Goal: Information Seeking & Learning: Learn about a topic

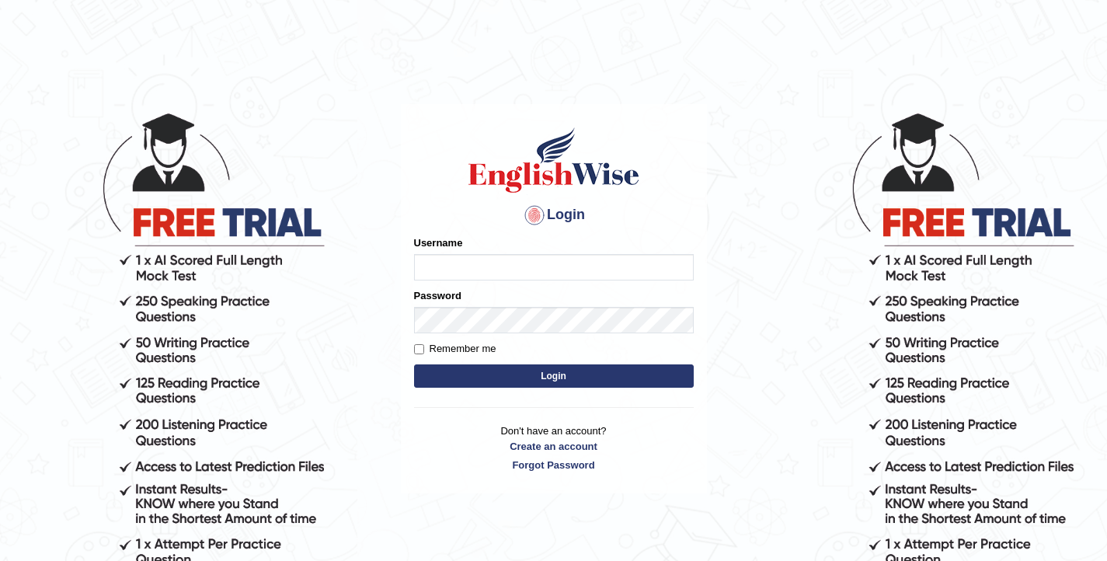
type input "elhamdavoodi"
click at [523, 377] on button "Login" at bounding box center [554, 375] width 280 height 23
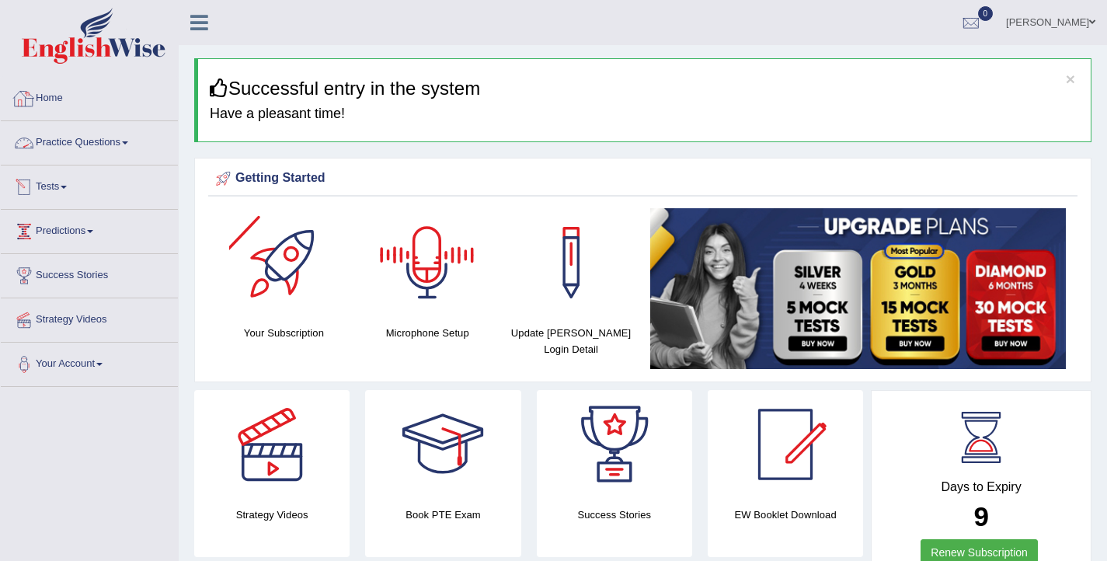
click at [51, 140] on link "Practice Questions" at bounding box center [89, 140] width 177 height 39
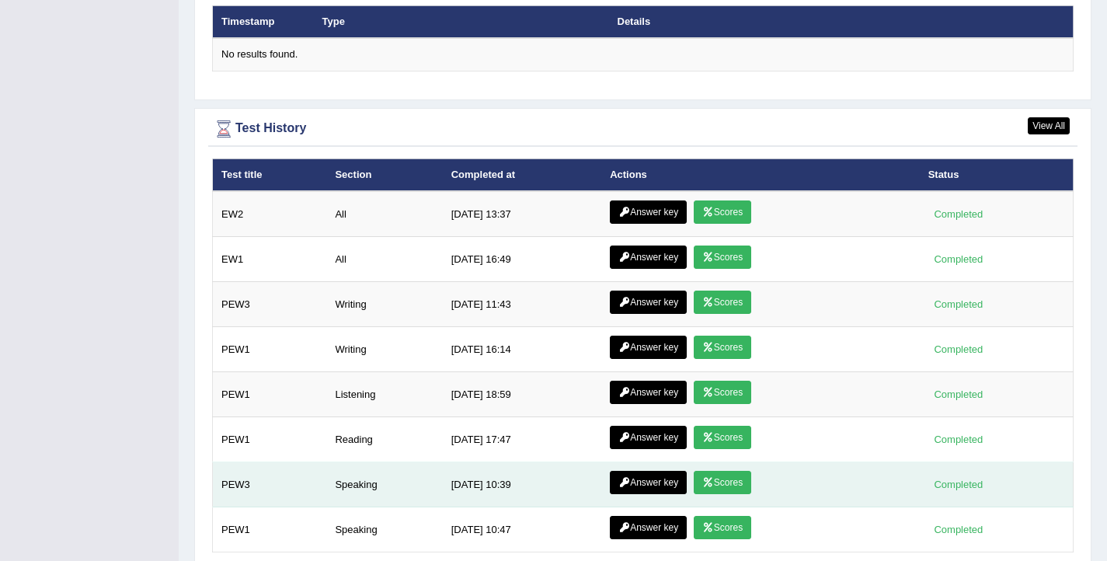
scroll to position [2037, 0]
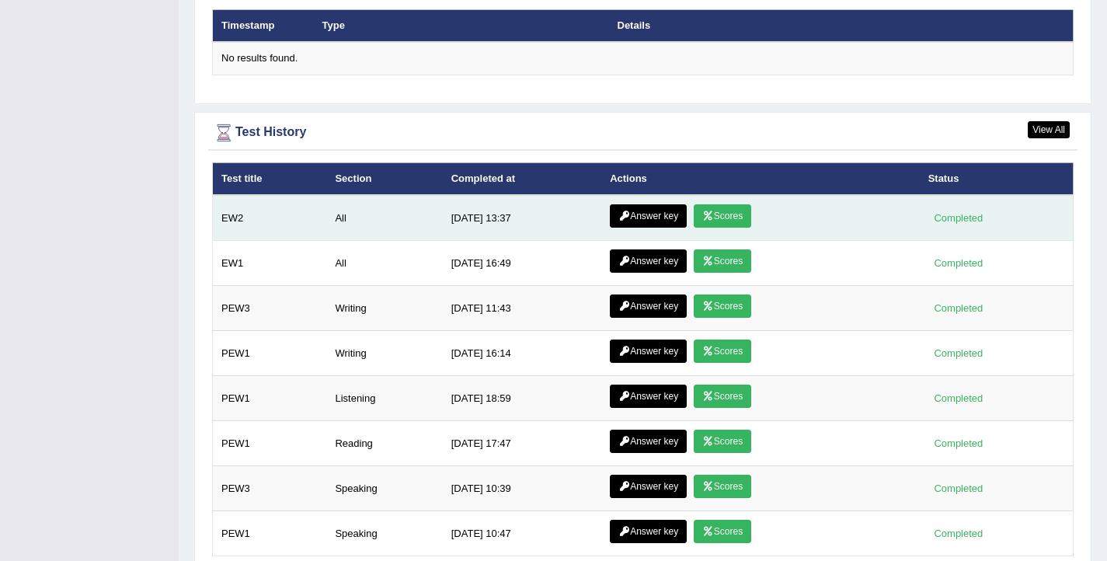
click at [654, 218] on link "Answer key" at bounding box center [648, 215] width 77 height 23
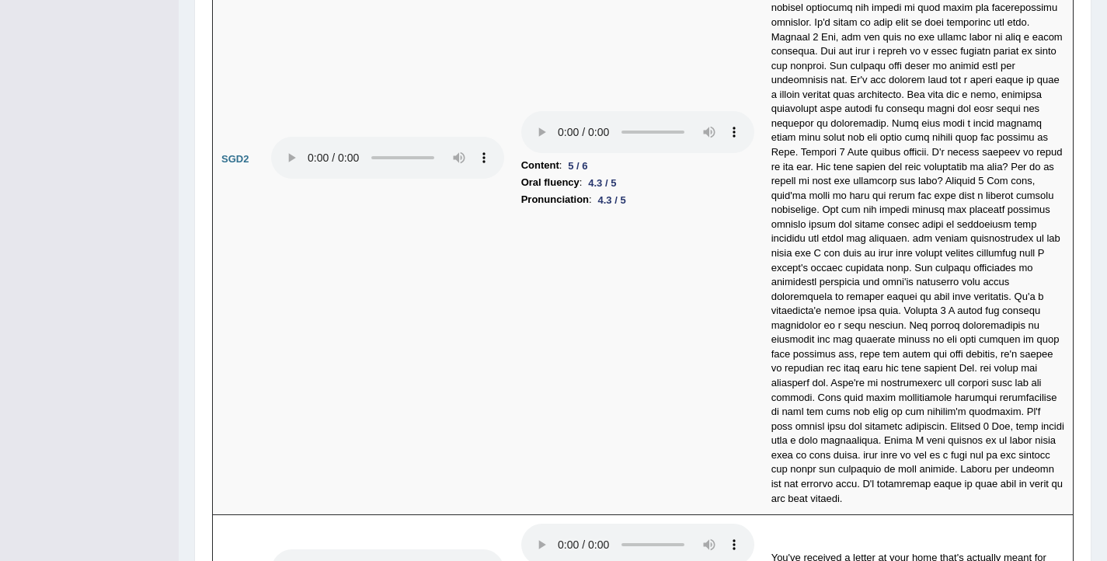
scroll to position [5168, 0]
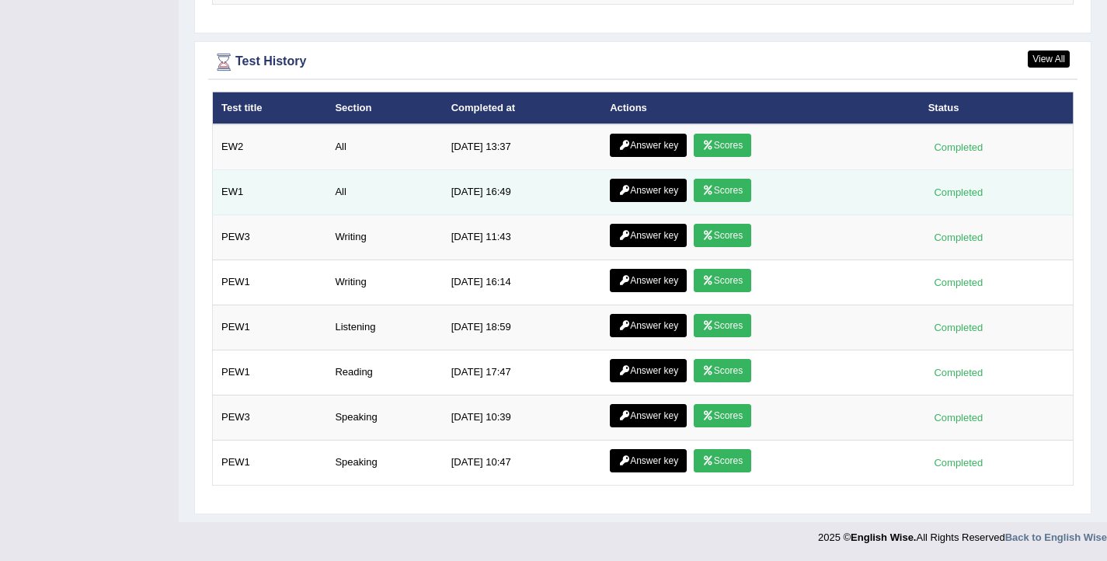
click at [643, 189] on link "Answer key" at bounding box center [648, 190] width 77 height 23
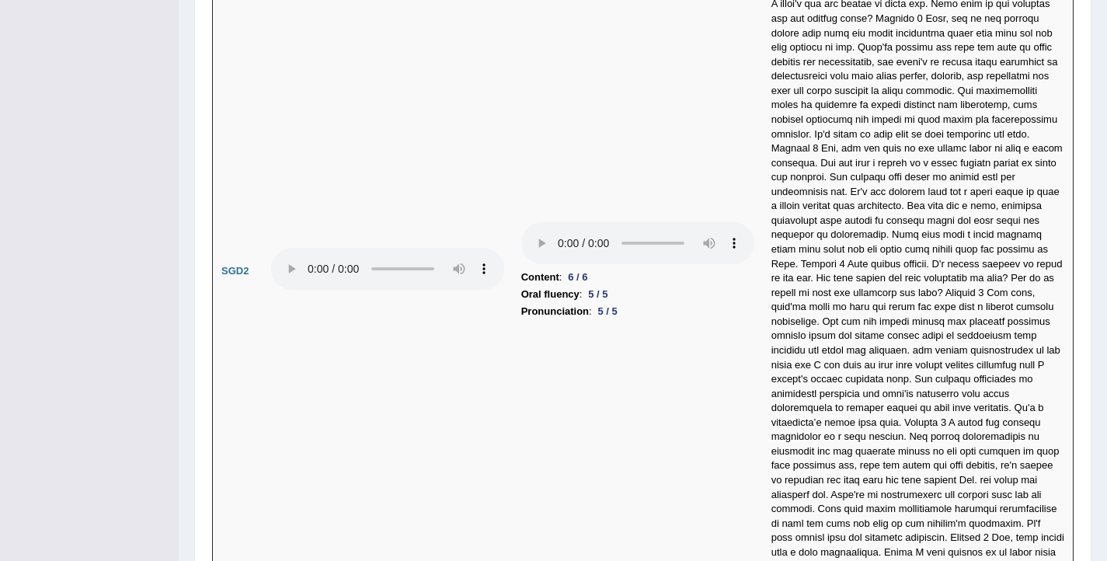
scroll to position [4666, 0]
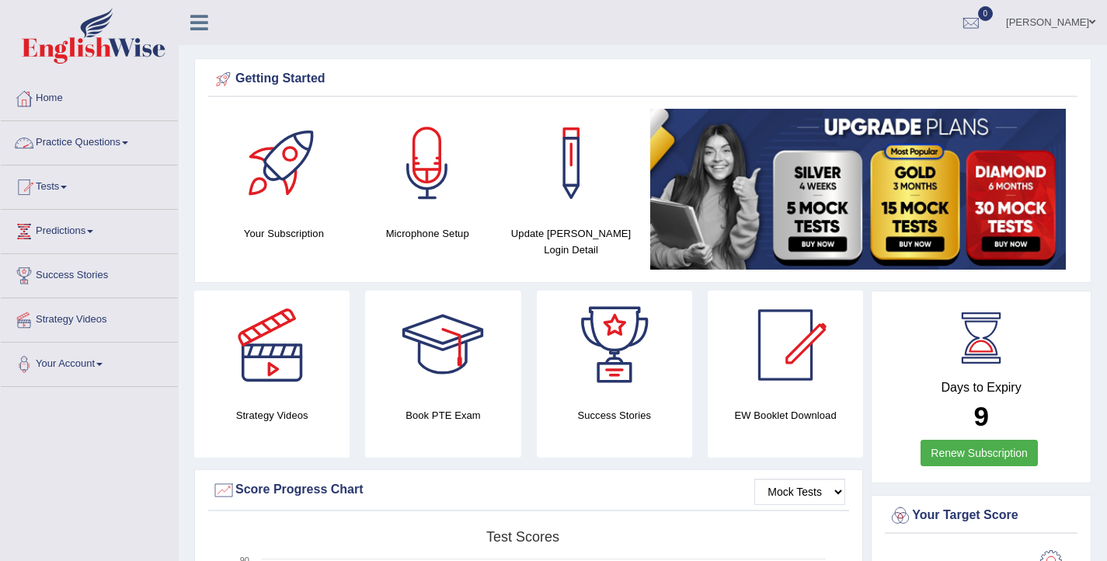
click at [82, 143] on link "Practice Questions" at bounding box center [89, 140] width 177 height 39
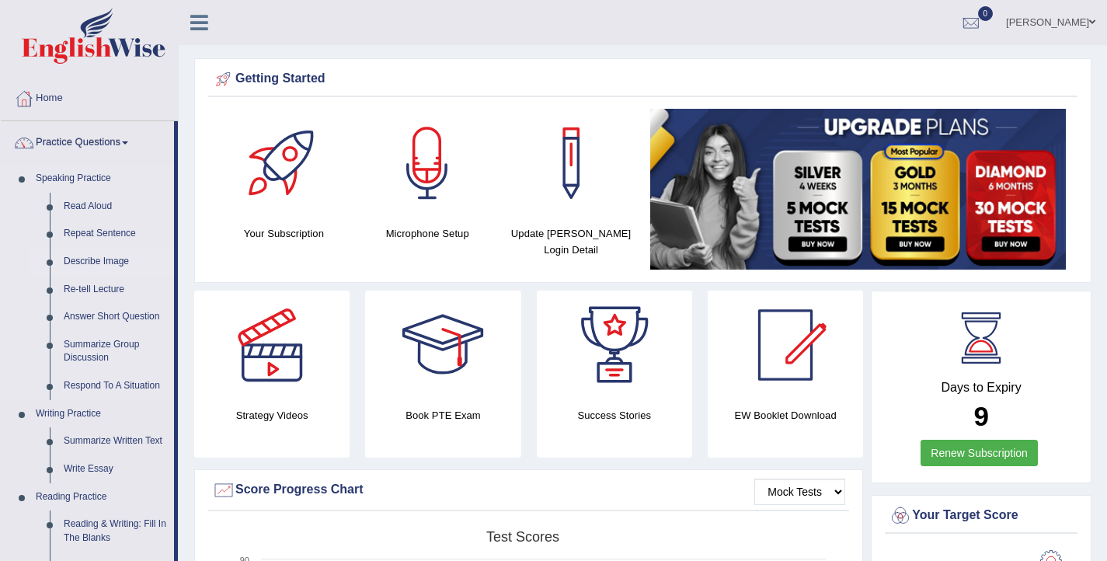
click at [93, 263] on link "Describe Image" at bounding box center [115, 262] width 117 height 28
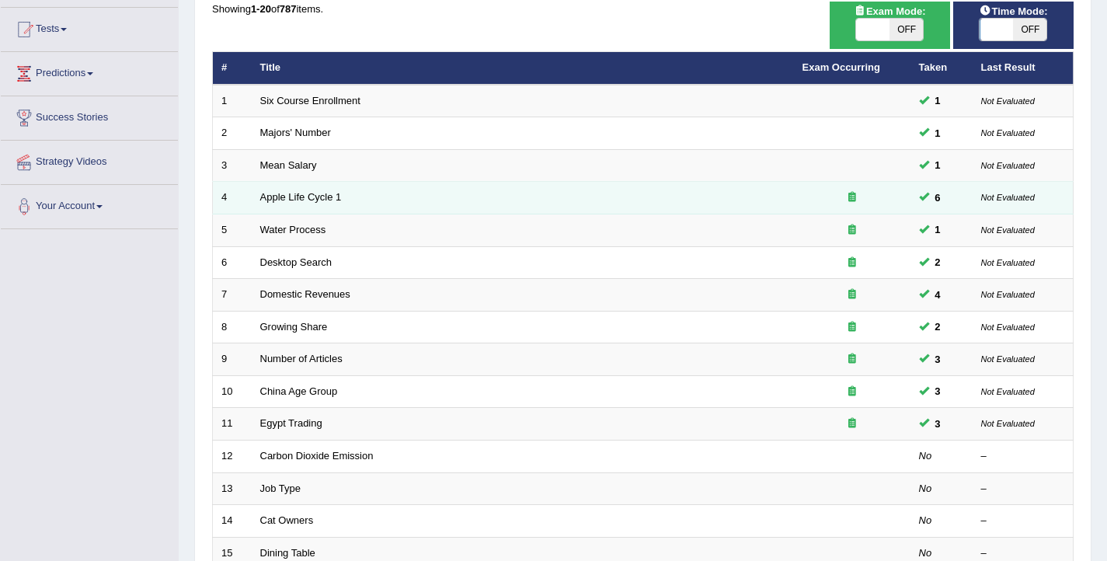
scroll to position [143, 0]
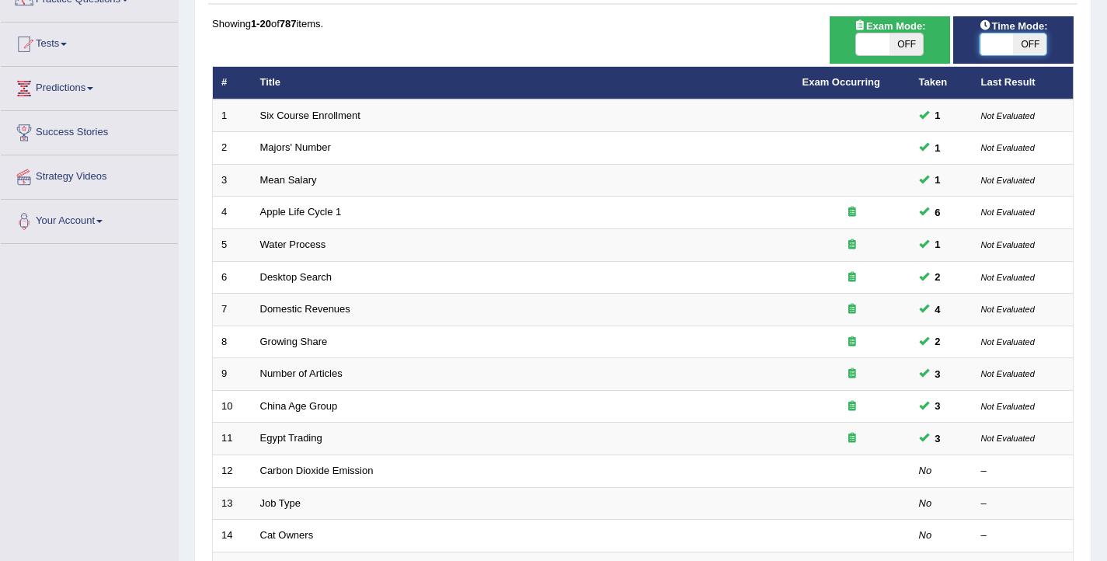
click at [1005, 40] on span at bounding box center [997, 44] width 33 height 22
checkbox input "true"
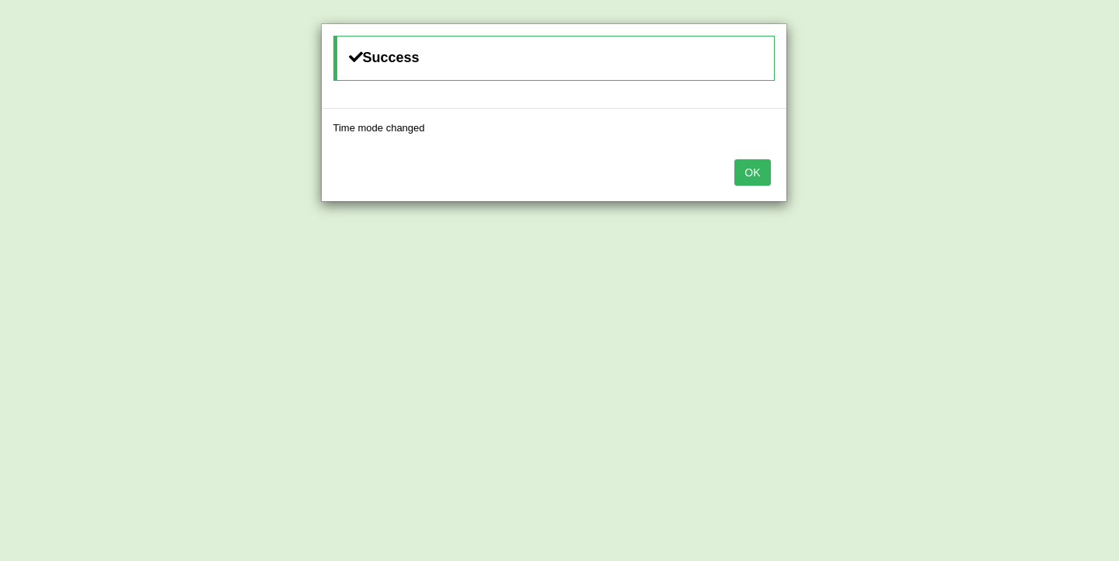
click at [751, 173] on button "OK" at bounding box center [752, 172] width 36 height 26
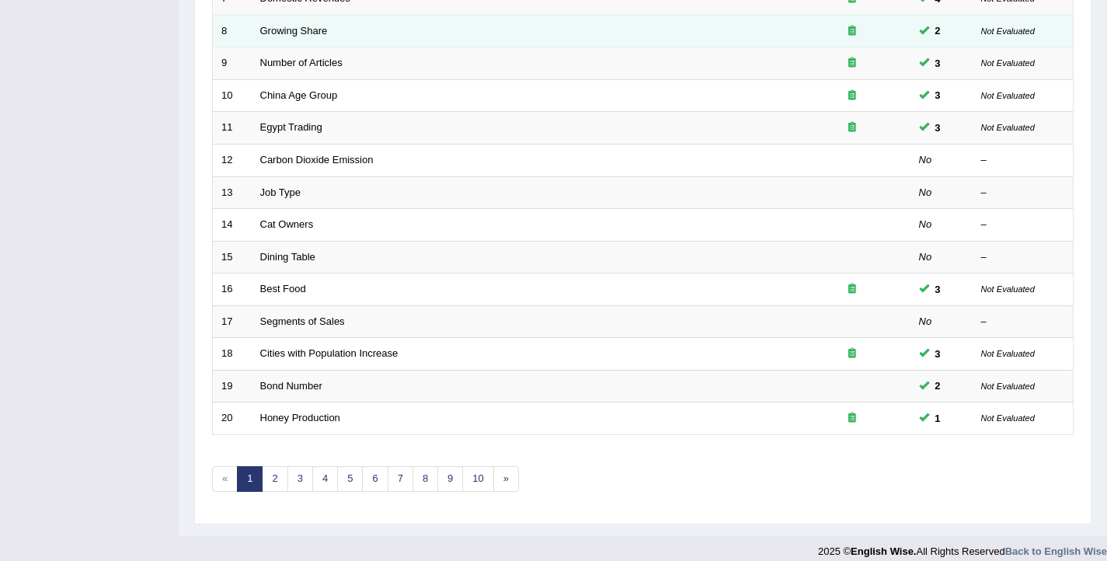
scroll to position [468, 0]
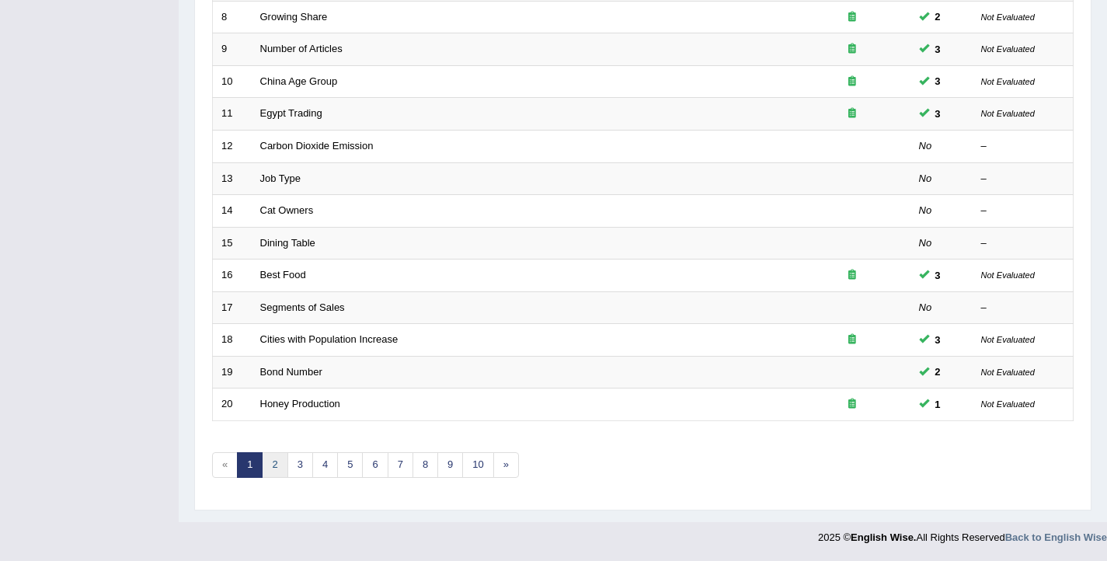
click at [272, 470] on link "2" at bounding box center [275, 465] width 26 height 26
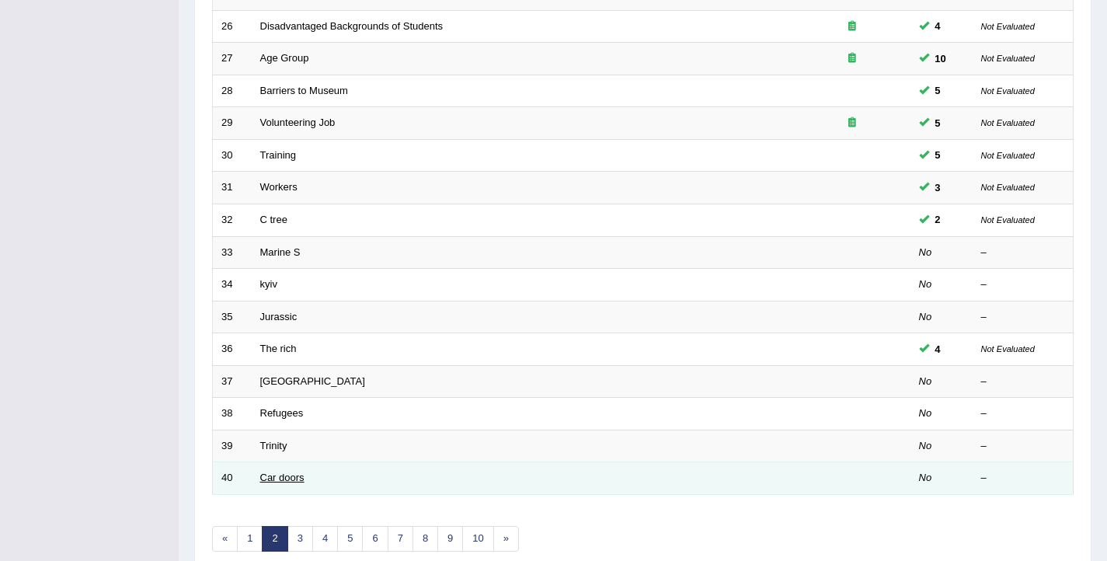
scroll to position [468, 0]
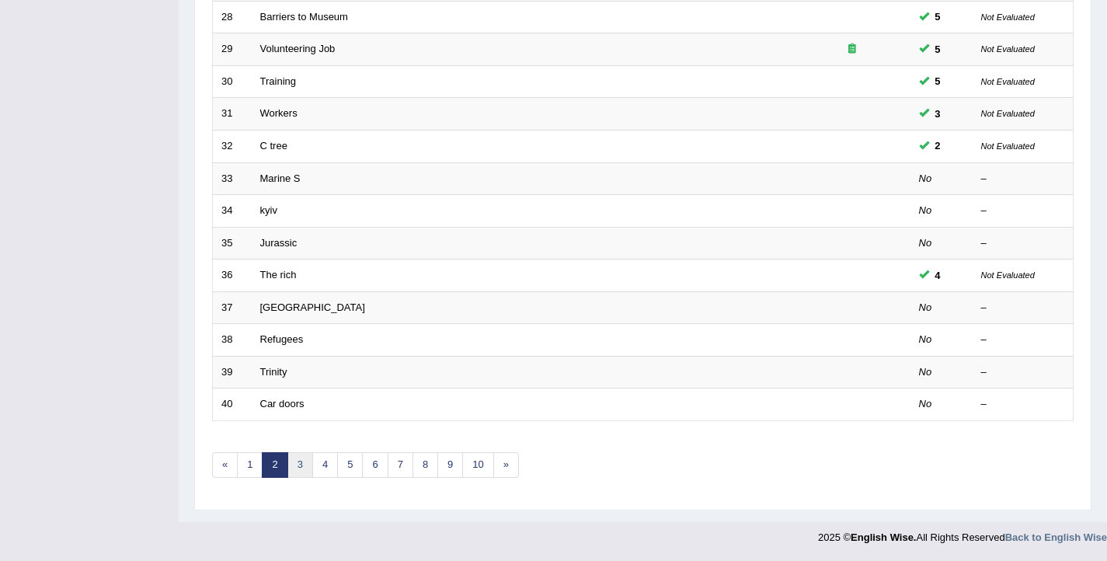
click at [308, 465] on link "3" at bounding box center [301, 465] width 26 height 26
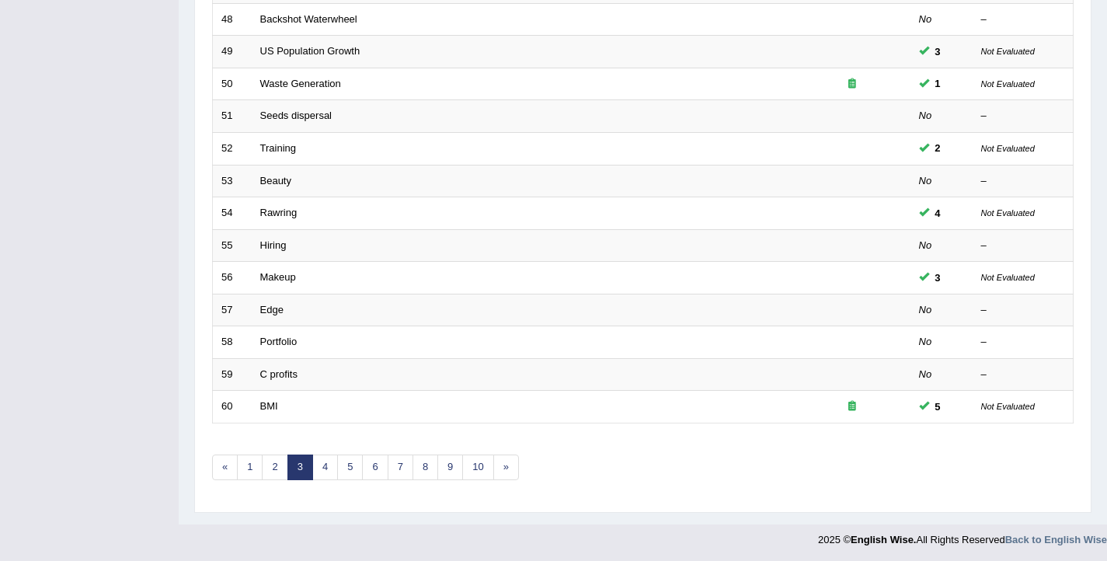
scroll to position [468, 0]
click at [325, 467] on link "4" at bounding box center [325, 465] width 26 height 26
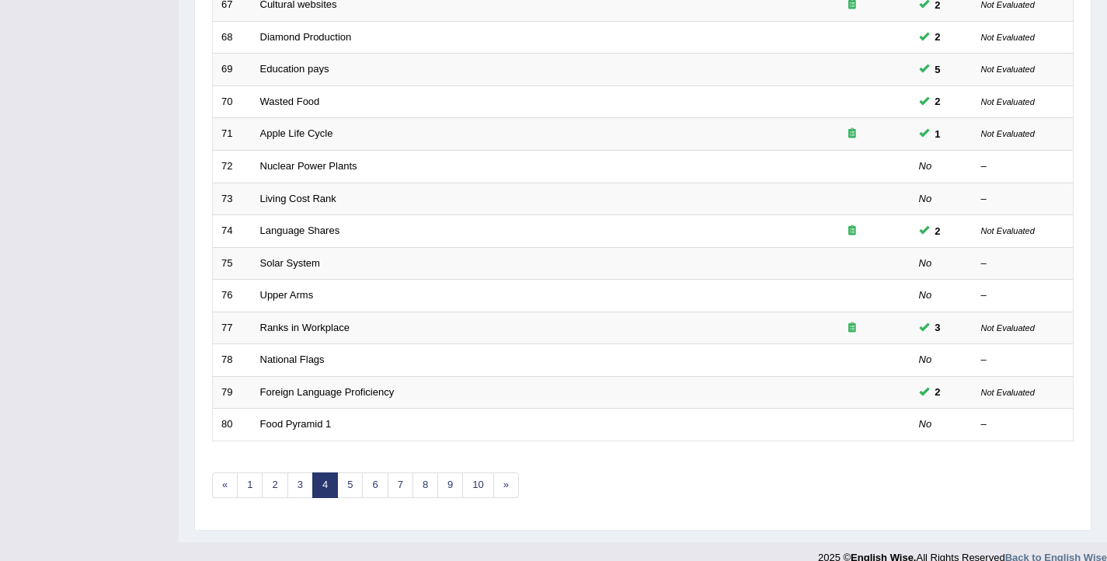
scroll to position [468, 0]
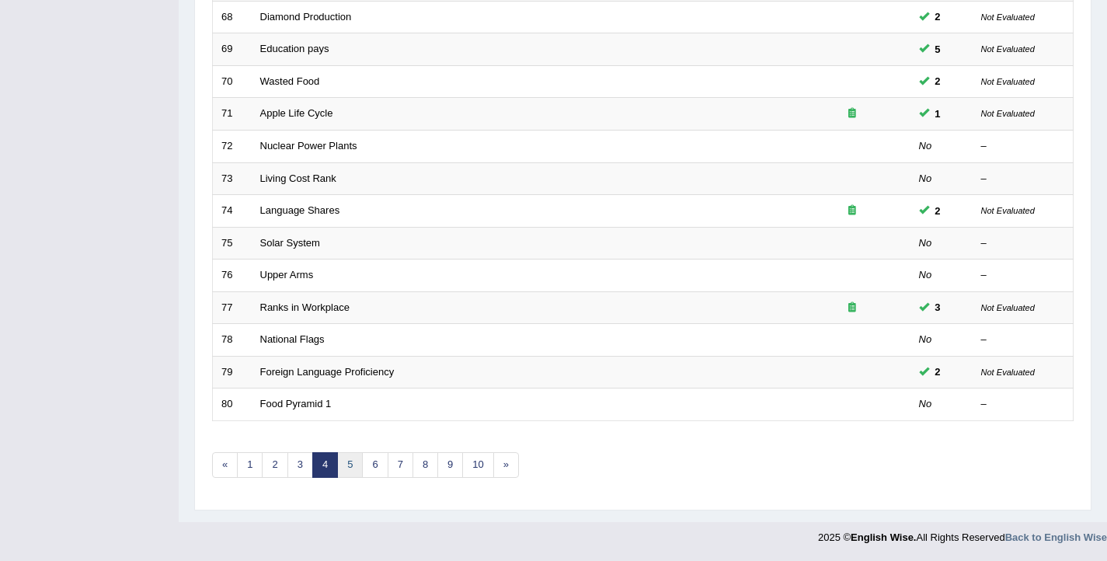
click at [347, 473] on link "5" at bounding box center [350, 465] width 26 height 26
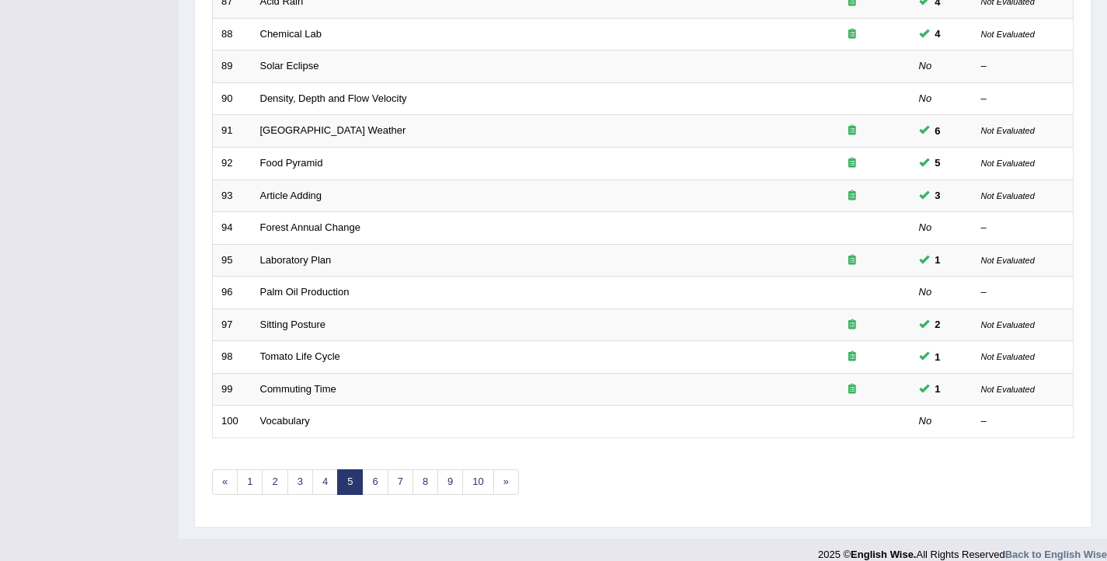
scroll to position [468, 0]
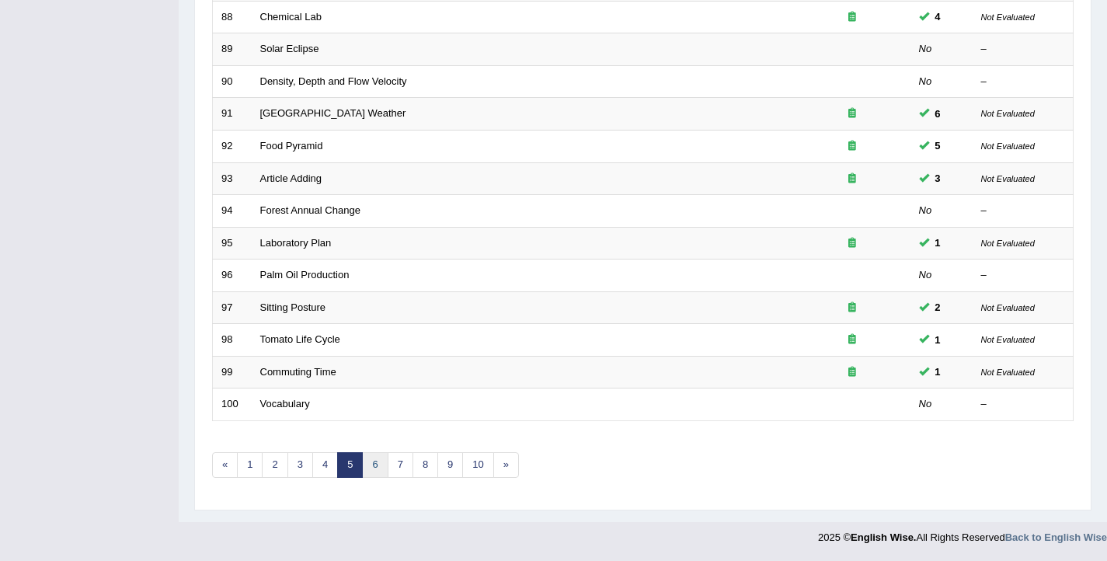
click at [369, 462] on link "6" at bounding box center [375, 465] width 26 height 26
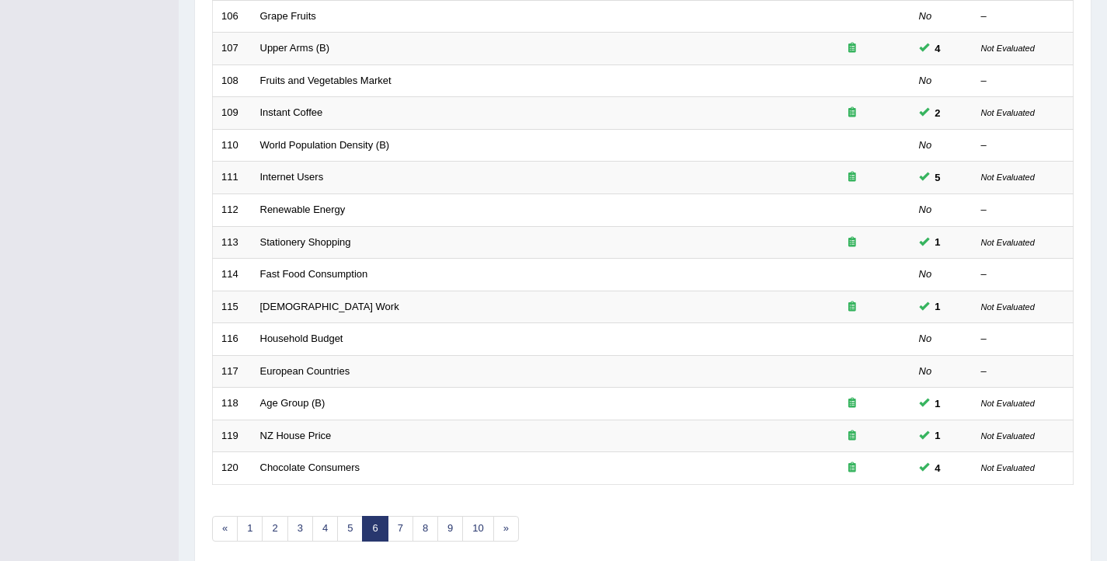
scroll to position [413, 0]
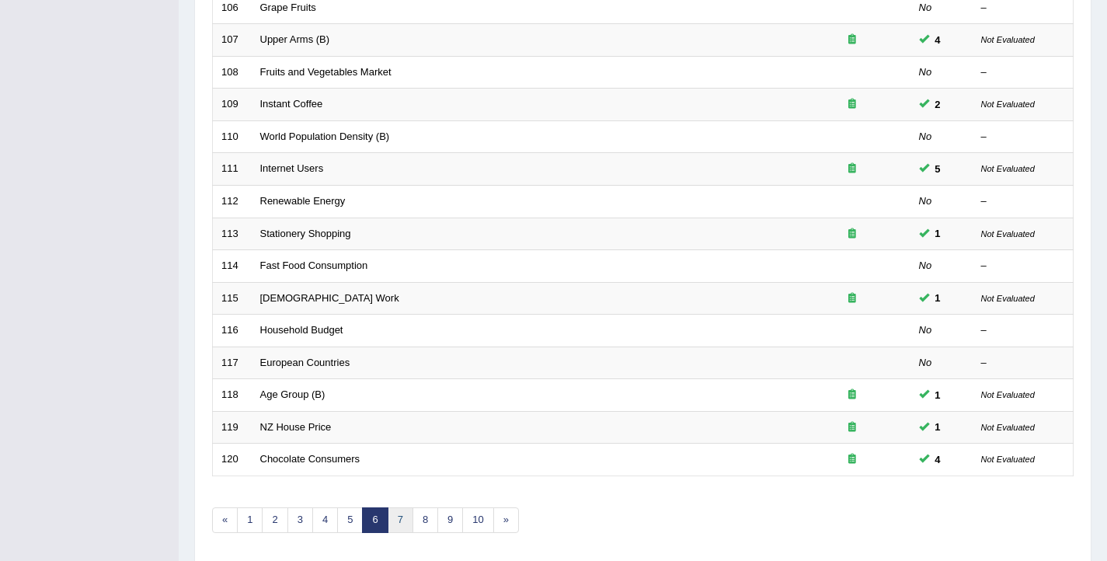
click at [402, 517] on link "7" at bounding box center [401, 520] width 26 height 26
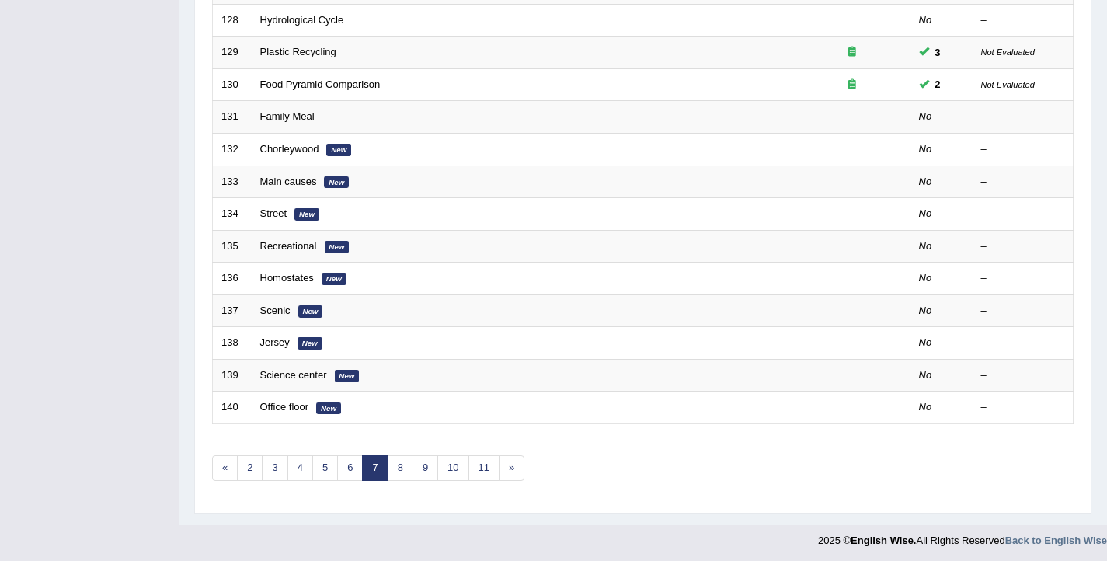
scroll to position [468, 0]
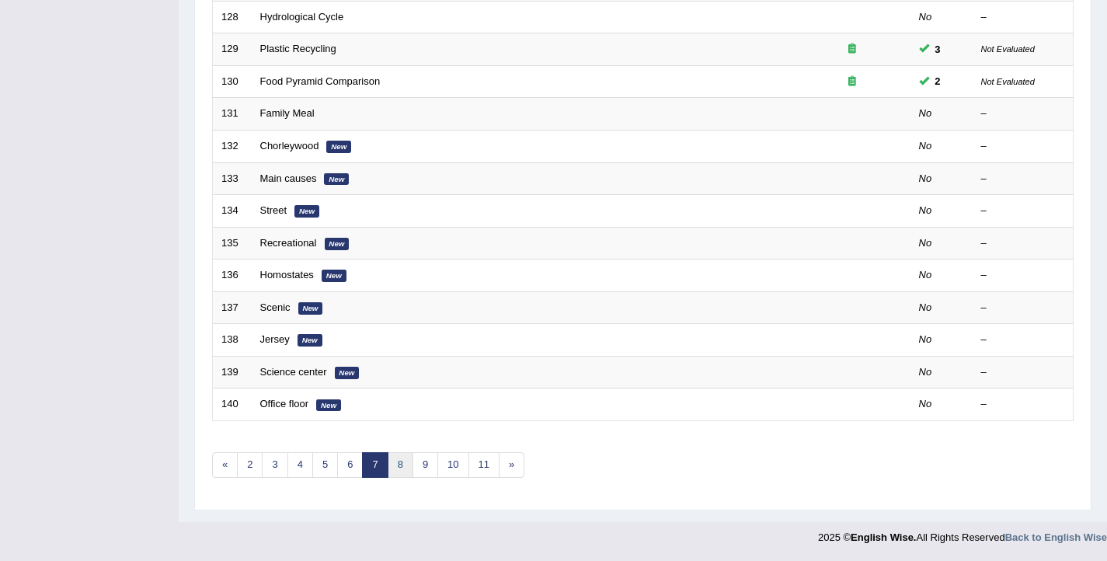
click at [401, 468] on link "8" at bounding box center [401, 465] width 26 height 26
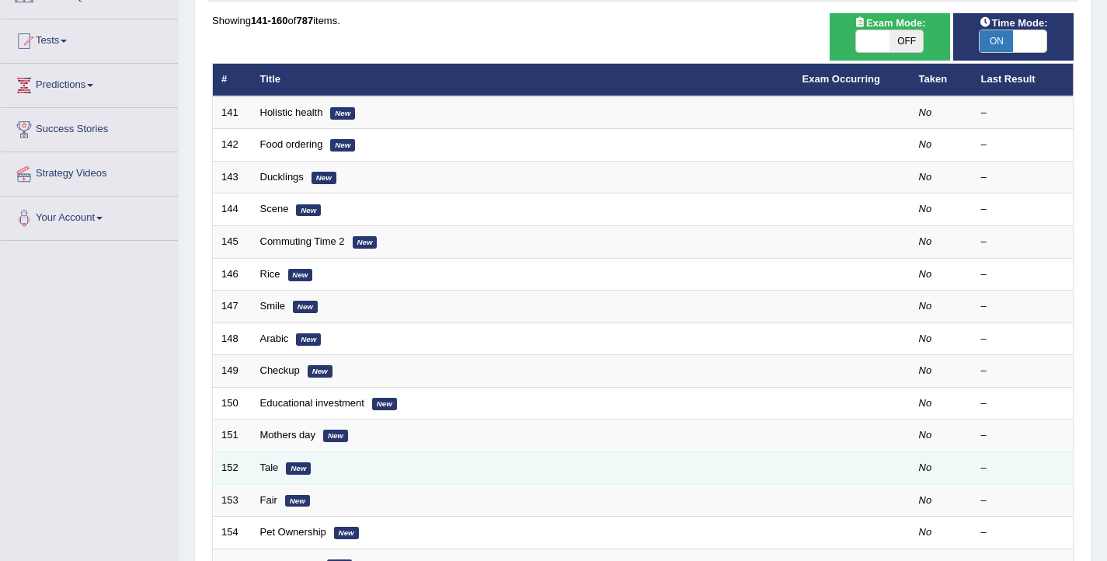
scroll to position [468, 0]
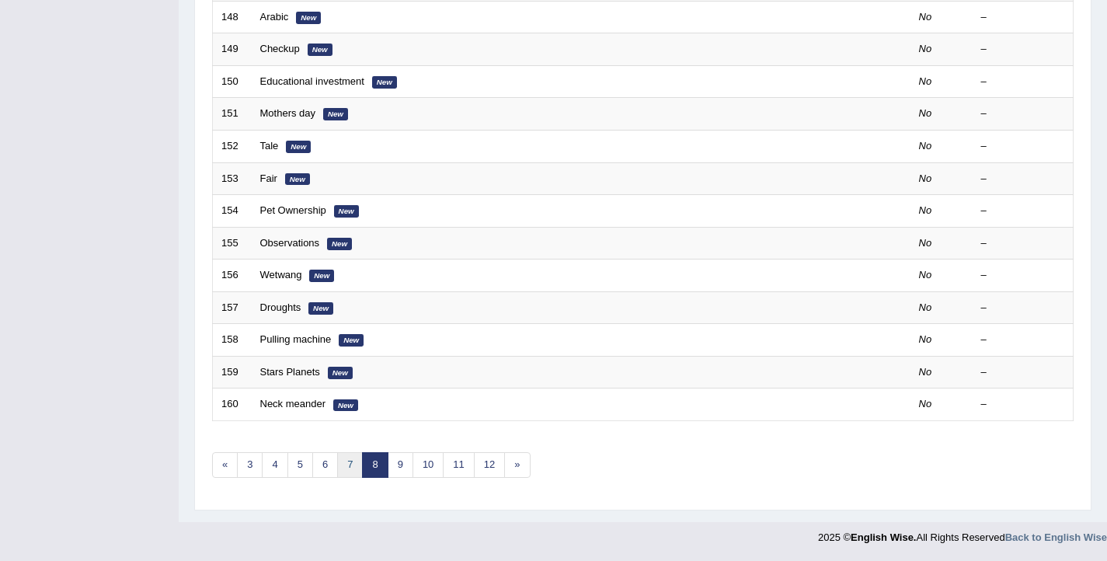
click at [354, 468] on link "7" at bounding box center [350, 465] width 26 height 26
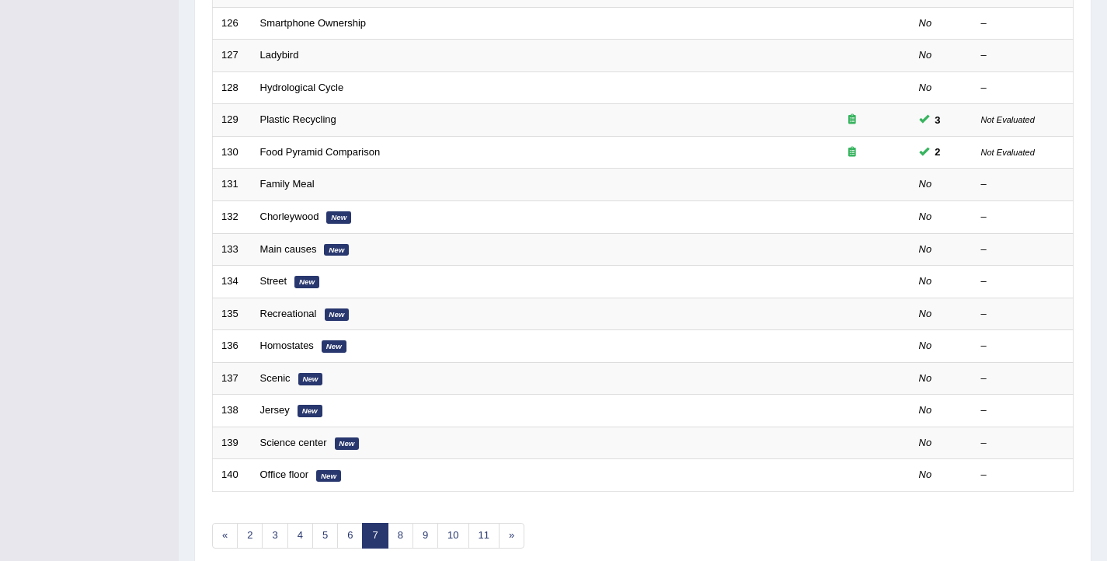
scroll to position [468, 0]
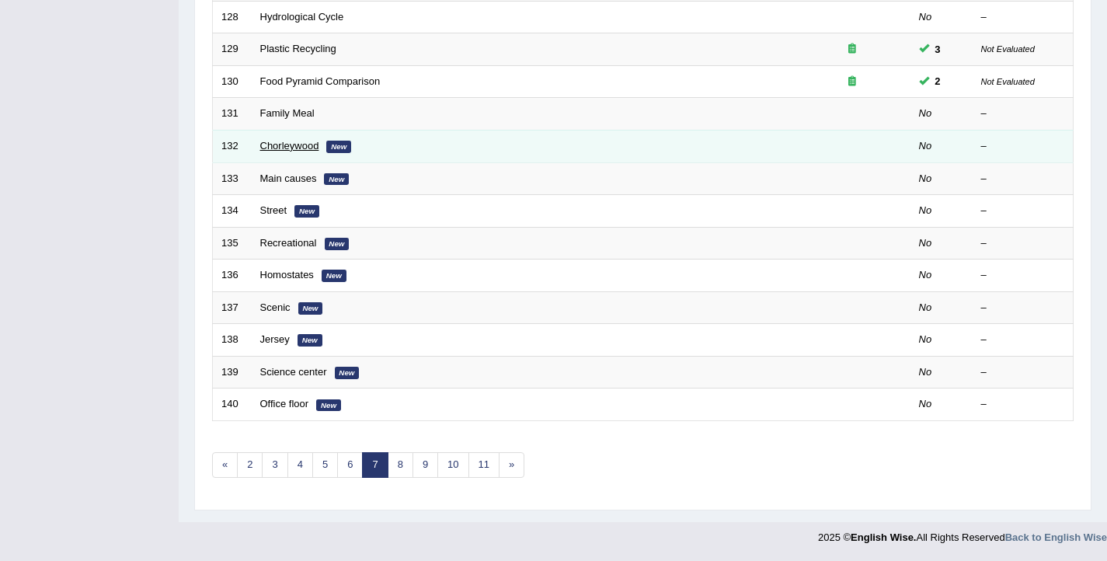
click at [291, 145] on link "Chorleywood" at bounding box center [289, 146] width 59 height 12
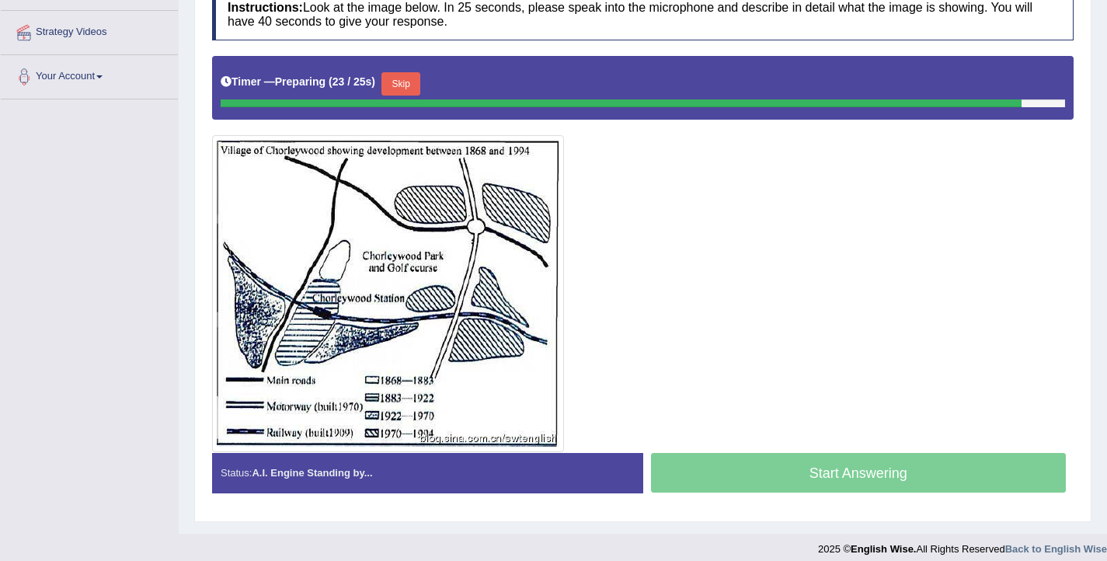
scroll to position [289, 0]
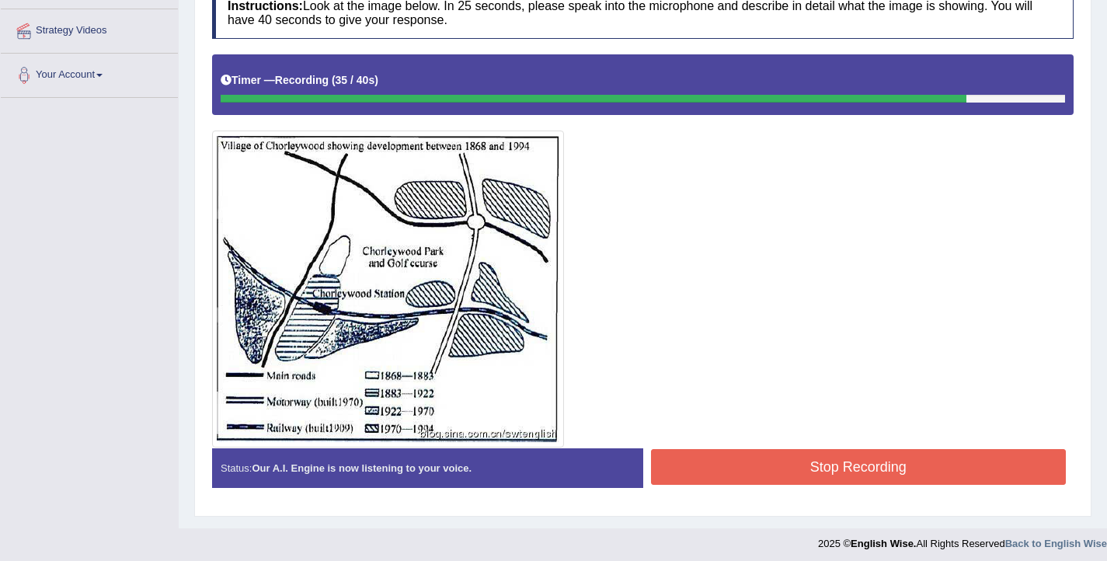
click at [853, 479] on button "Stop Recording" at bounding box center [859, 467] width 416 height 36
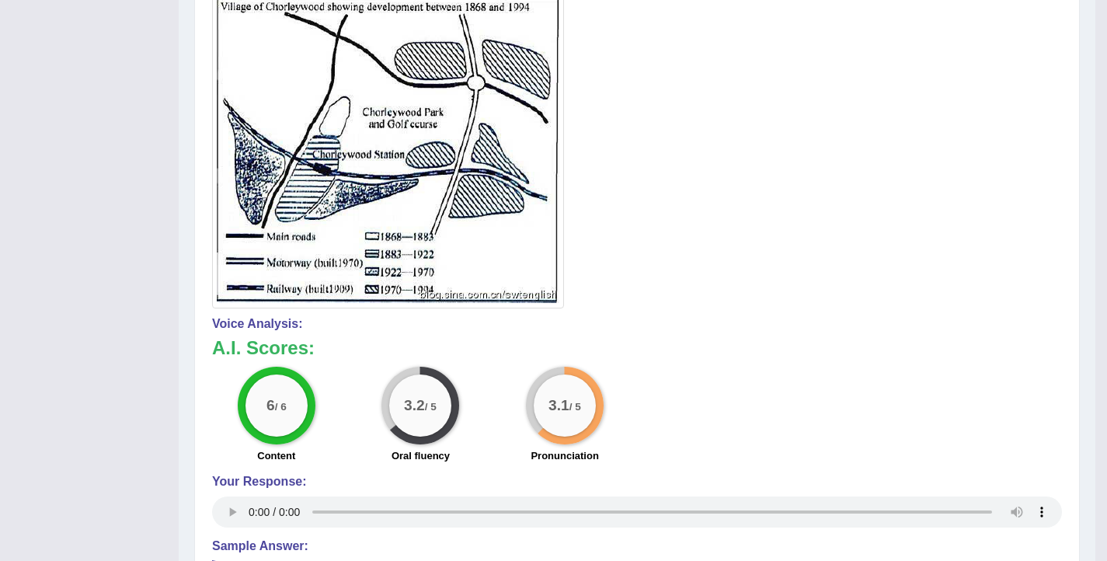
scroll to position [152, 0]
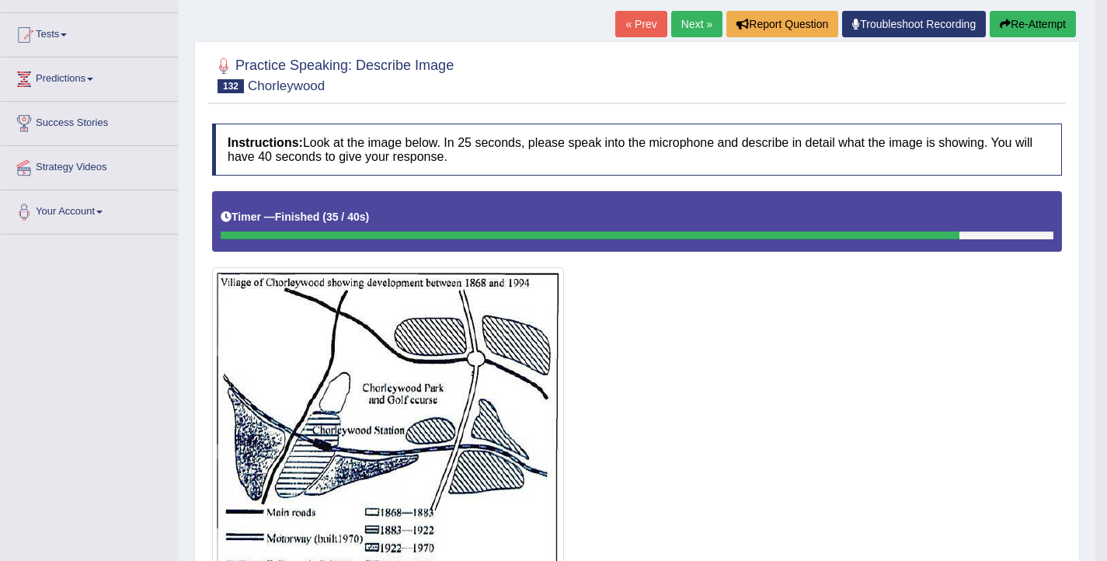
click at [1032, 19] on button "Re-Attempt" at bounding box center [1033, 24] width 86 height 26
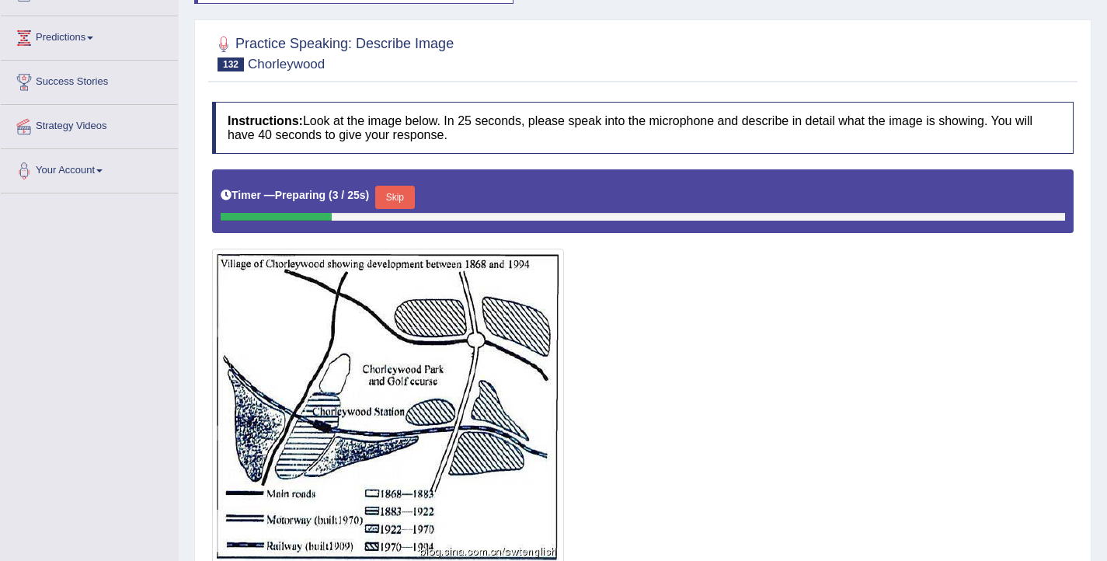
scroll to position [213, 0]
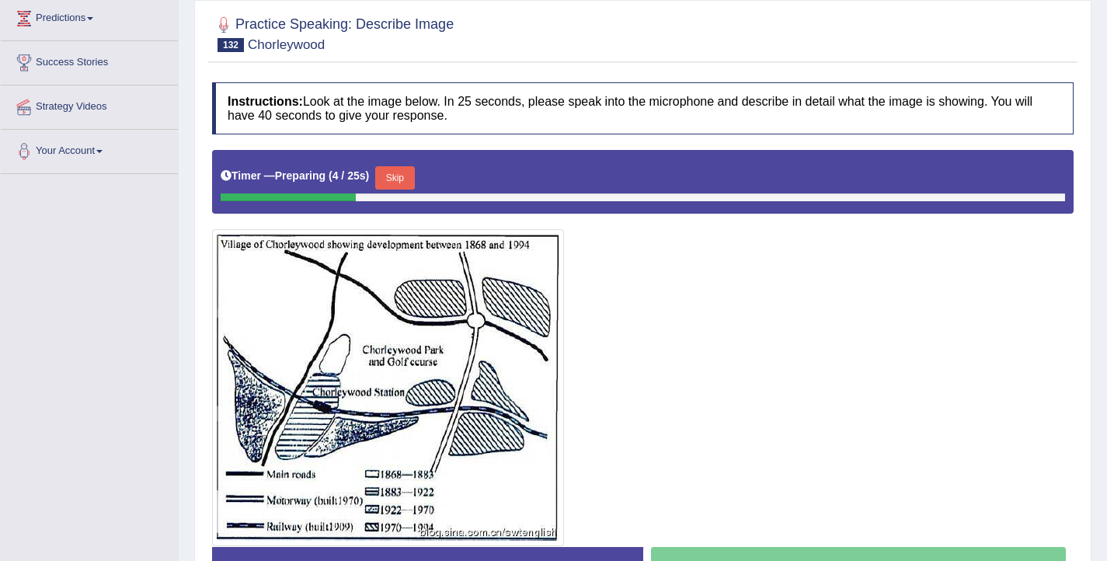
click at [400, 180] on button "Skip" at bounding box center [394, 177] width 39 height 23
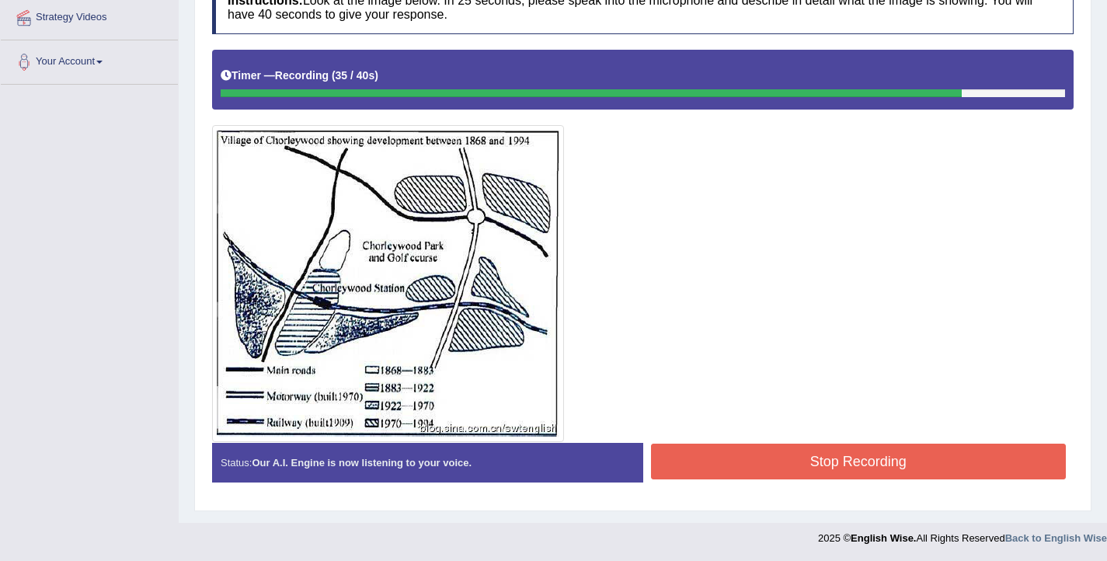
scroll to position [303, 0]
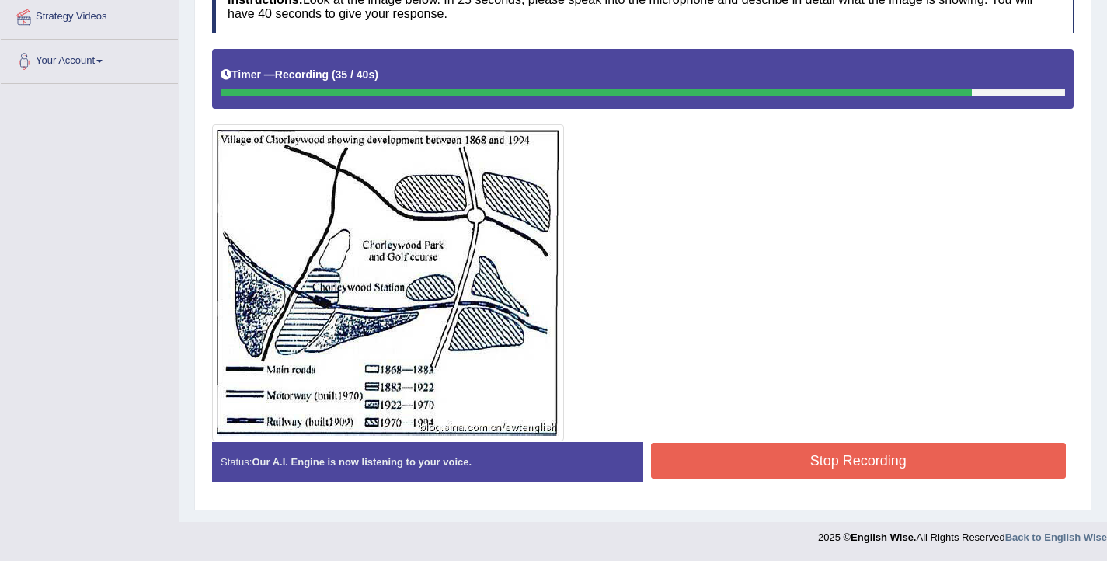
click at [786, 457] on button "Stop Recording" at bounding box center [859, 461] width 416 height 36
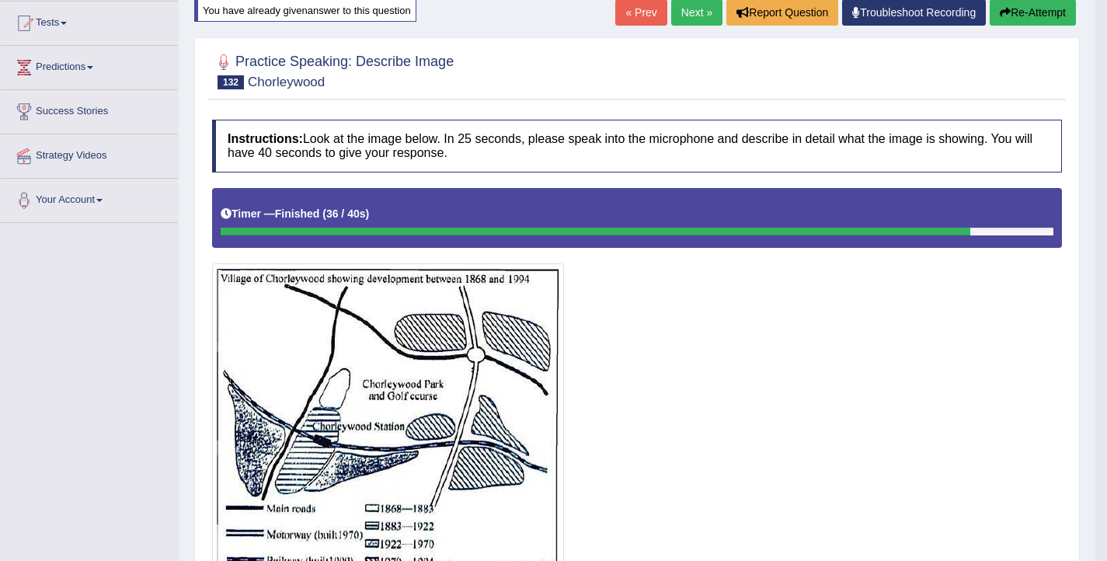
scroll to position [0, 0]
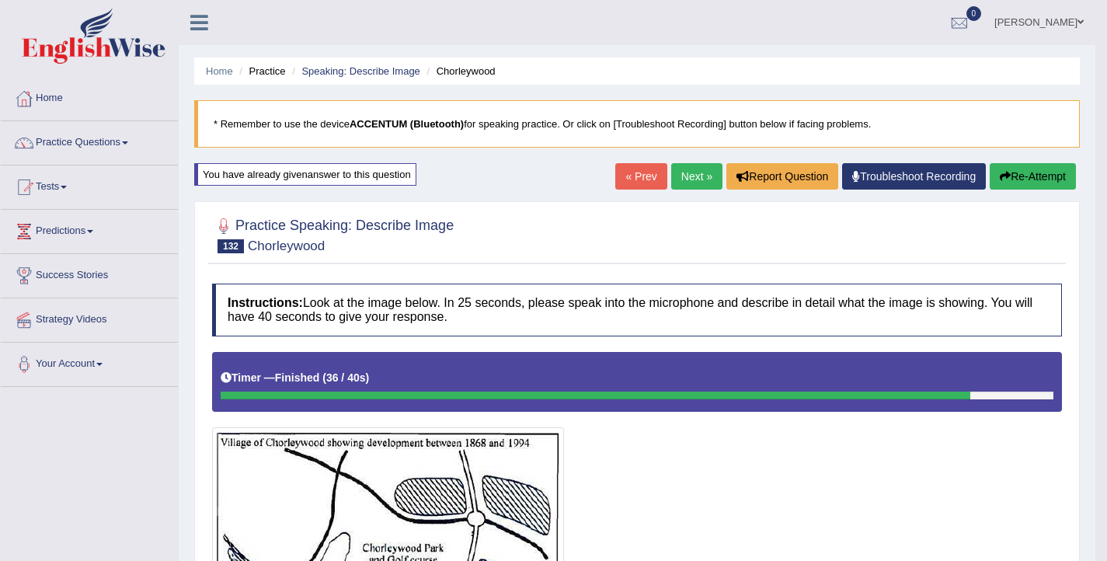
click at [1015, 166] on button "Re-Attempt" at bounding box center [1033, 176] width 86 height 26
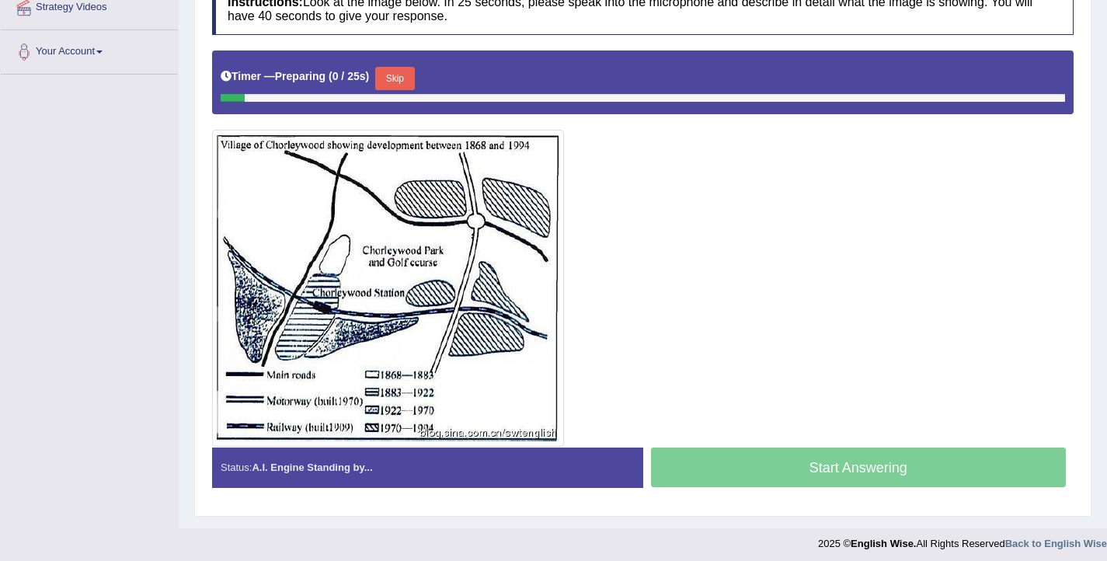
scroll to position [319, 0]
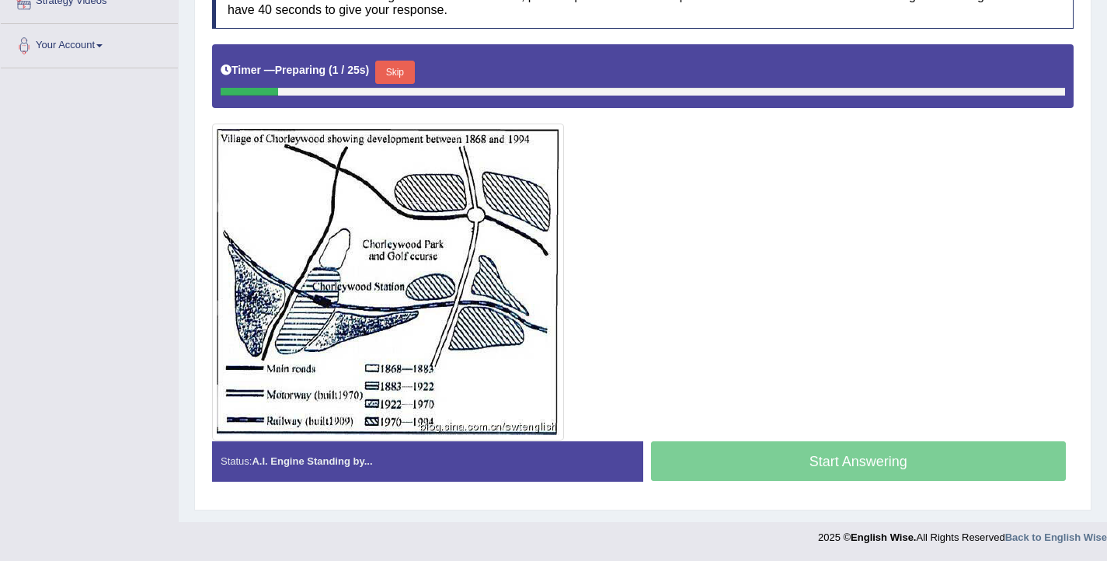
click at [403, 70] on button "Skip" at bounding box center [394, 72] width 39 height 23
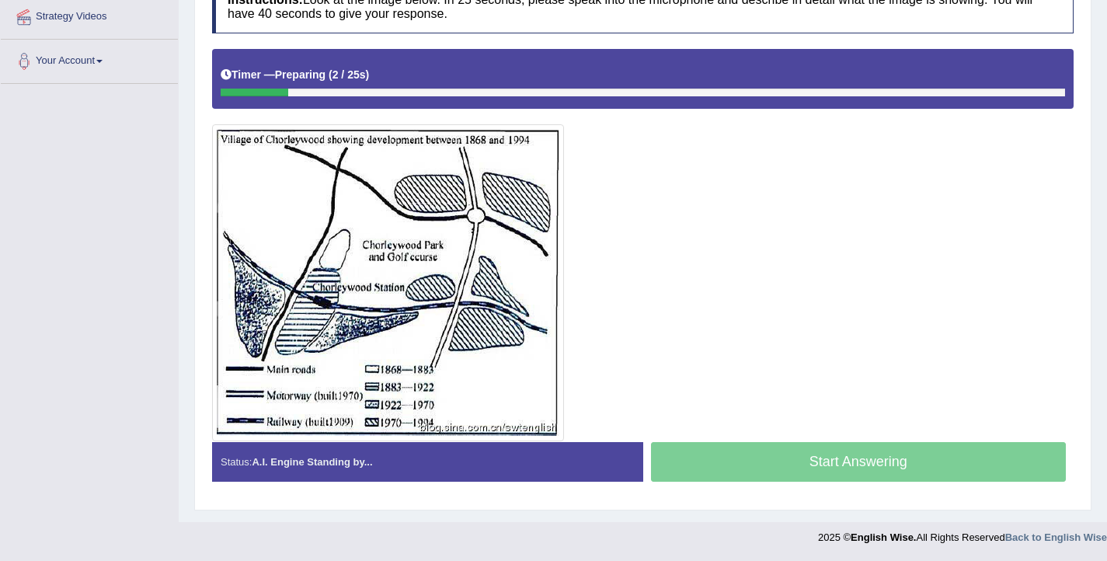
scroll to position [303, 0]
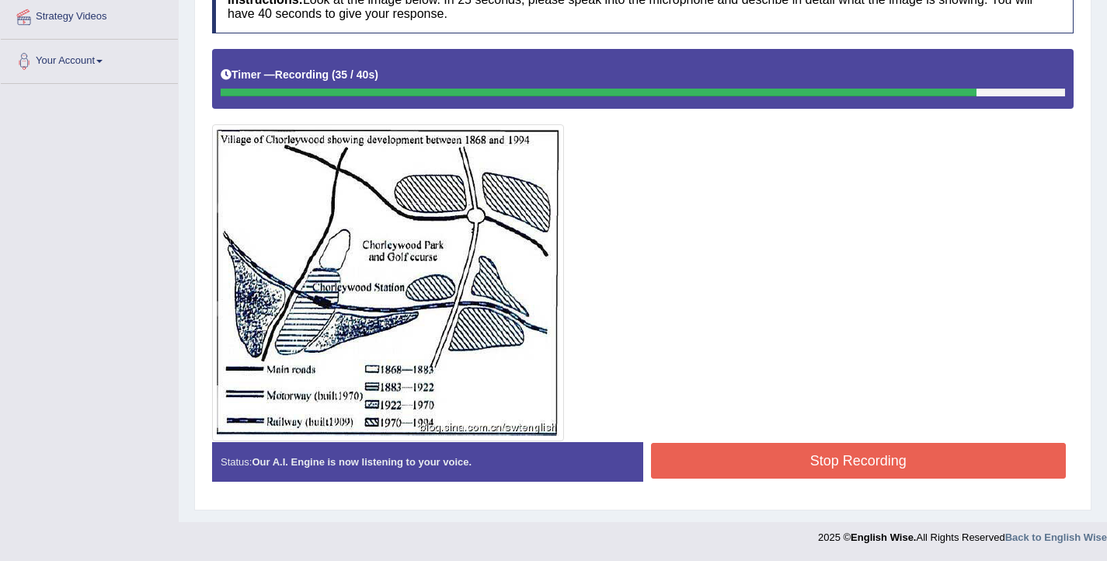
click at [798, 452] on button "Stop Recording" at bounding box center [859, 461] width 416 height 36
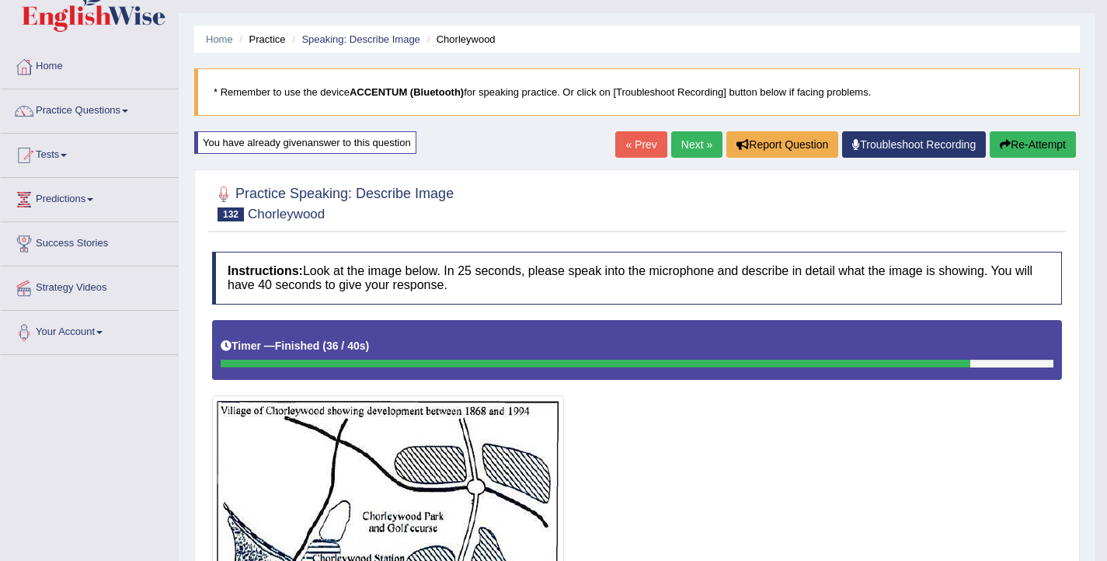
scroll to position [33, 0]
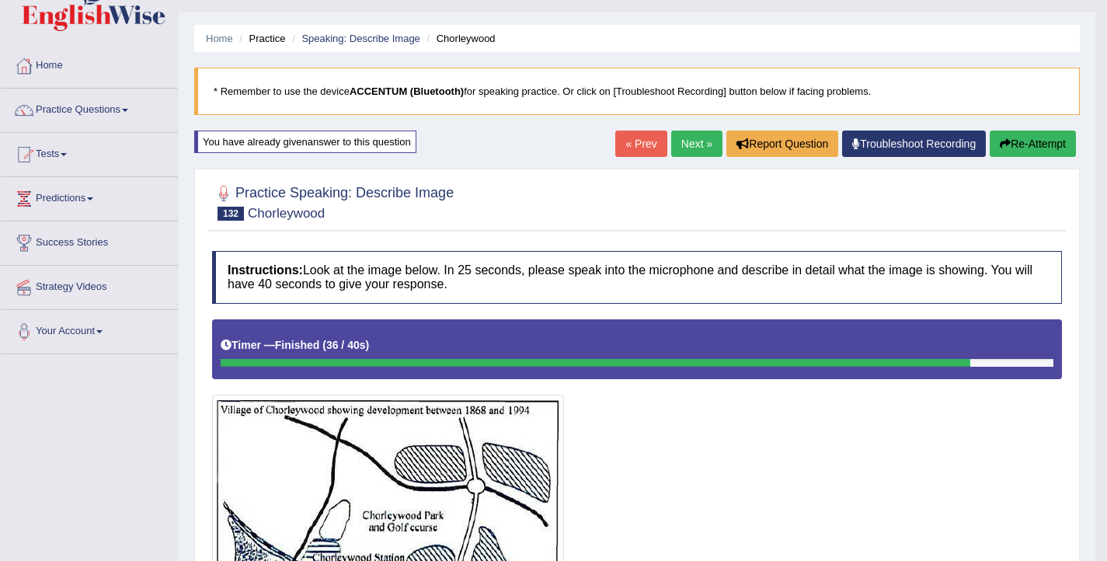
click at [680, 144] on link "Next »" at bounding box center [696, 144] width 51 height 26
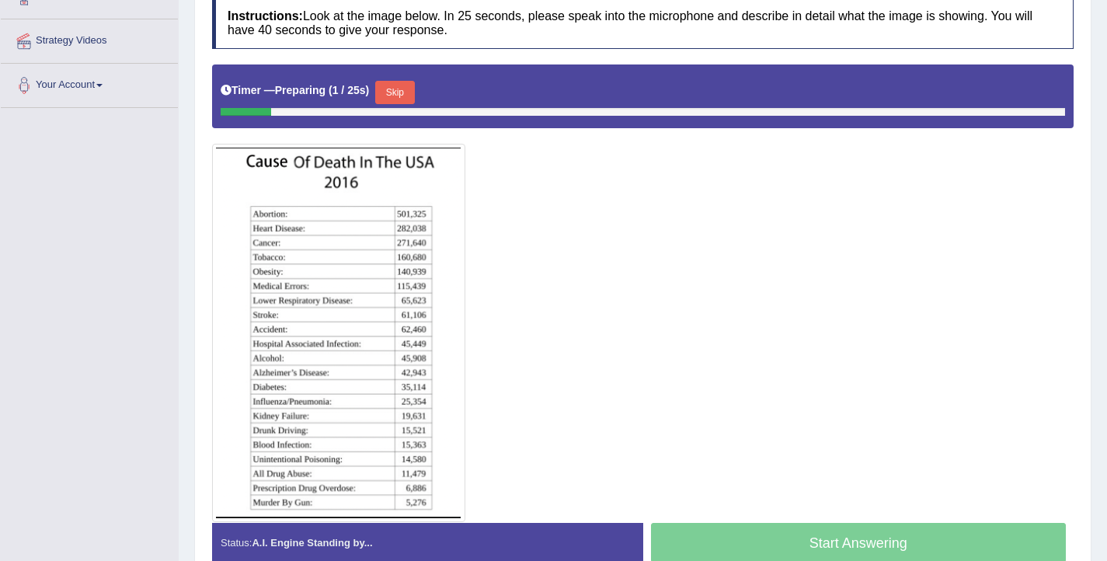
scroll to position [308, 0]
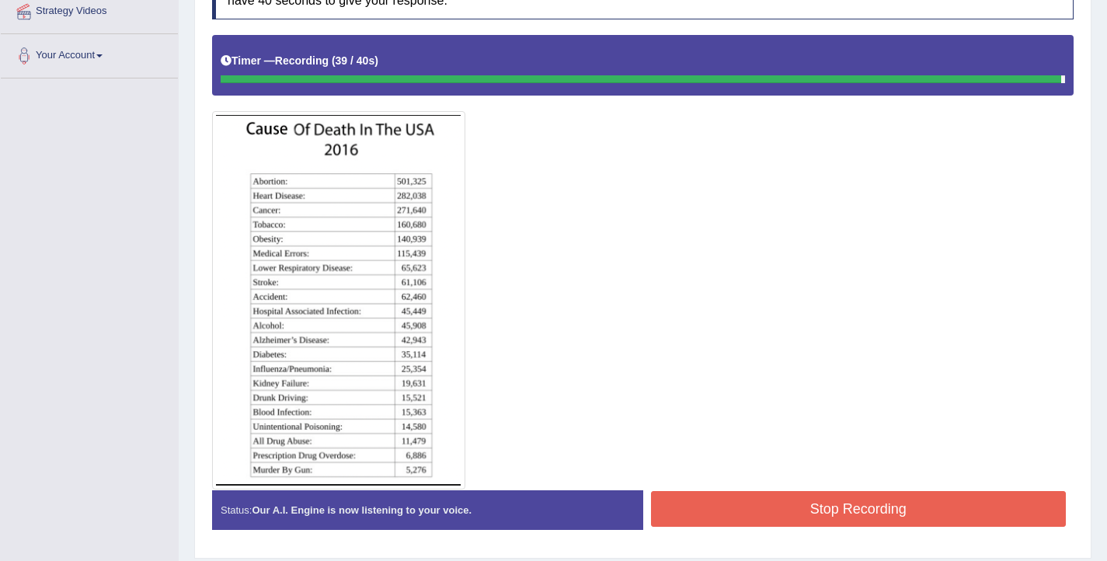
click at [757, 506] on button "Stop Recording" at bounding box center [859, 509] width 416 height 36
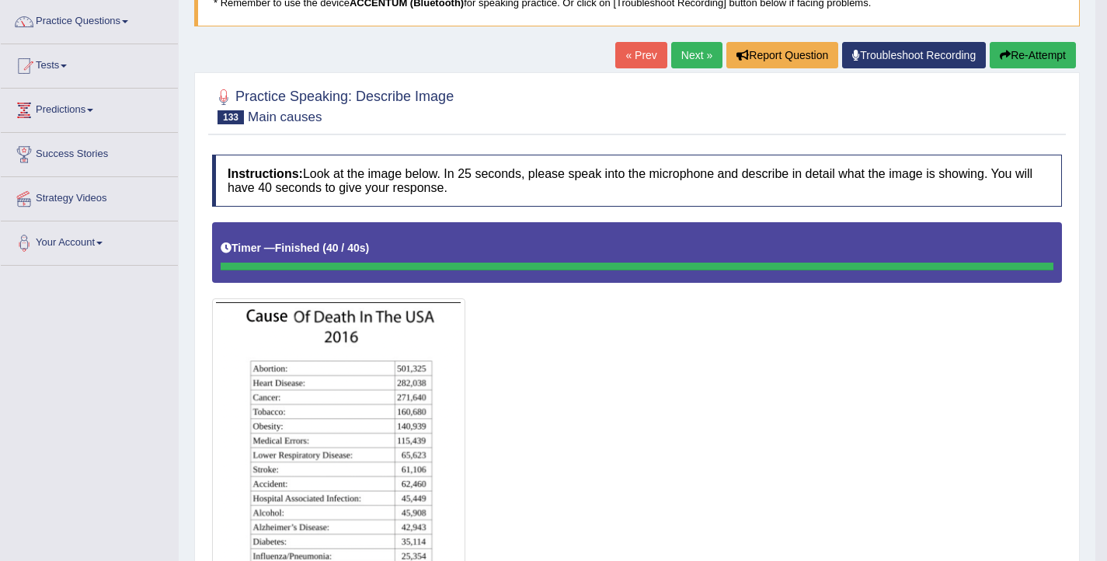
scroll to position [85, 0]
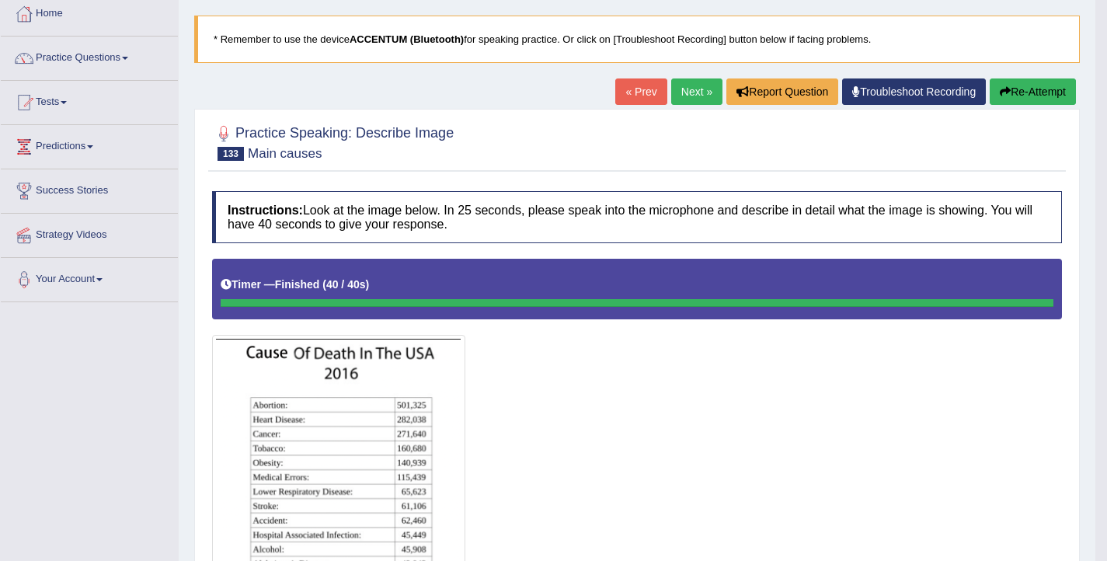
click at [680, 85] on link "Next »" at bounding box center [696, 91] width 51 height 26
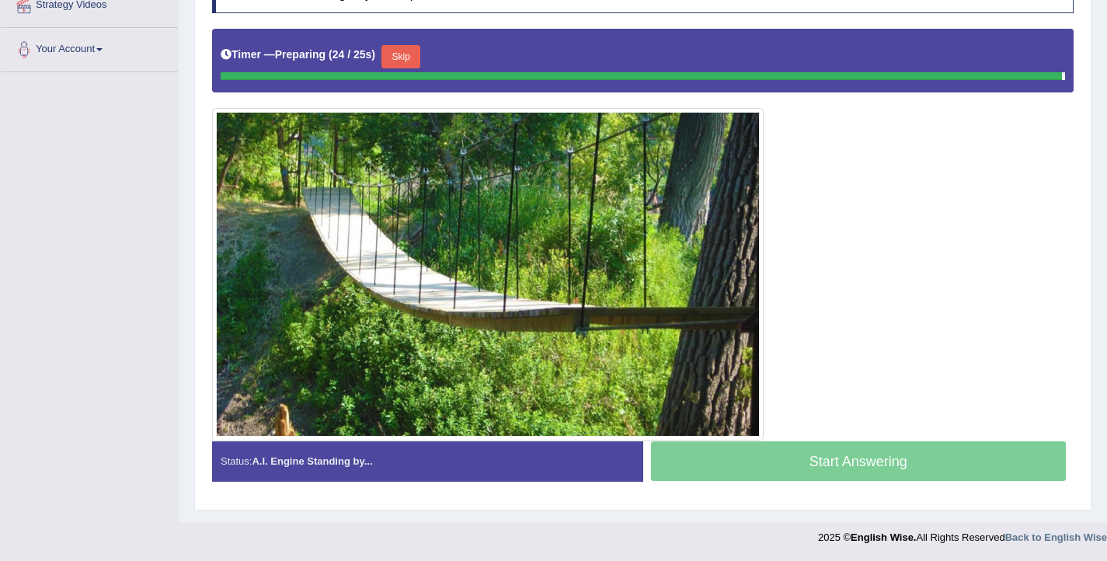
scroll to position [311, 0]
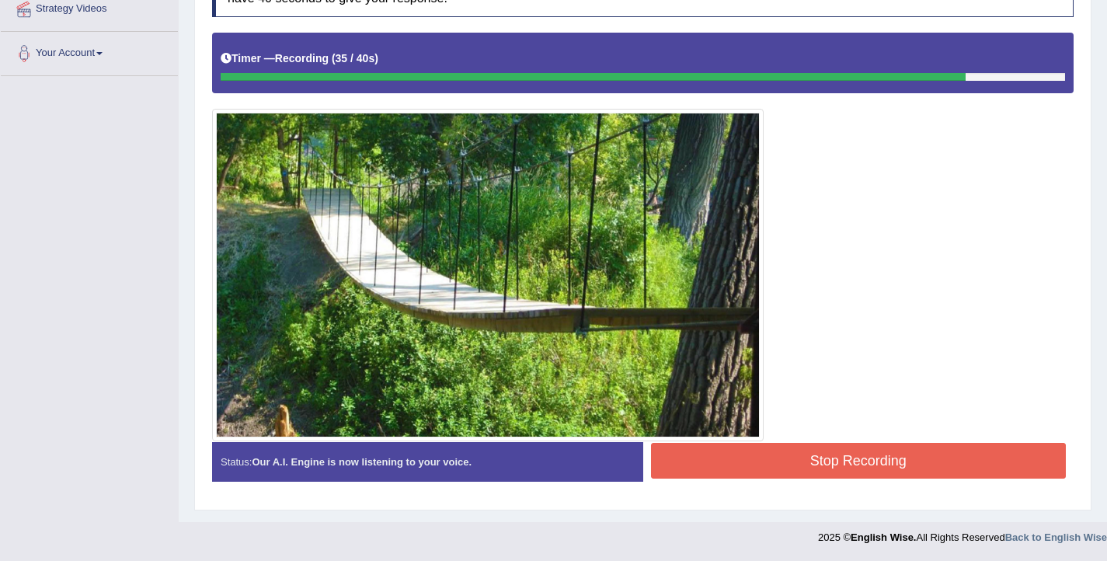
click at [853, 449] on button "Stop Recording" at bounding box center [859, 461] width 416 height 36
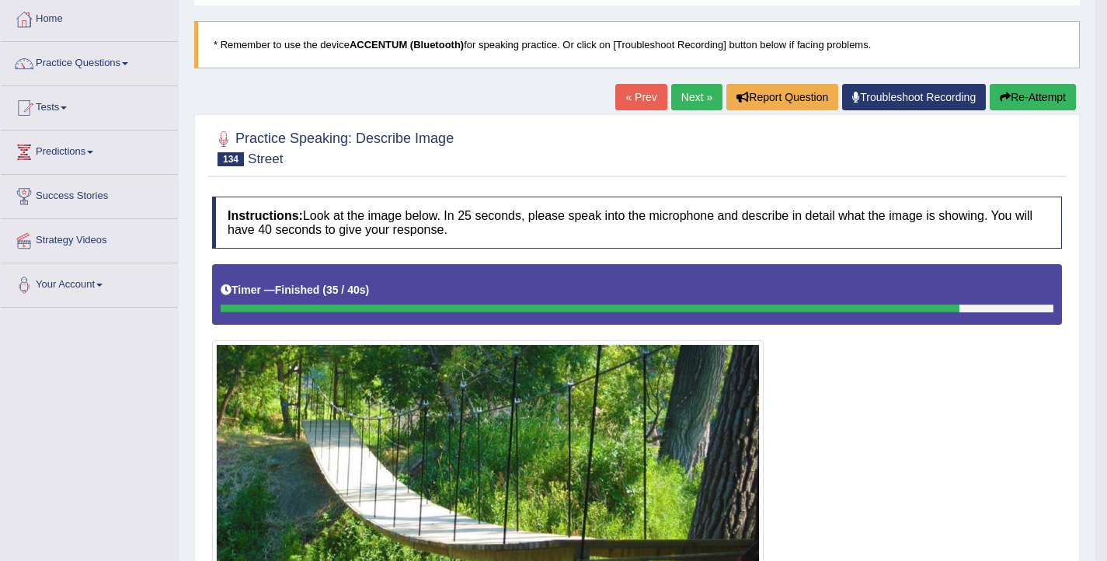
scroll to position [0, 0]
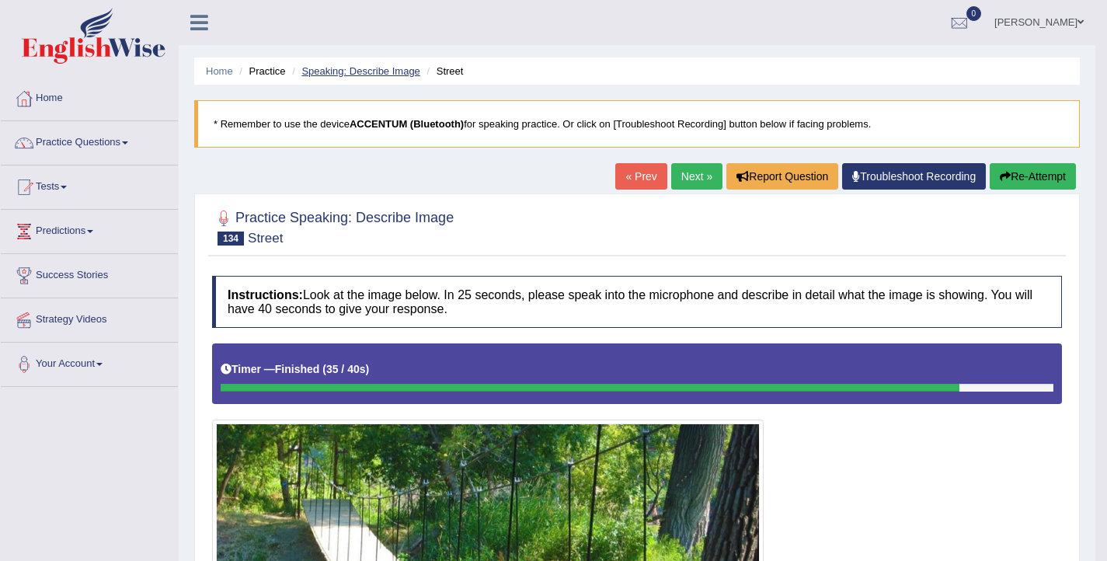
click at [329, 75] on link "Speaking: Describe Image" at bounding box center [361, 71] width 118 height 12
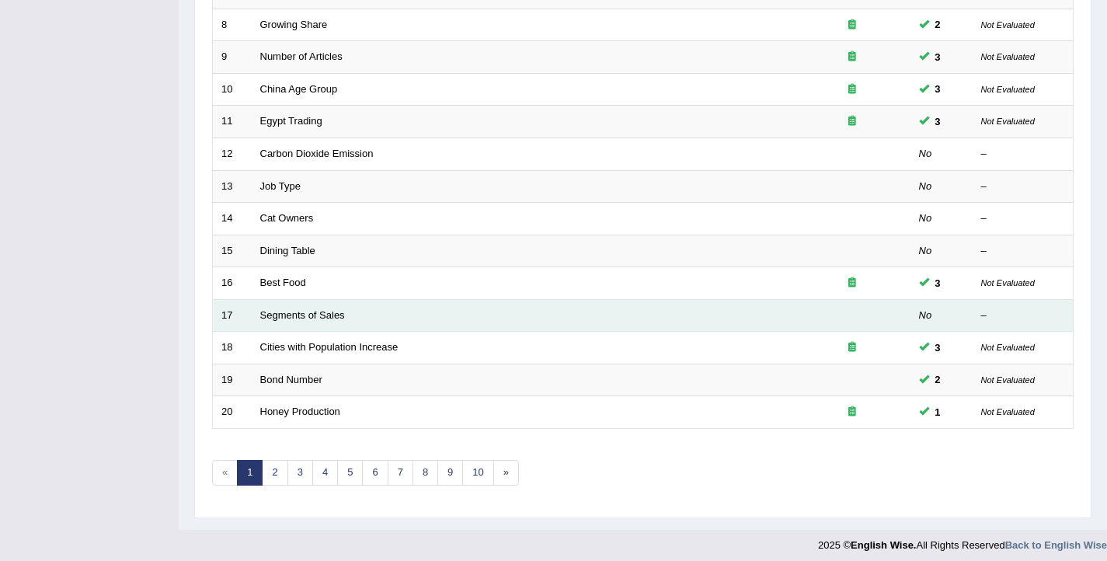
scroll to position [468, 0]
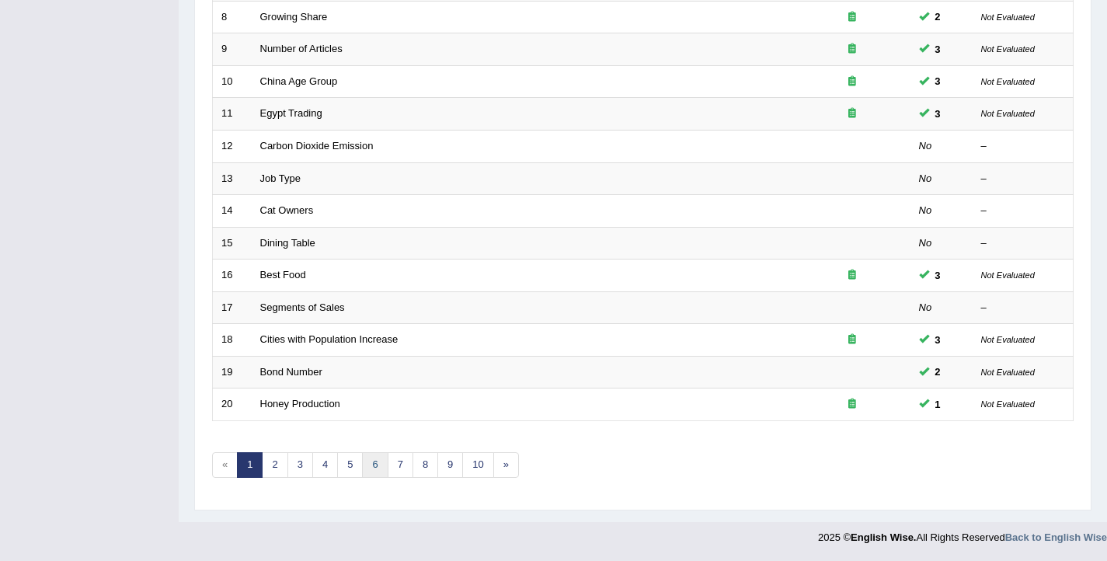
click at [367, 469] on link "6" at bounding box center [375, 465] width 26 height 26
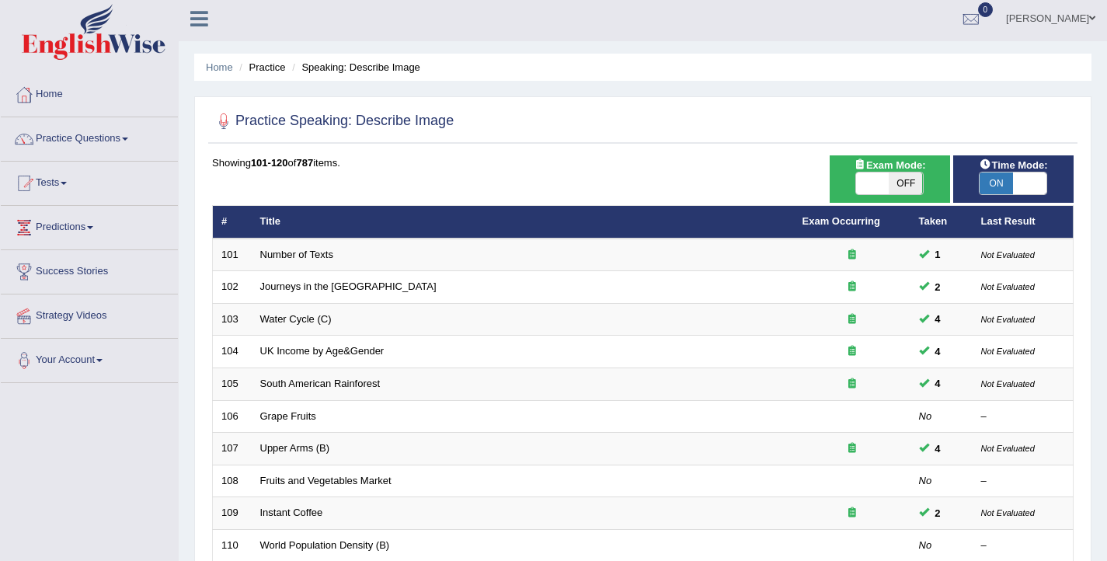
scroll to position [468, 0]
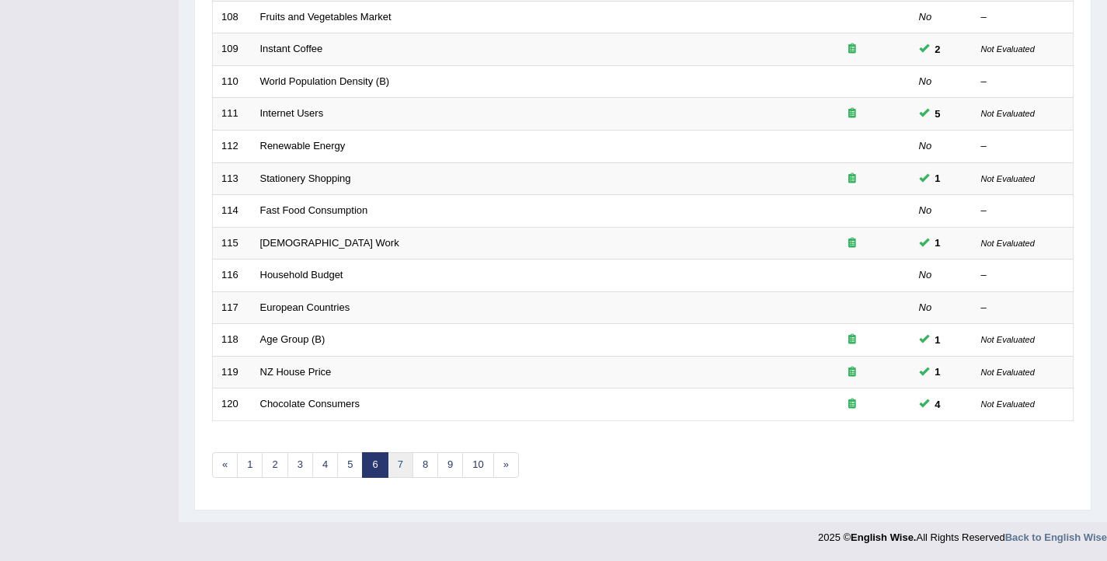
click at [397, 464] on link "7" at bounding box center [401, 465] width 26 height 26
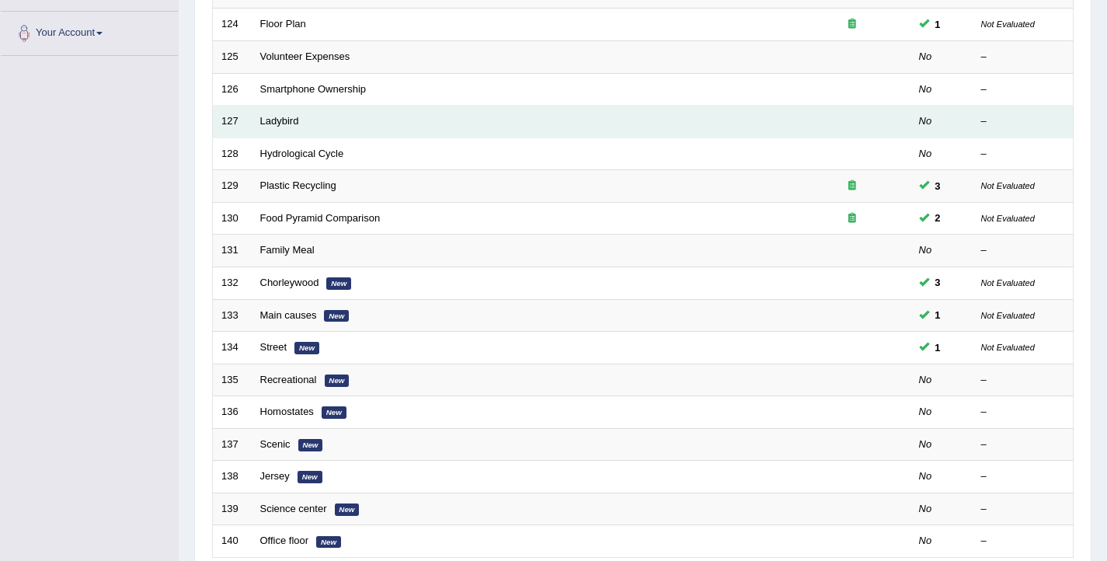
scroll to position [468, 0]
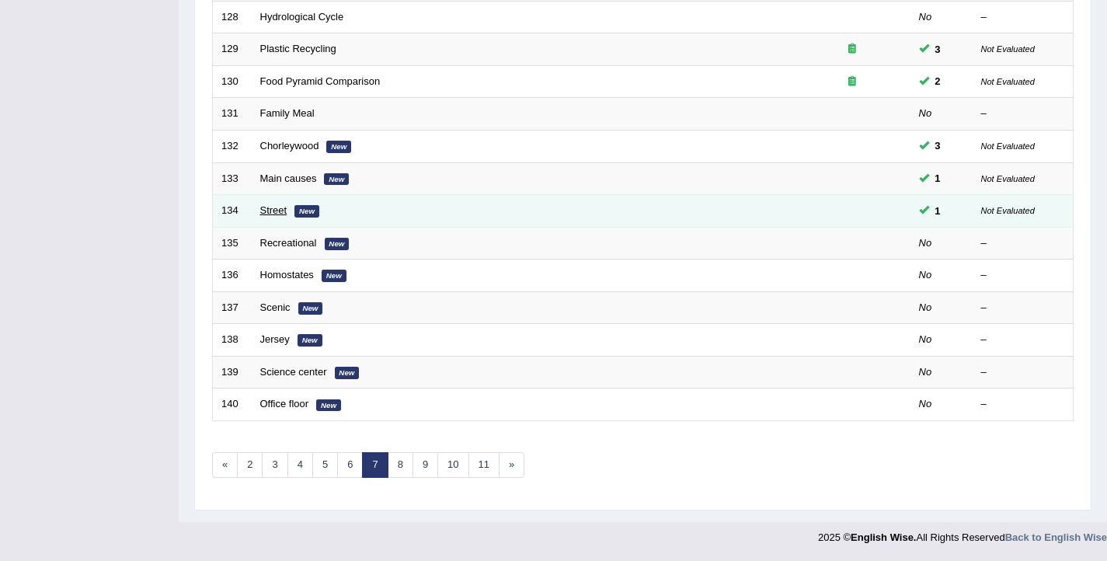
click at [272, 209] on link "Street" at bounding box center [273, 210] width 27 height 12
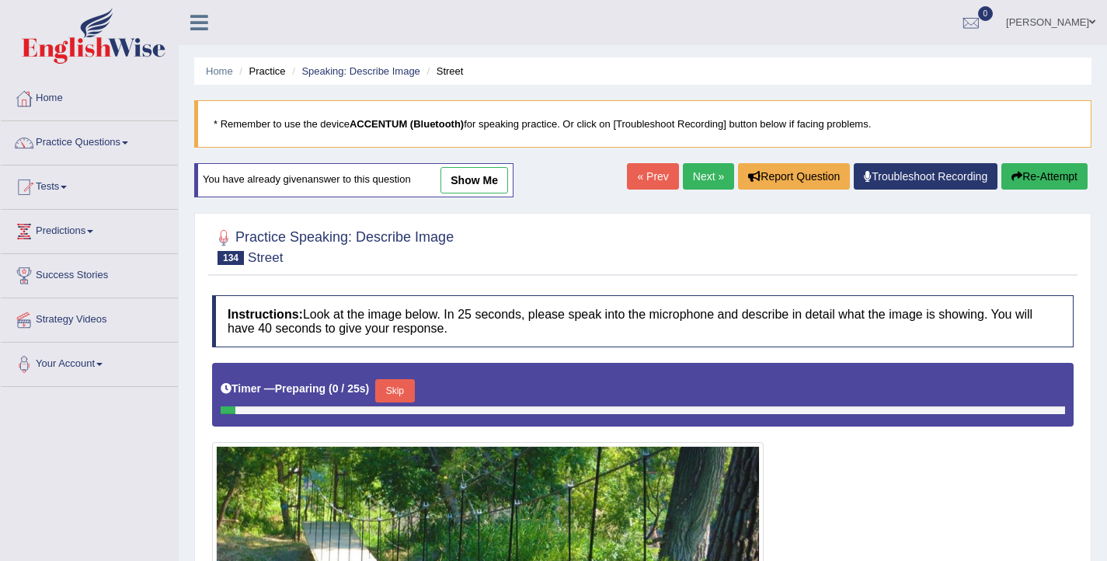
scroll to position [151, 0]
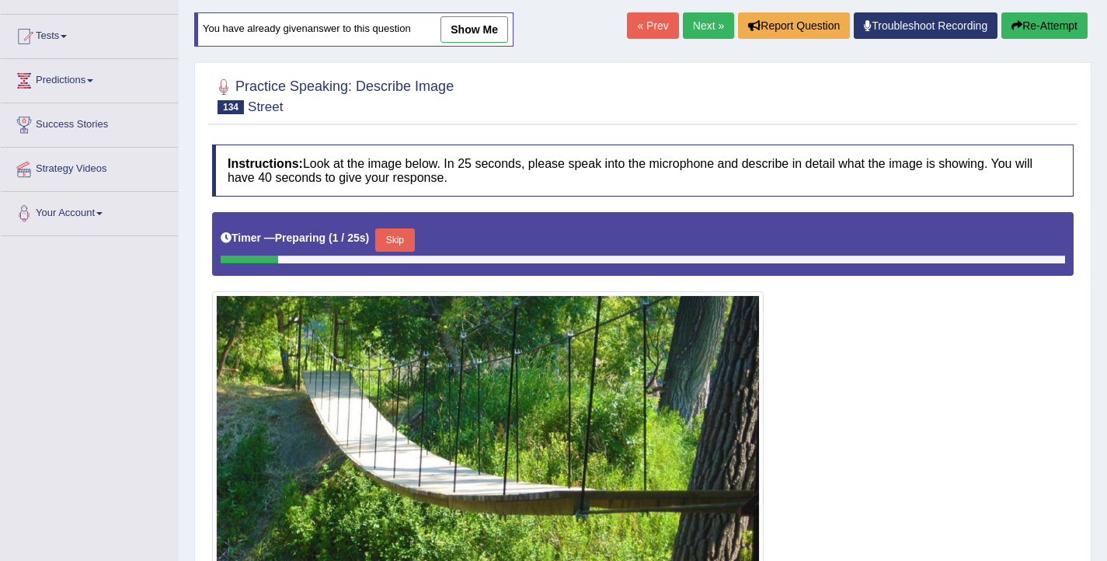
click at [392, 242] on button "Skip" at bounding box center [394, 239] width 39 height 23
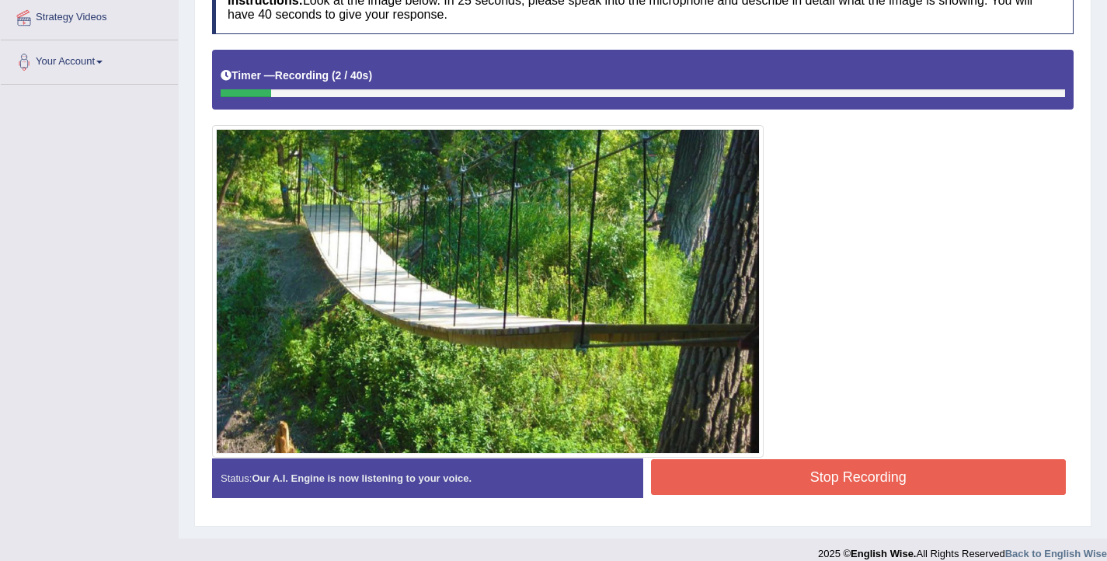
scroll to position [319, 0]
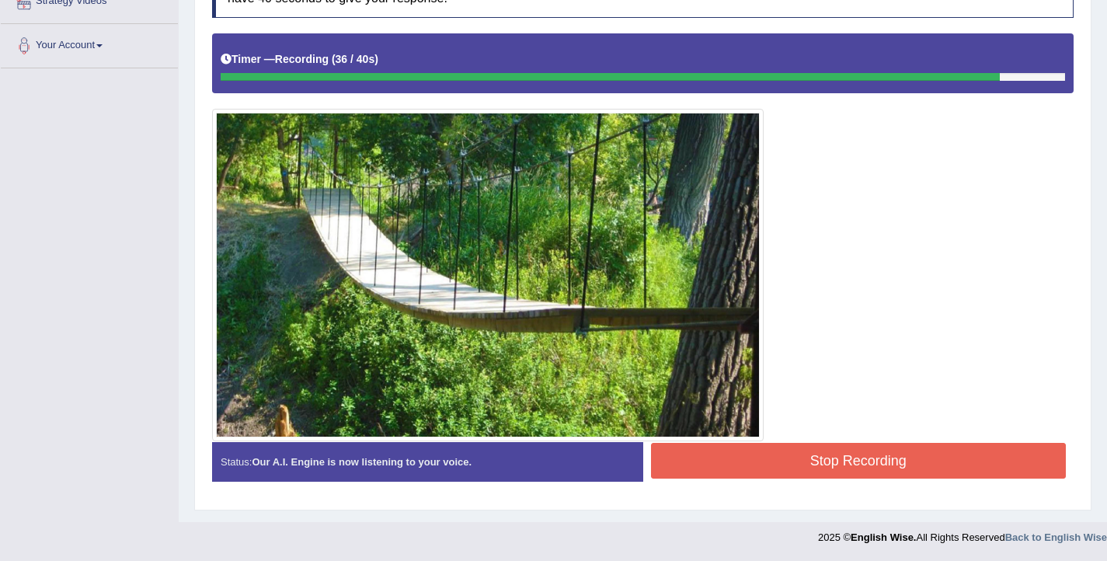
click at [821, 466] on button "Stop Recording" at bounding box center [859, 461] width 416 height 36
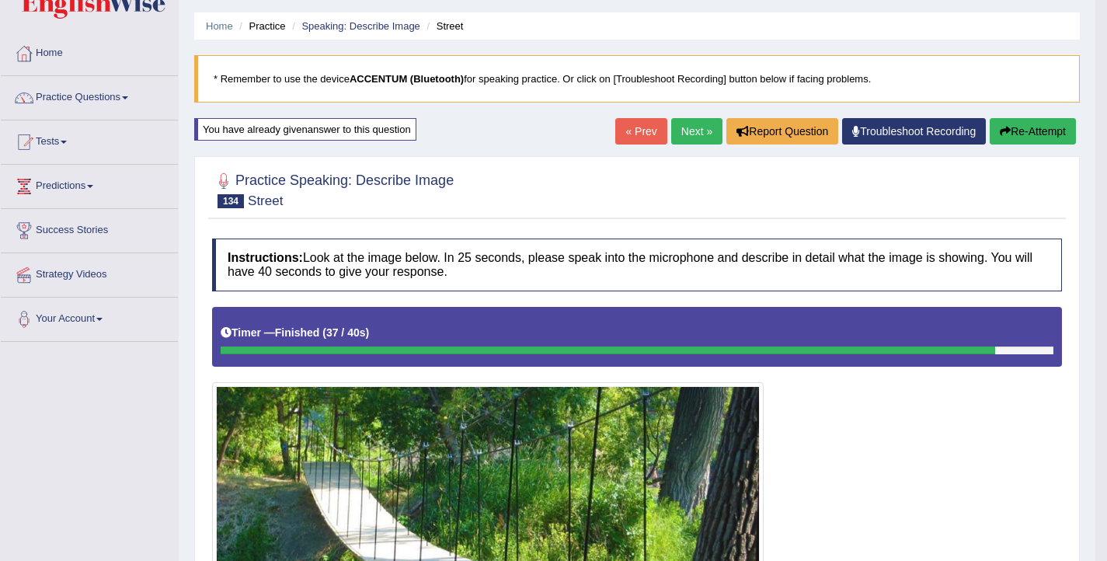
scroll to position [39, 0]
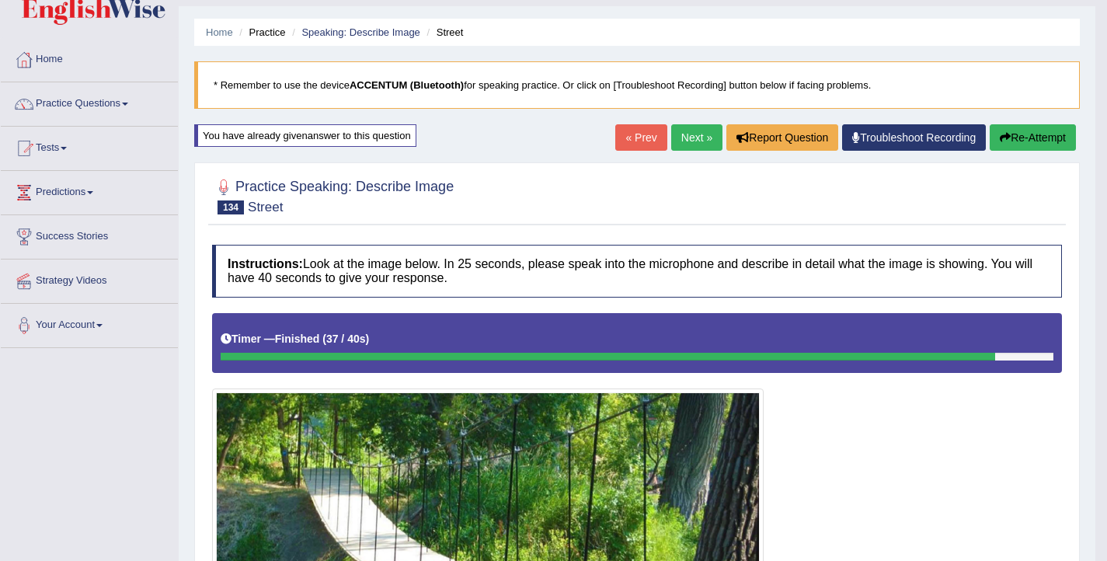
click at [1049, 141] on button "Re-Attempt" at bounding box center [1033, 137] width 86 height 26
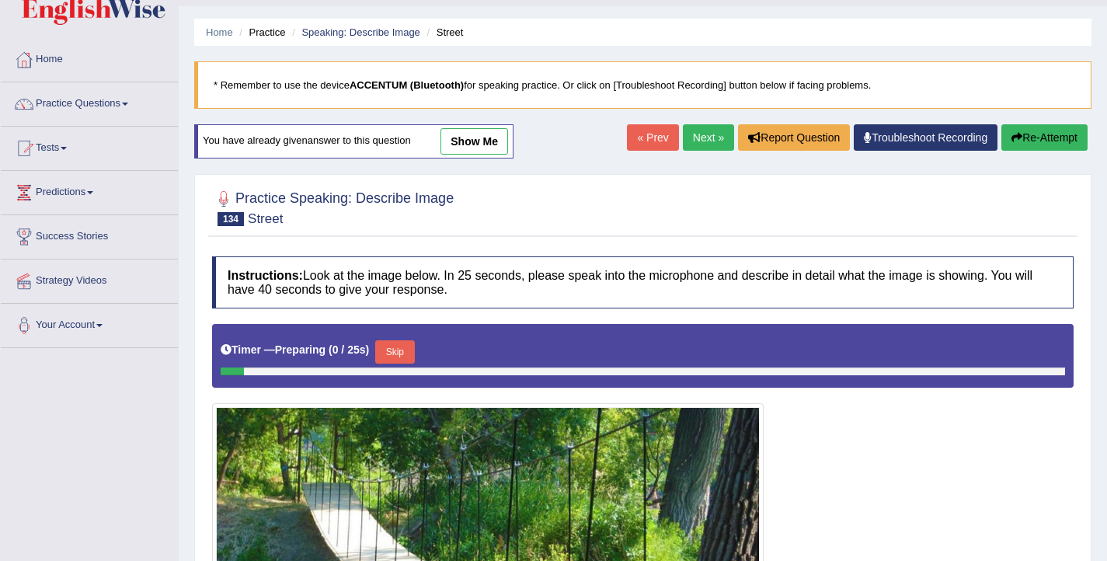
click at [399, 345] on button "Skip" at bounding box center [394, 351] width 39 height 23
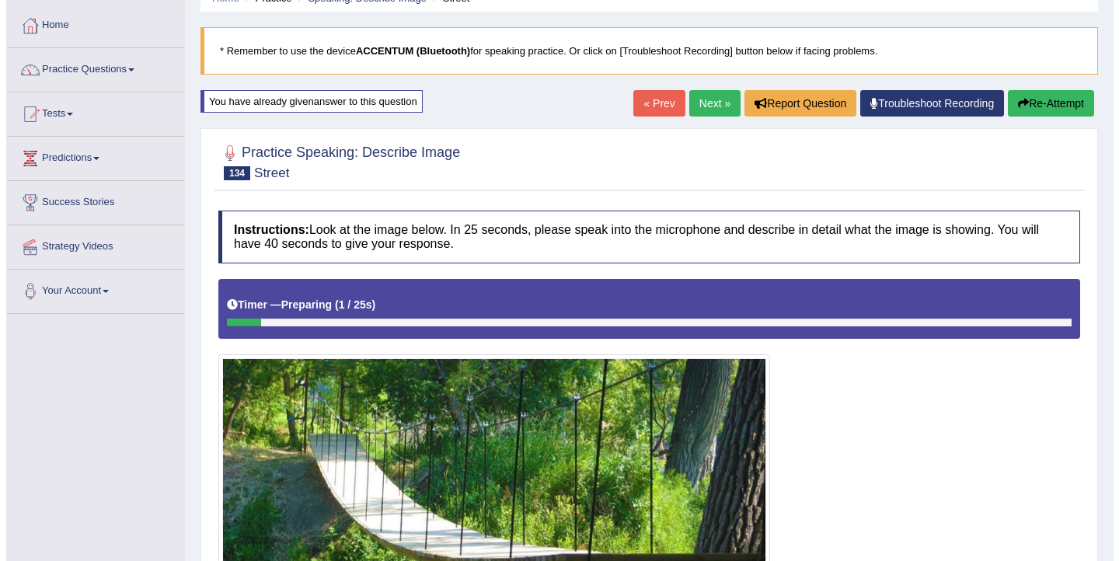
scroll to position [274, 0]
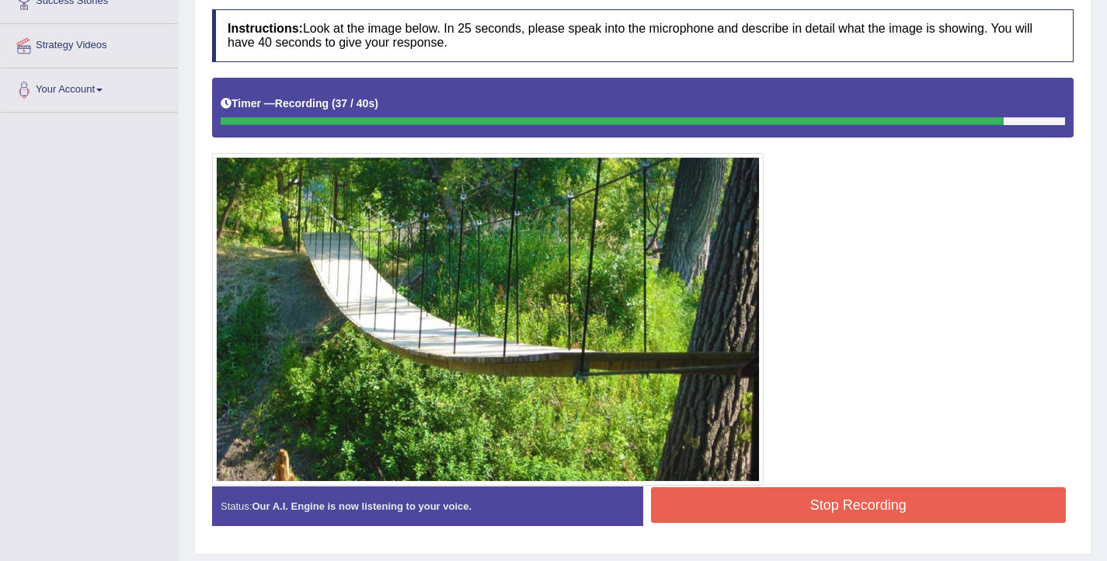
click at [762, 500] on button "Stop Recording" at bounding box center [859, 505] width 416 height 36
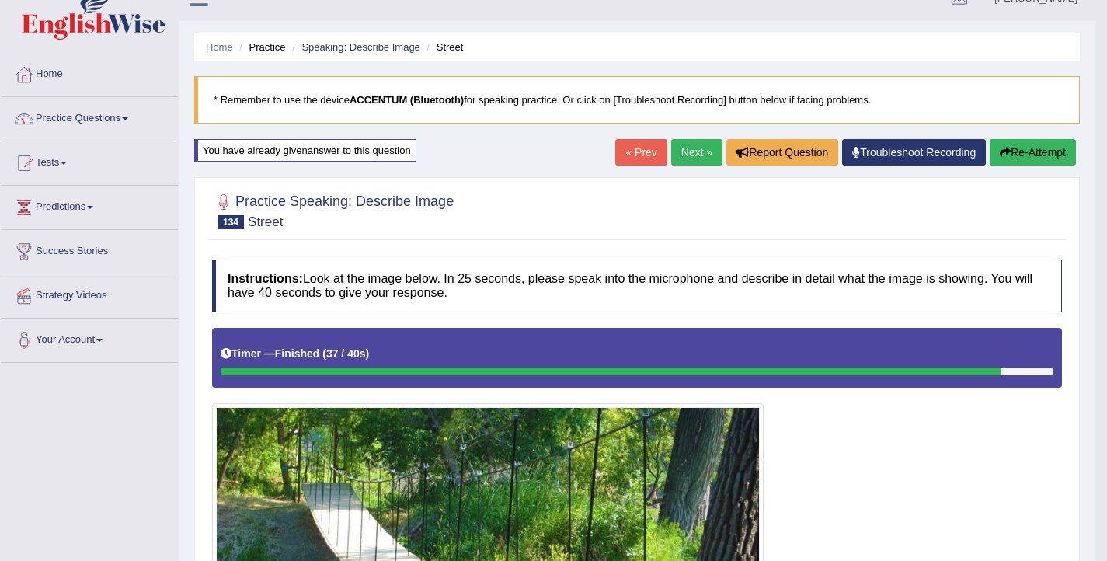
scroll to position [0, 0]
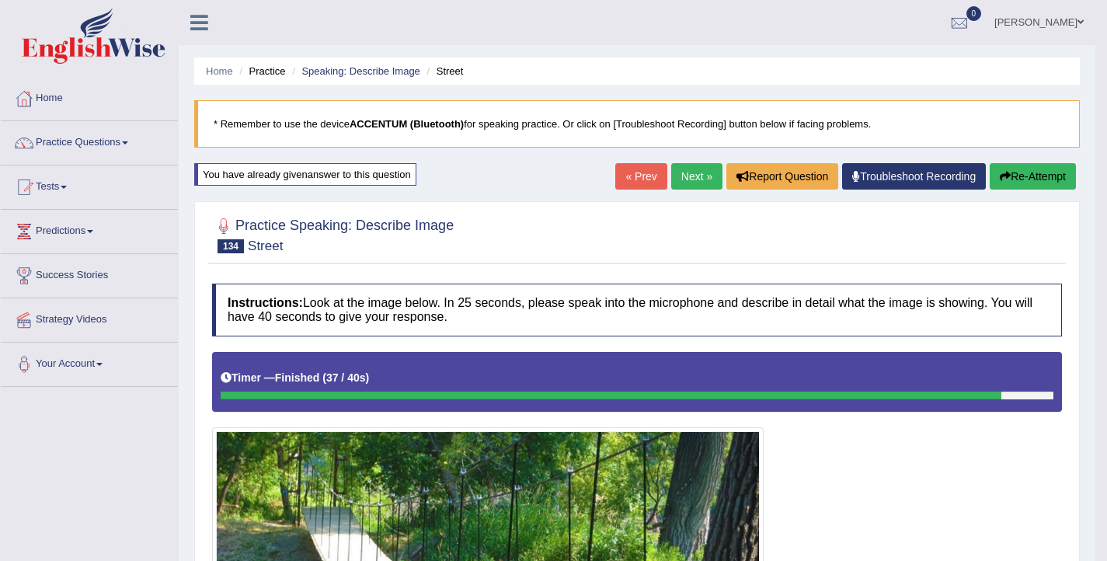
click at [689, 178] on link "Next »" at bounding box center [696, 176] width 51 height 26
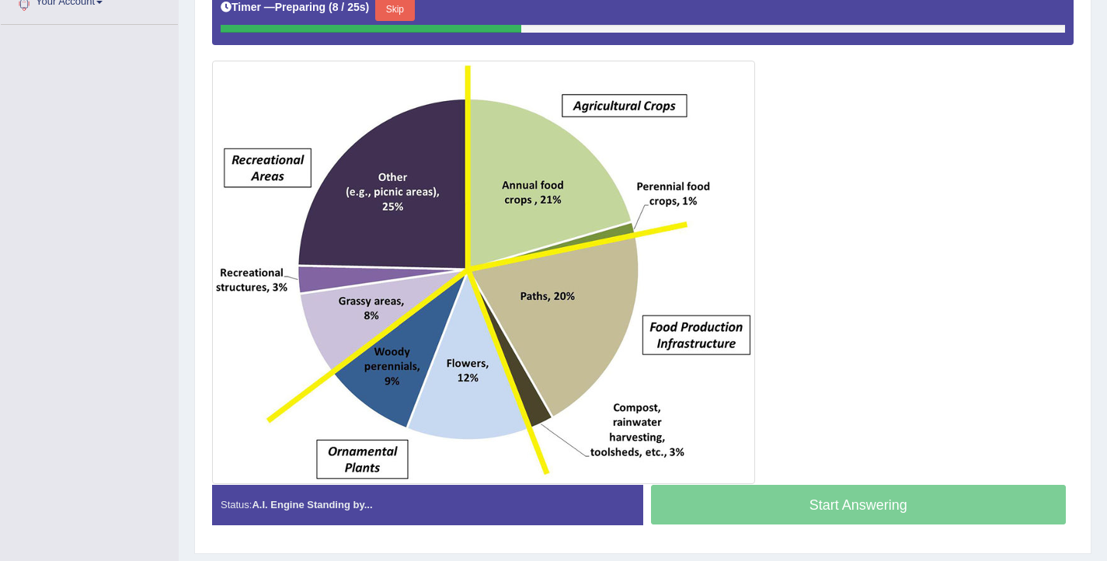
scroll to position [359, 0]
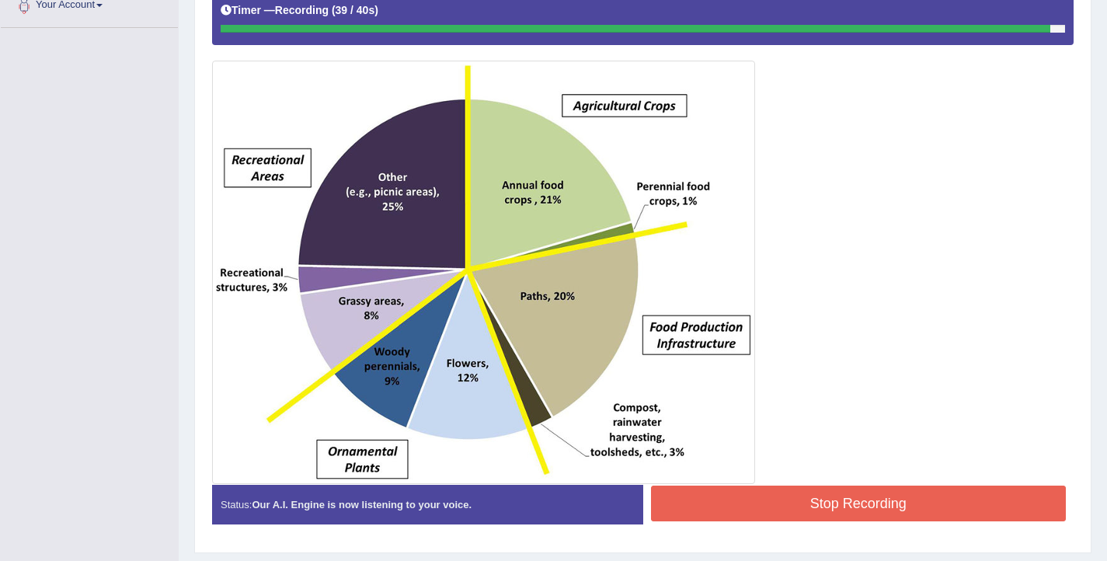
click at [790, 500] on button "Stop Recording" at bounding box center [859, 504] width 416 height 36
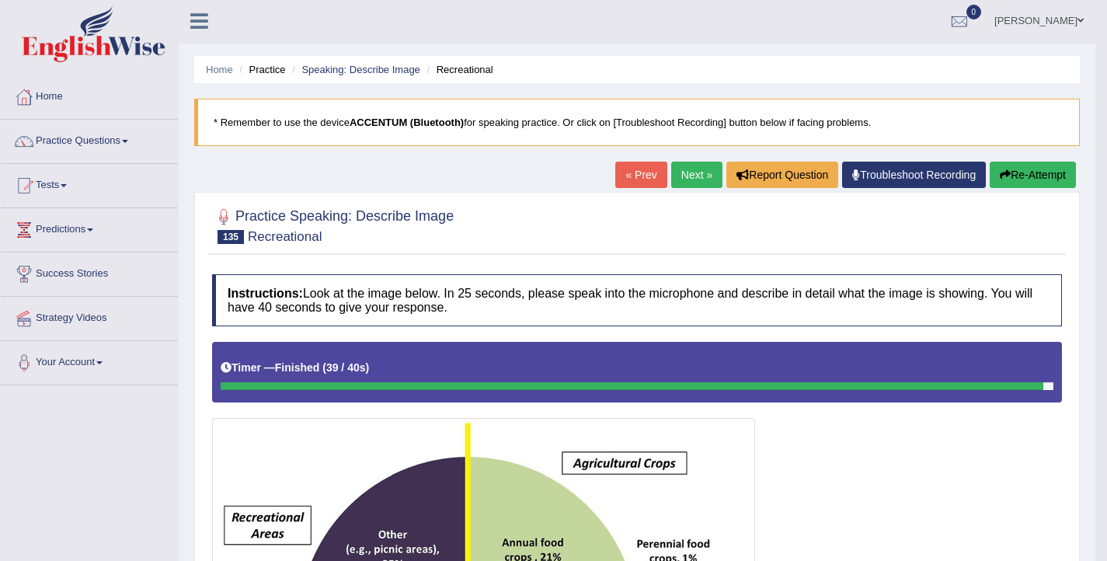
scroll to position [0, 0]
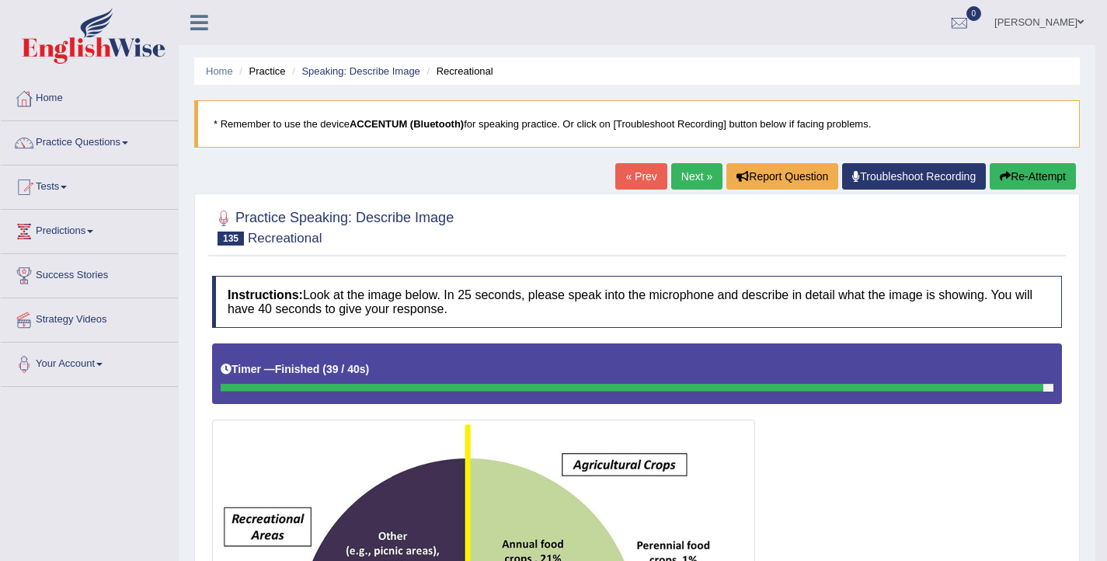
click at [1007, 172] on button "Re-Attempt" at bounding box center [1033, 176] width 86 height 26
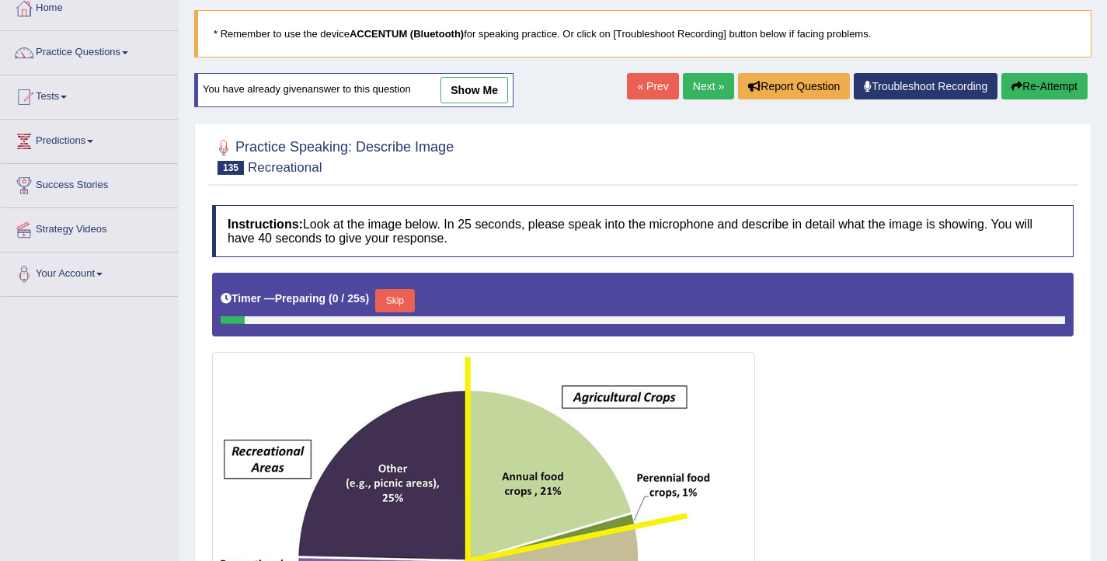
scroll to position [87, 0]
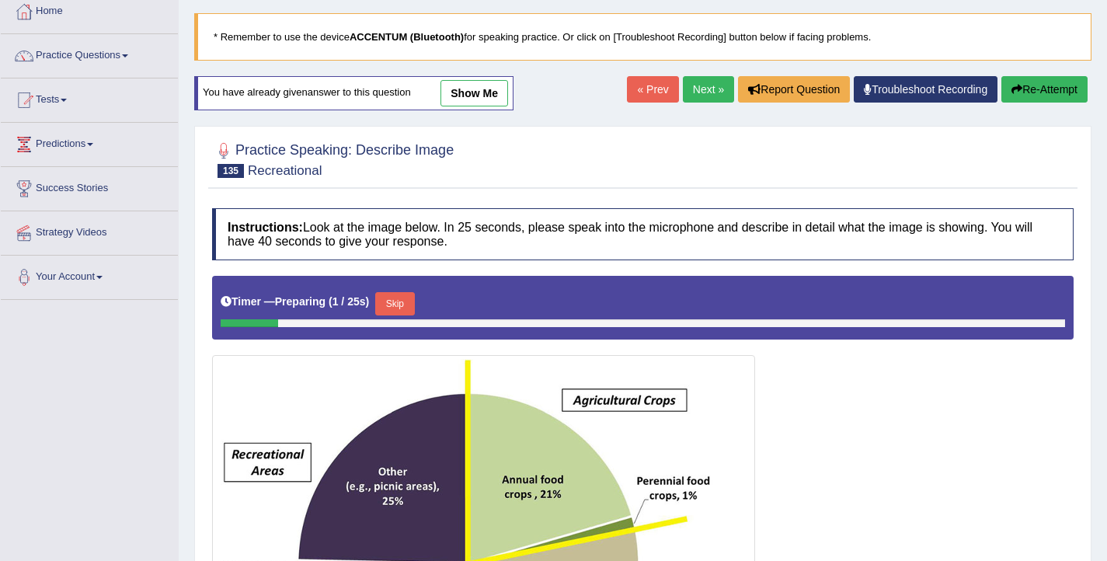
click at [401, 305] on button "Skip" at bounding box center [394, 303] width 39 height 23
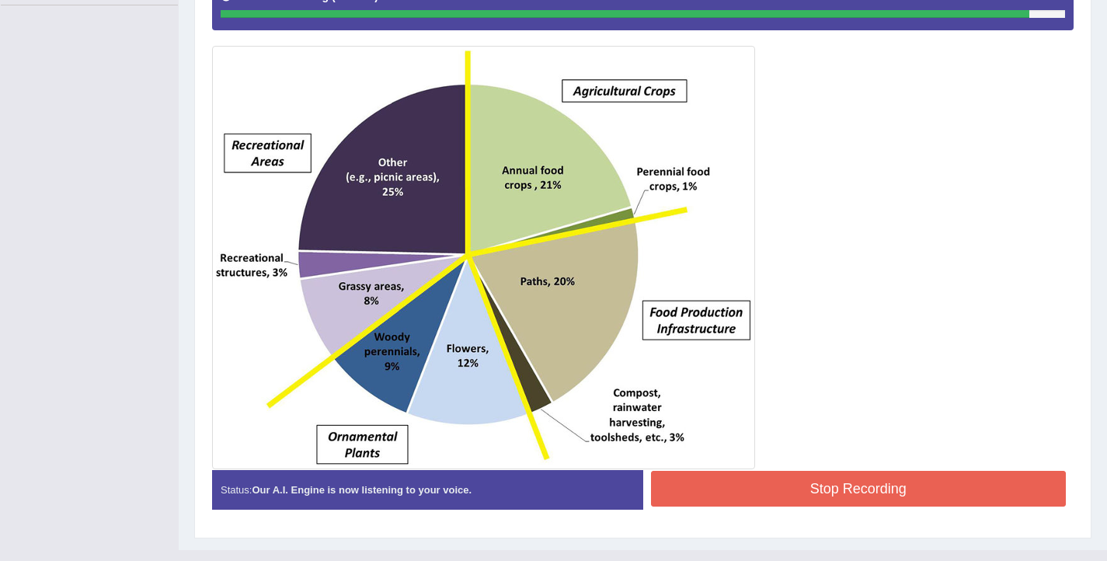
scroll to position [382, 0]
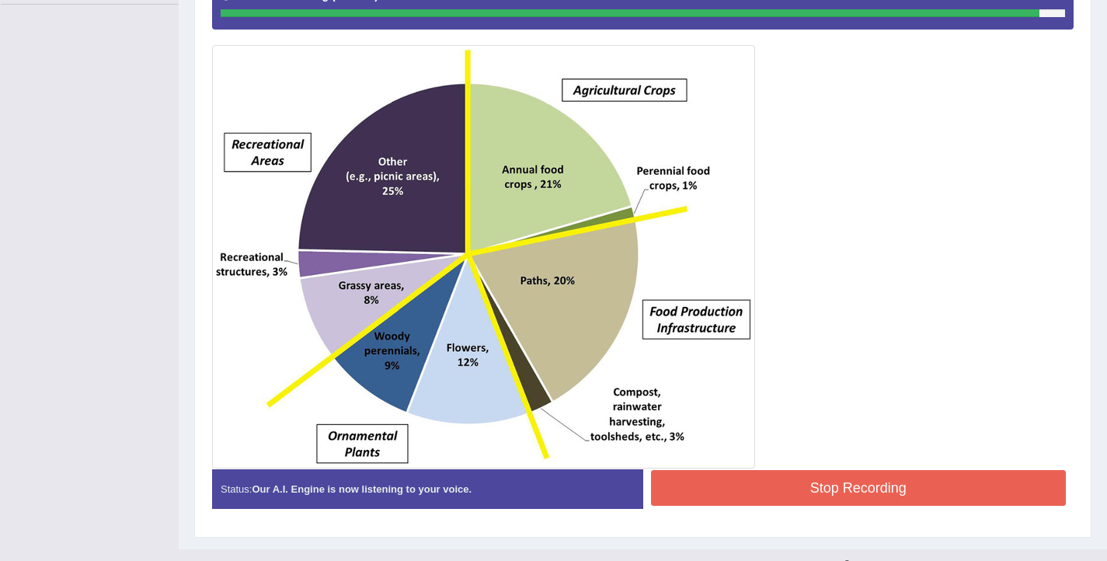
click at [816, 487] on button "Stop Recording" at bounding box center [859, 488] width 416 height 36
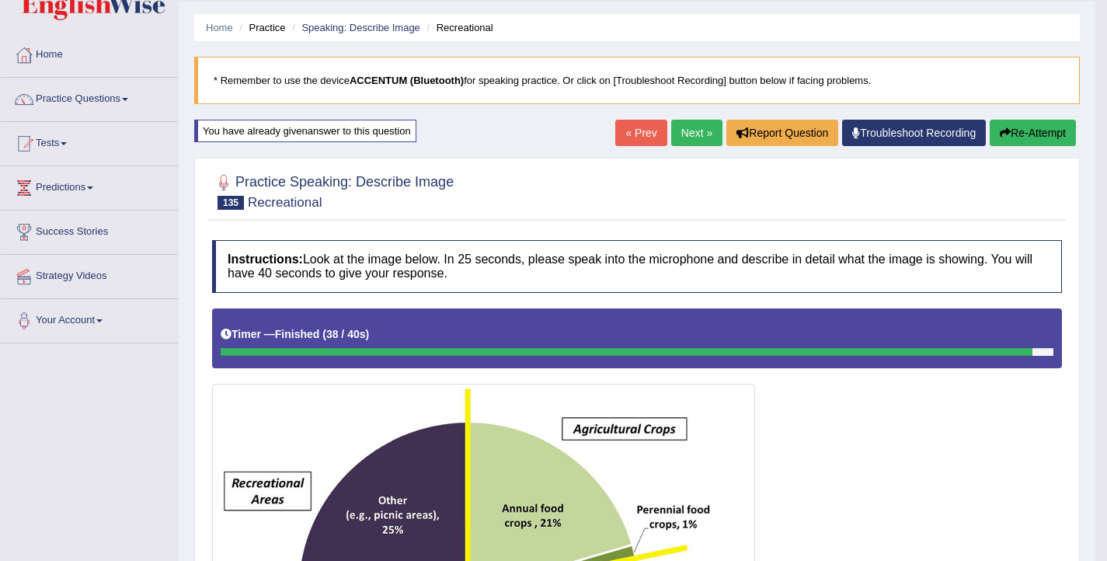
scroll to position [0, 0]
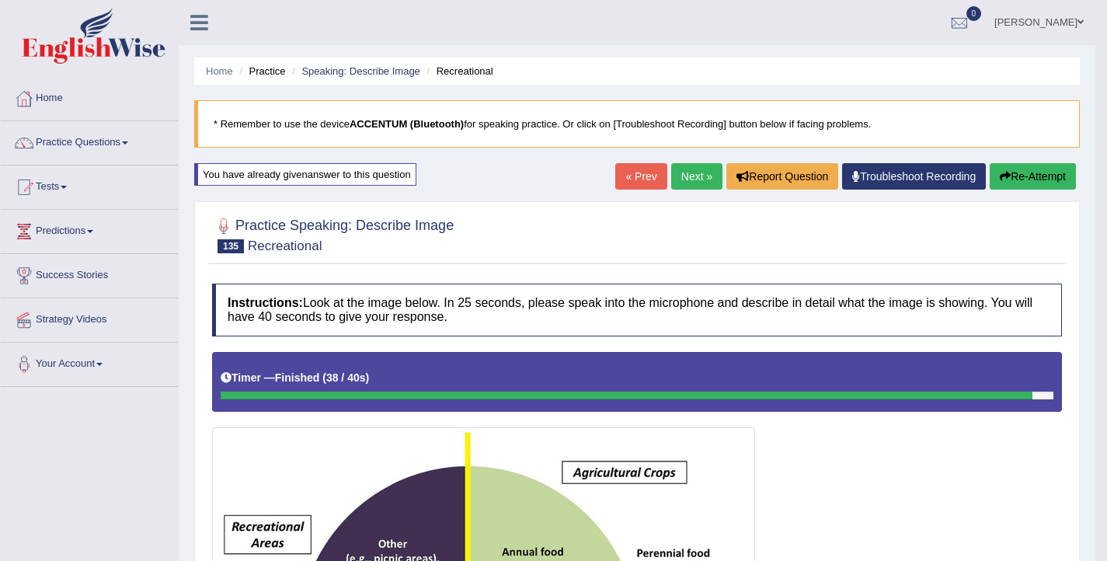
click at [1023, 173] on button "Re-Attempt" at bounding box center [1033, 176] width 86 height 26
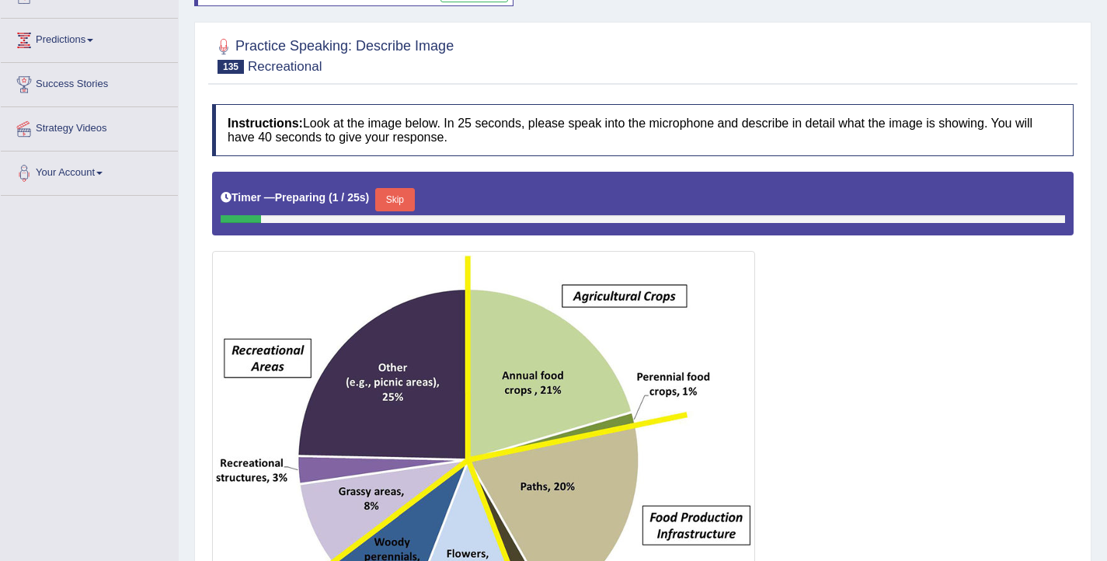
click at [406, 193] on button "Skip" at bounding box center [394, 199] width 39 height 23
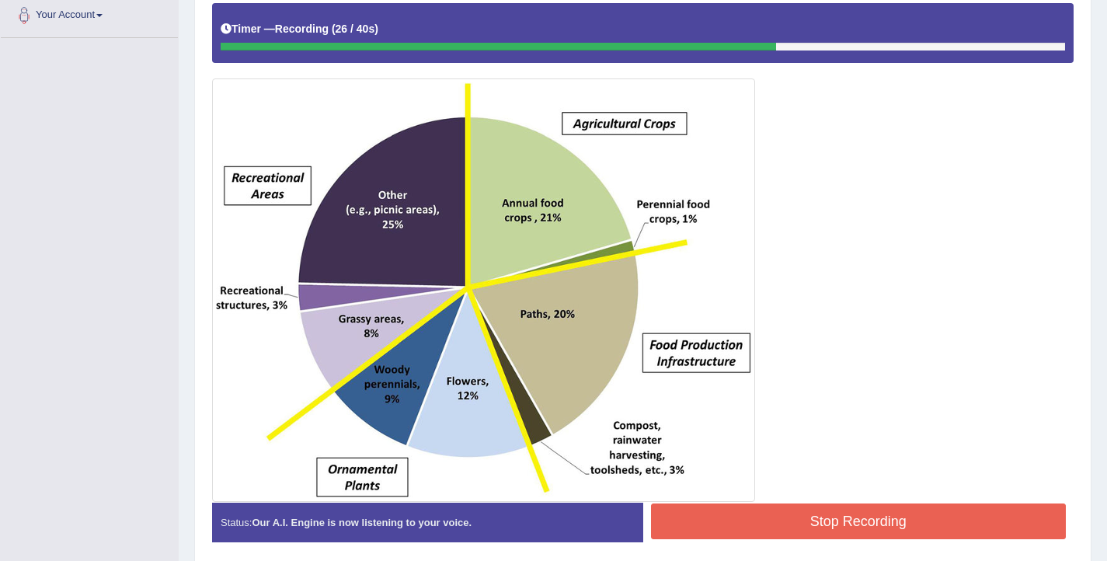
scroll to position [351, 0]
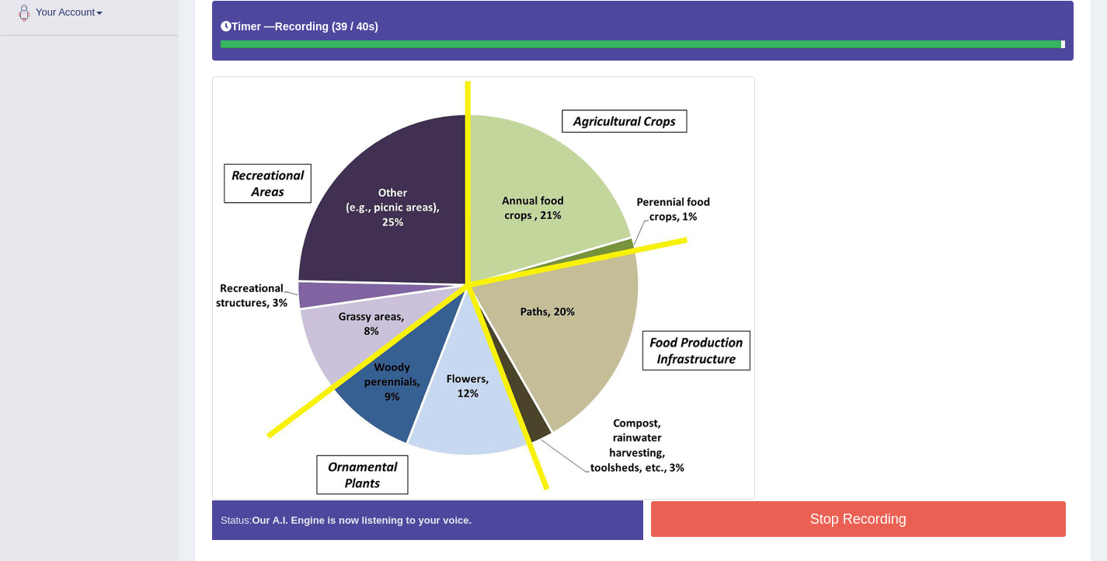
click at [775, 507] on button "Stop Recording" at bounding box center [859, 519] width 416 height 36
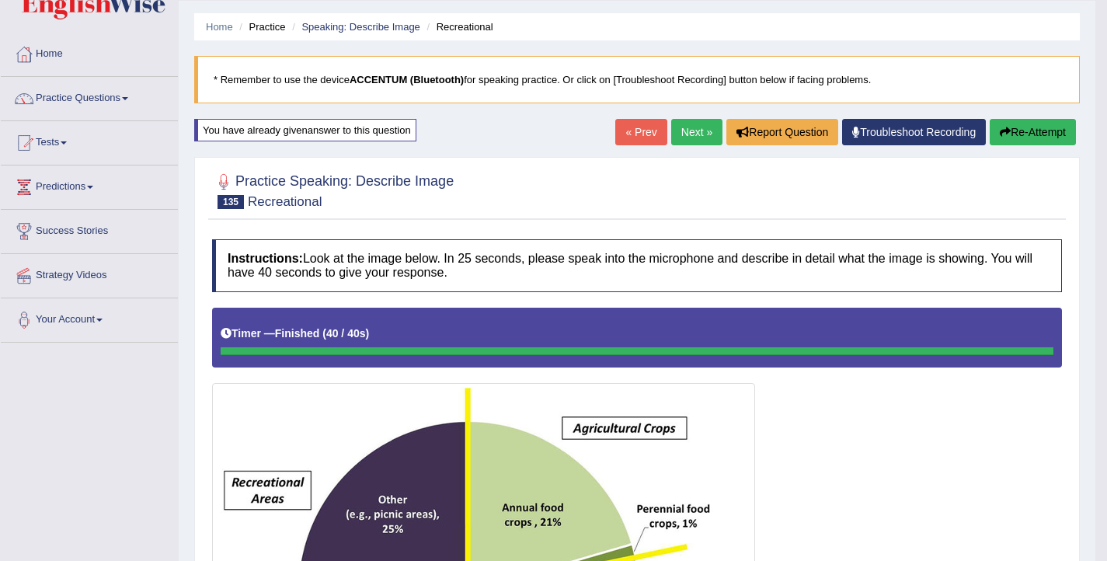
scroll to position [0, 0]
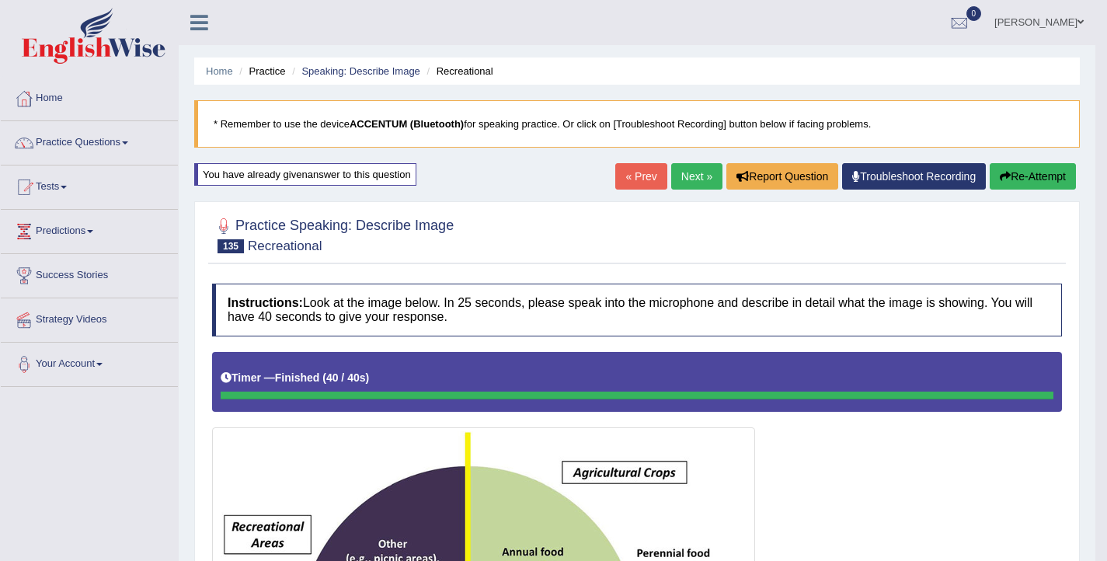
click at [1010, 179] on button "Re-Attempt" at bounding box center [1033, 176] width 86 height 26
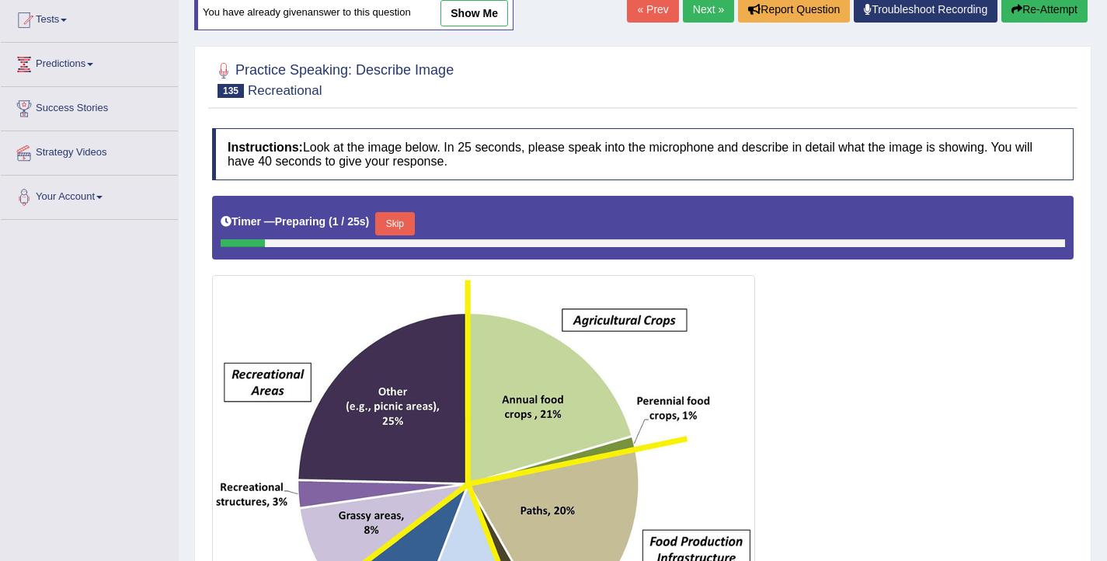
scroll to position [230, 0]
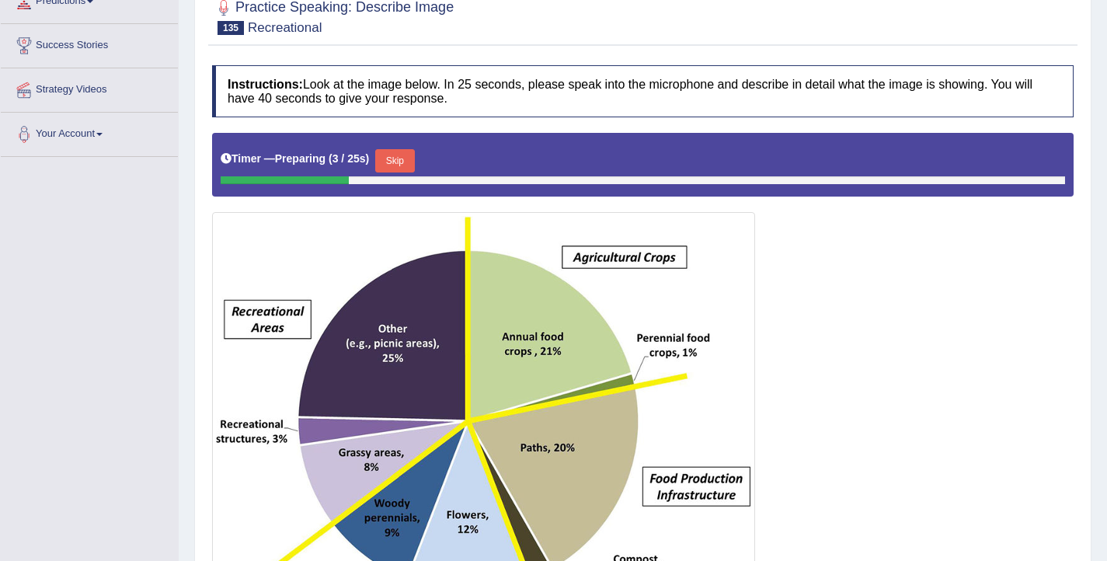
click at [410, 157] on button "Skip" at bounding box center [394, 160] width 39 height 23
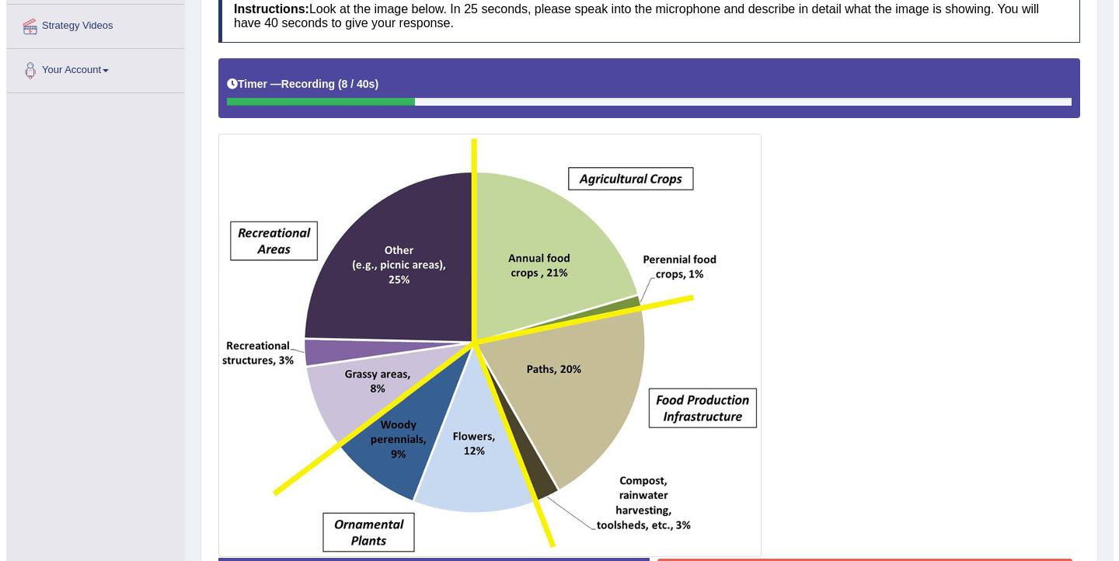
scroll to position [366, 0]
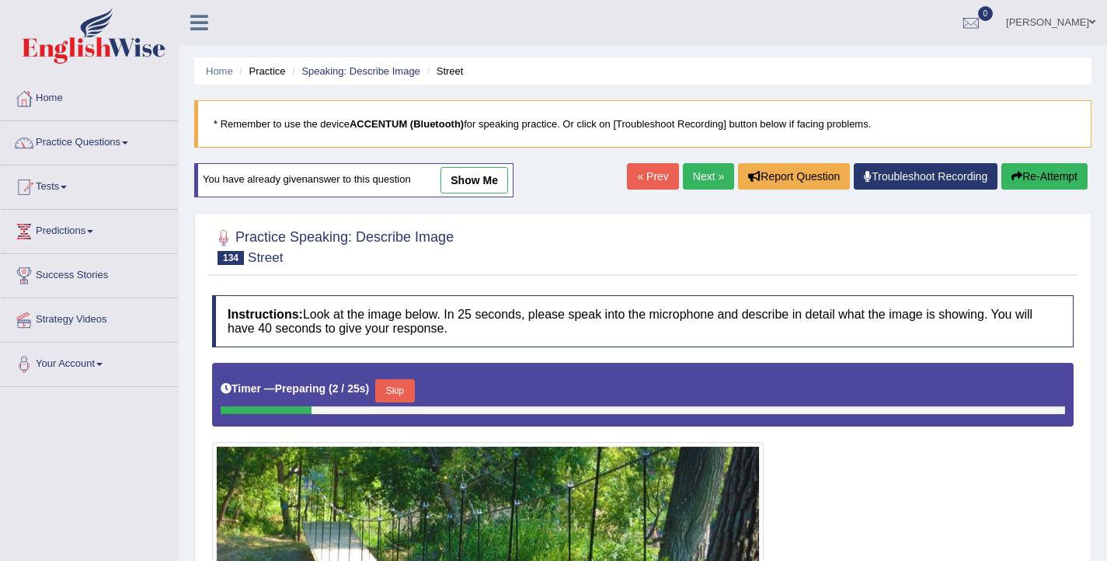
click at [709, 176] on link "Next »" at bounding box center [708, 176] width 51 height 26
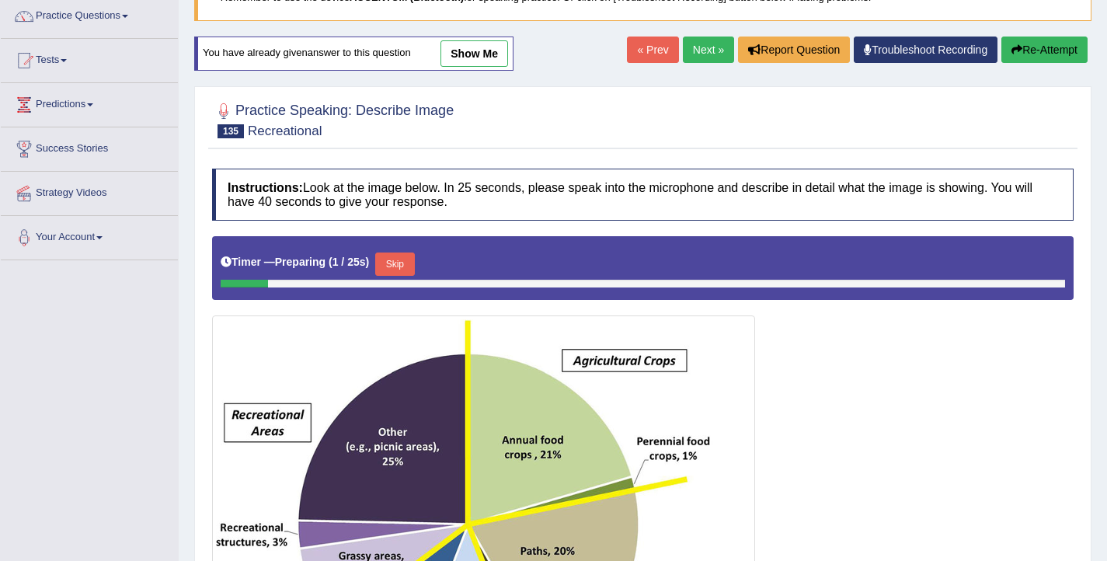
scroll to position [127, 0]
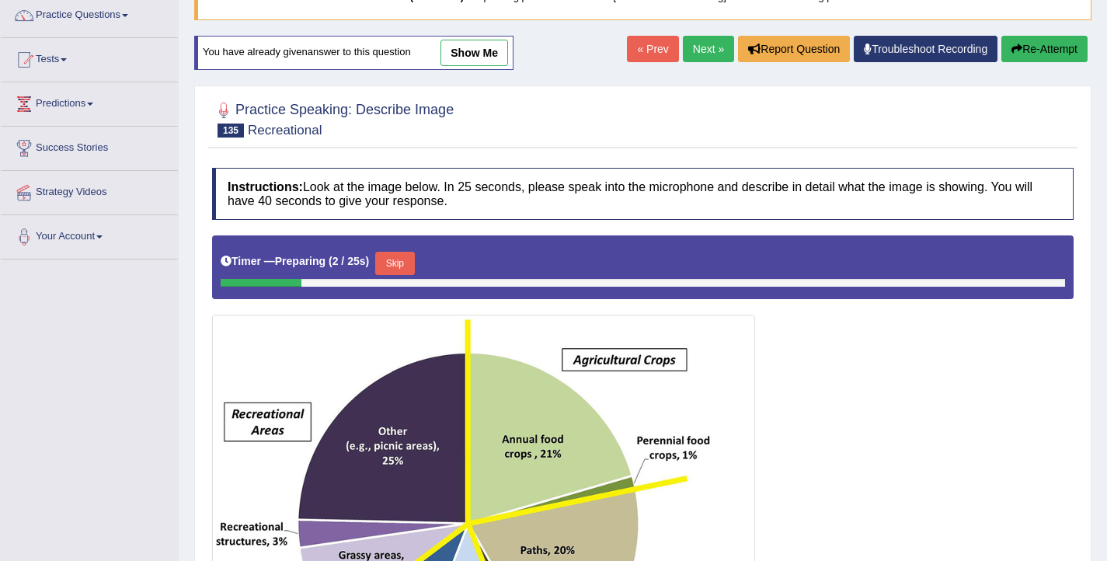
click at [410, 270] on button "Skip" at bounding box center [394, 263] width 39 height 23
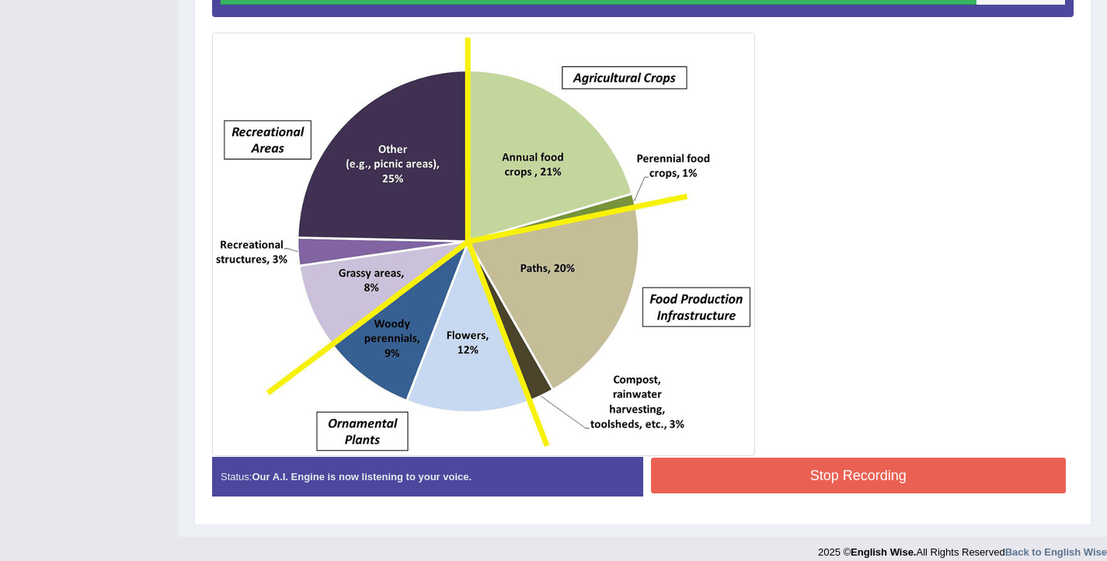
scroll to position [410, 0]
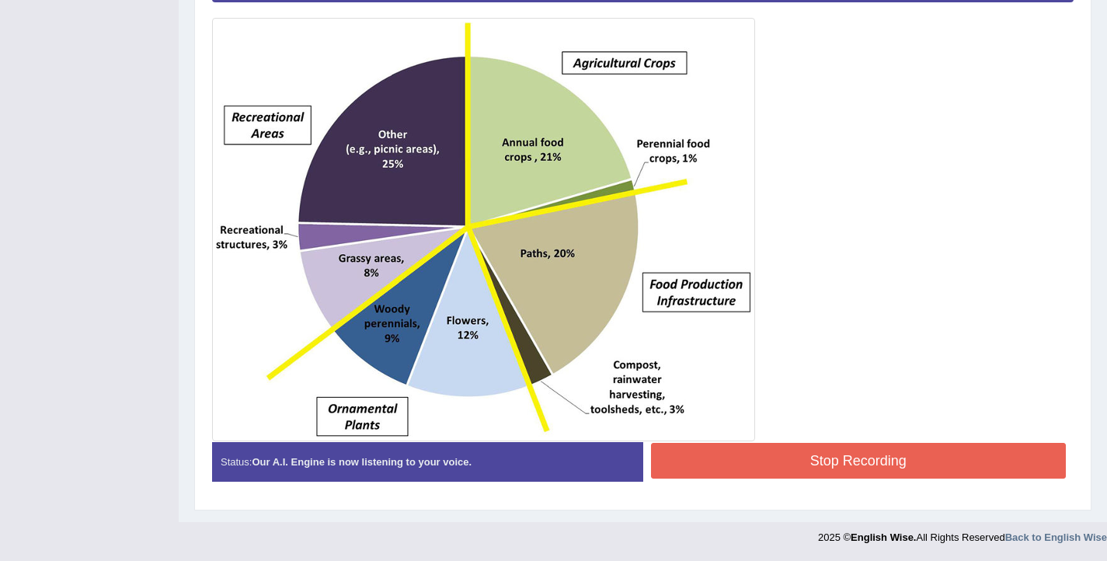
click at [837, 461] on button "Stop Recording" at bounding box center [859, 461] width 416 height 36
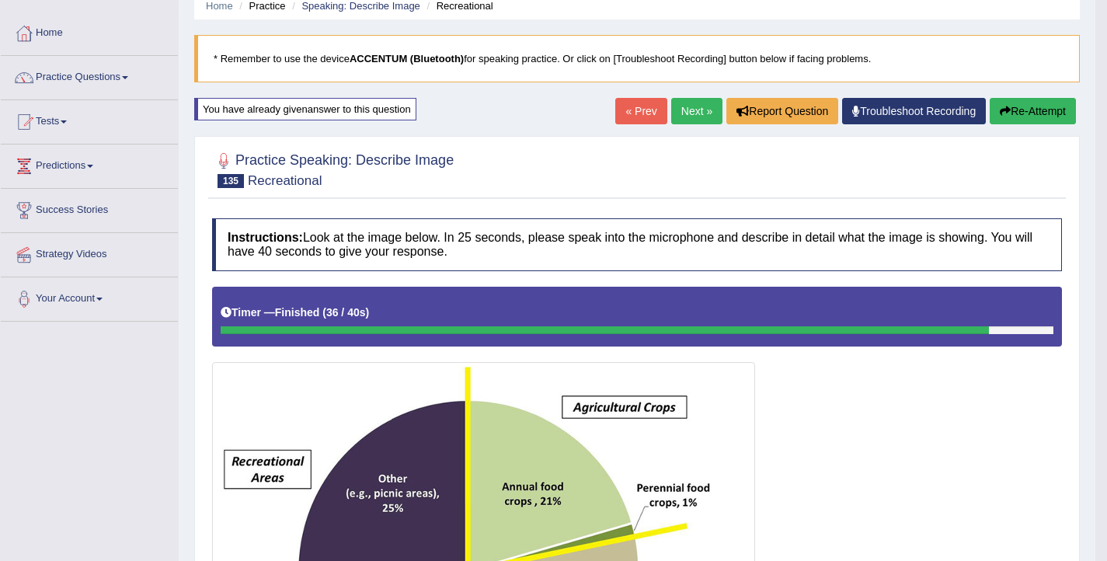
scroll to position [0, 0]
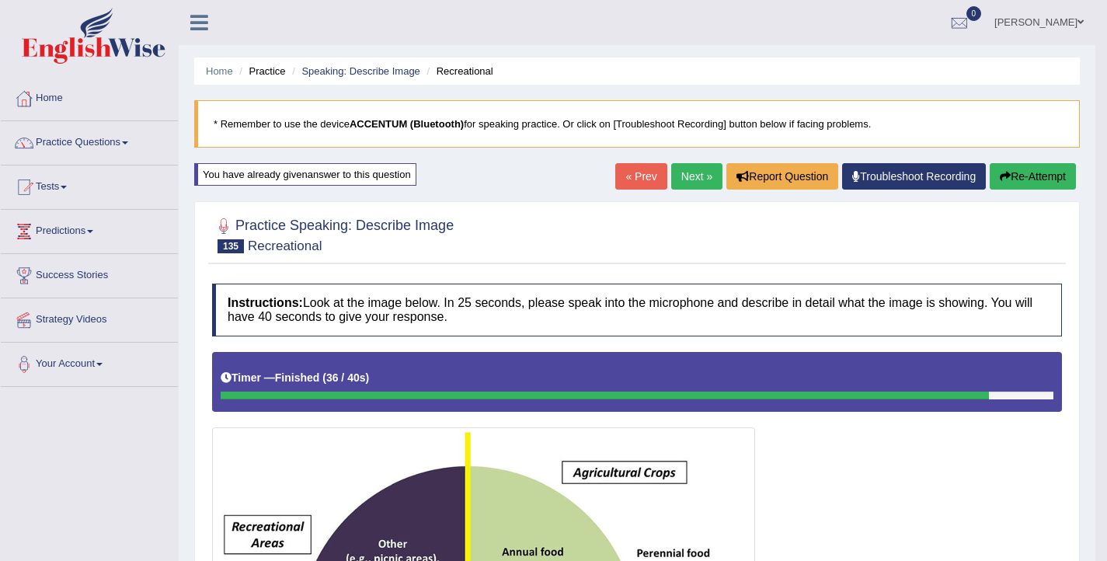
click at [1046, 178] on button "Re-Attempt" at bounding box center [1033, 176] width 86 height 26
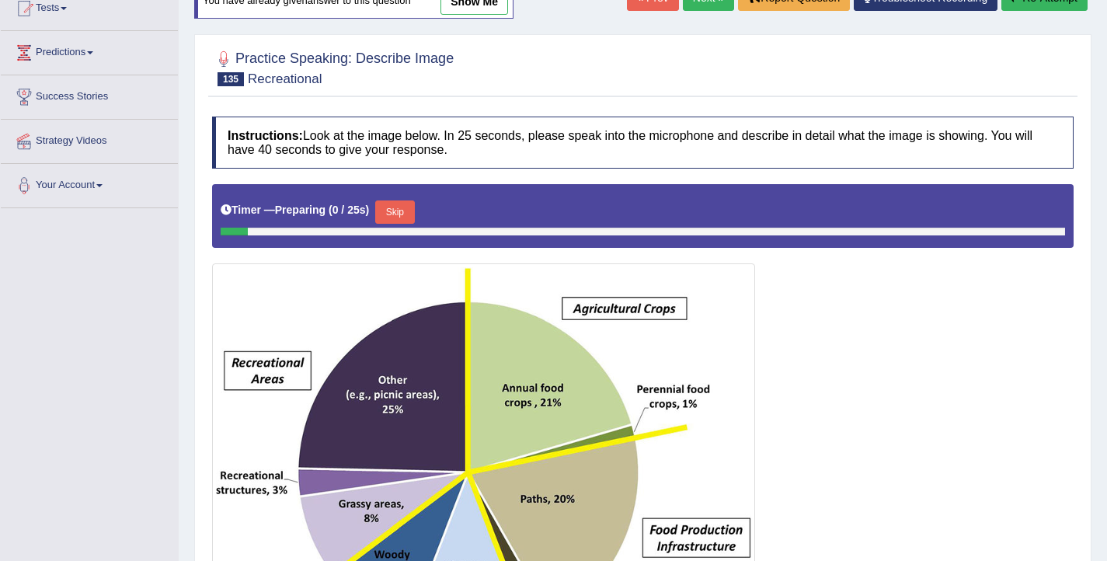
scroll to position [179, 0]
drag, startPoint x: 408, startPoint y: 213, endPoint x: 418, endPoint y: 218, distance: 11.1
click at [408, 213] on button "Skip" at bounding box center [394, 211] width 39 height 23
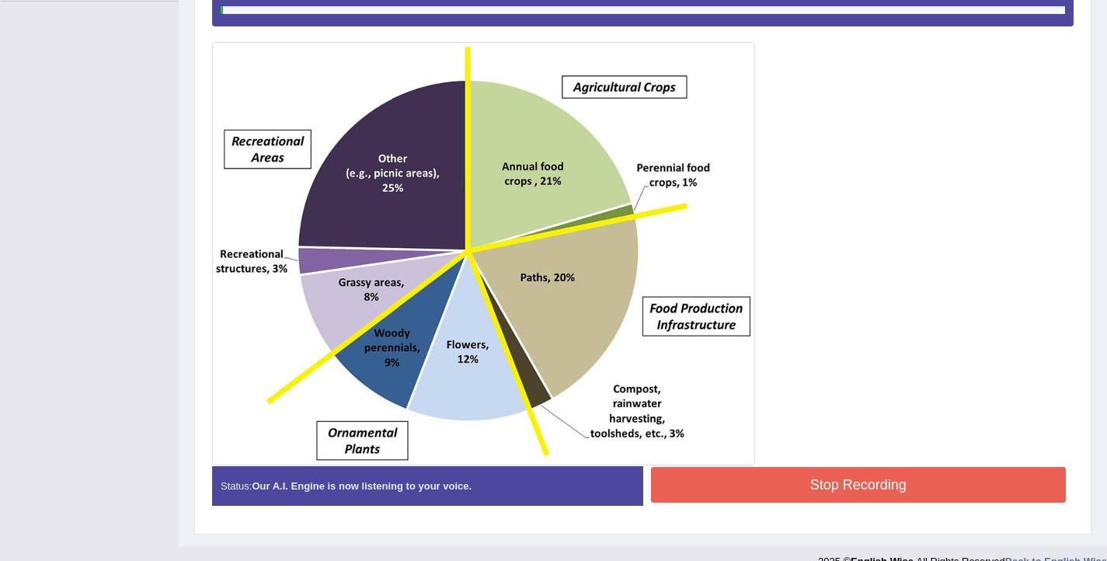
scroll to position [389, 0]
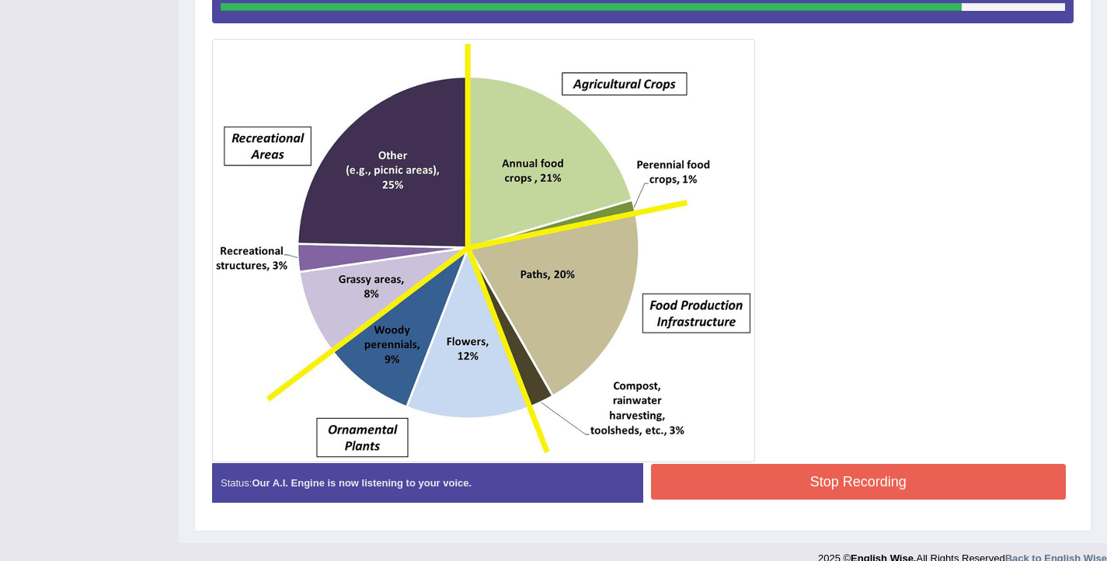
drag, startPoint x: 814, startPoint y: 475, endPoint x: 803, endPoint y: 476, distance: 10.1
click at [814, 475] on button "Stop Recording" at bounding box center [859, 482] width 416 height 36
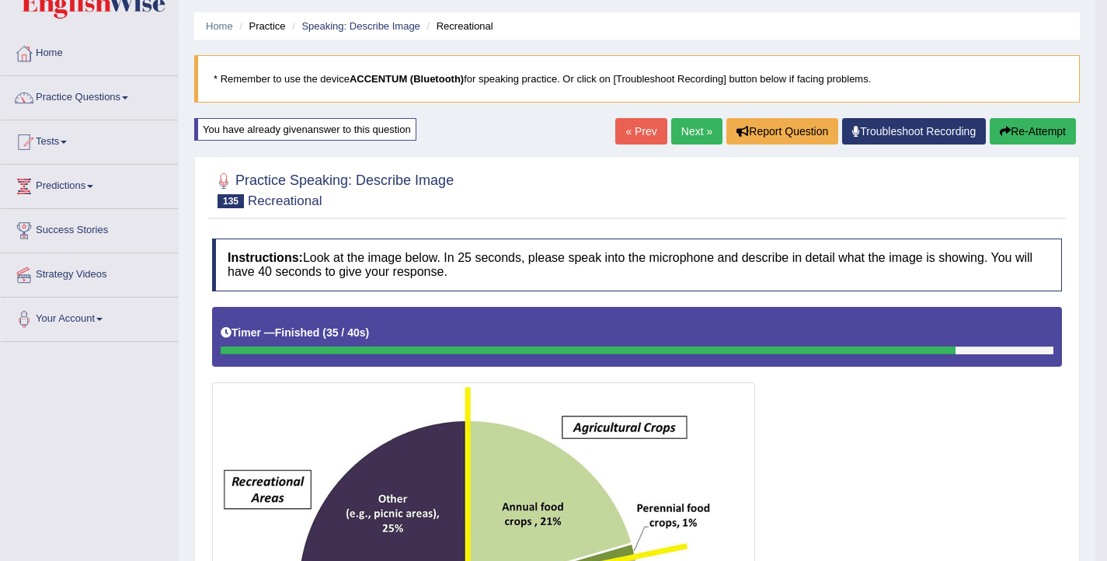
scroll to position [0, 0]
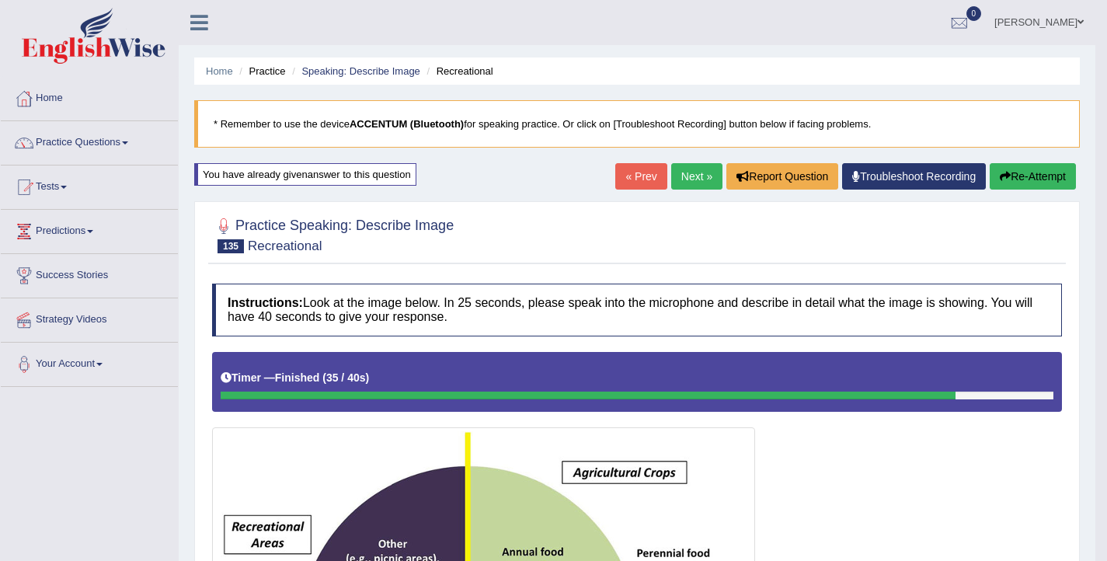
click at [674, 181] on link "Next »" at bounding box center [696, 176] width 51 height 26
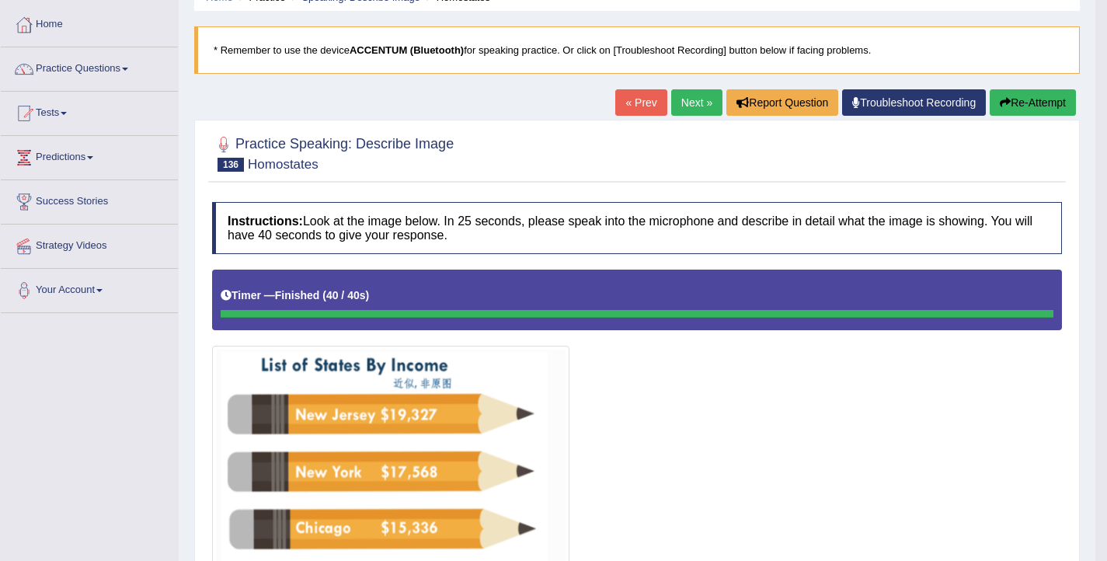
scroll to position [73, 0]
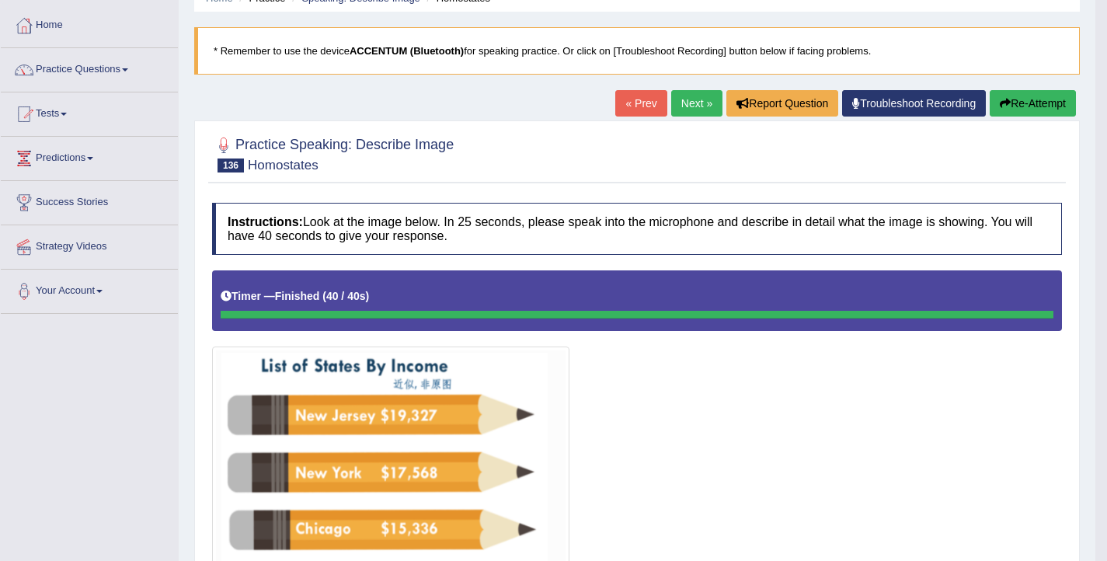
click at [1015, 108] on button "Re-Attempt" at bounding box center [1033, 103] width 86 height 26
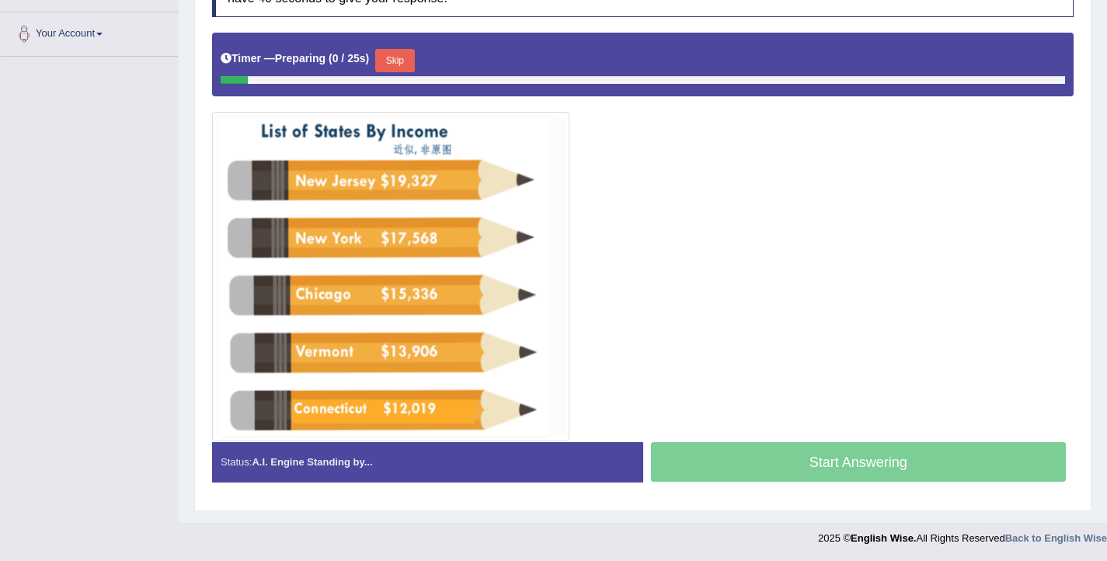
scroll to position [331, 0]
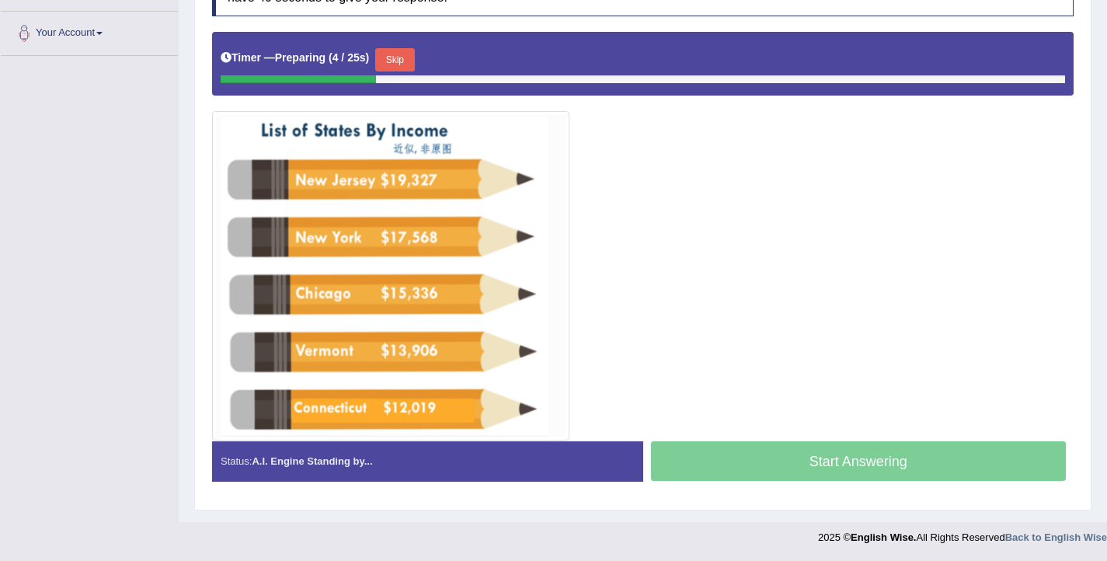
click at [395, 55] on button "Skip" at bounding box center [394, 59] width 39 height 23
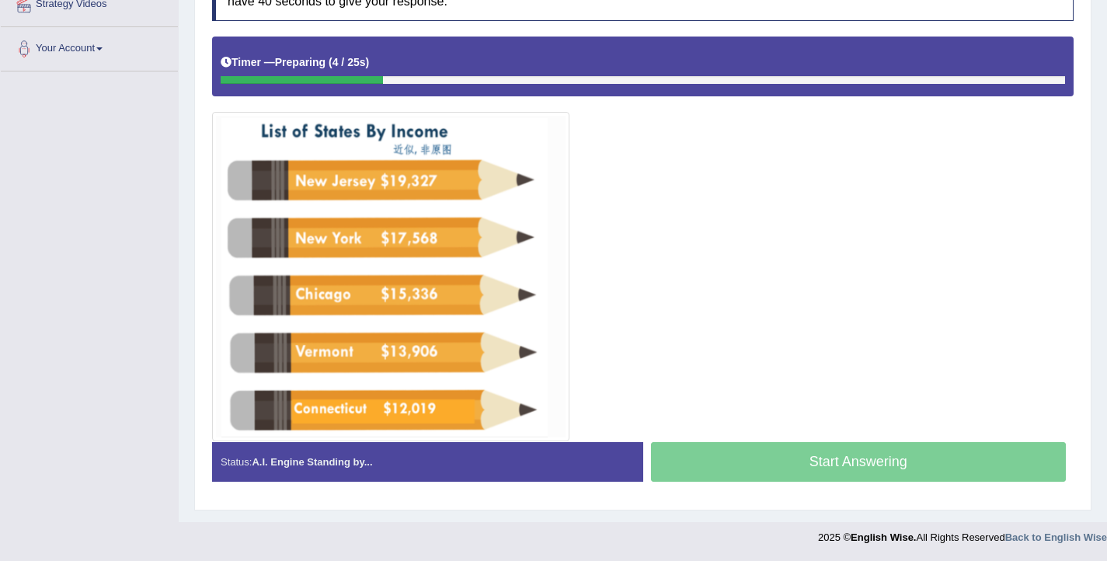
scroll to position [315, 0]
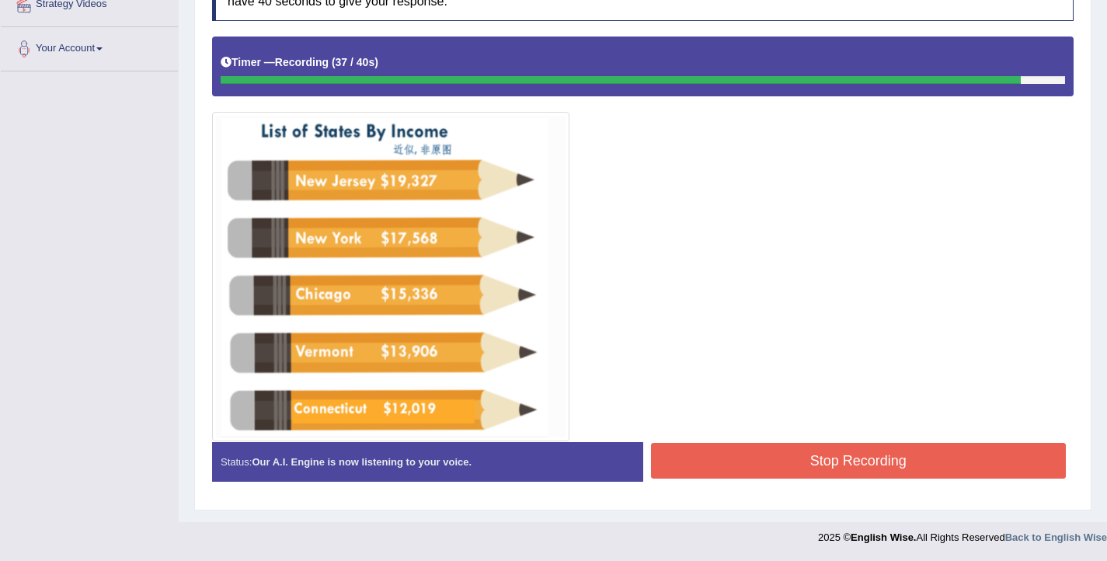
click at [798, 467] on button "Stop Recording" at bounding box center [859, 461] width 416 height 36
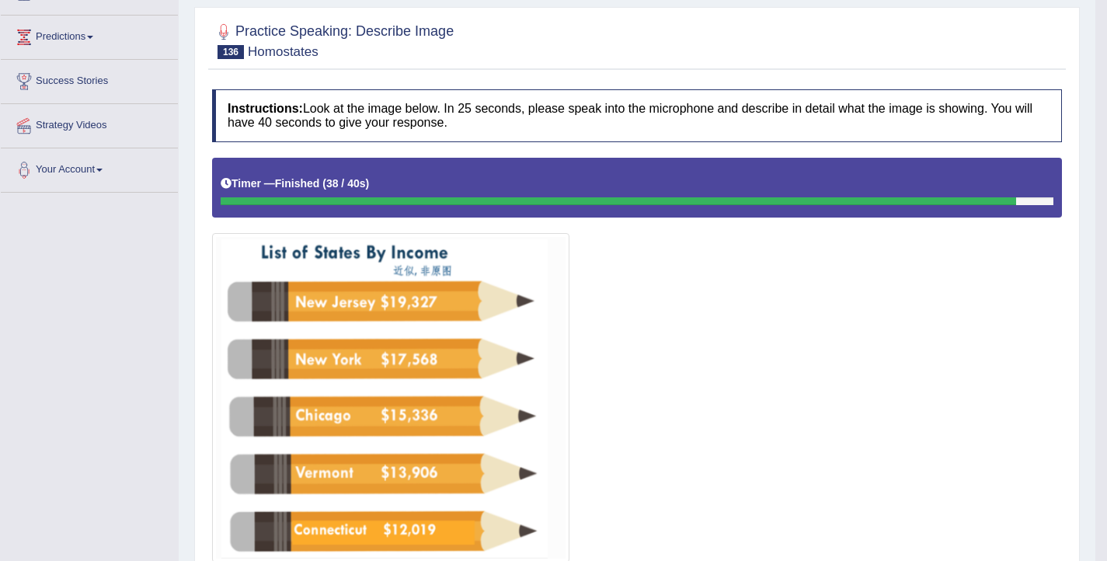
scroll to position [0, 0]
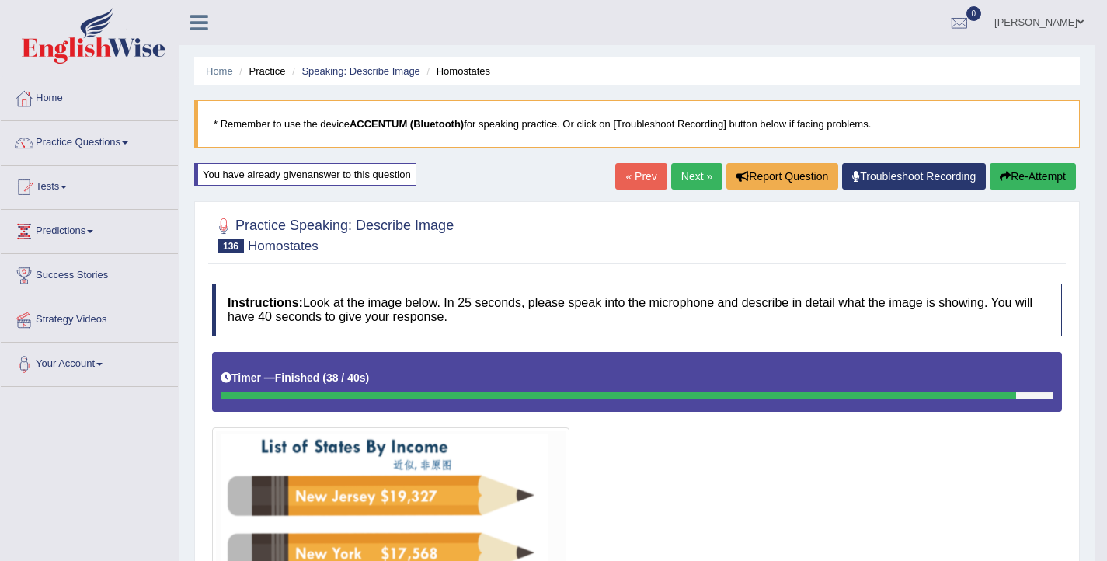
click at [1000, 176] on icon "button" at bounding box center [1005, 176] width 11 height 11
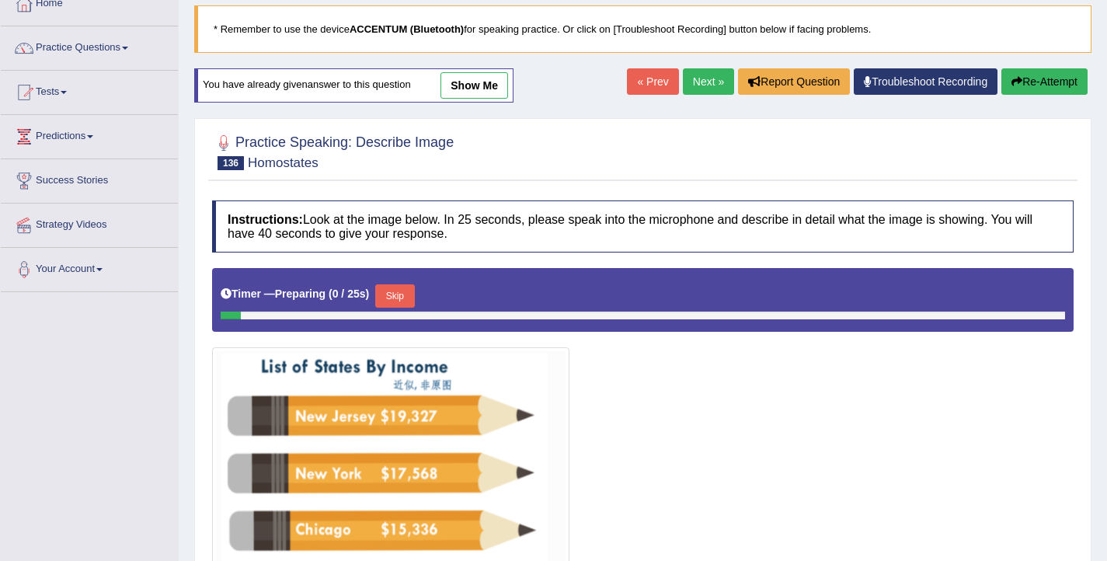
scroll to position [132, 0]
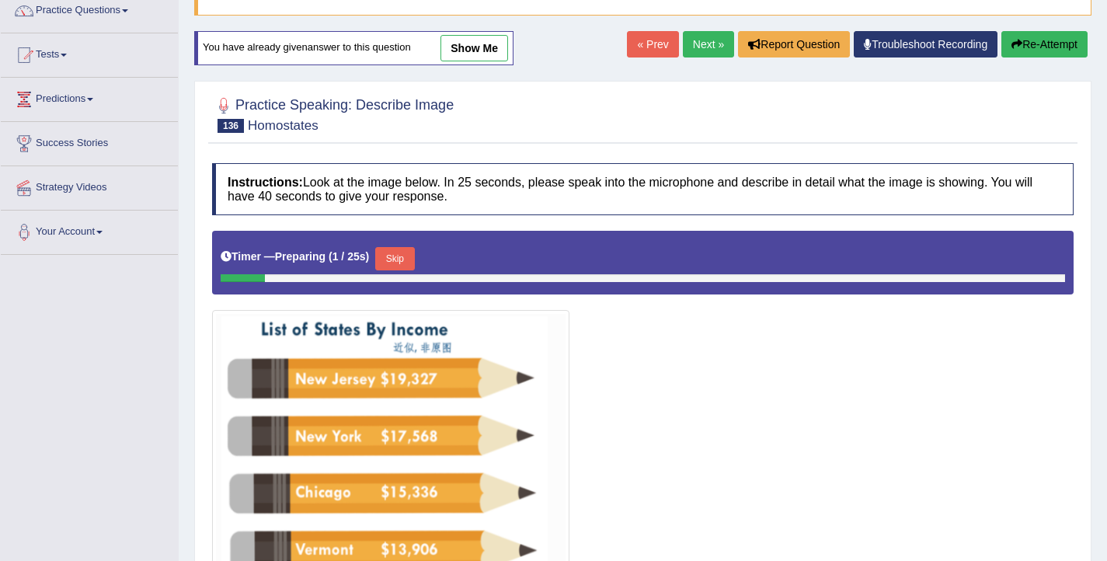
click at [399, 258] on button "Skip" at bounding box center [394, 258] width 39 height 23
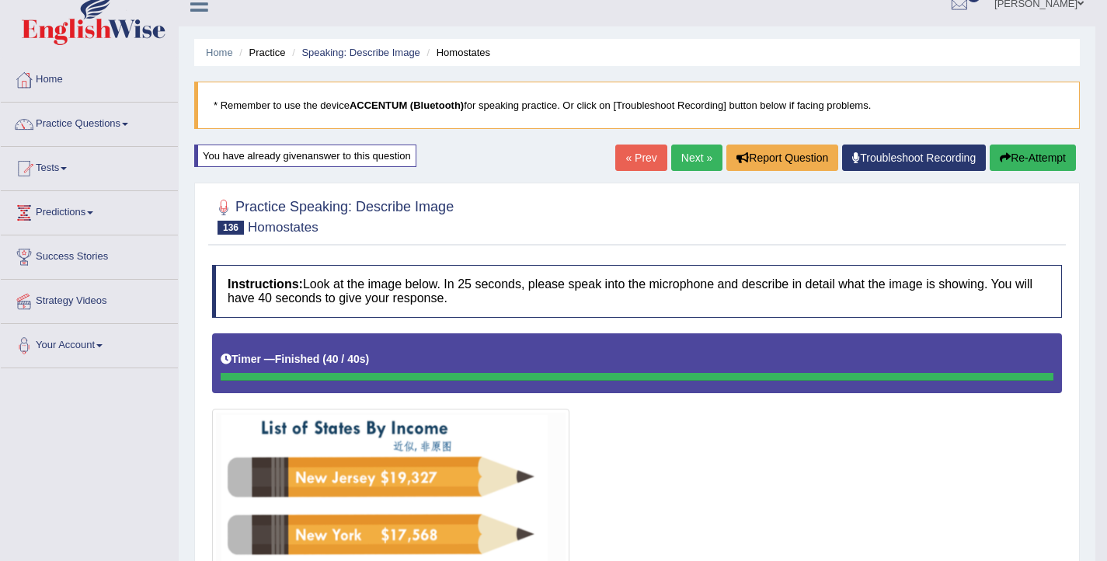
scroll to position [18, 0]
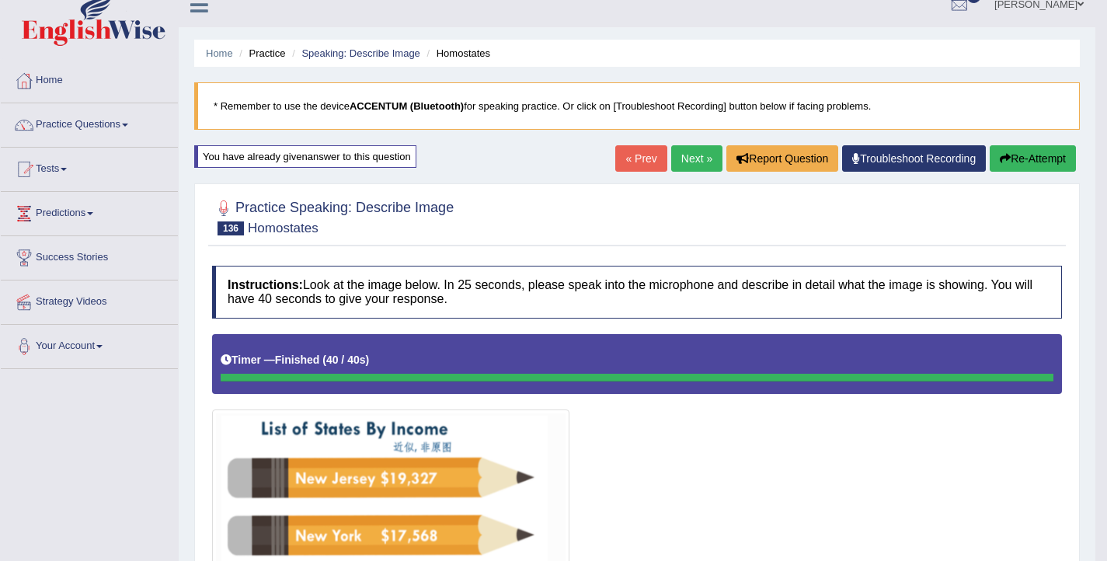
click at [681, 155] on link "Next »" at bounding box center [696, 158] width 51 height 26
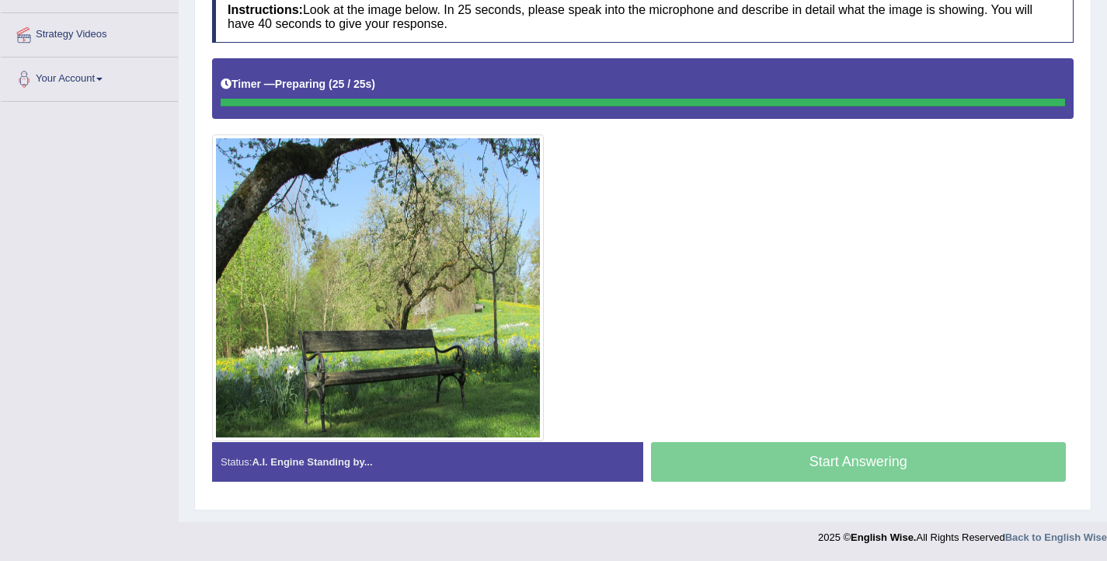
scroll to position [285, 0]
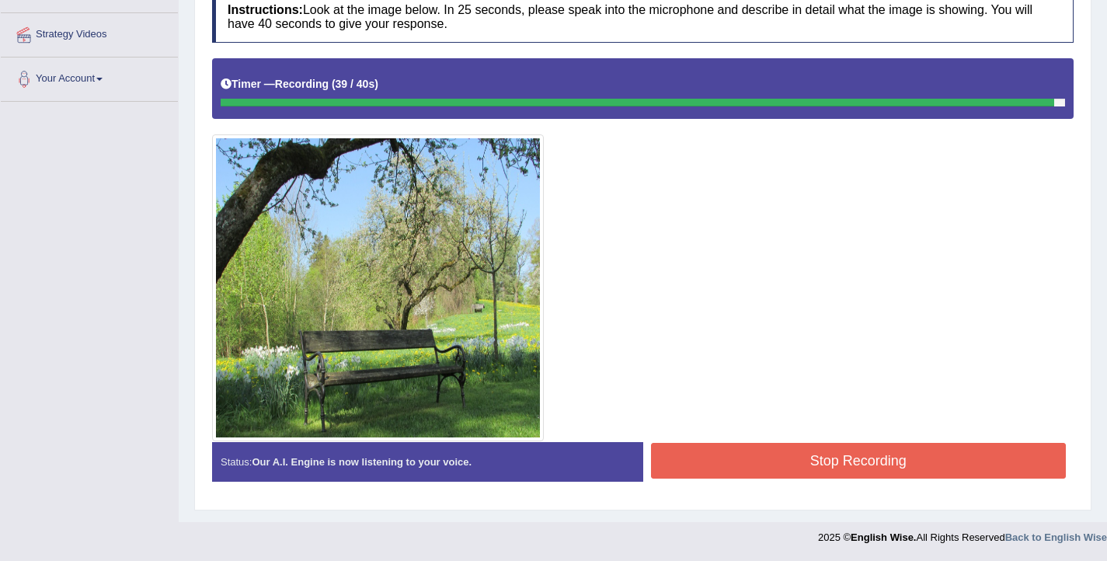
click at [787, 461] on button "Stop Recording" at bounding box center [859, 461] width 416 height 36
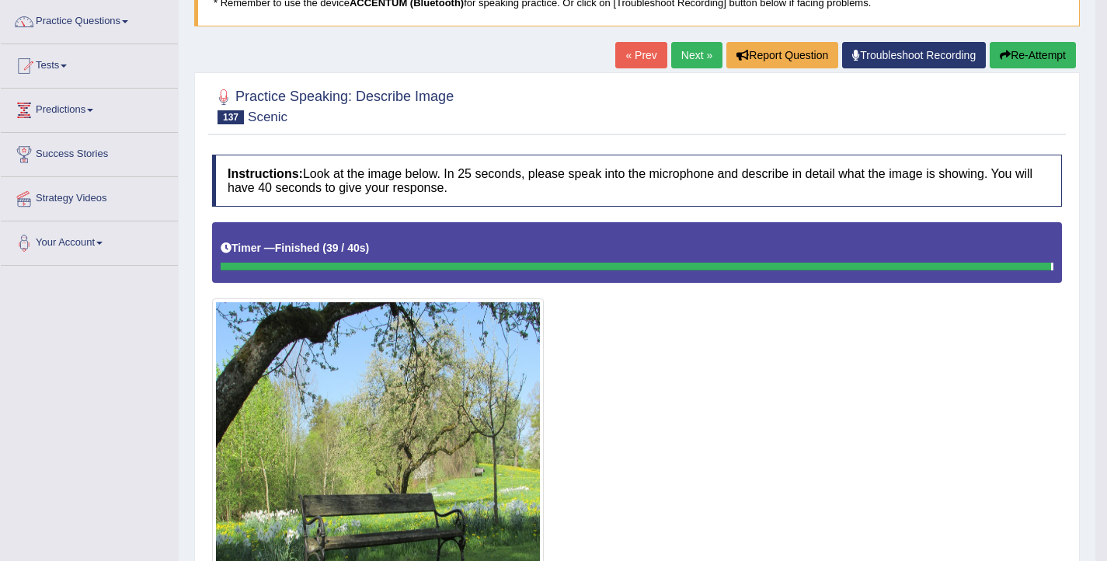
scroll to position [114, 0]
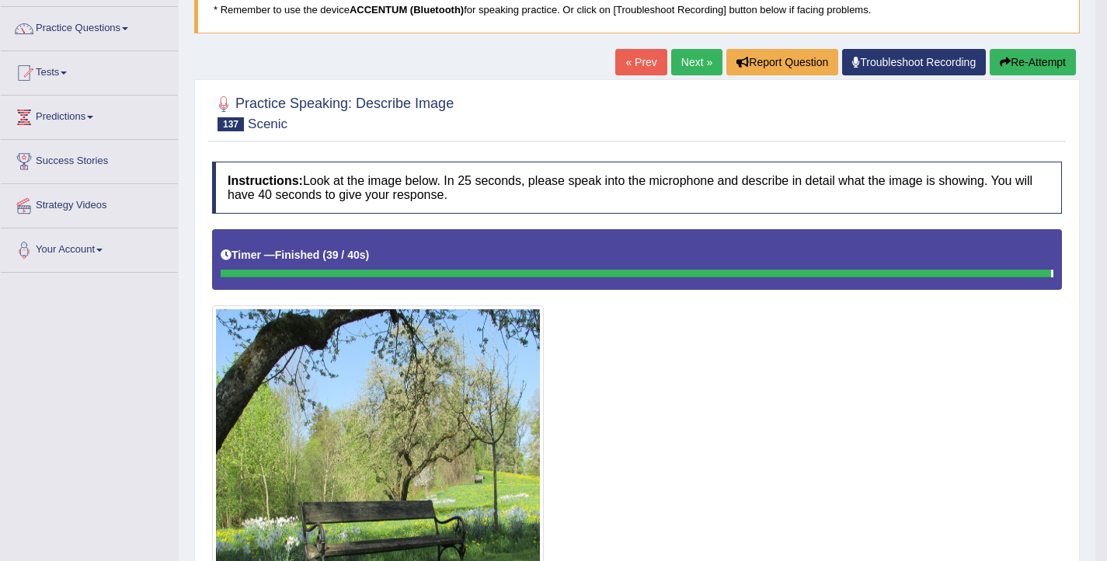
click at [683, 58] on link "Next »" at bounding box center [696, 62] width 51 height 26
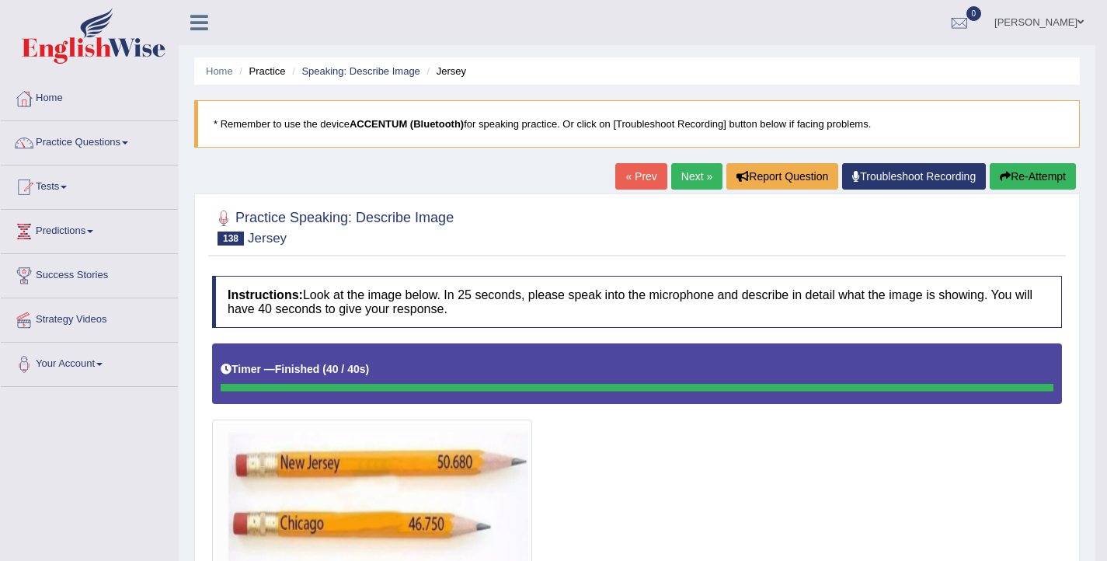
click at [1021, 176] on button "Re-Attempt" at bounding box center [1033, 176] width 86 height 26
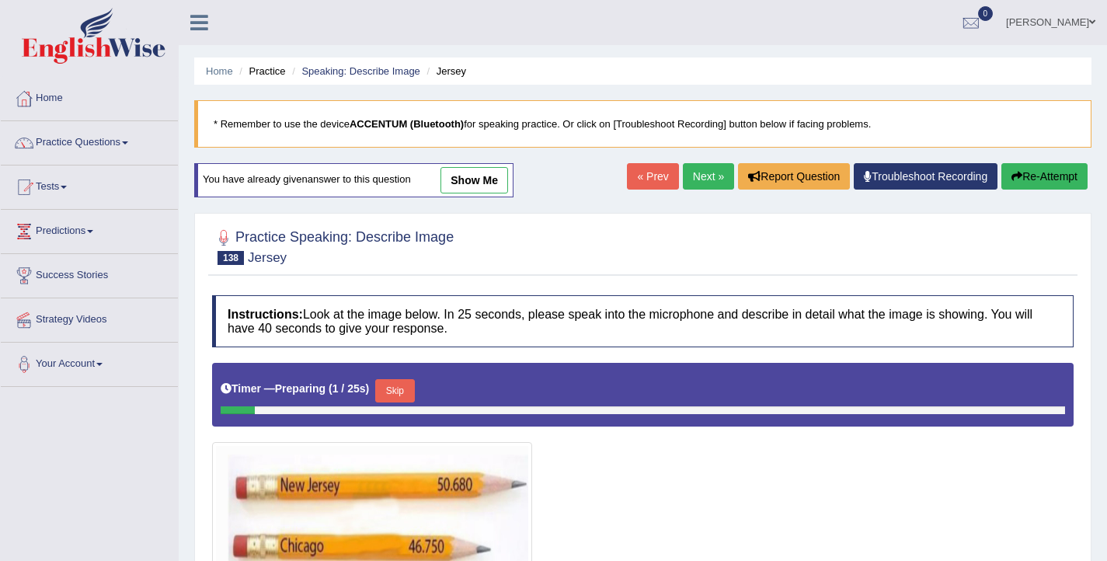
click at [414, 389] on button "Skip" at bounding box center [394, 390] width 39 height 23
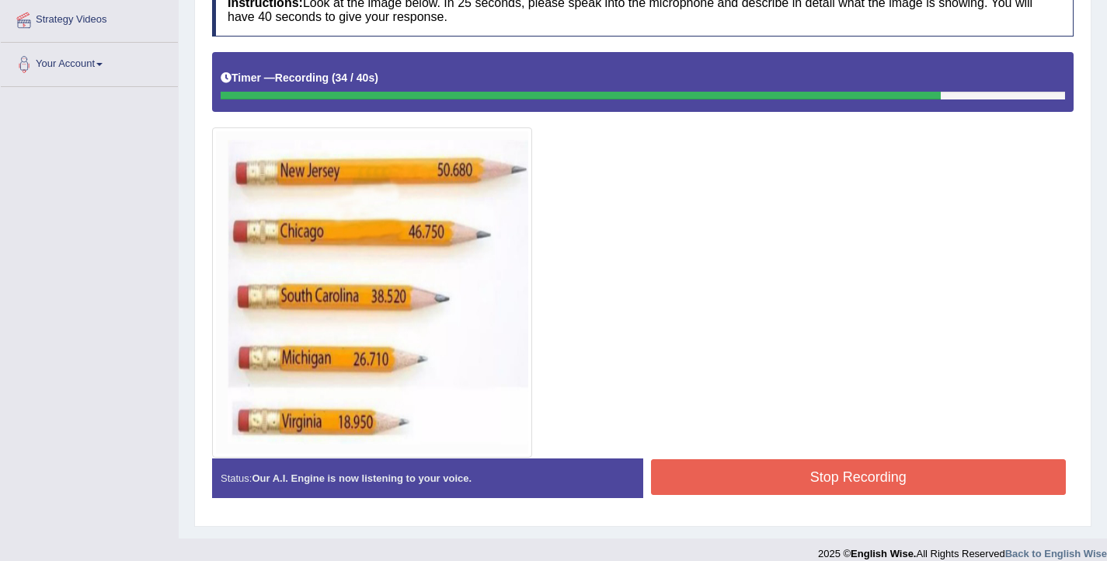
scroll to position [316, 0]
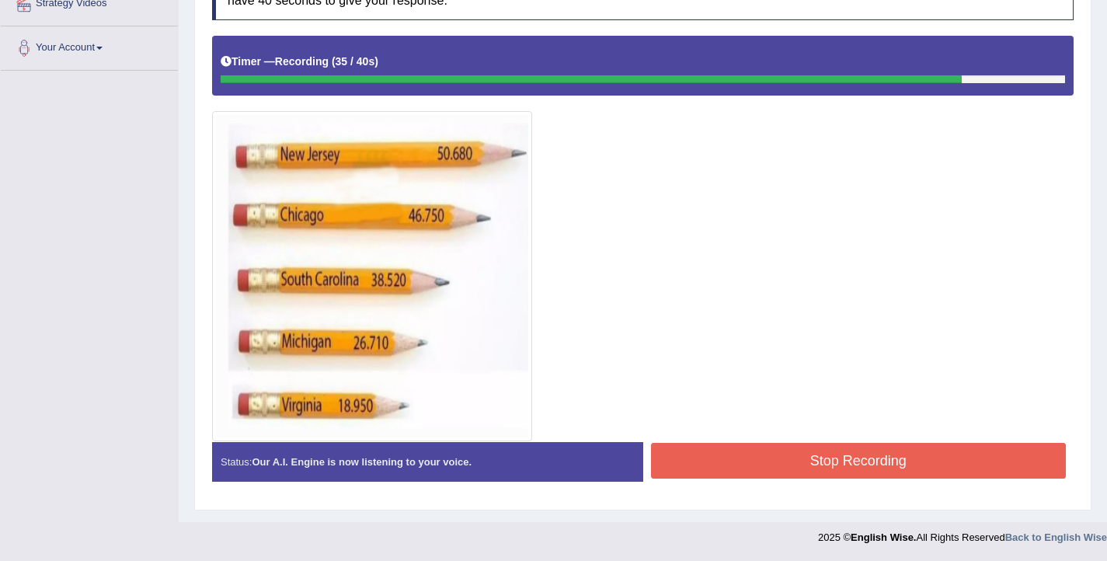
click at [786, 469] on button "Stop Recording" at bounding box center [859, 461] width 416 height 36
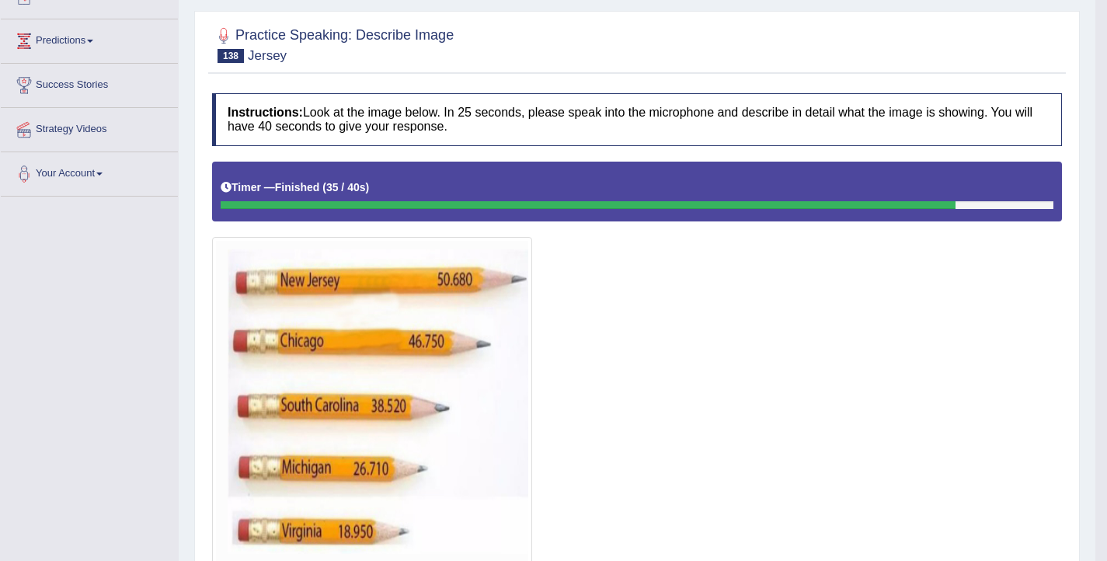
scroll to position [71, 0]
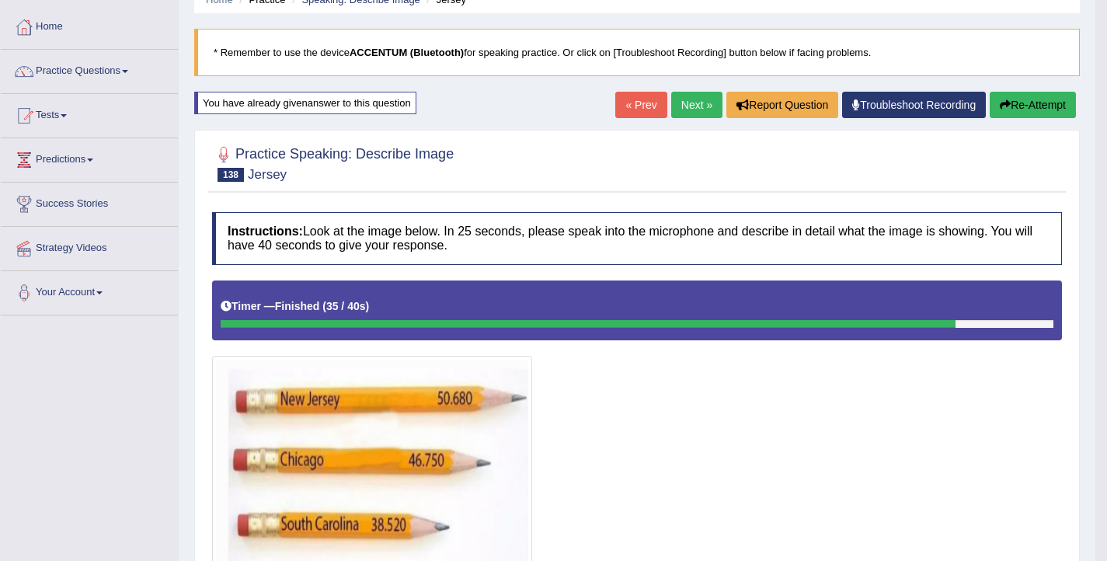
click at [1009, 106] on button "Re-Attempt" at bounding box center [1033, 105] width 86 height 26
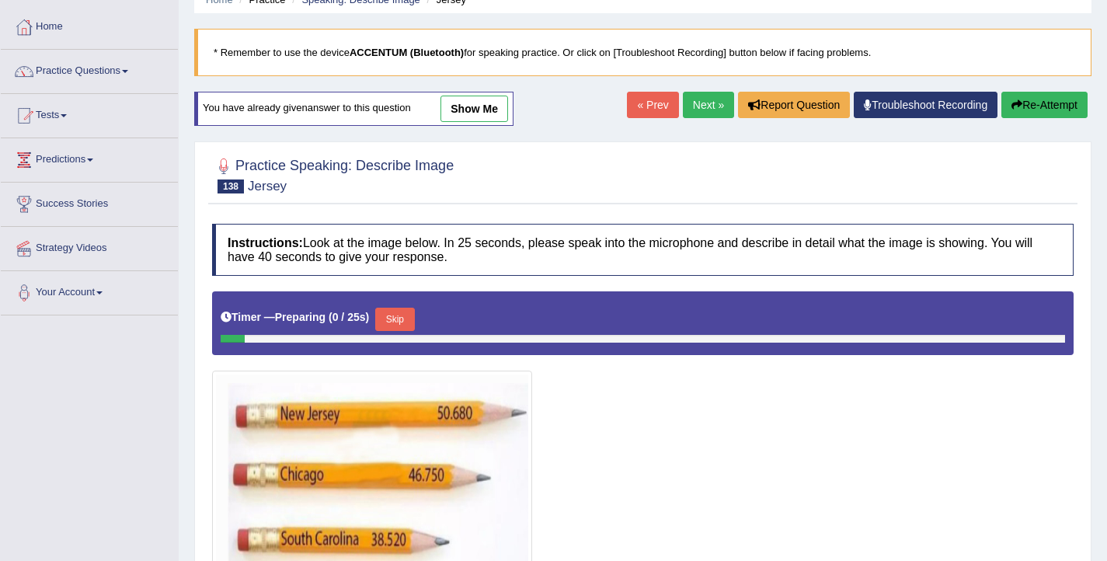
click at [397, 311] on button "Skip" at bounding box center [394, 319] width 39 height 23
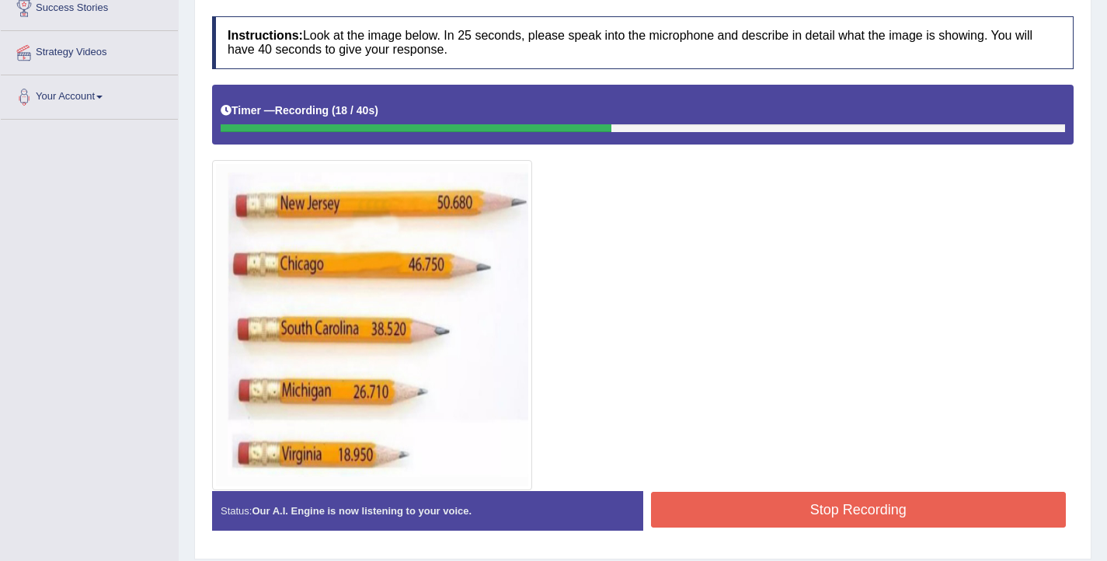
scroll to position [267, 0]
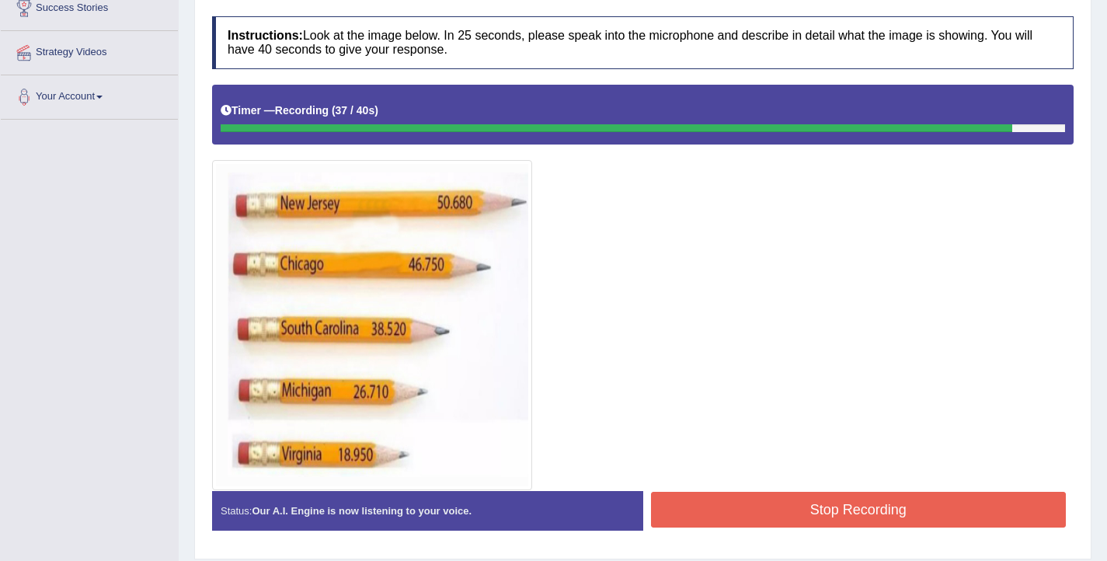
click at [858, 498] on button "Stop Recording" at bounding box center [859, 510] width 416 height 36
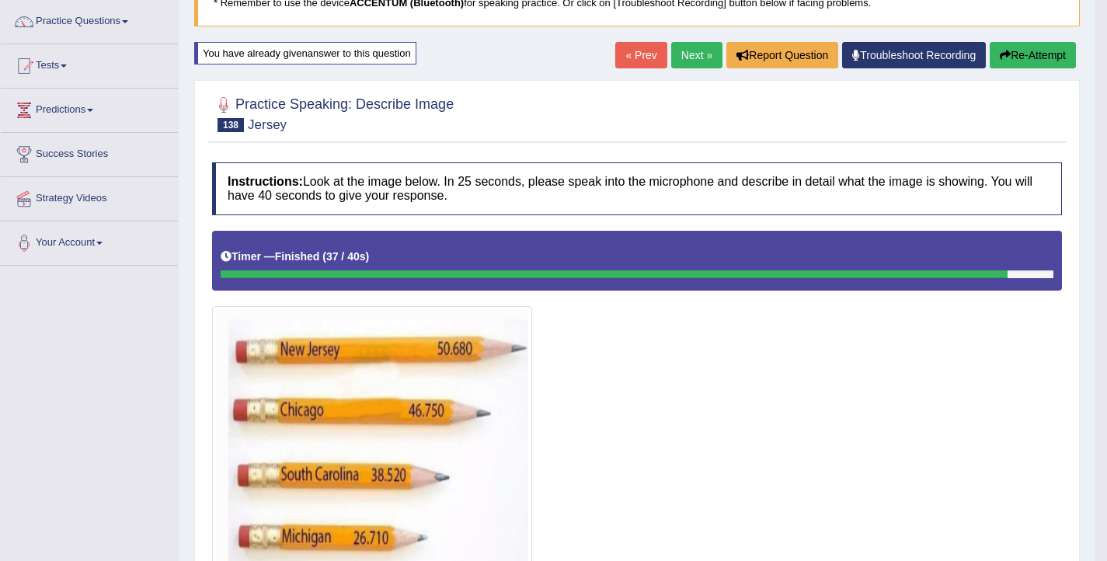
scroll to position [113, 0]
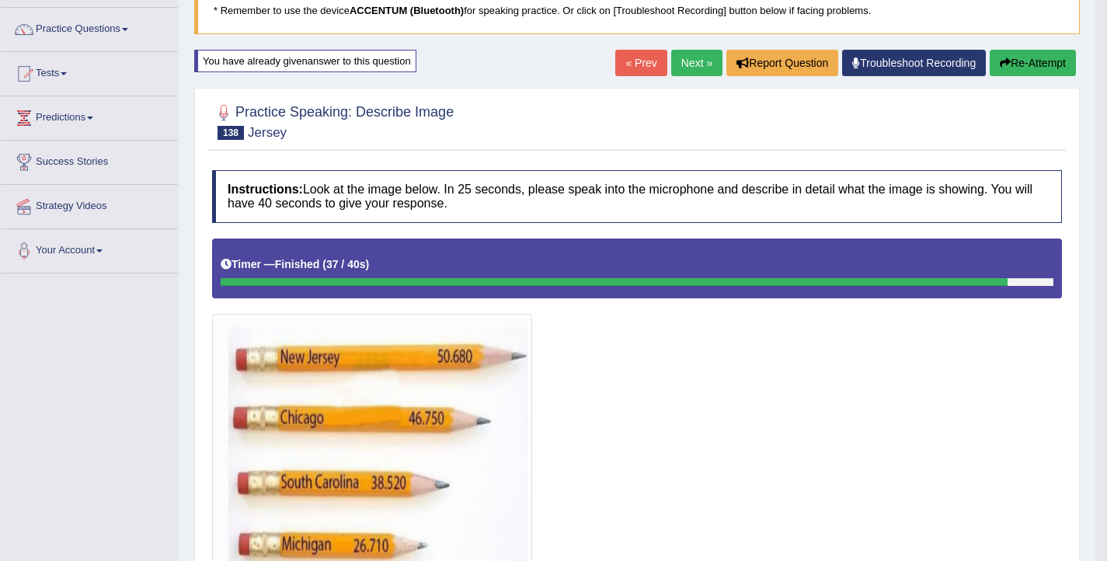
click at [1013, 62] on button "Re-Attempt" at bounding box center [1033, 63] width 86 height 26
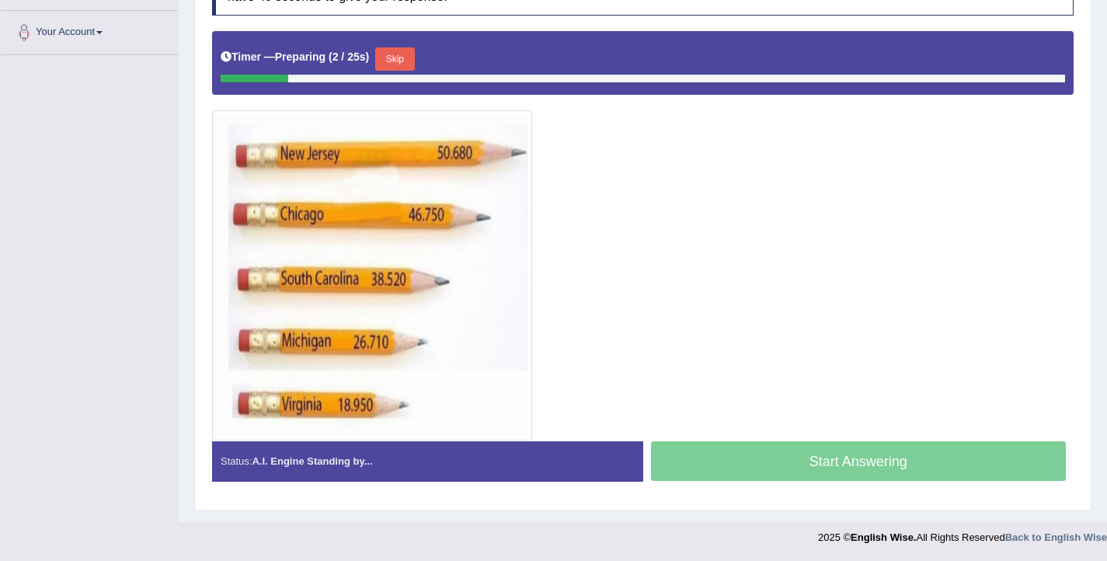
click at [392, 57] on button "Skip" at bounding box center [394, 58] width 39 height 23
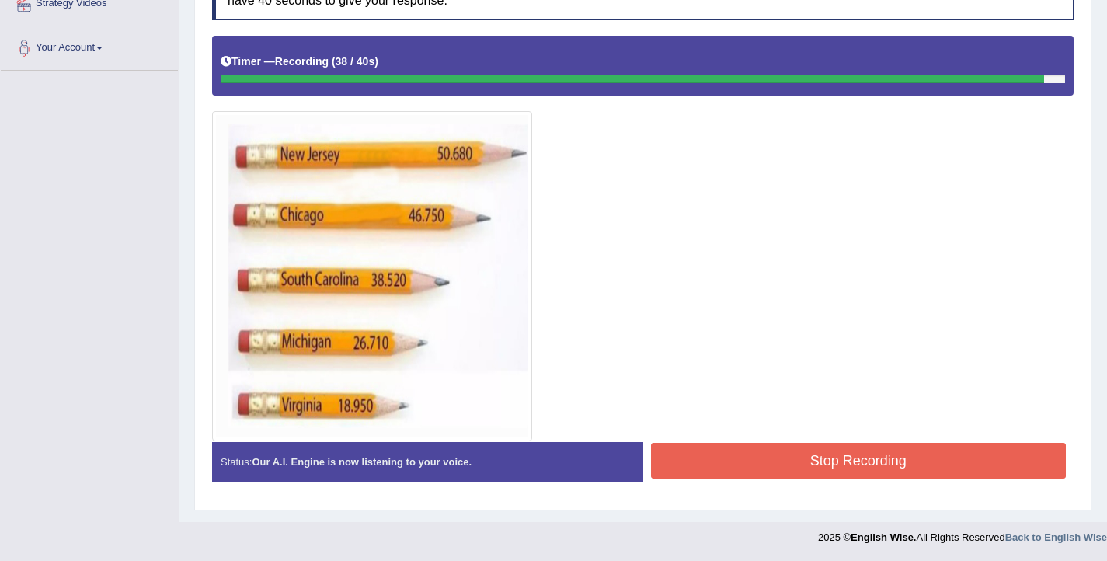
click at [796, 462] on button "Stop Recording" at bounding box center [859, 461] width 416 height 36
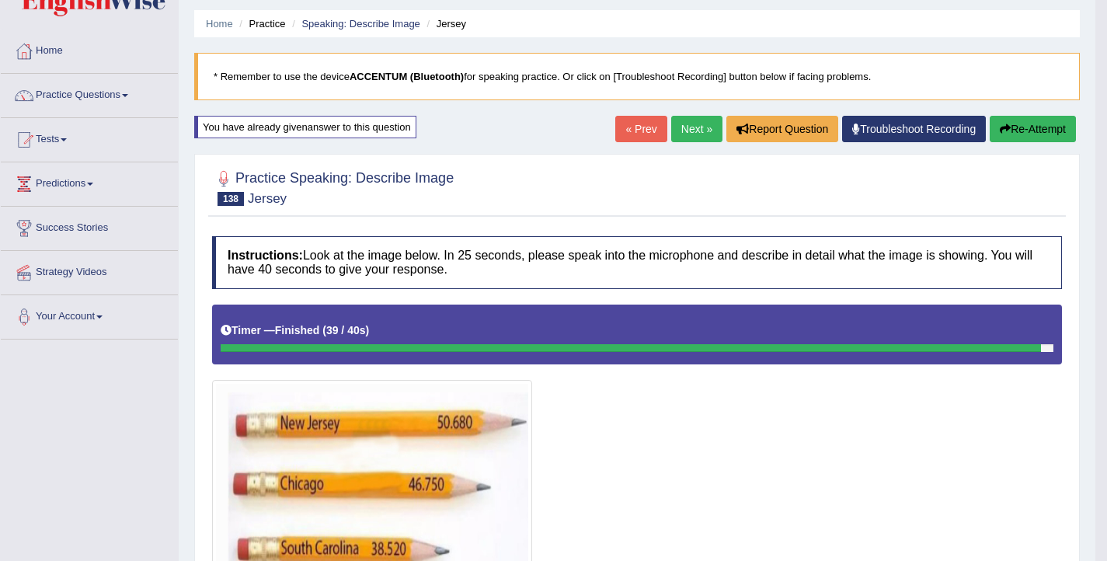
scroll to position [0, 0]
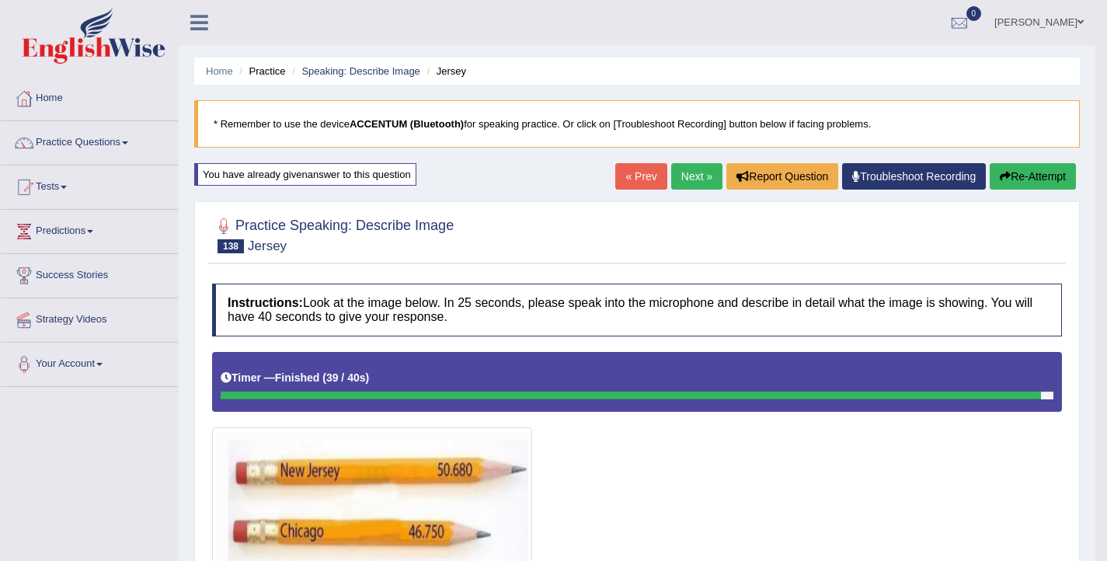
click at [671, 179] on link "Next »" at bounding box center [696, 176] width 51 height 26
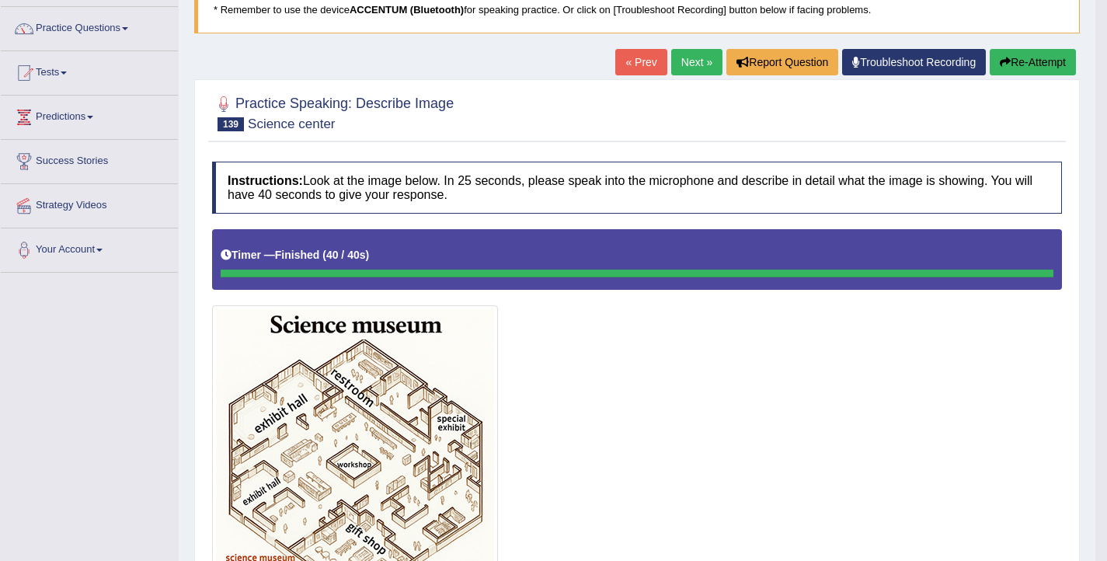
scroll to position [113, 0]
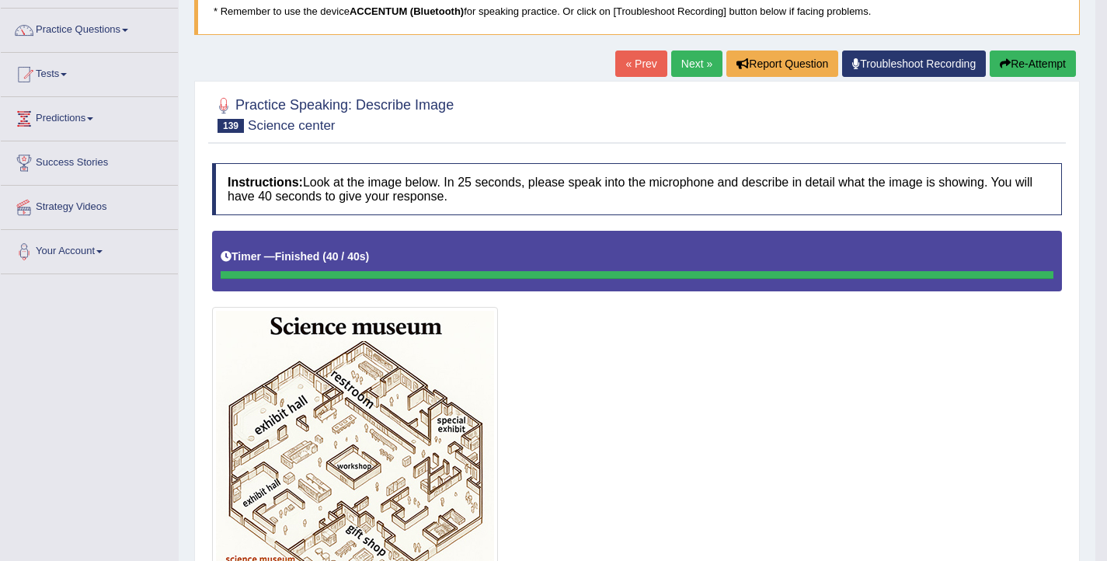
click at [674, 61] on link "Next »" at bounding box center [696, 64] width 51 height 26
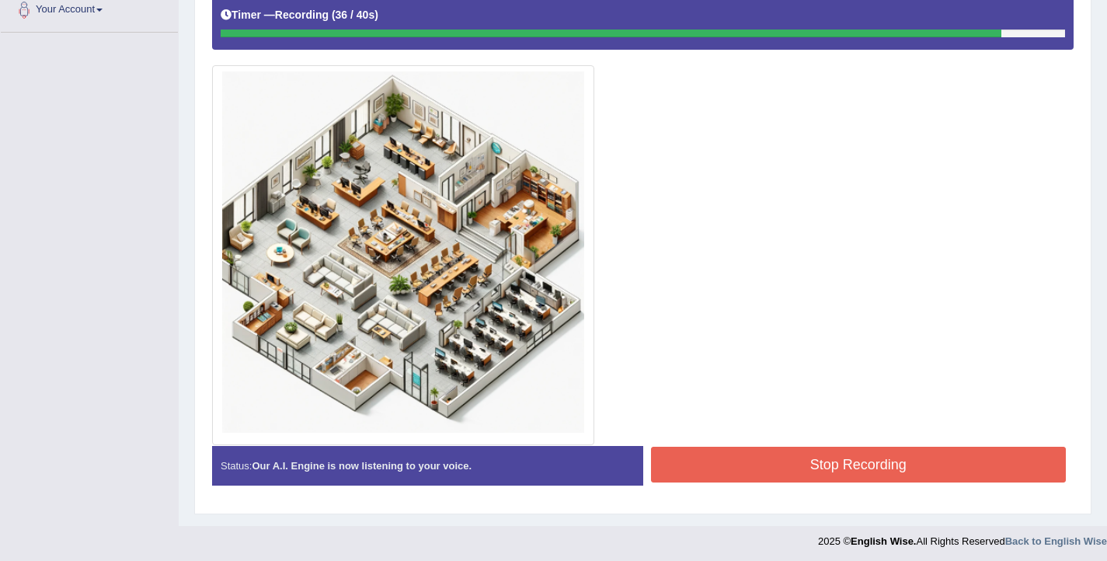
scroll to position [358, 0]
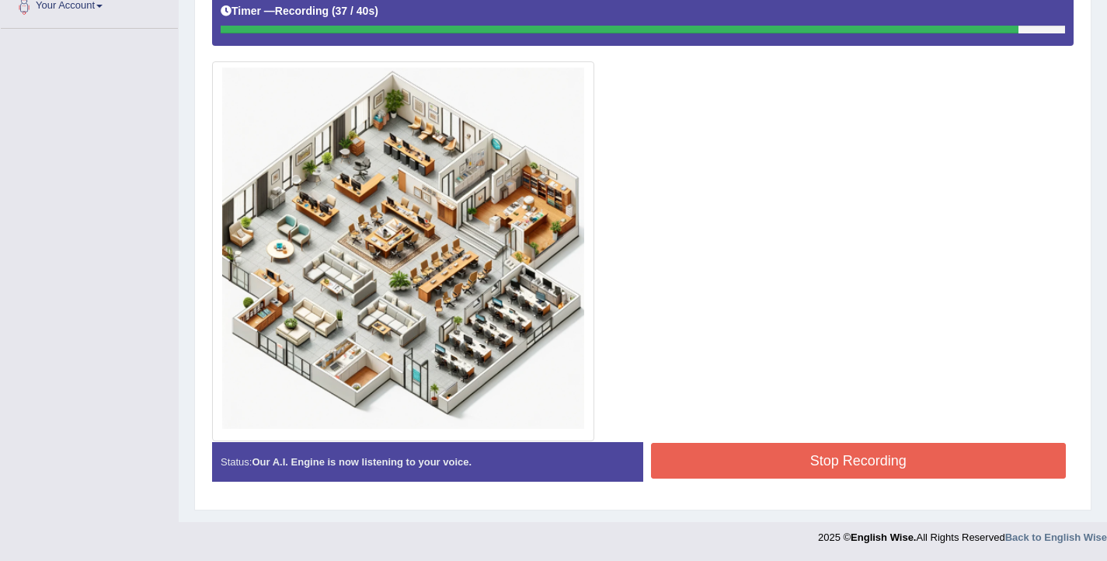
click at [755, 463] on button "Stop Recording" at bounding box center [859, 461] width 416 height 36
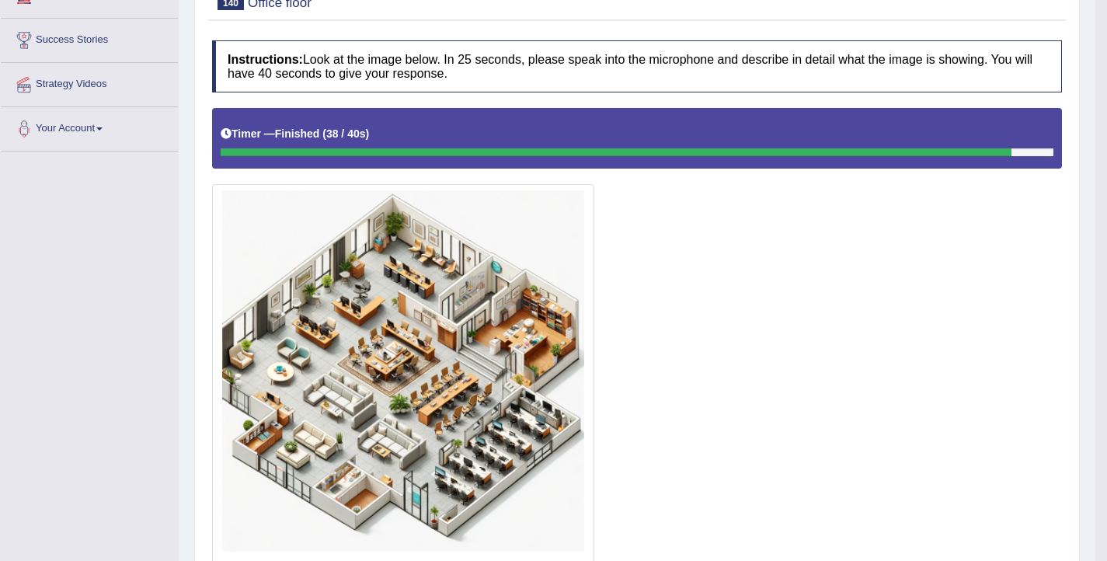
scroll to position [148, 0]
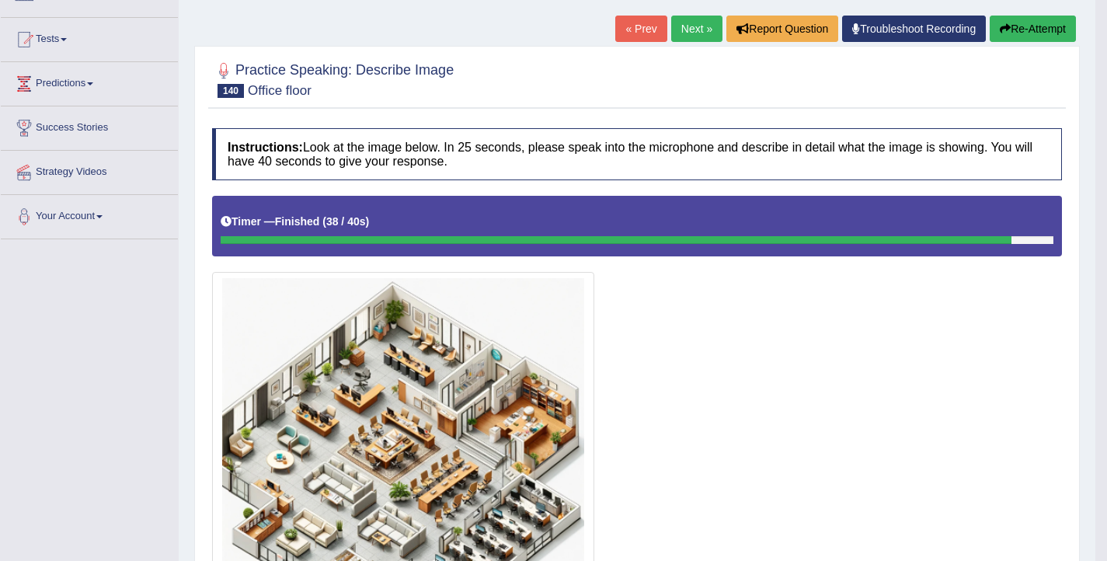
click at [1020, 36] on button "Re-Attempt" at bounding box center [1033, 29] width 86 height 26
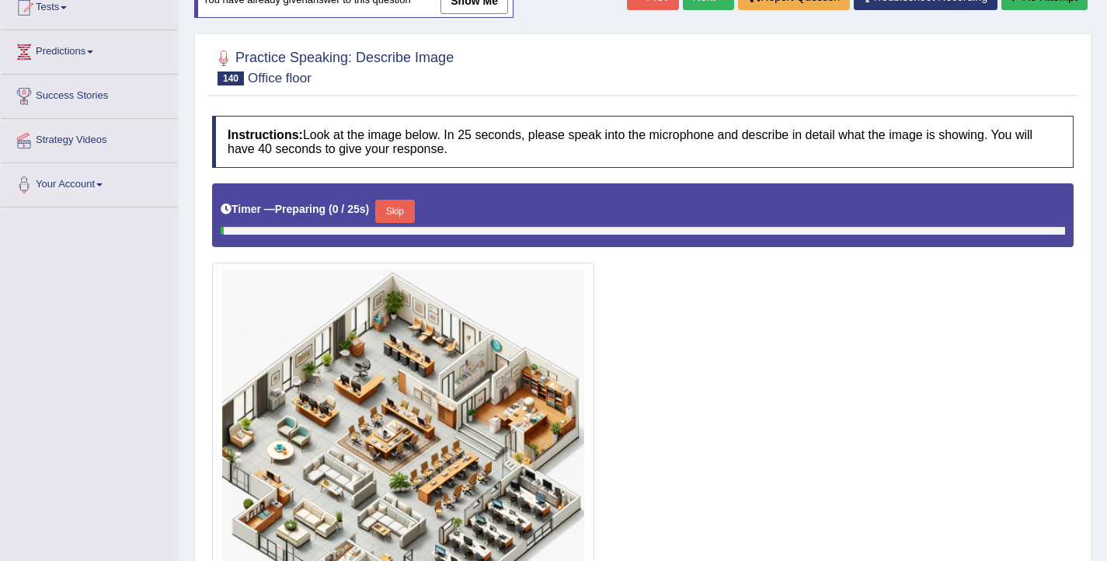
scroll to position [382, 0]
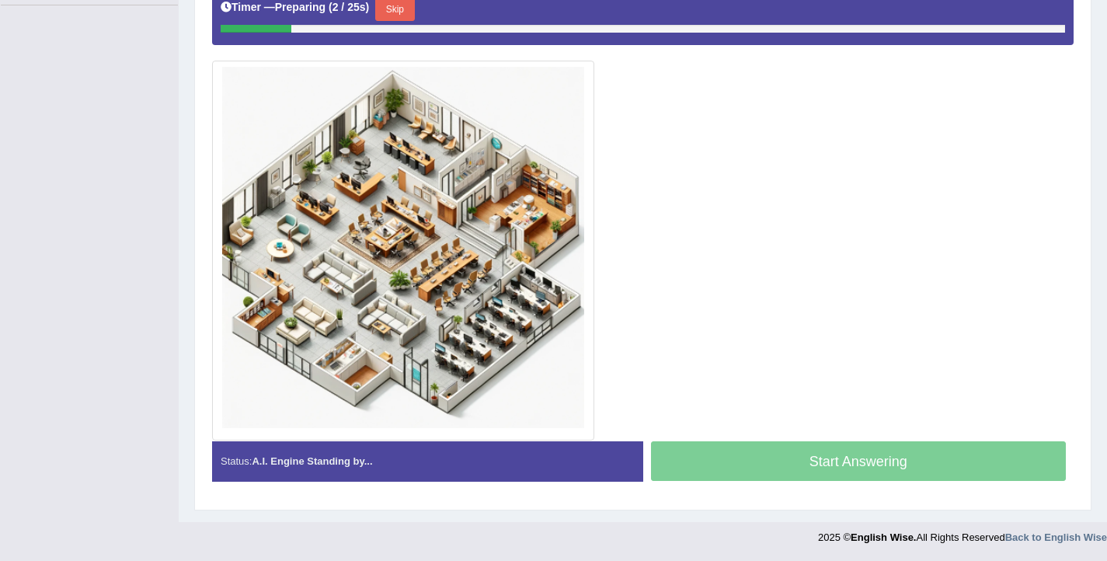
click at [409, 14] on button "Skip" at bounding box center [394, 9] width 39 height 23
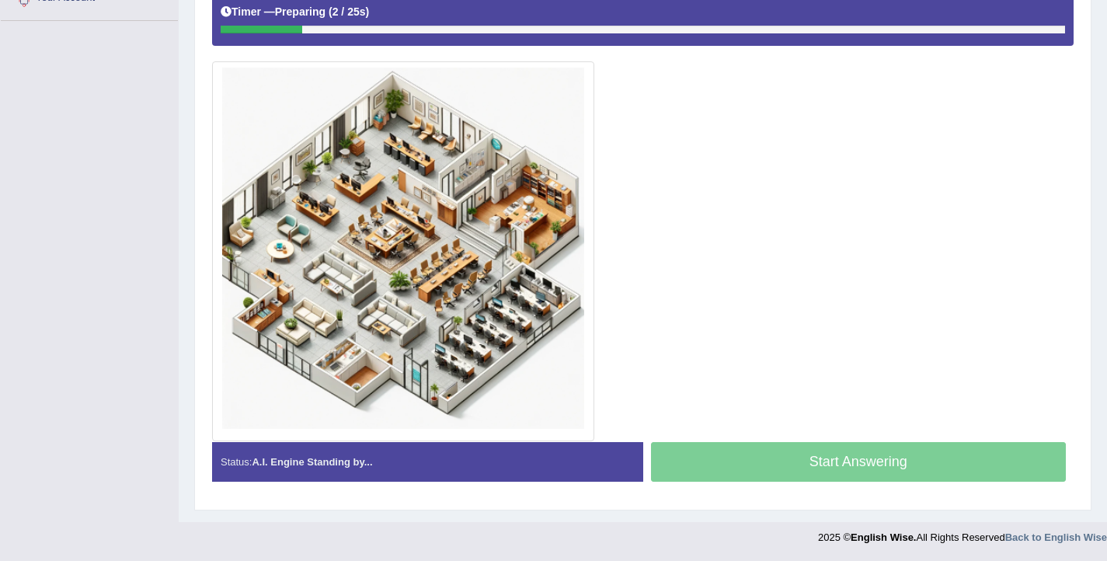
scroll to position [366, 0]
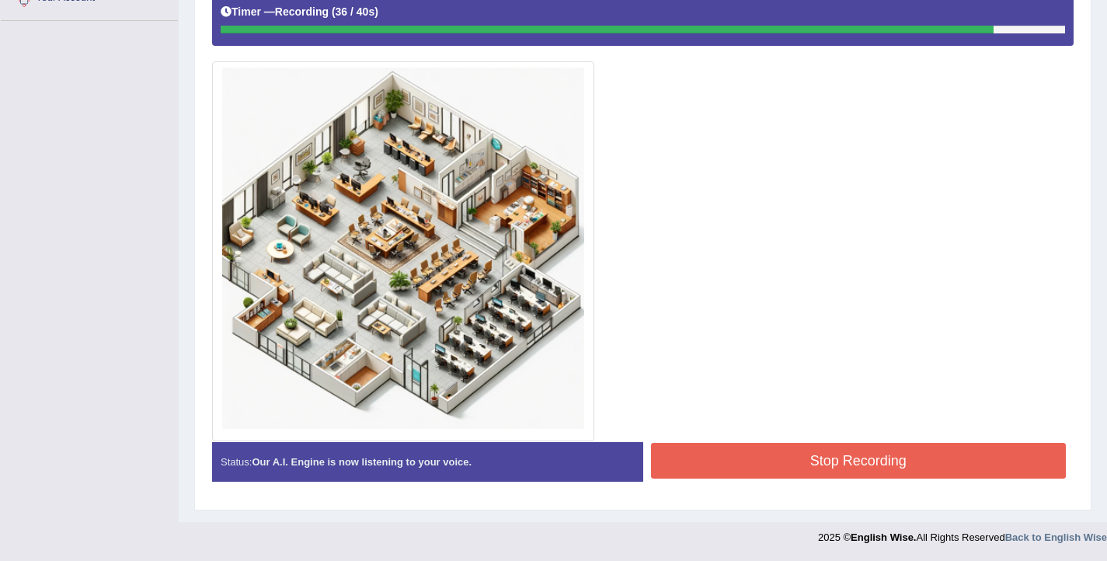
click at [702, 451] on button "Stop Recording" at bounding box center [859, 461] width 416 height 36
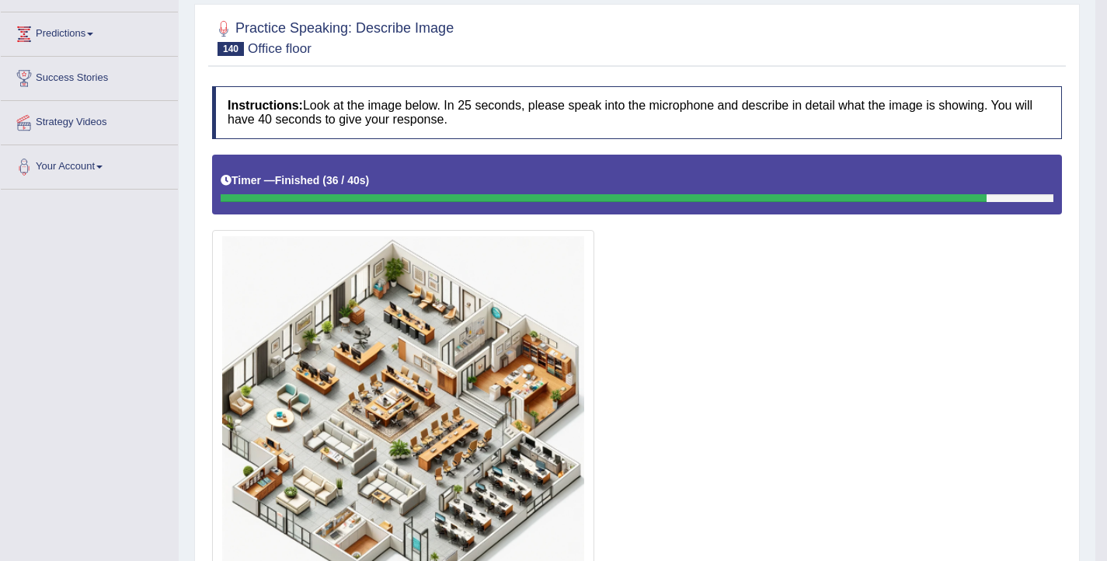
scroll to position [139, 0]
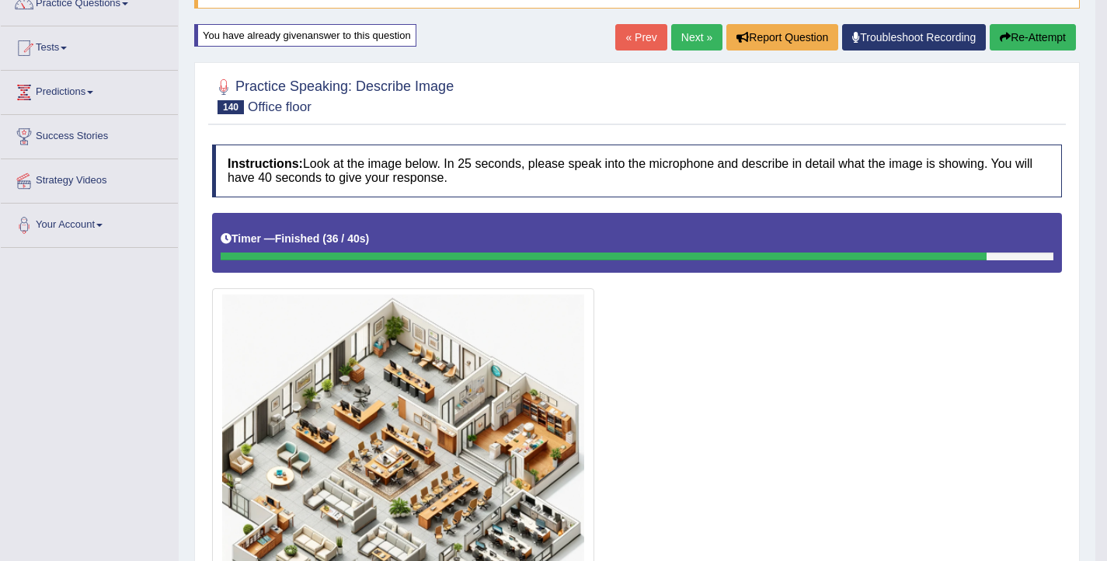
click at [696, 29] on link "Next »" at bounding box center [696, 37] width 51 height 26
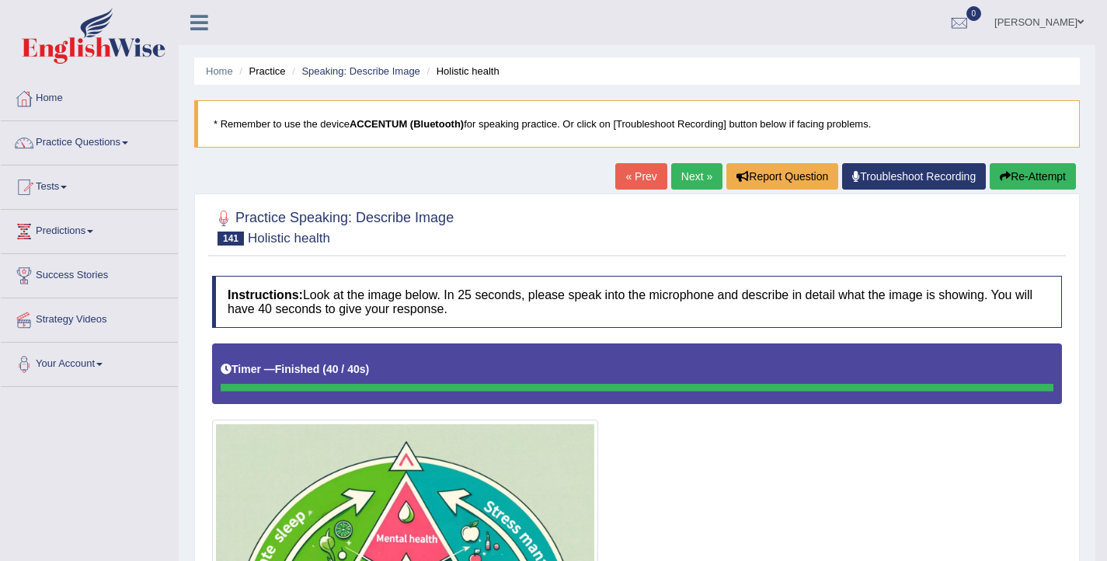
click at [684, 178] on link "Next »" at bounding box center [696, 176] width 51 height 26
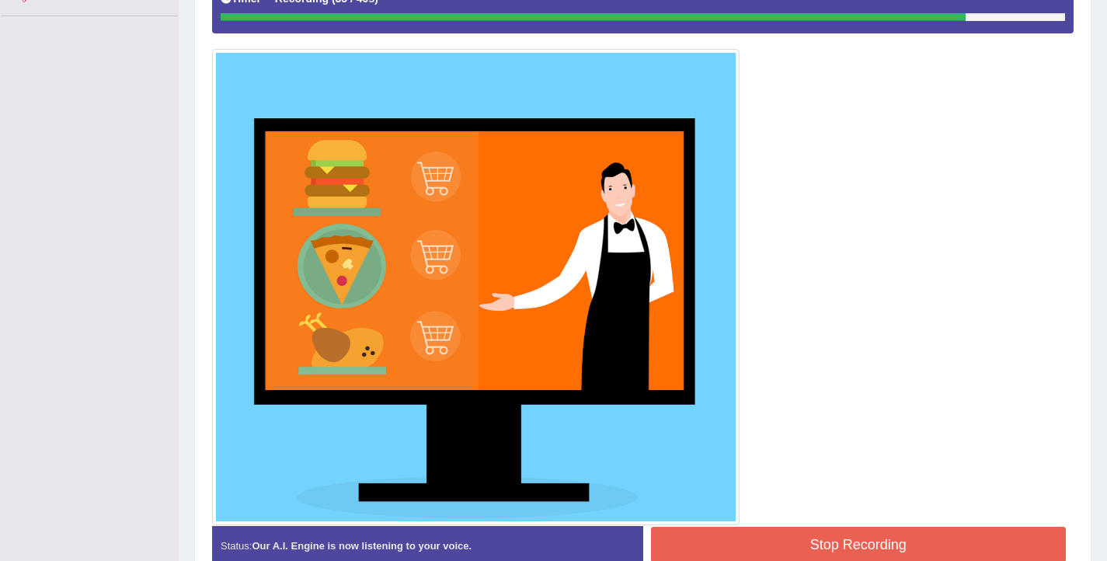
scroll to position [455, 0]
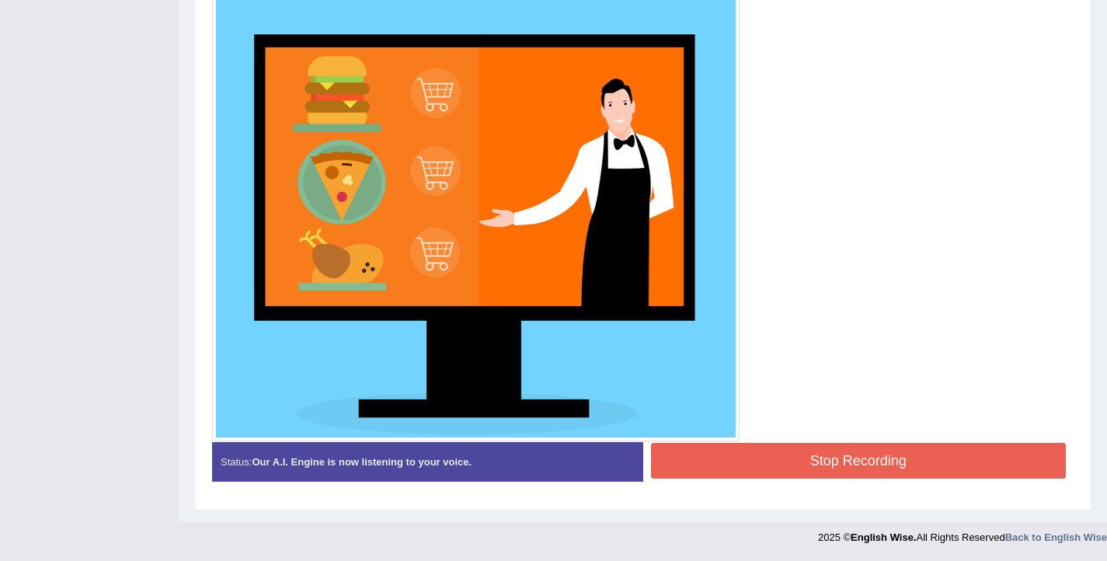
click at [877, 469] on button "Stop Recording" at bounding box center [859, 461] width 416 height 36
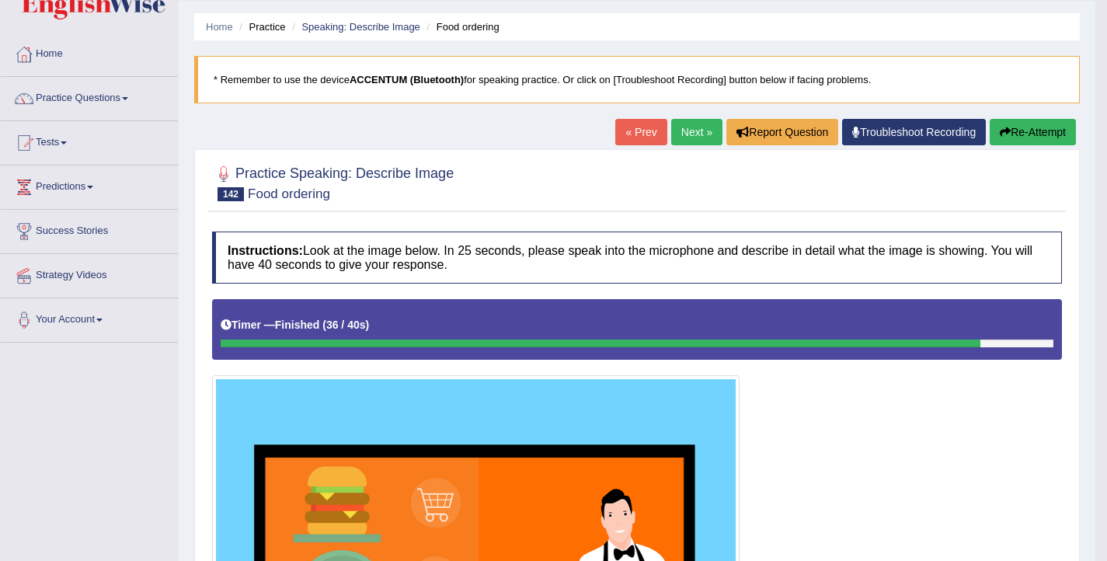
scroll to position [45, 0]
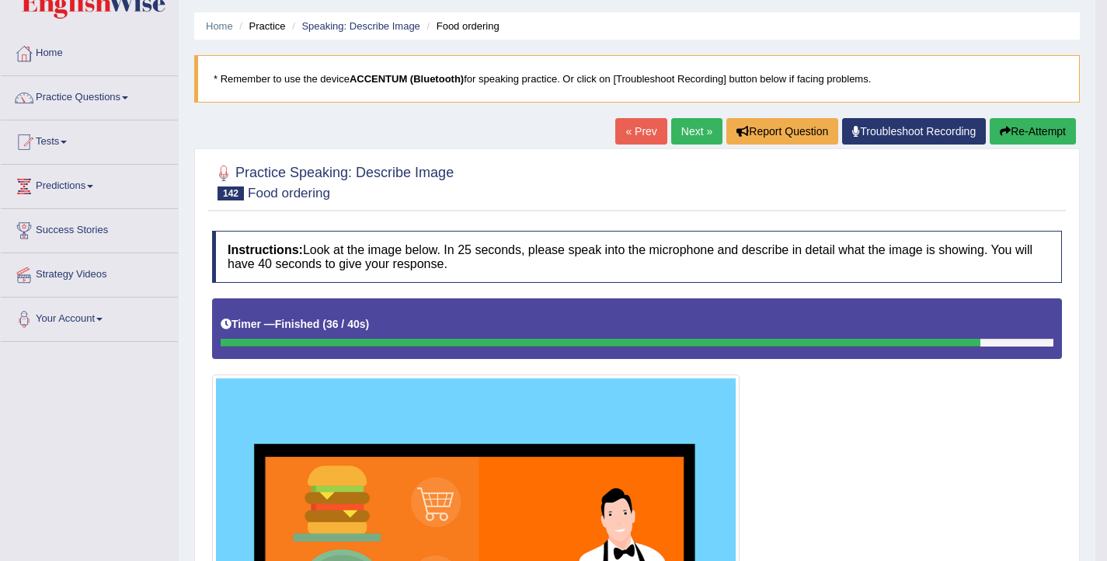
click at [1028, 120] on button "Re-Attempt" at bounding box center [1033, 131] width 86 height 26
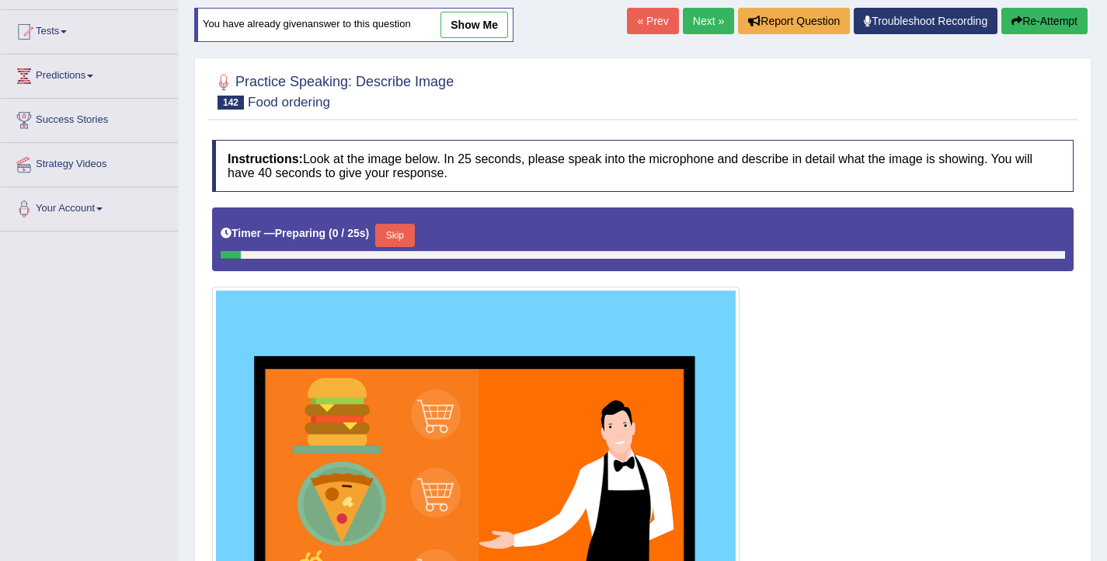
scroll to position [210, 0]
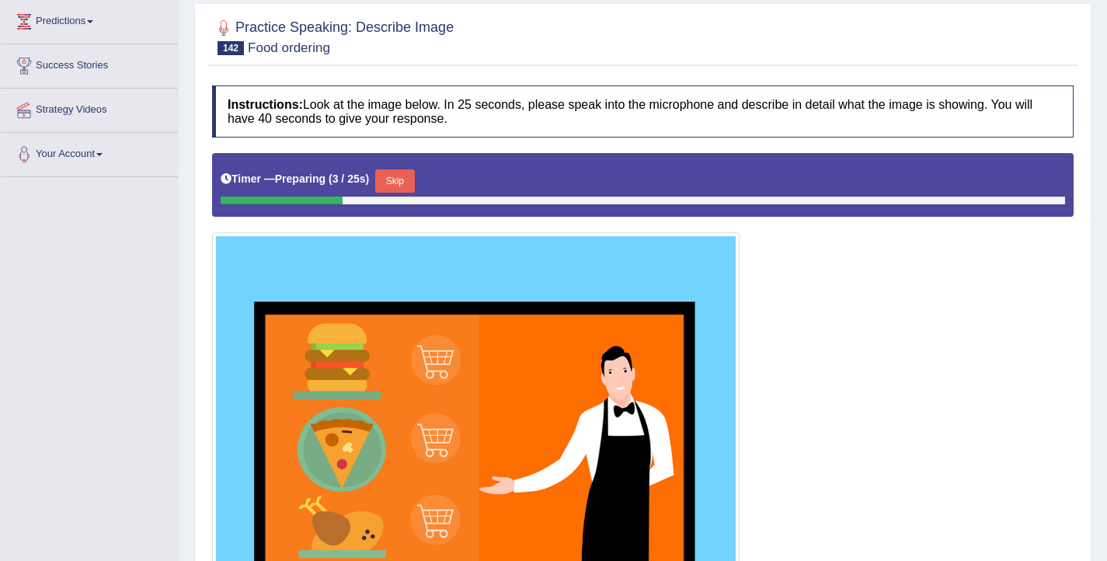
drag, startPoint x: 395, startPoint y: 185, endPoint x: 391, endPoint y: 194, distance: 10.1
click at [395, 186] on button "Skip" at bounding box center [394, 180] width 39 height 23
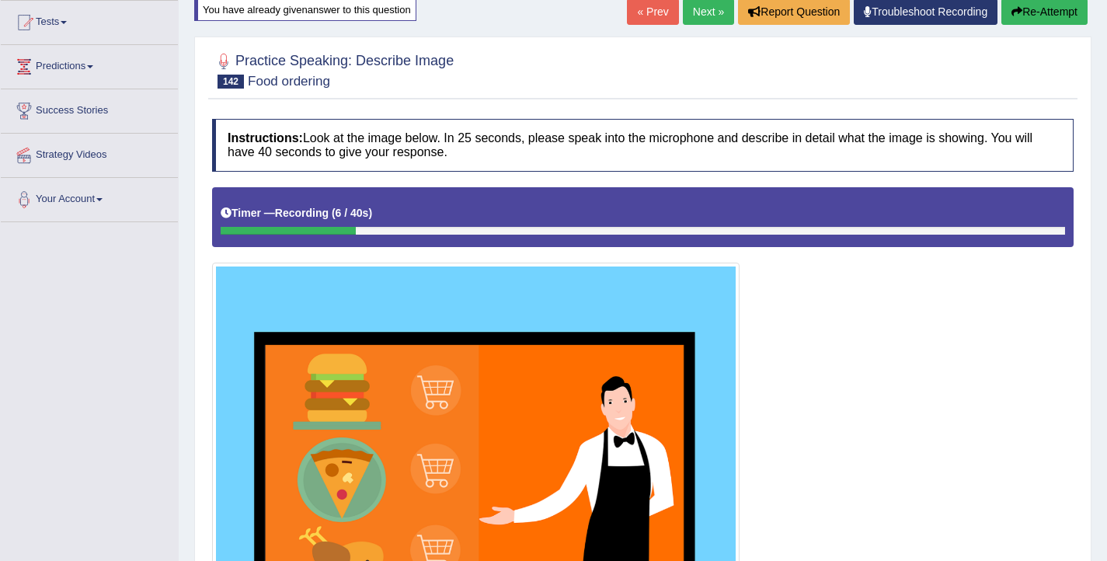
scroll to position [0, 0]
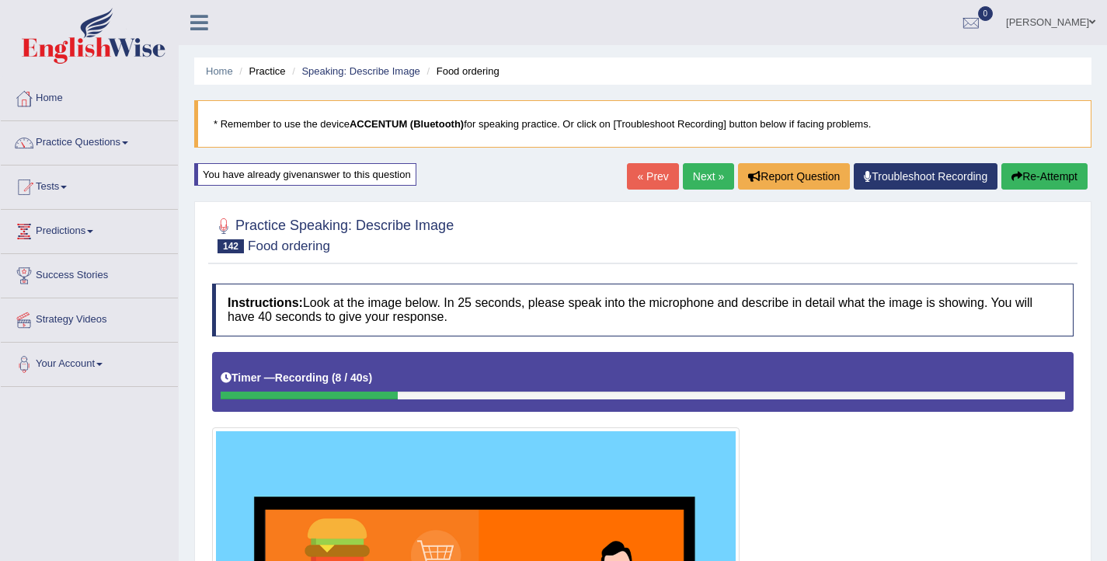
click at [1023, 183] on button "Re-Attempt" at bounding box center [1045, 176] width 86 height 26
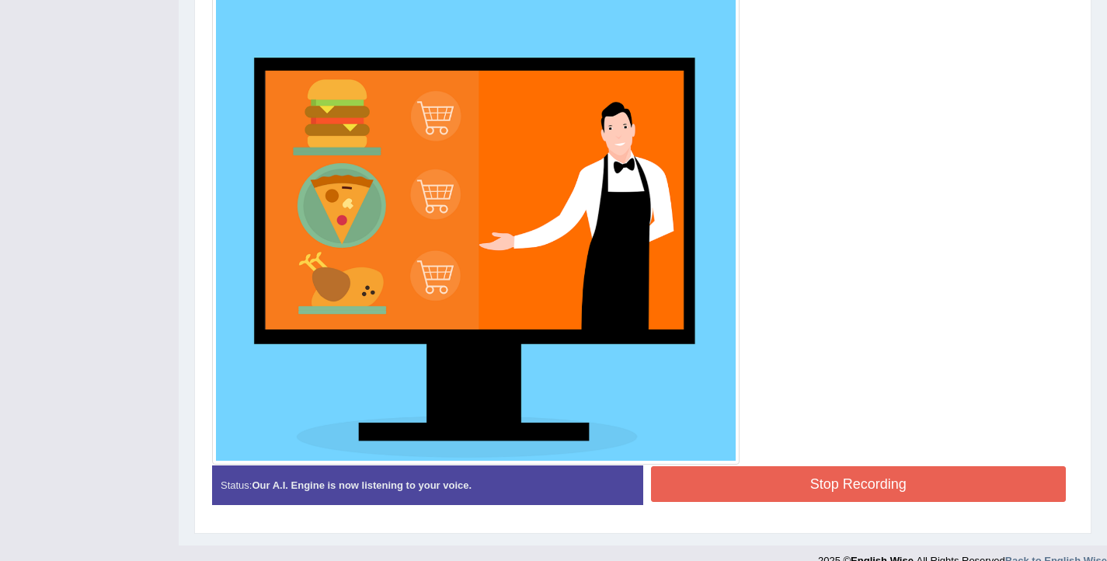
scroll to position [462, 0]
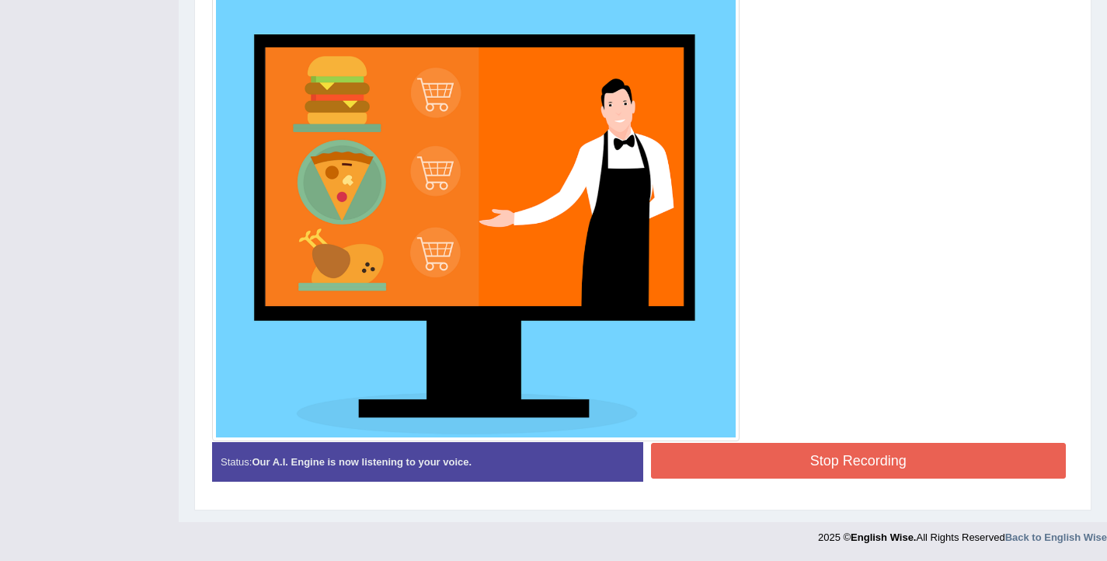
click at [800, 457] on button "Stop Recording" at bounding box center [859, 461] width 416 height 36
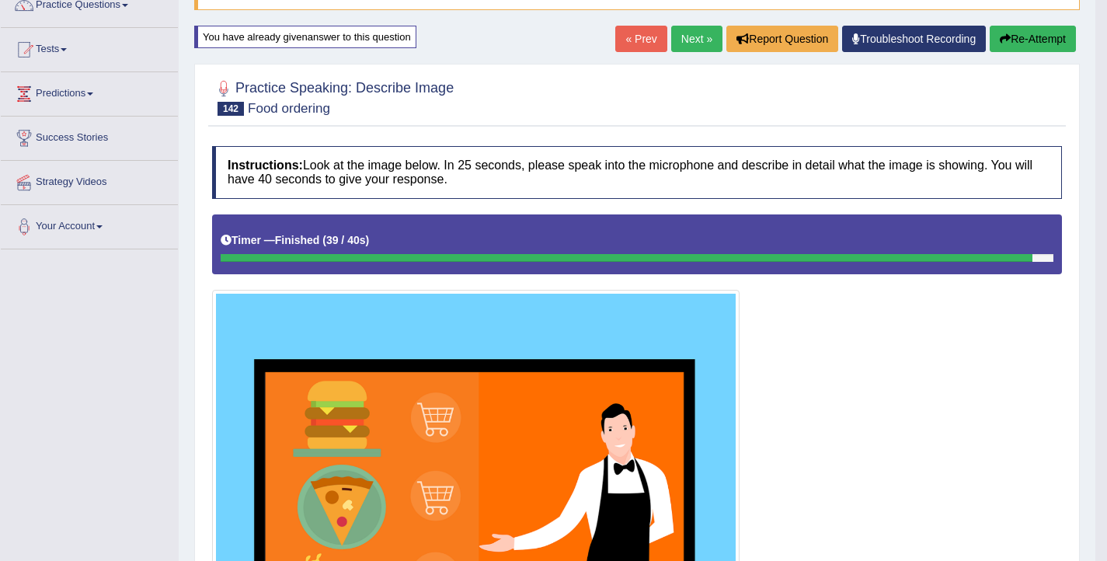
scroll to position [136, 0]
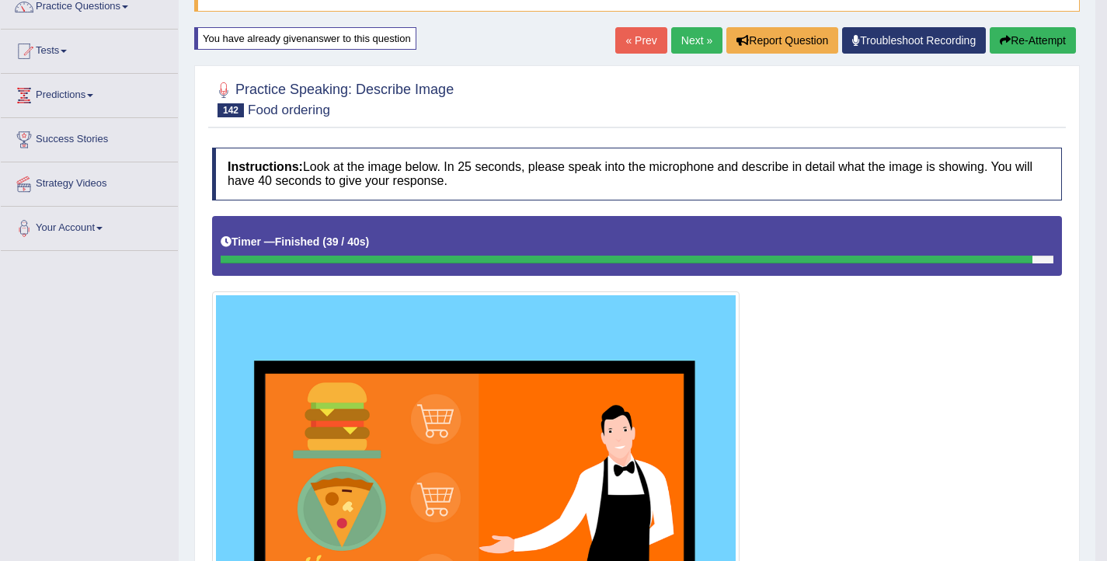
click at [1009, 46] on button "Re-Attempt" at bounding box center [1033, 40] width 86 height 26
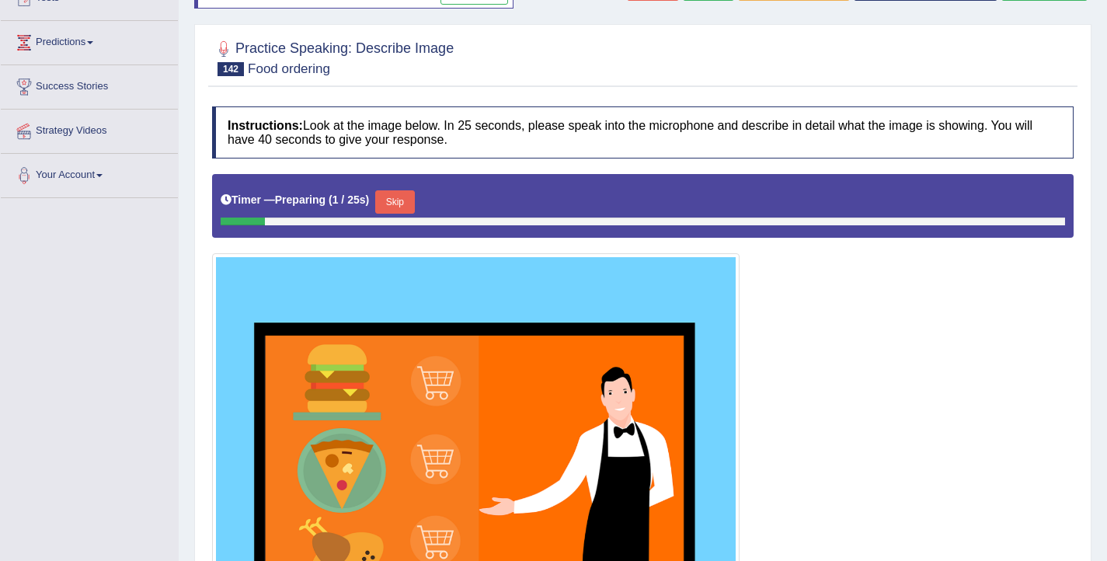
scroll to position [221, 0]
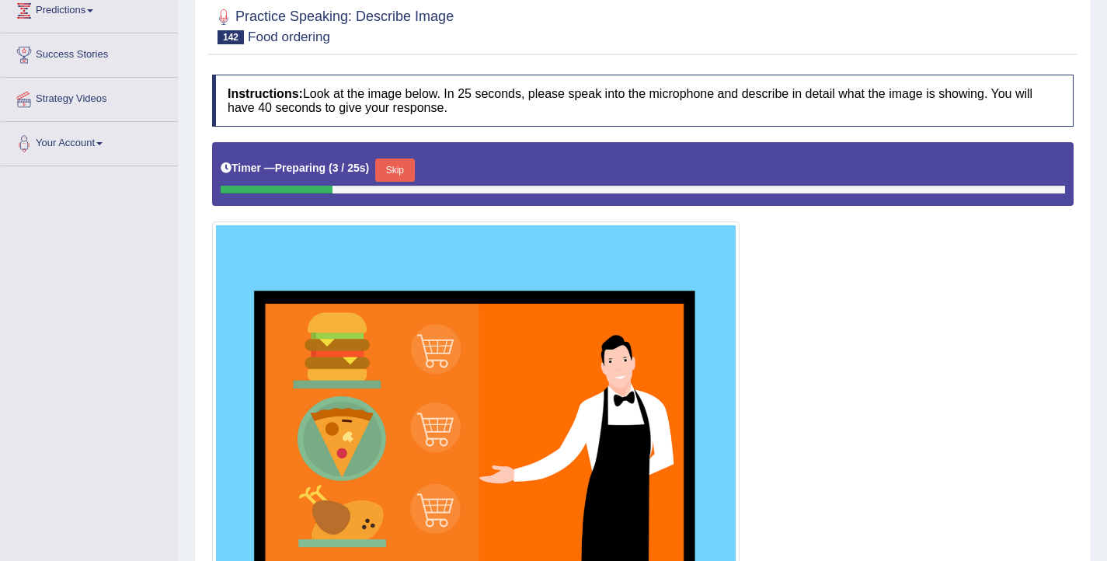
click at [398, 176] on button "Skip" at bounding box center [394, 170] width 39 height 23
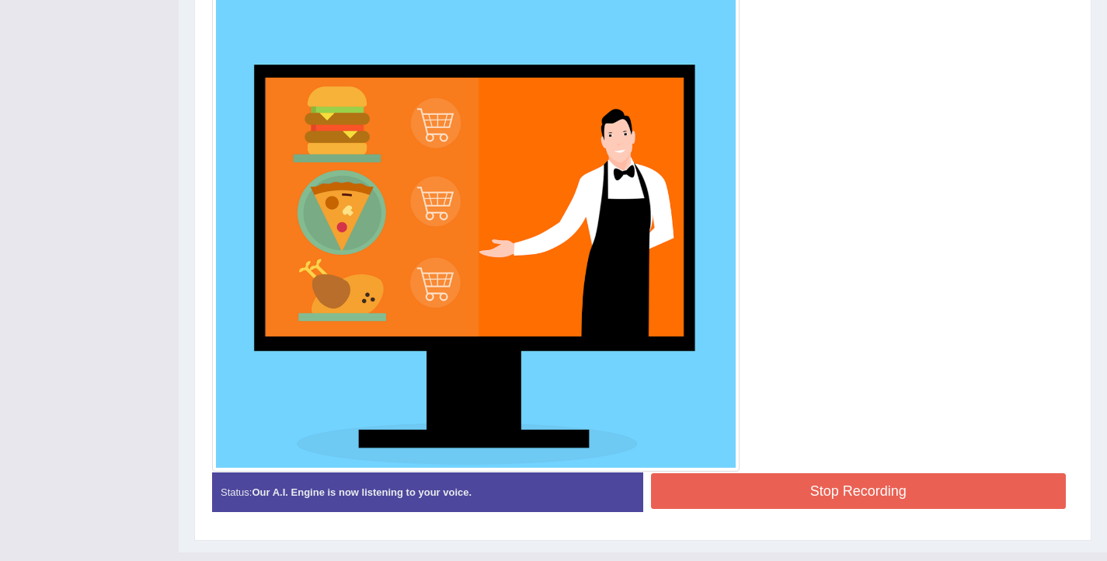
scroll to position [462, 0]
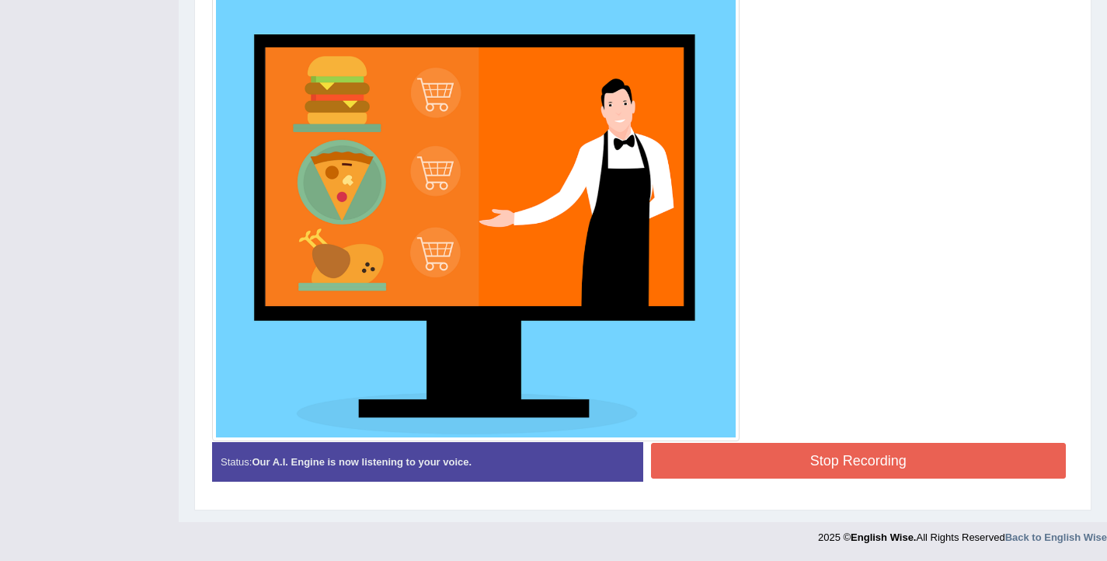
click at [765, 454] on button "Stop Recording" at bounding box center [859, 461] width 416 height 36
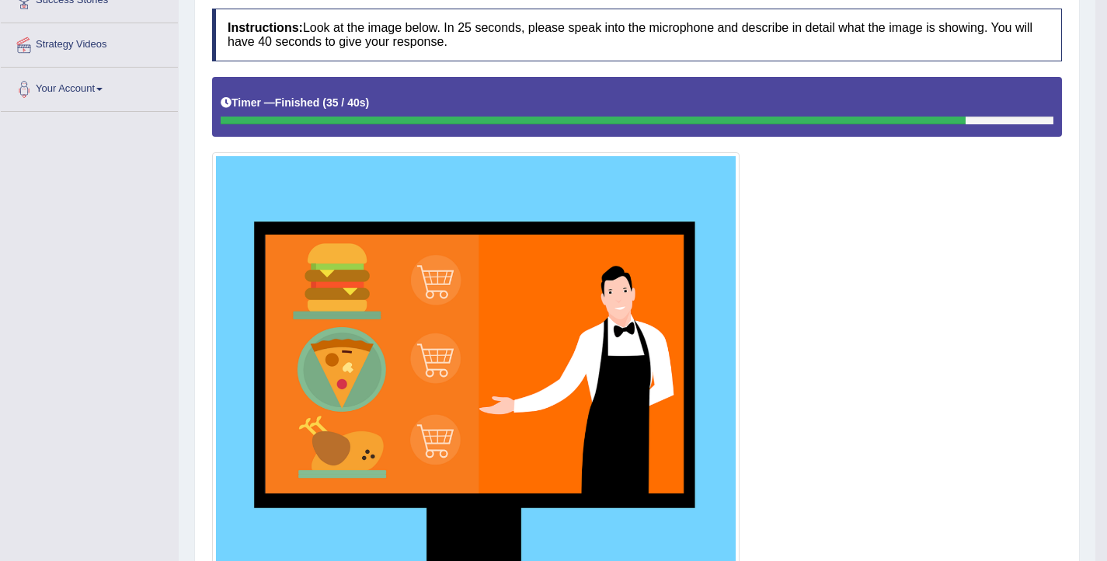
scroll to position [166, 0]
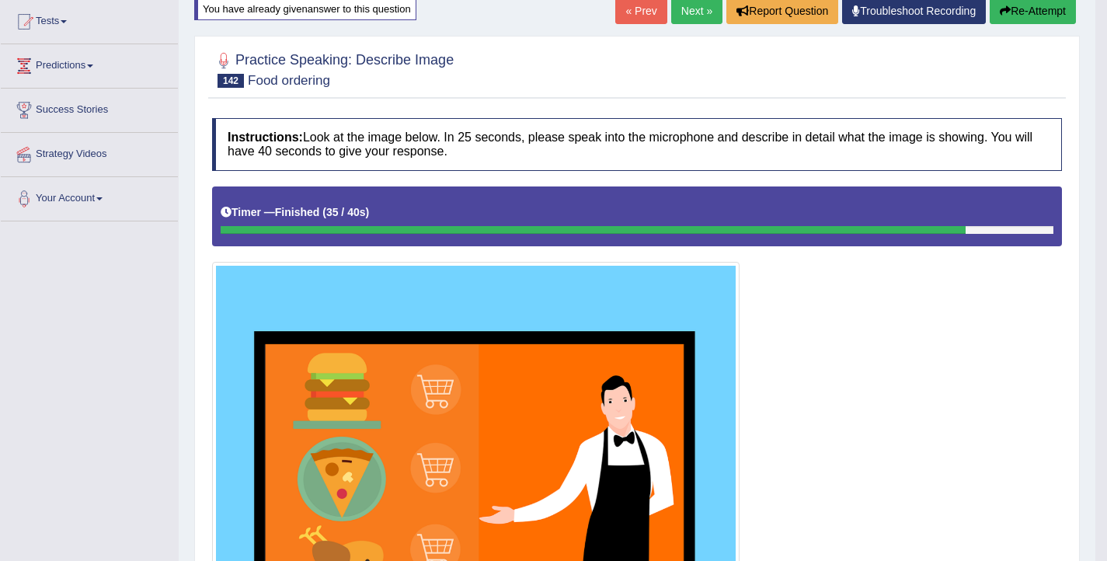
click at [1018, 15] on button "Re-Attempt" at bounding box center [1033, 11] width 86 height 26
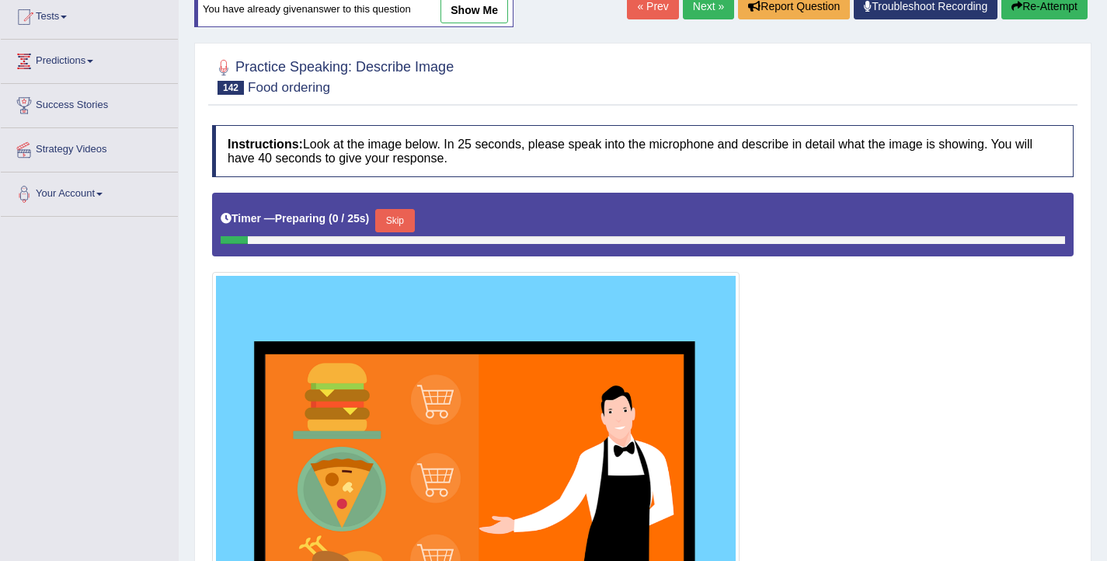
click at [403, 222] on button "Skip" at bounding box center [394, 220] width 39 height 23
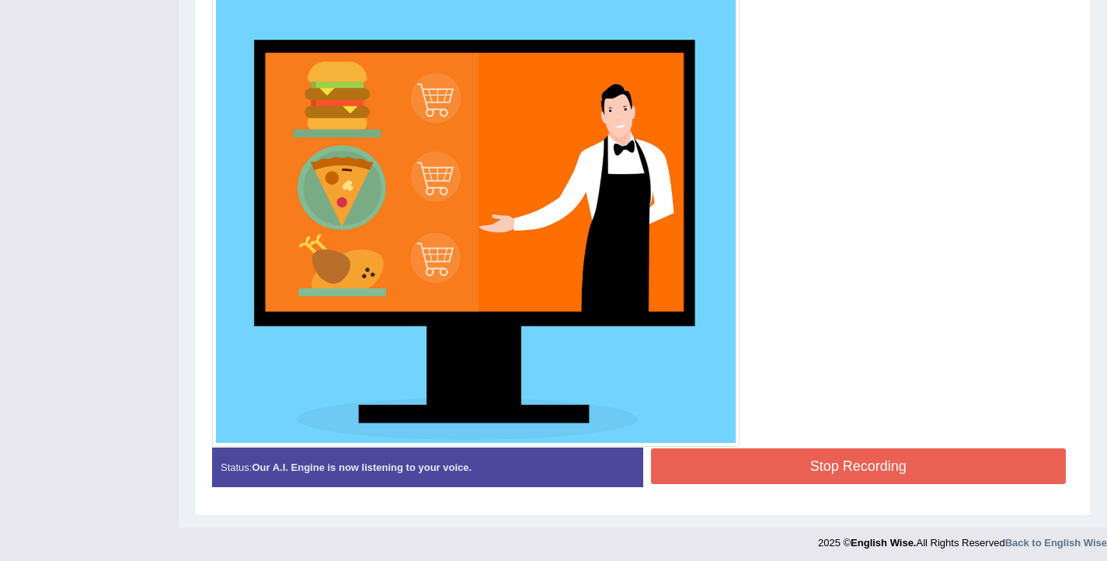
scroll to position [462, 0]
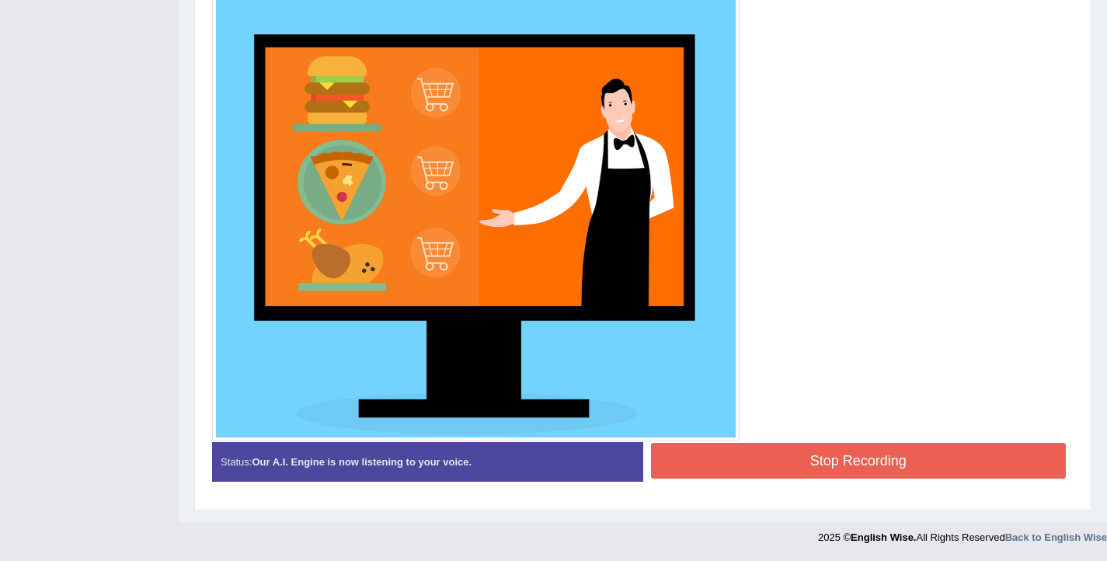
click at [871, 469] on button "Stop Recording" at bounding box center [859, 461] width 416 height 36
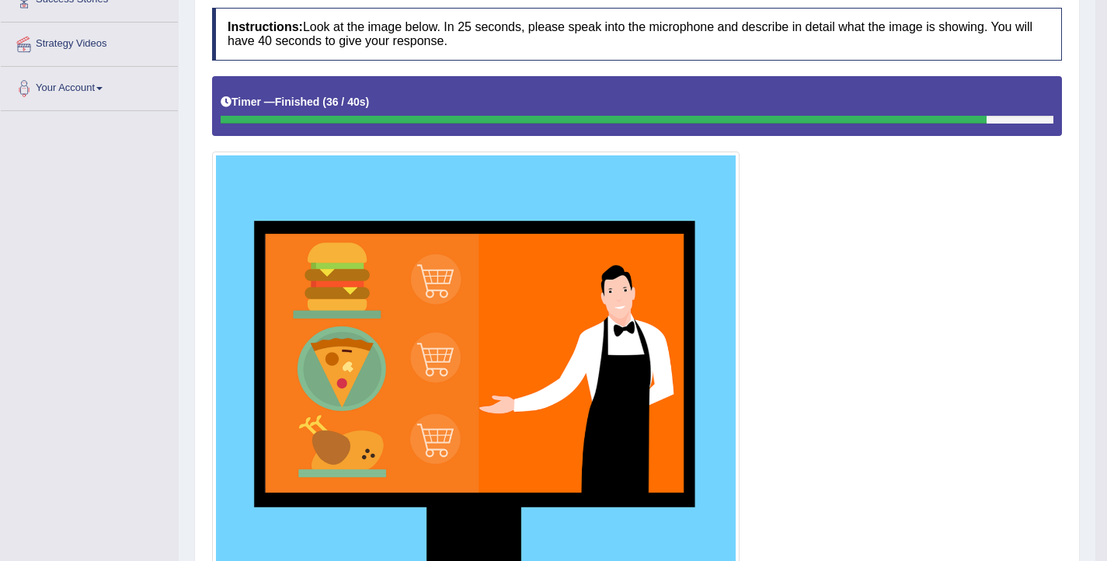
scroll to position [162, 0]
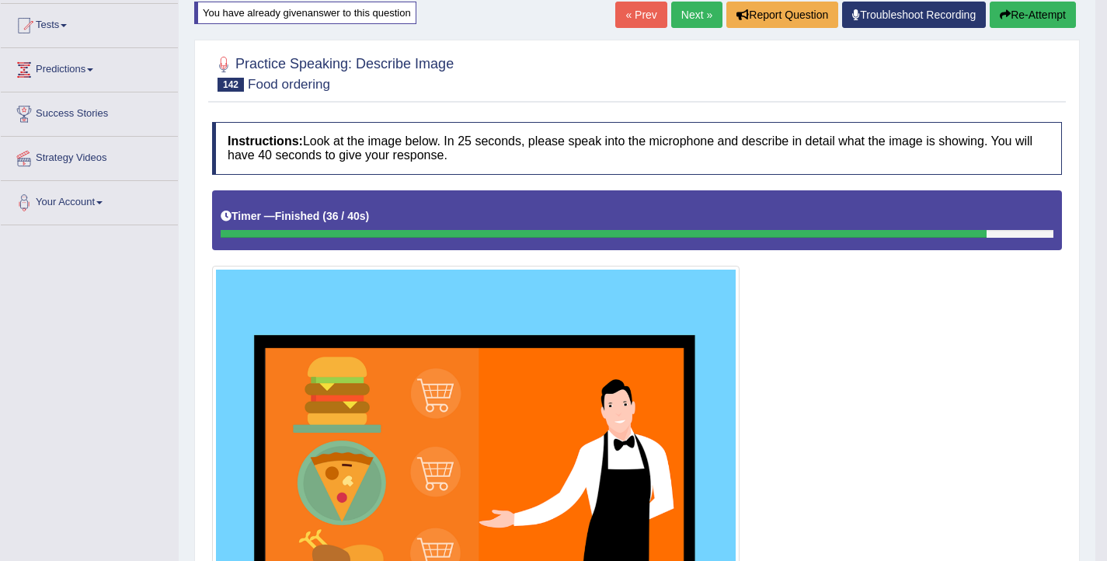
click at [1036, 24] on button "Re-Attempt" at bounding box center [1033, 15] width 86 height 26
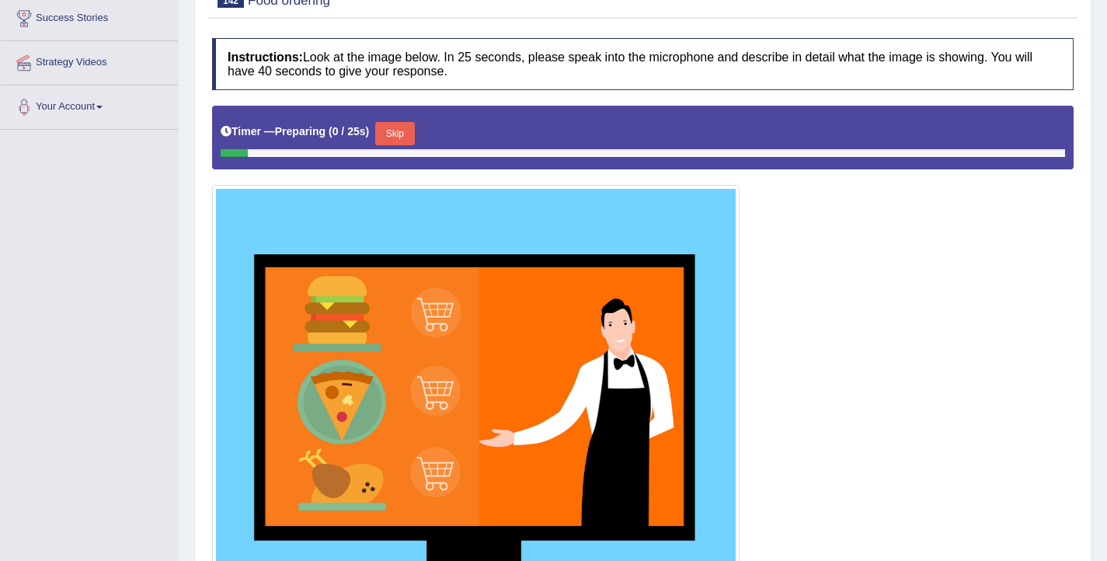
scroll to position [259, 0]
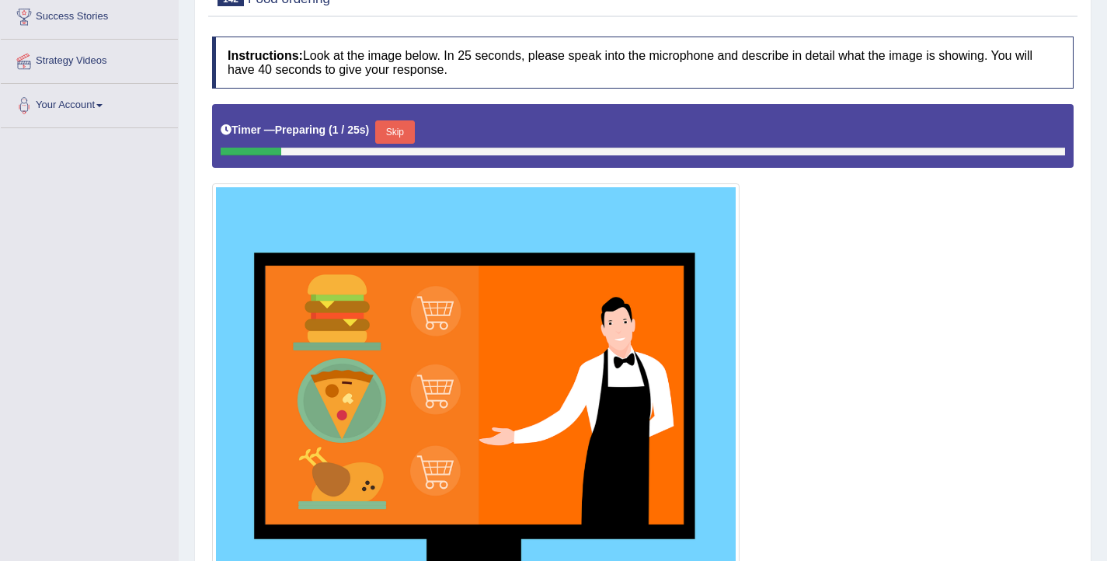
click at [403, 130] on button "Skip" at bounding box center [394, 131] width 39 height 23
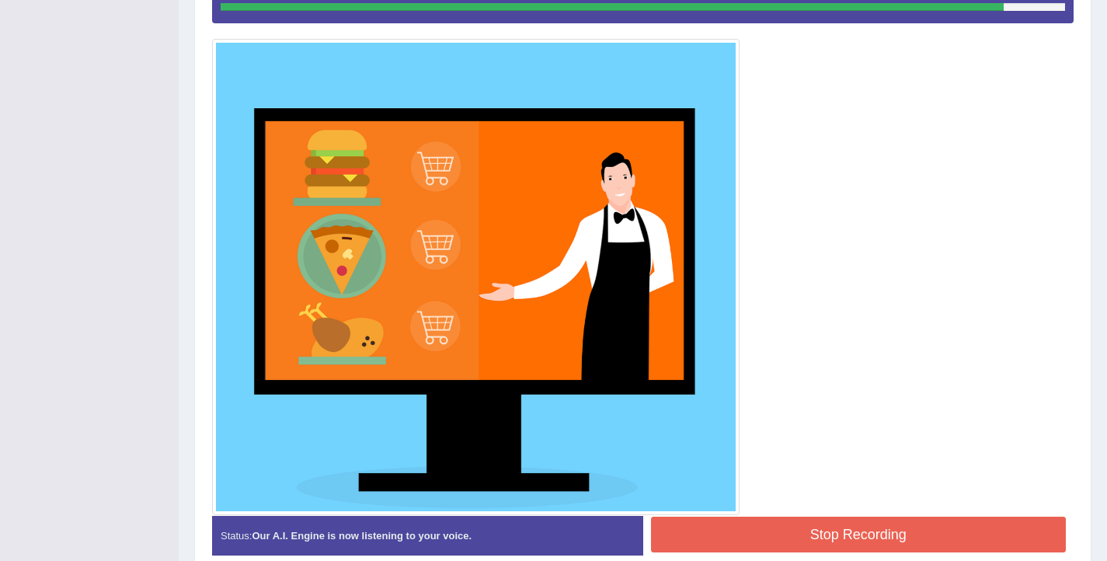
scroll to position [462, 0]
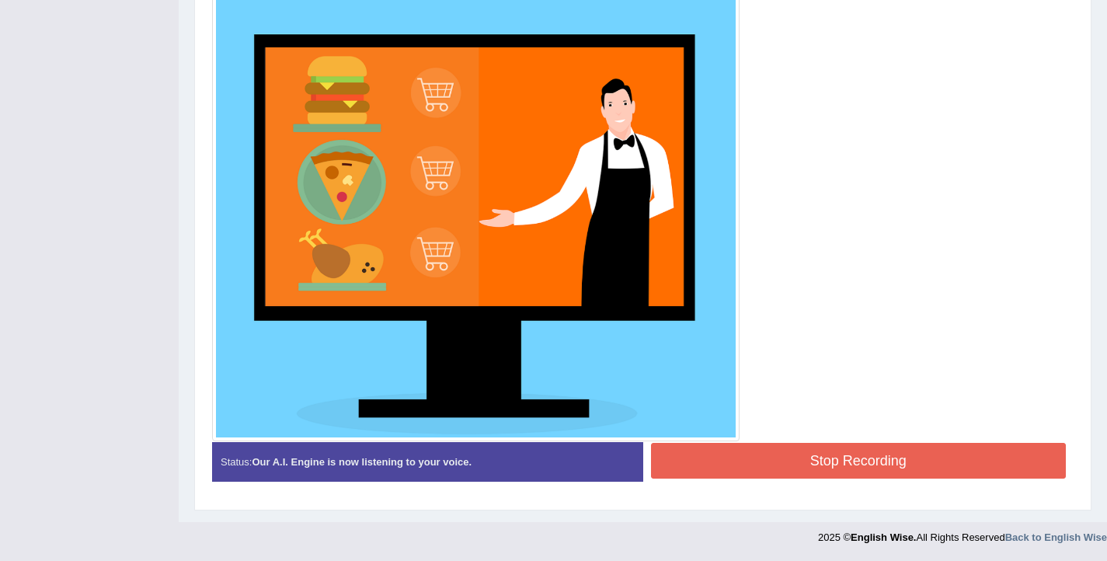
click at [821, 474] on button "Stop Recording" at bounding box center [859, 461] width 416 height 36
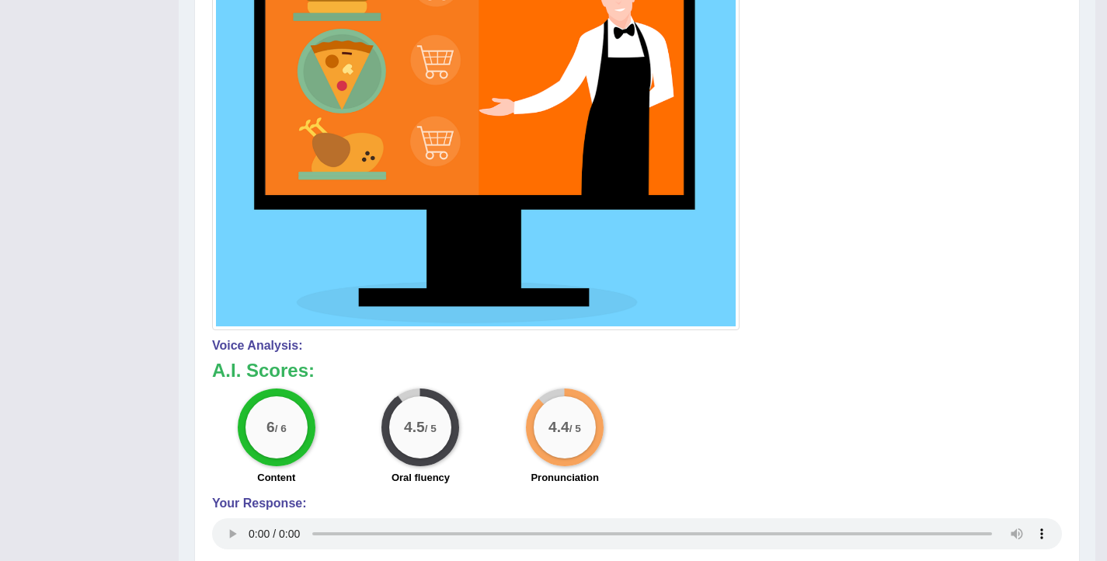
scroll to position [57, 0]
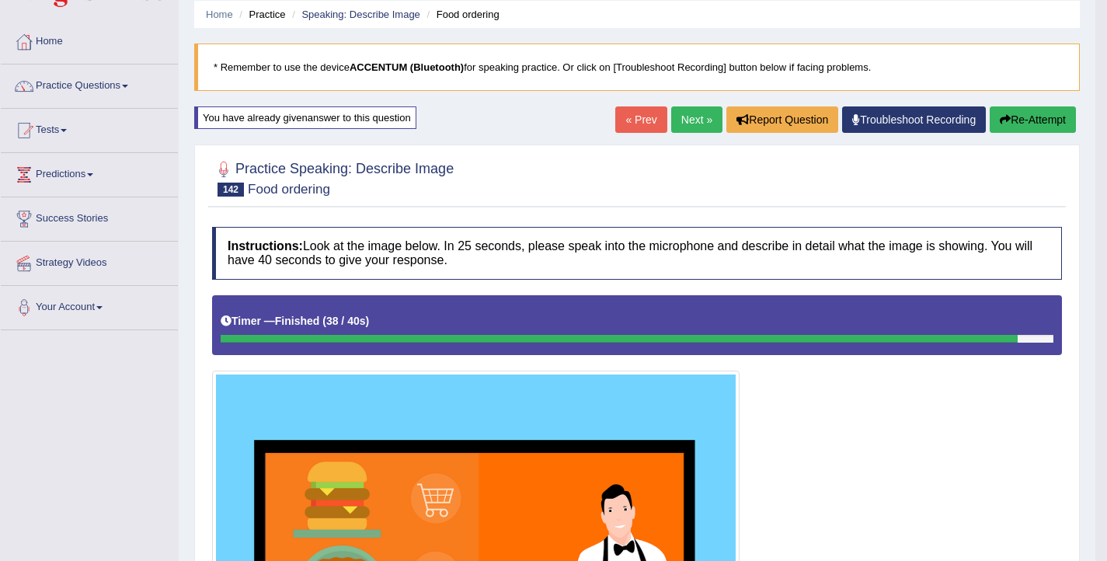
click at [688, 113] on link "Next »" at bounding box center [696, 119] width 51 height 26
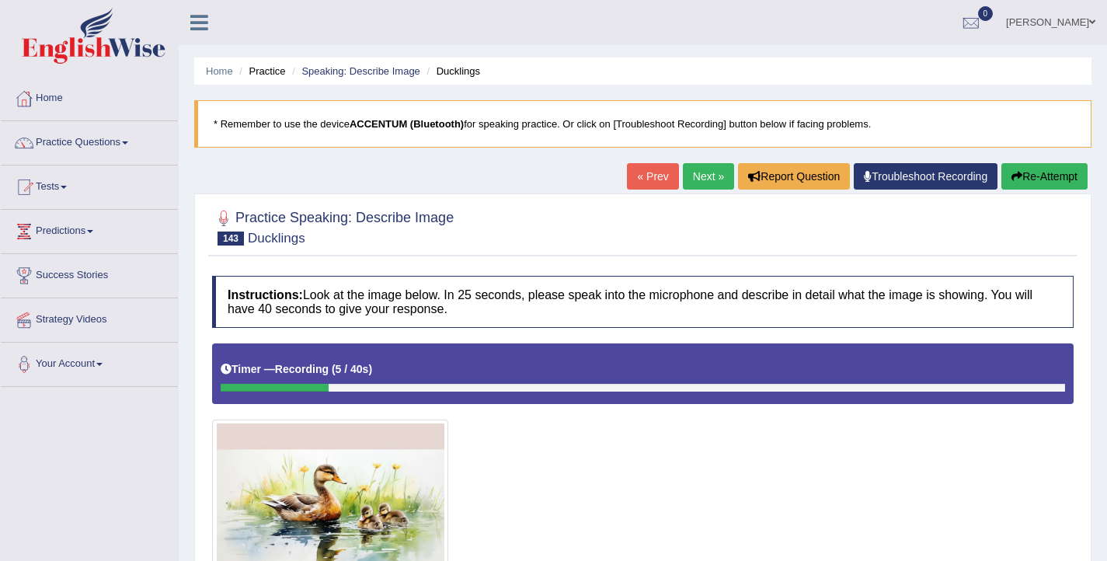
drag, startPoint x: 1045, startPoint y: 168, endPoint x: 1046, endPoint y: 176, distance: 7.8
click at [1045, 168] on button "Re-Attempt" at bounding box center [1045, 176] width 86 height 26
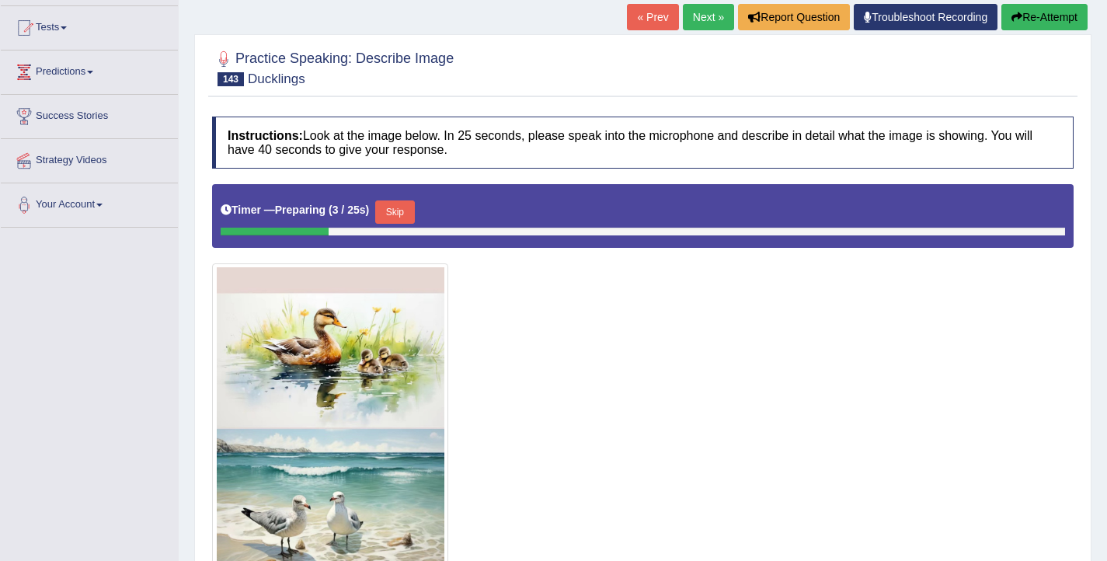
scroll to position [159, 0]
click at [405, 215] on button "Skip" at bounding box center [394, 211] width 39 height 23
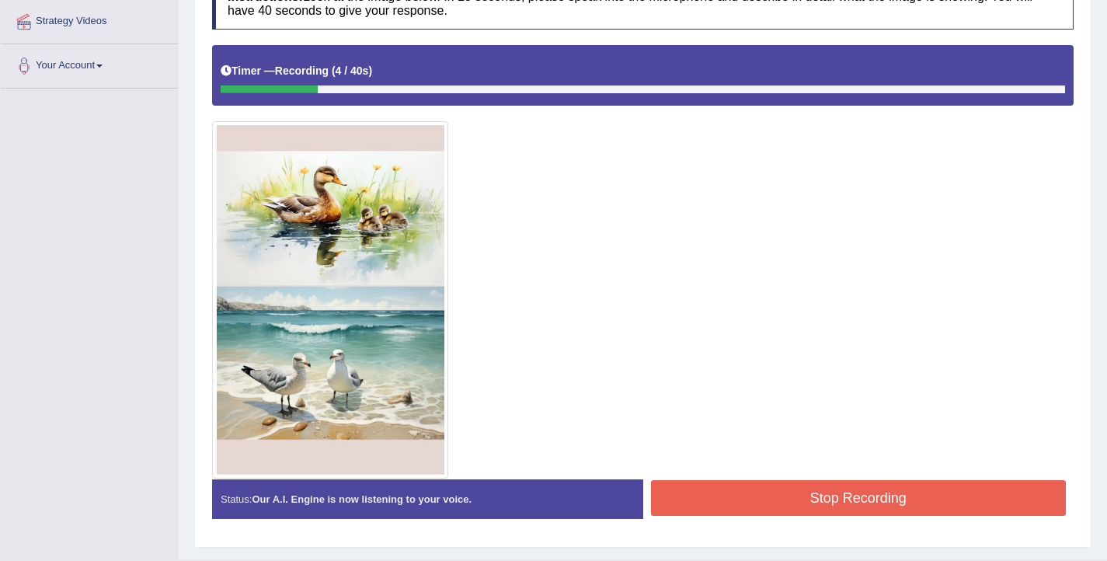
scroll to position [336, 0]
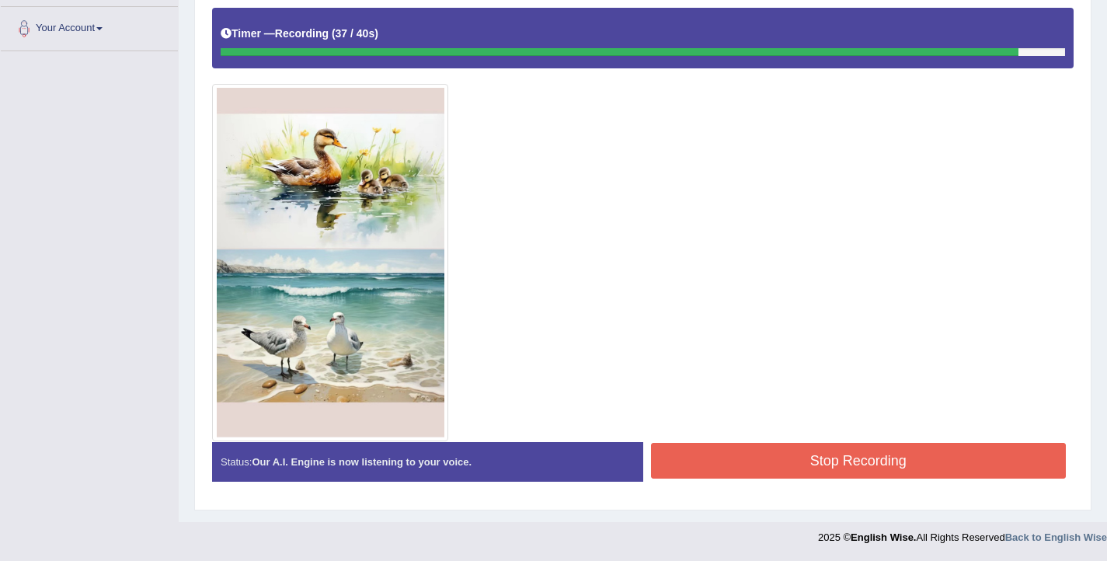
click at [692, 451] on button "Stop Recording" at bounding box center [859, 461] width 416 height 36
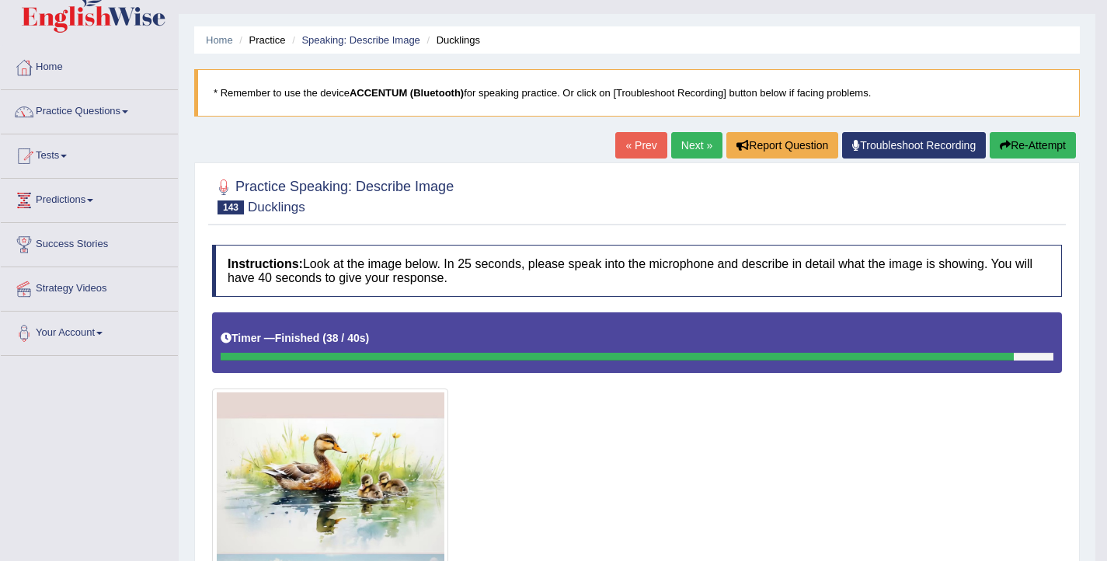
scroll to position [0, 0]
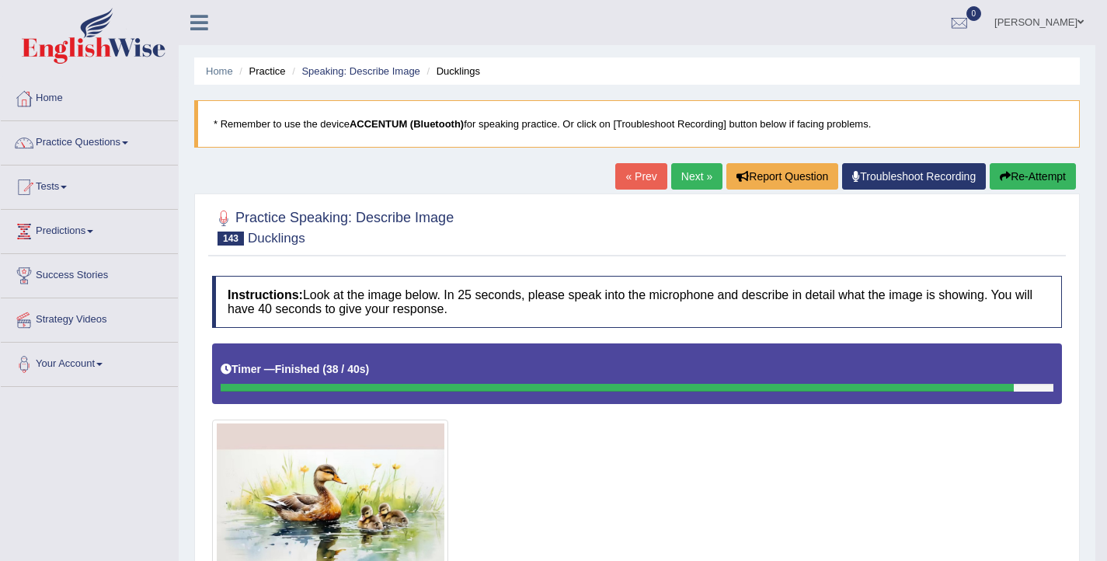
click at [696, 172] on link "Next »" at bounding box center [696, 176] width 51 height 26
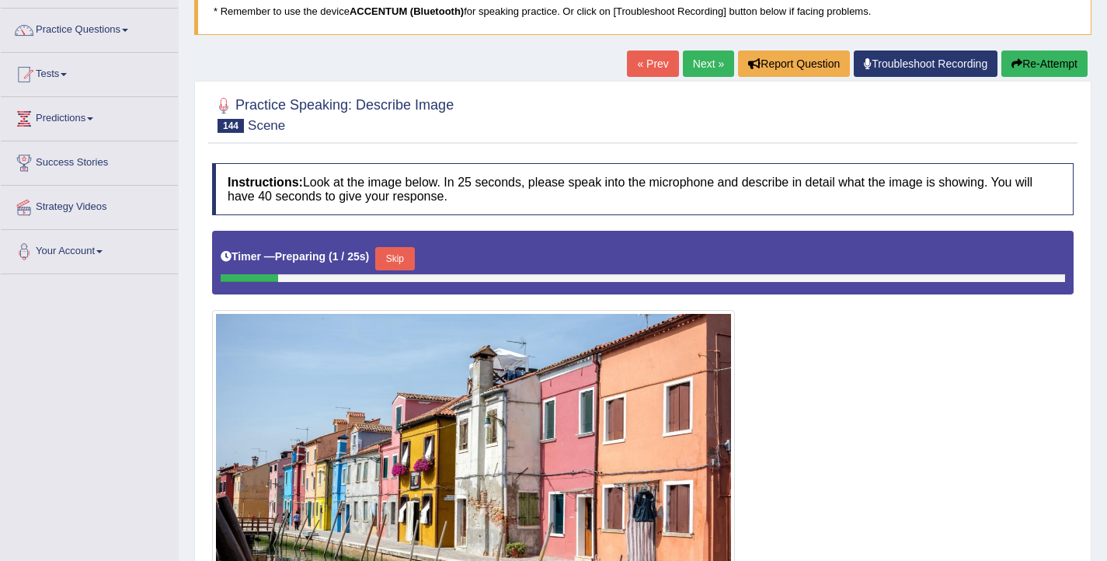
scroll to position [96, 0]
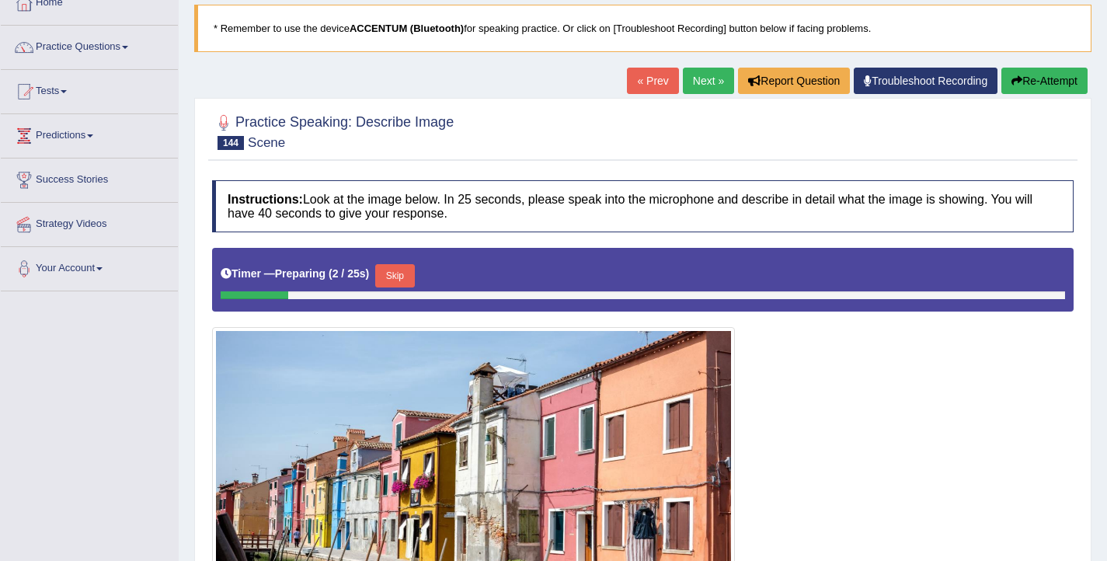
click at [689, 83] on link "Next »" at bounding box center [708, 81] width 51 height 26
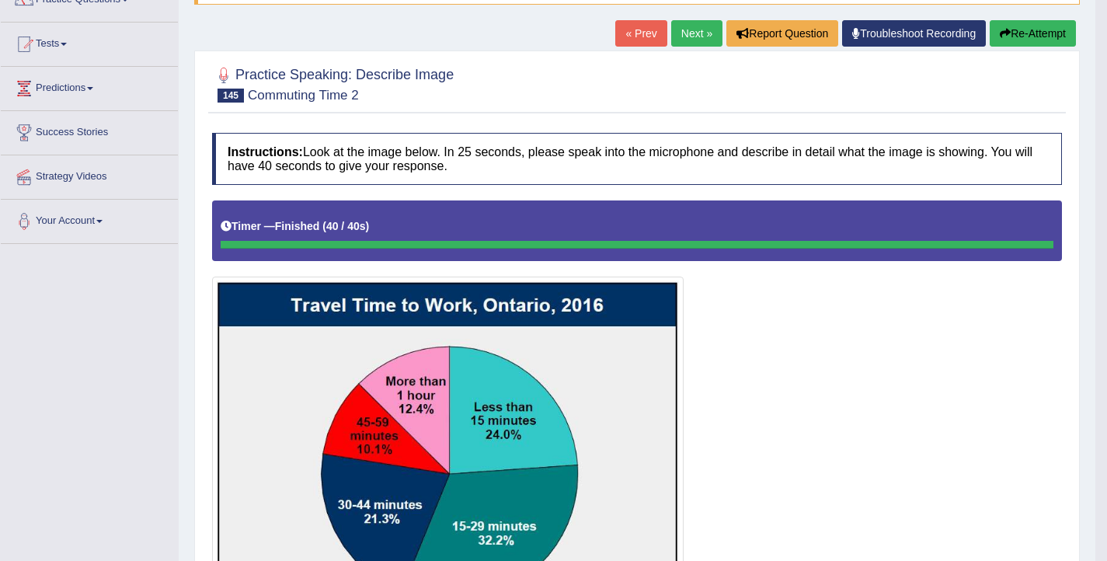
scroll to position [142, 0]
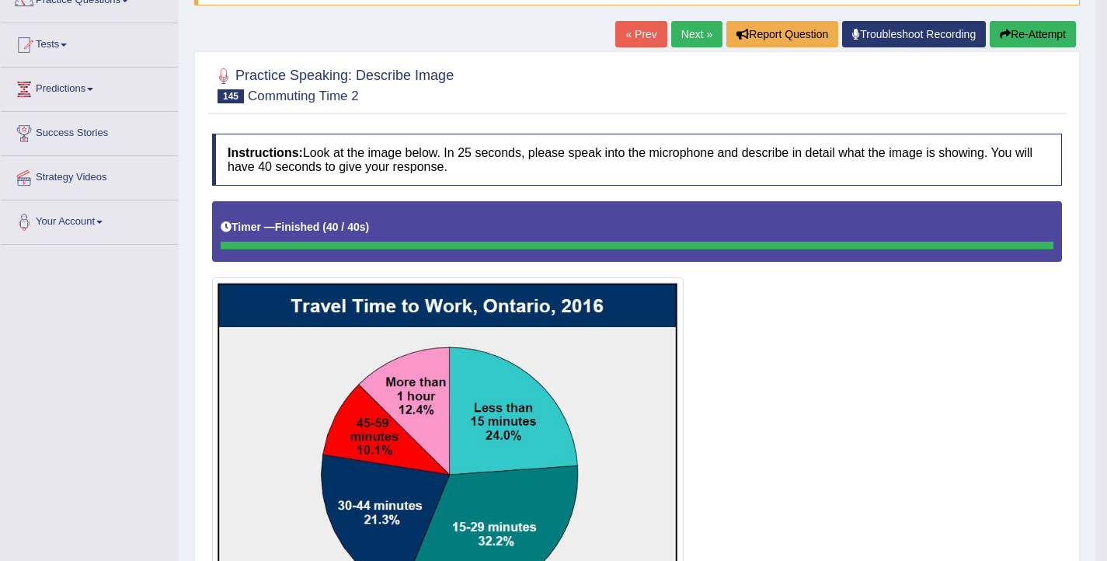
click at [1000, 33] on icon "button" at bounding box center [1005, 34] width 11 height 11
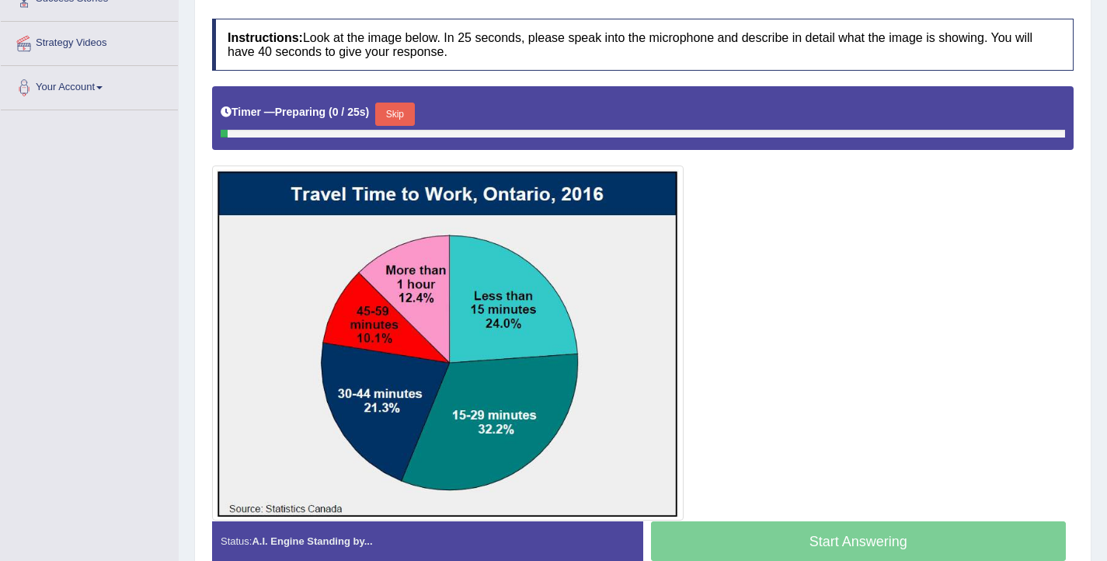
scroll to position [338, 0]
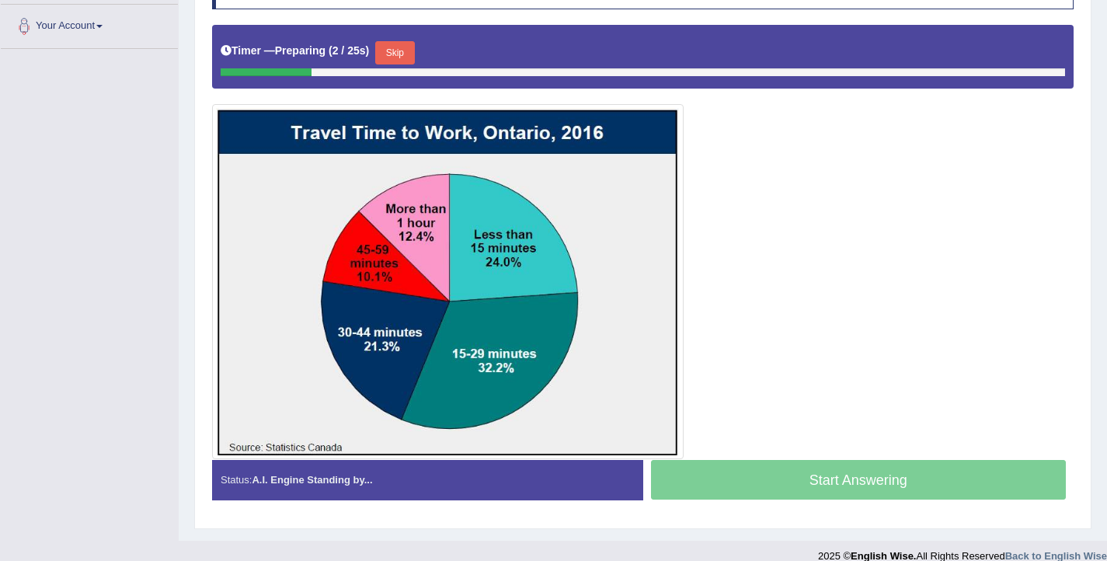
click at [403, 54] on button "Skip" at bounding box center [394, 52] width 39 height 23
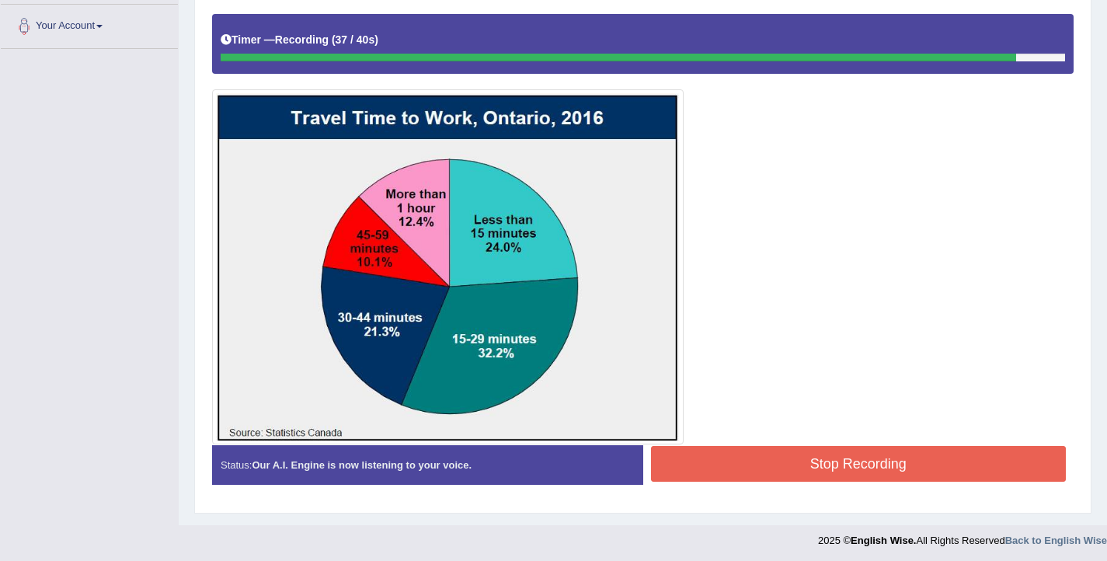
click at [778, 469] on button "Stop Recording" at bounding box center [859, 464] width 416 height 36
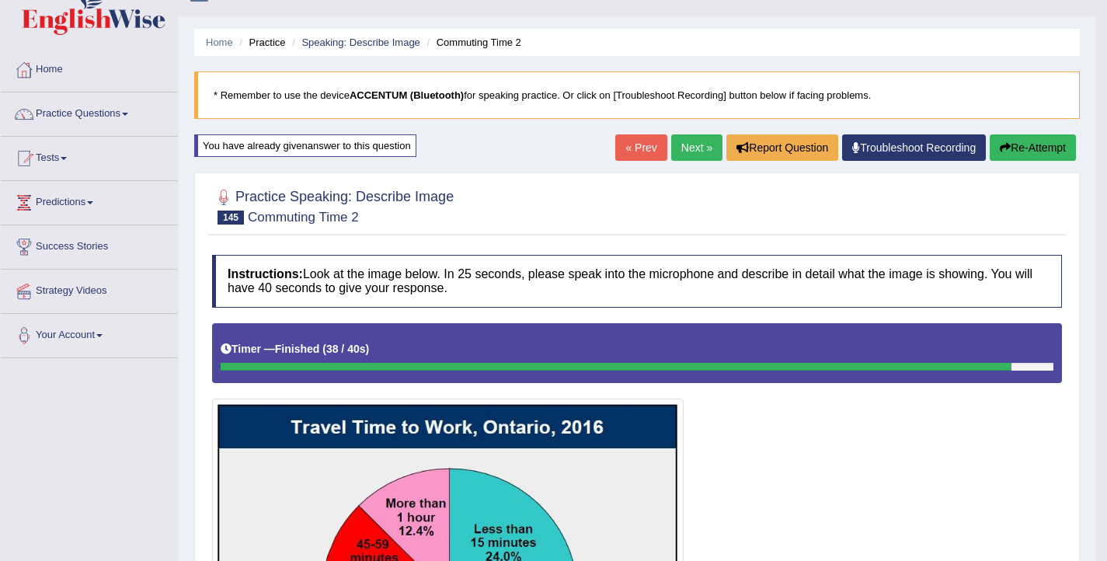
scroll to position [26, 0]
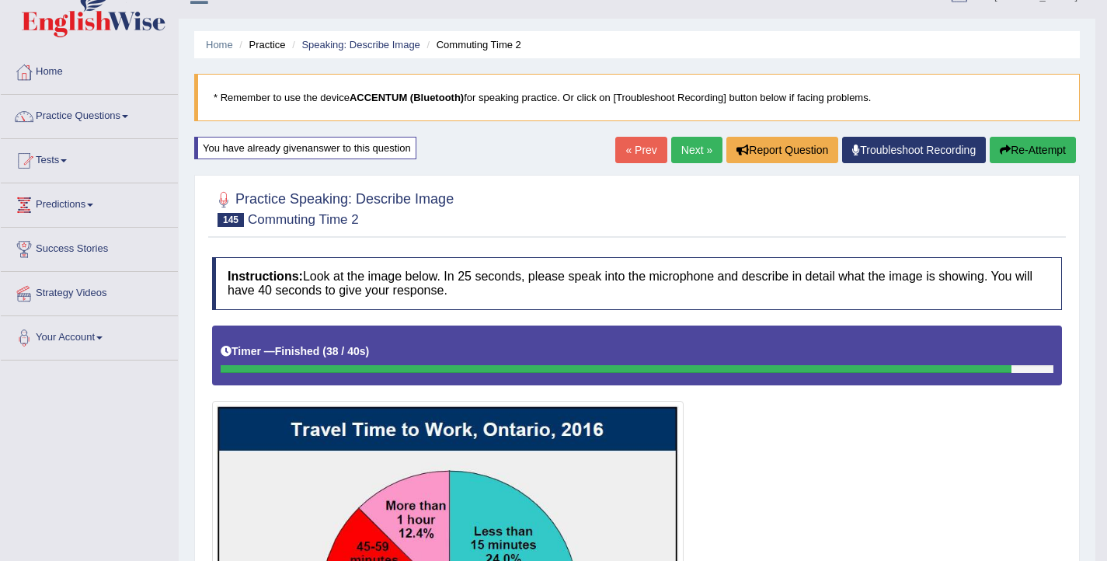
click at [1008, 152] on button "Re-Attempt" at bounding box center [1033, 150] width 86 height 26
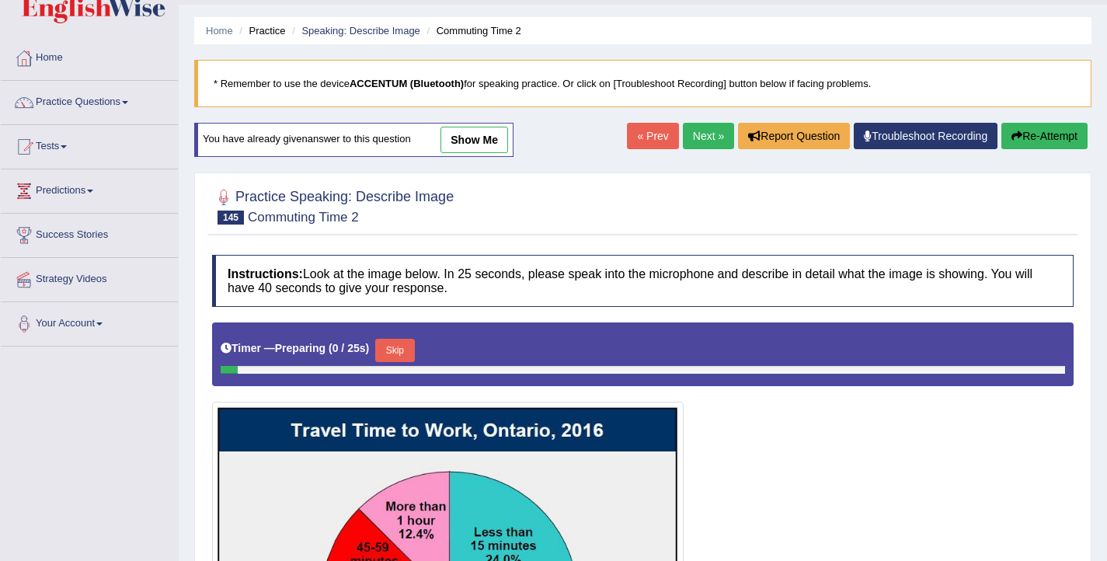
scroll to position [43, 0]
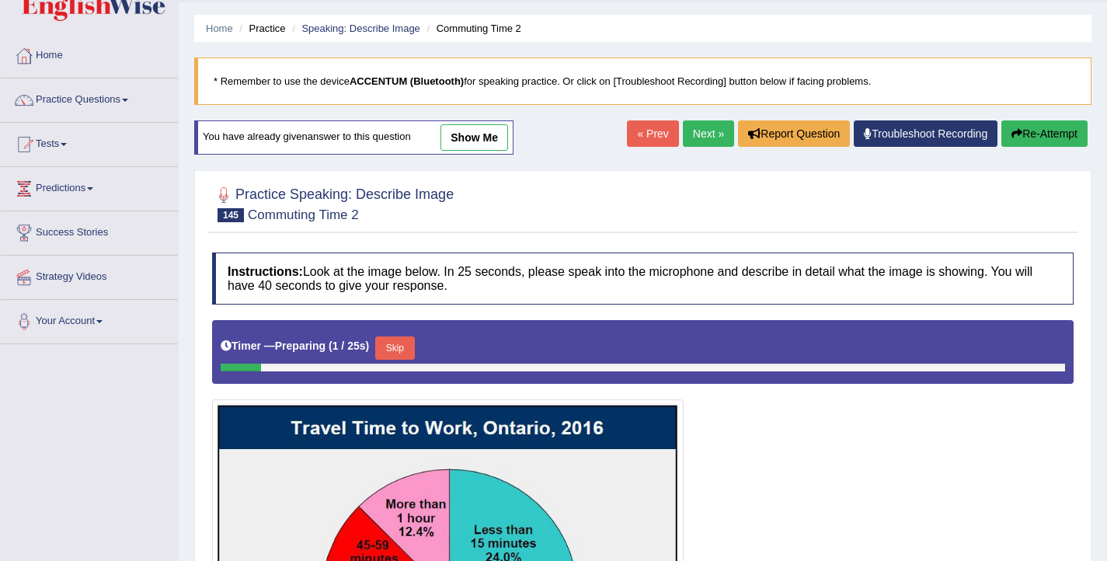
click at [403, 342] on button "Skip" at bounding box center [394, 347] width 39 height 23
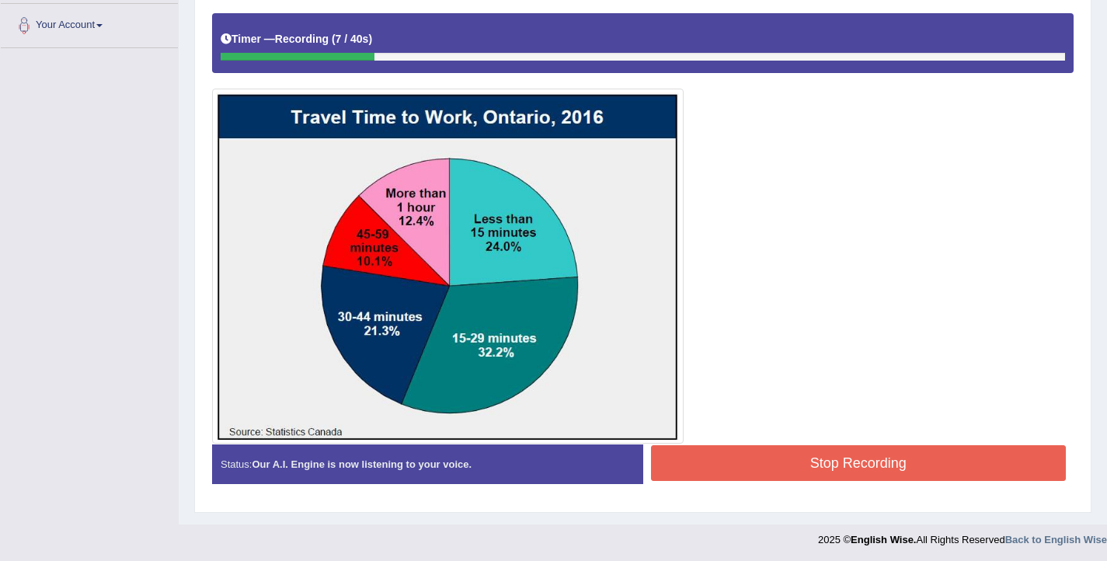
scroll to position [341, 0]
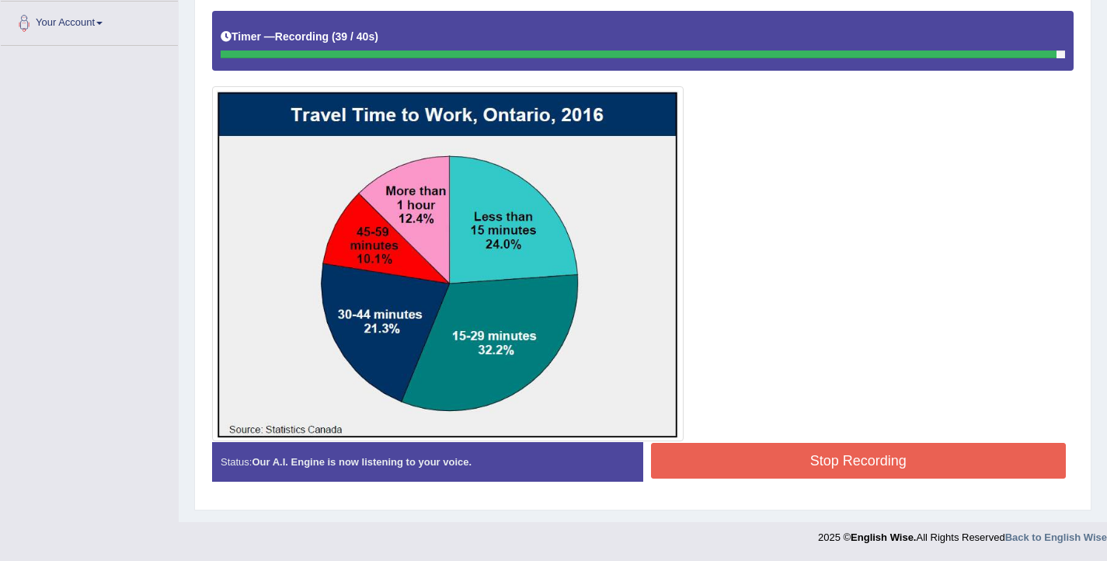
click at [761, 465] on button "Stop Recording" at bounding box center [859, 461] width 416 height 36
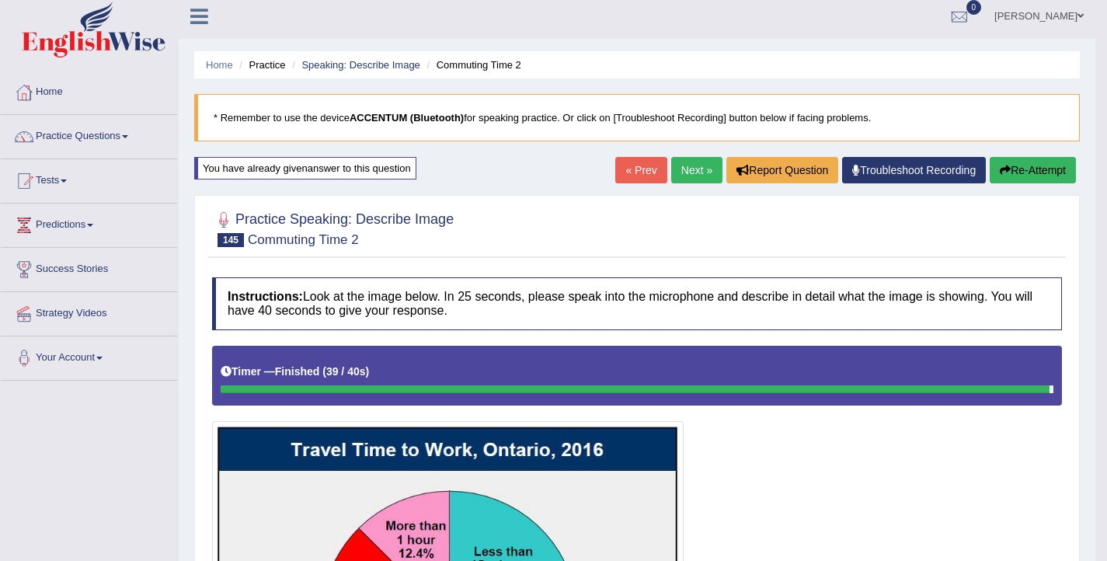
scroll to position [0, 0]
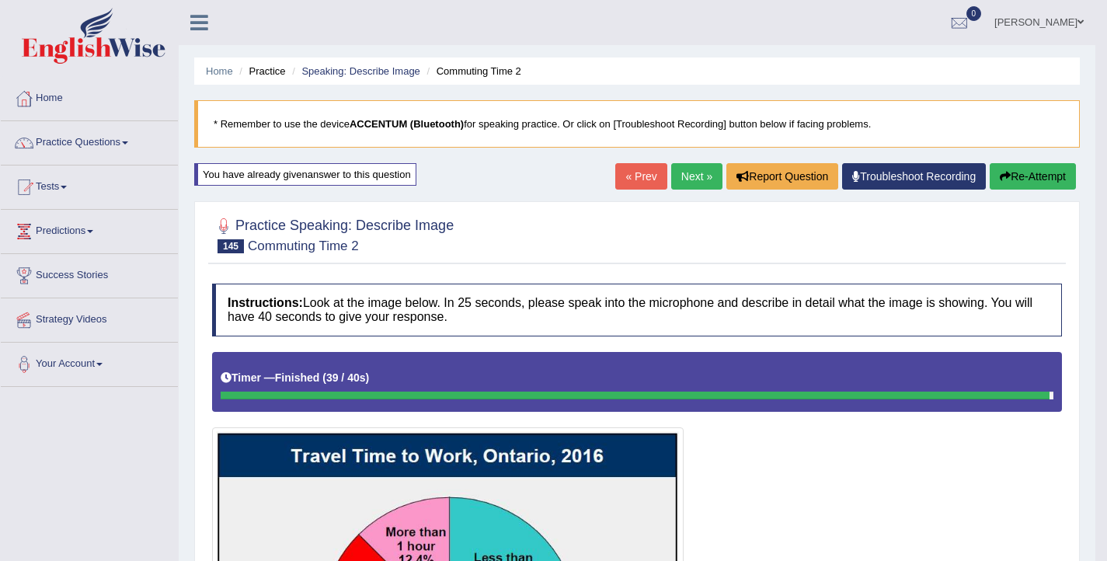
click at [1030, 171] on button "Re-Attempt" at bounding box center [1033, 176] width 86 height 26
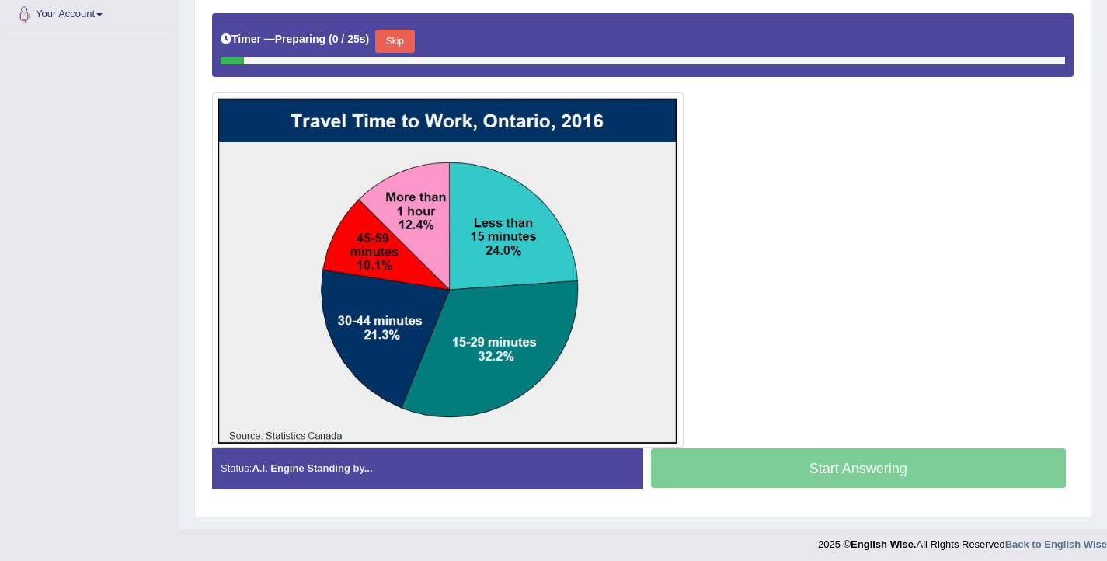
scroll to position [357, 0]
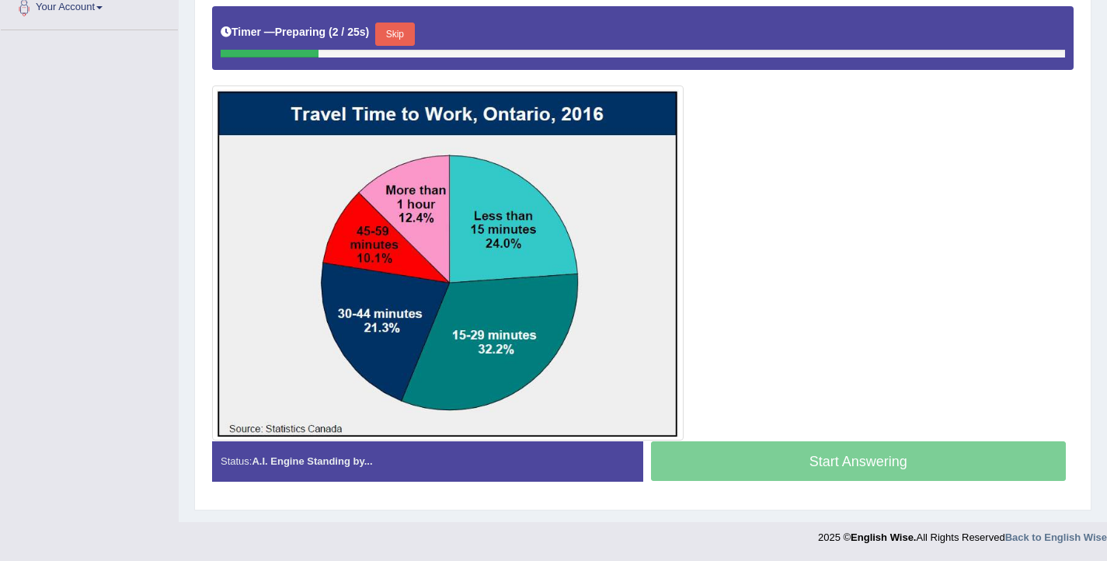
drag, startPoint x: 388, startPoint y: 34, endPoint x: 381, endPoint y: 38, distance: 8.0
click at [388, 33] on button "Skip" at bounding box center [394, 34] width 39 height 23
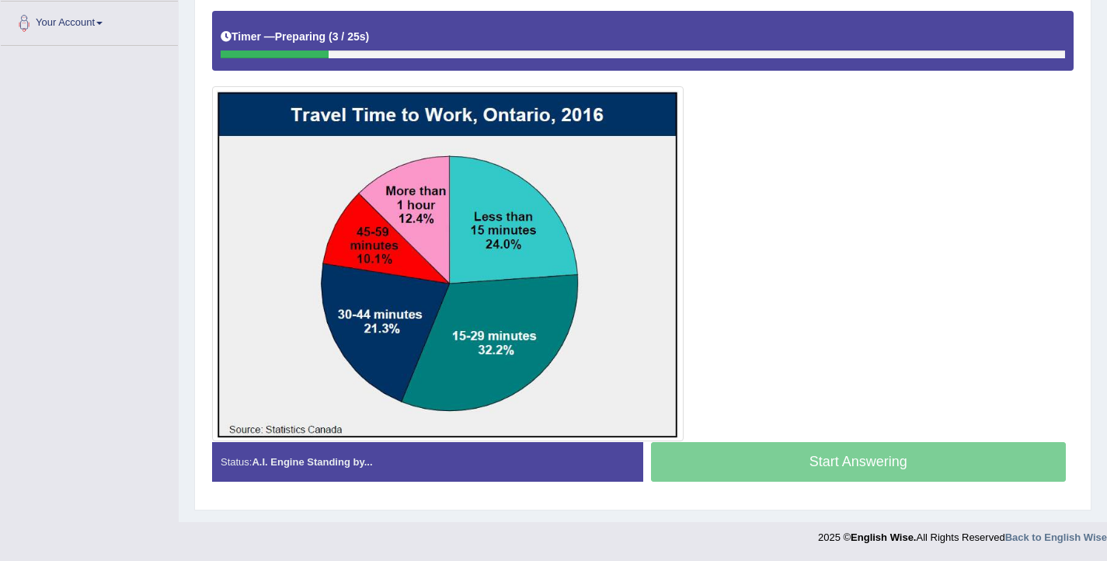
scroll to position [341, 0]
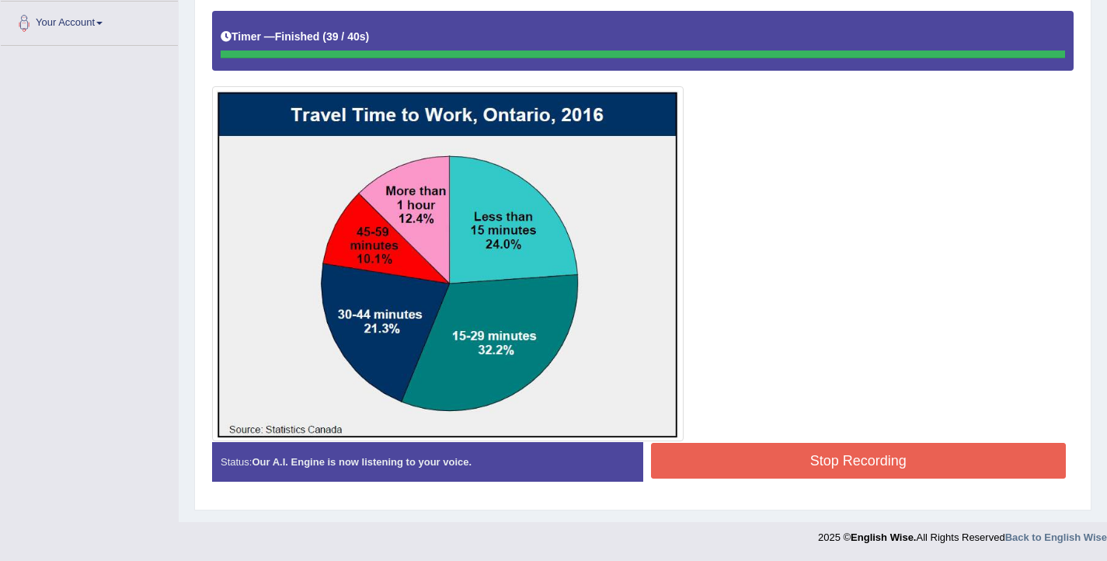
click at [745, 458] on button "Stop Recording" at bounding box center [859, 461] width 416 height 36
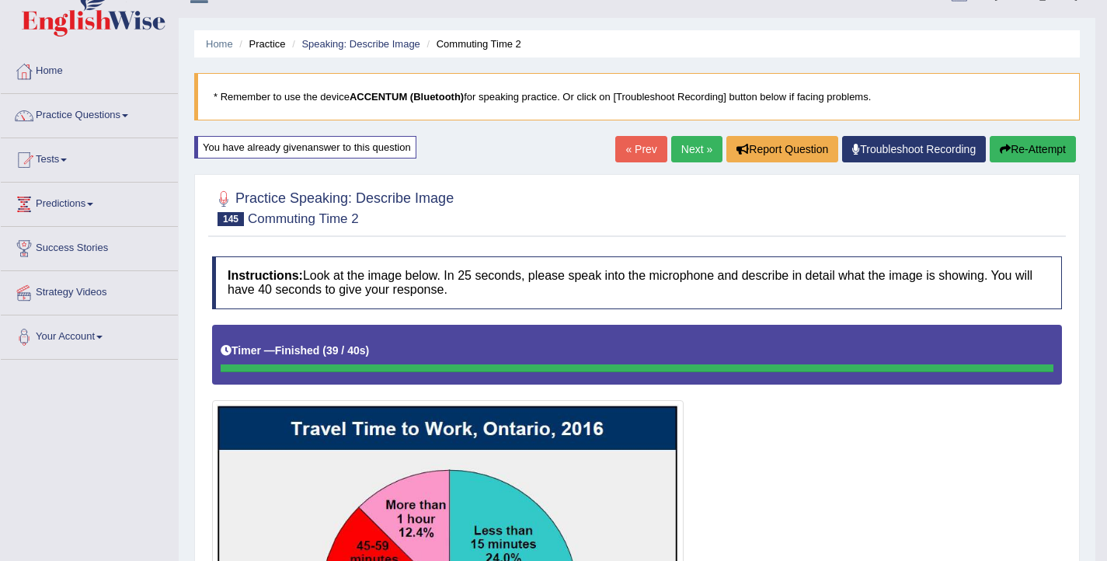
scroll to position [0, 0]
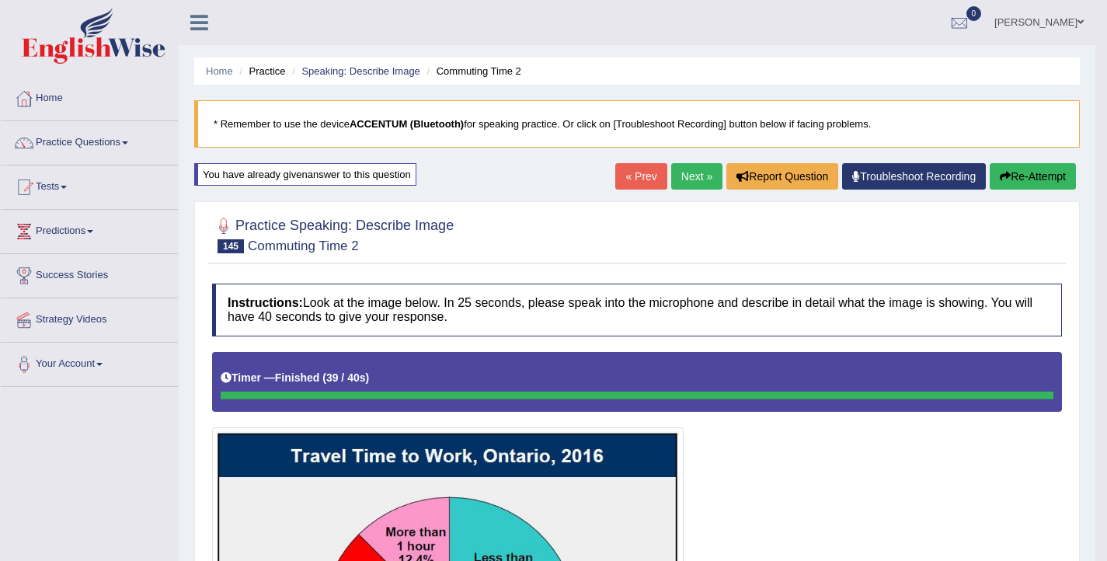
click at [1007, 169] on button "Re-Attempt" at bounding box center [1033, 176] width 86 height 26
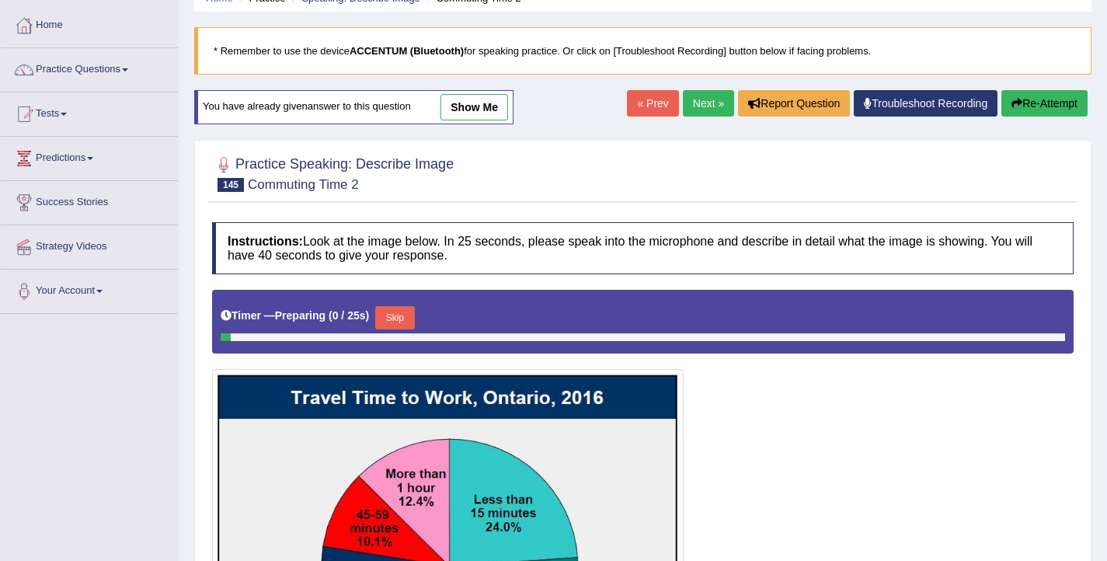
scroll to position [76, 0]
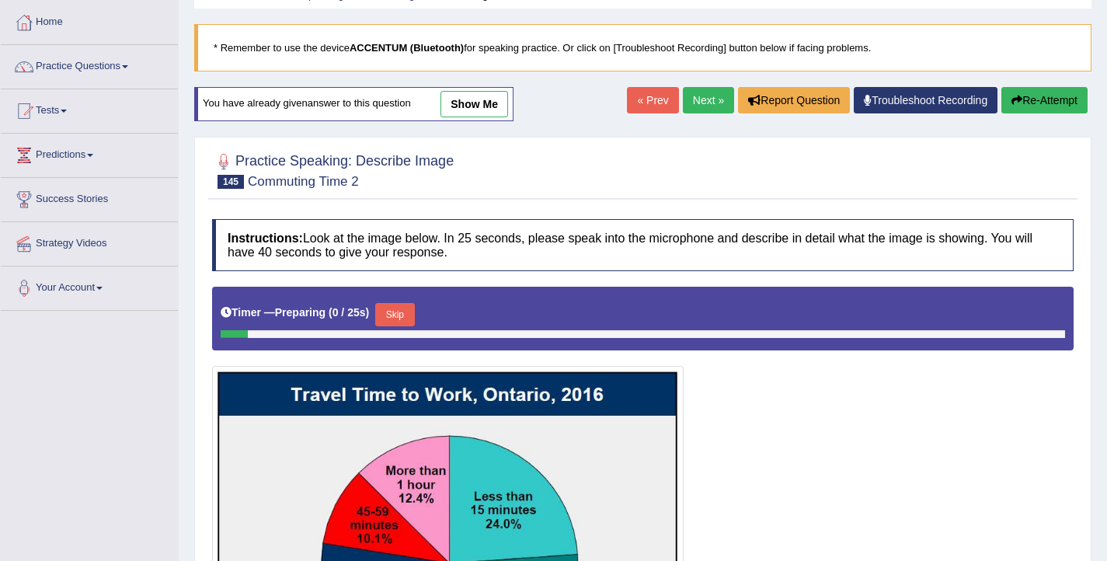
click at [397, 312] on button "Skip" at bounding box center [394, 314] width 39 height 23
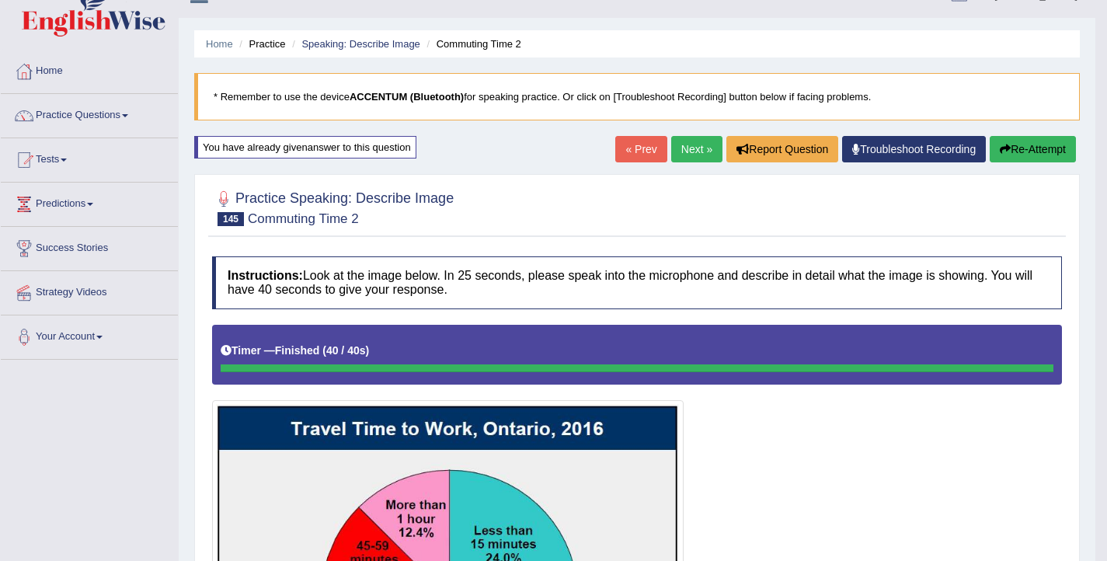
scroll to position [21, 0]
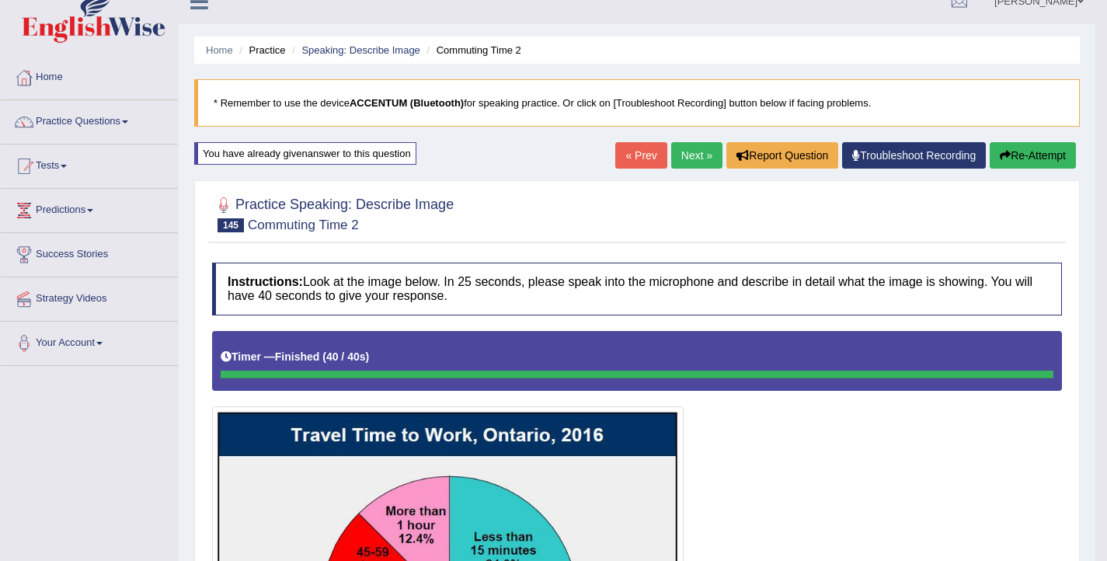
click at [1017, 156] on button "Re-Attempt" at bounding box center [1033, 155] width 86 height 26
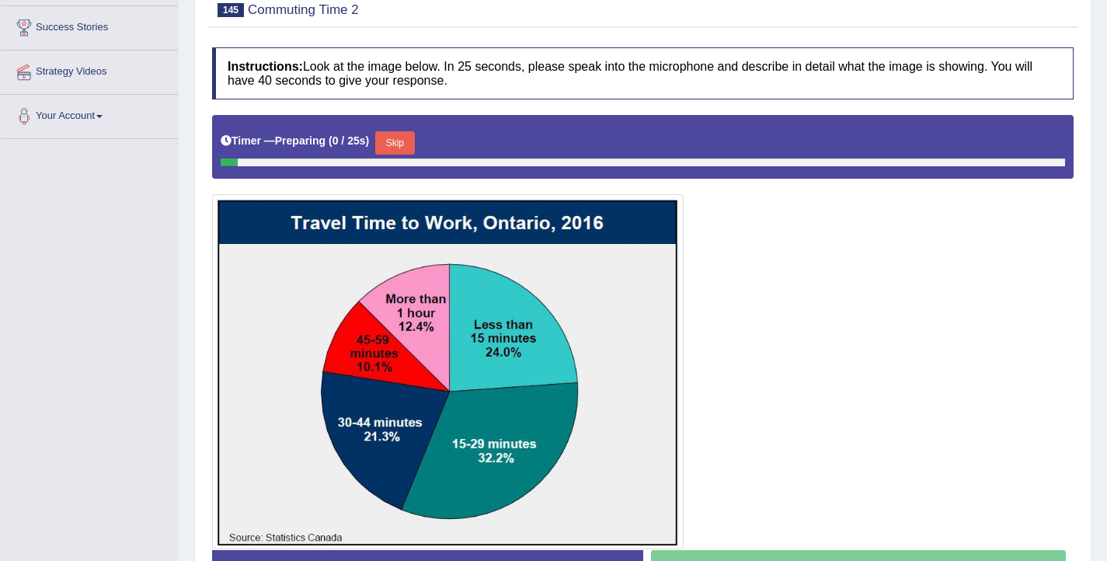
scroll to position [337, 0]
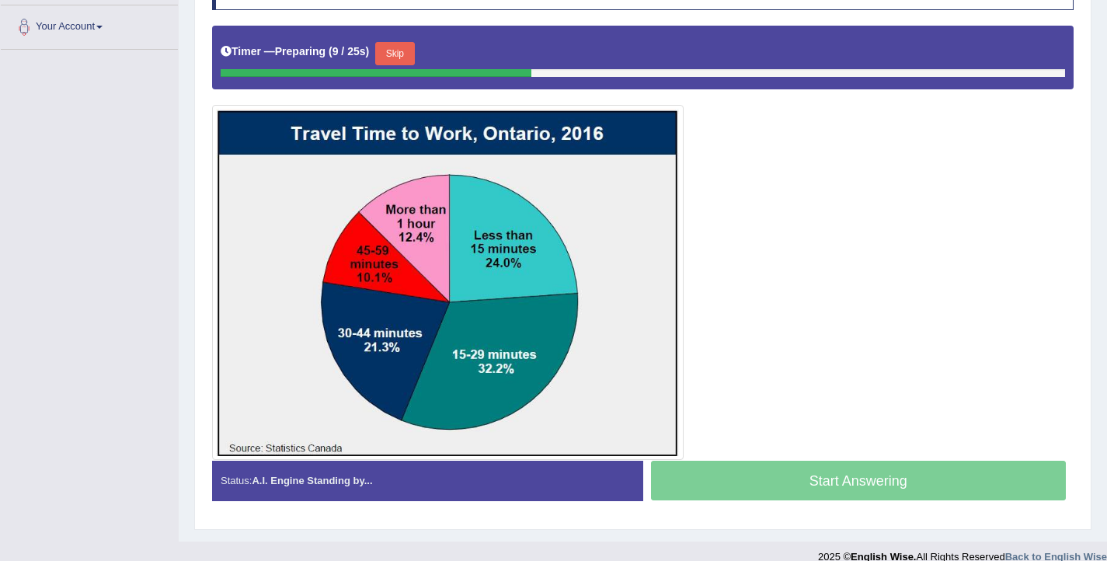
click at [404, 57] on button "Skip" at bounding box center [394, 53] width 39 height 23
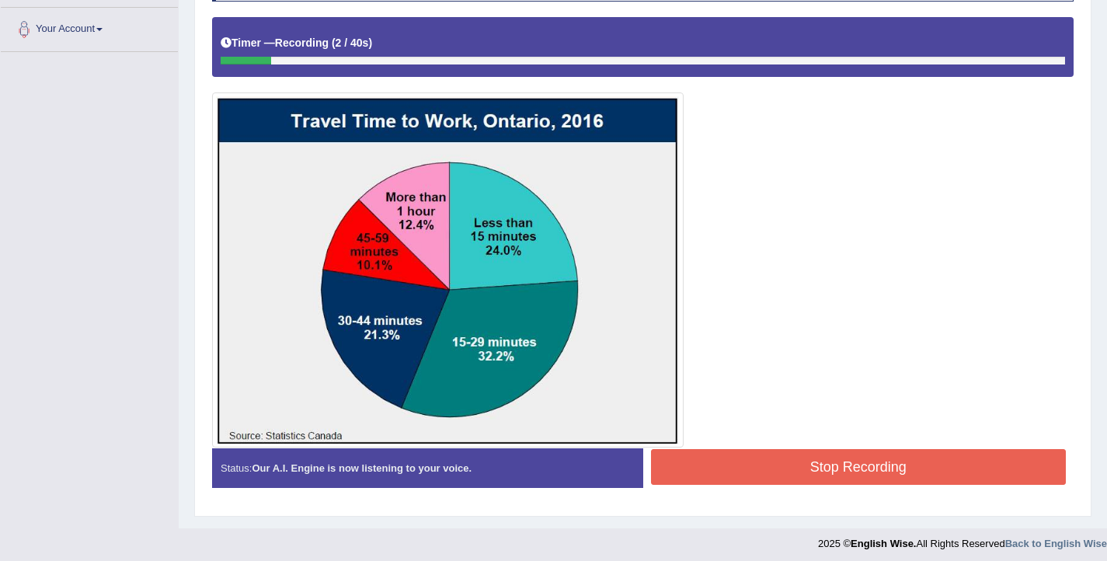
scroll to position [334, 0]
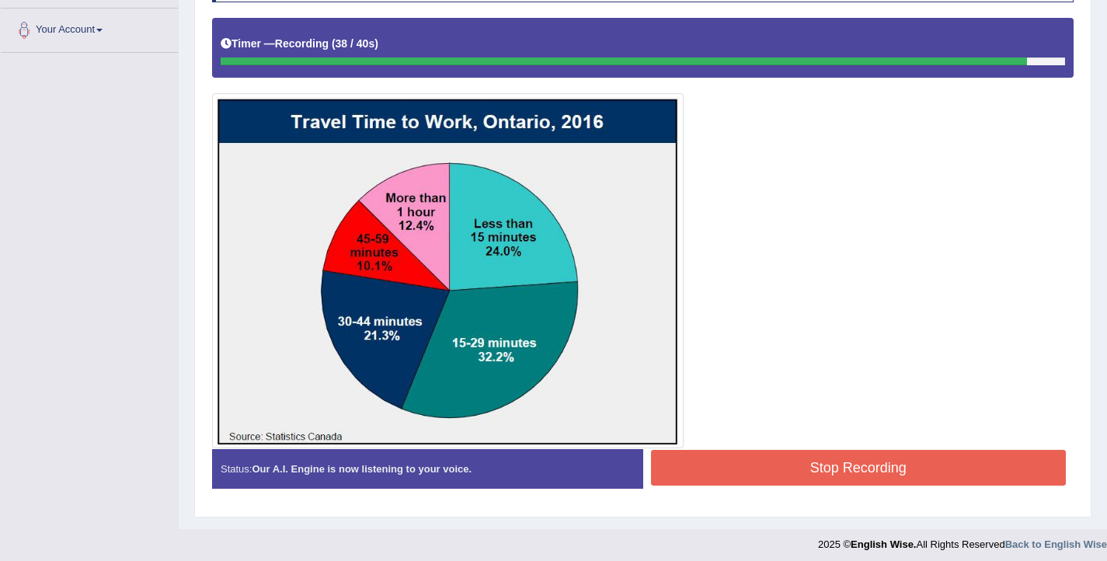
click at [794, 465] on button "Stop Recording" at bounding box center [859, 468] width 416 height 36
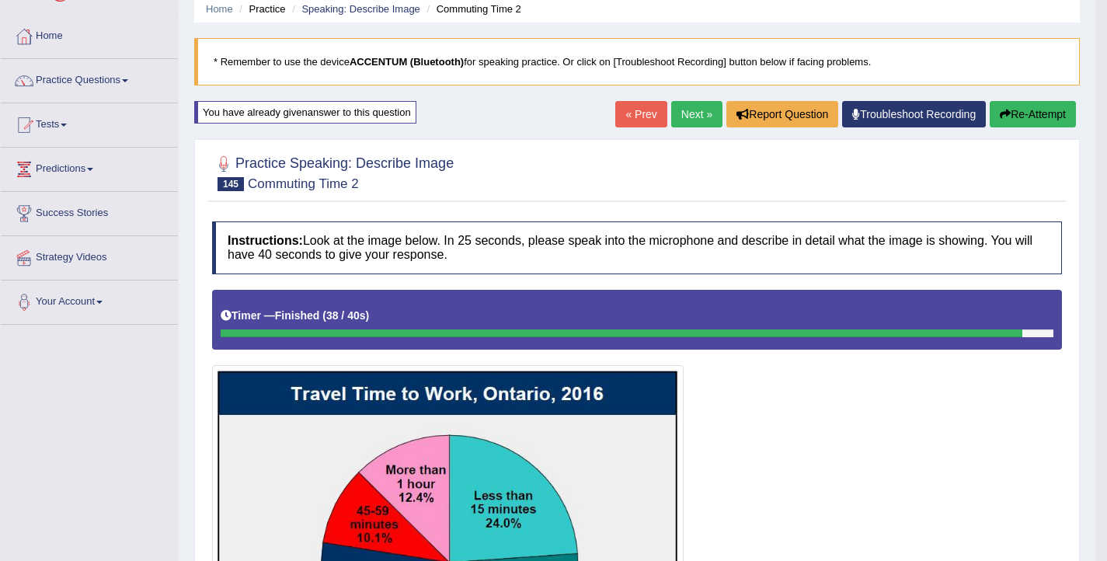
scroll to position [61, 0]
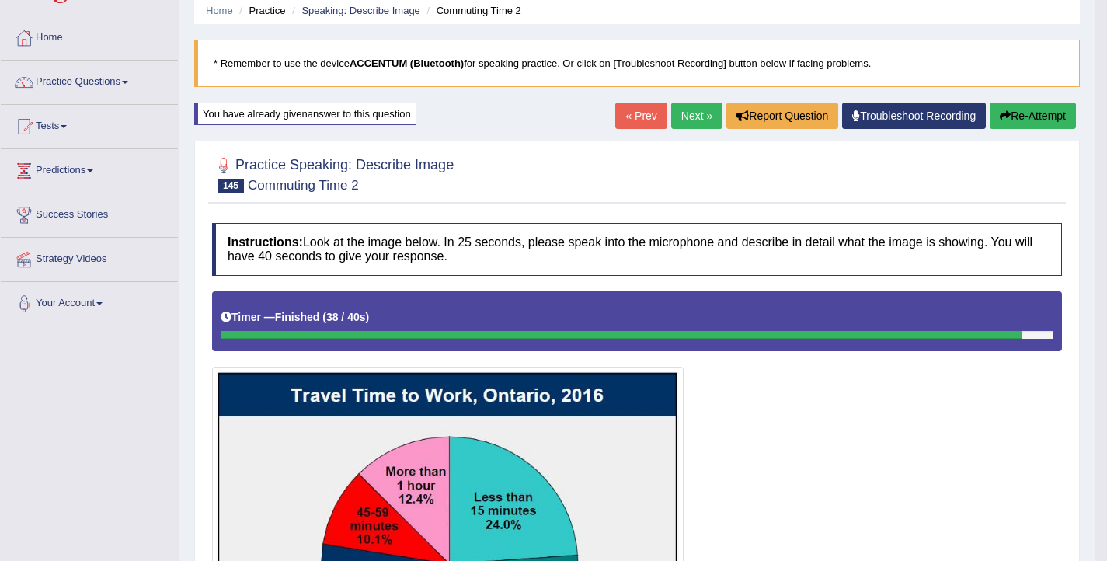
click at [1021, 110] on button "Re-Attempt" at bounding box center [1033, 116] width 86 height 26
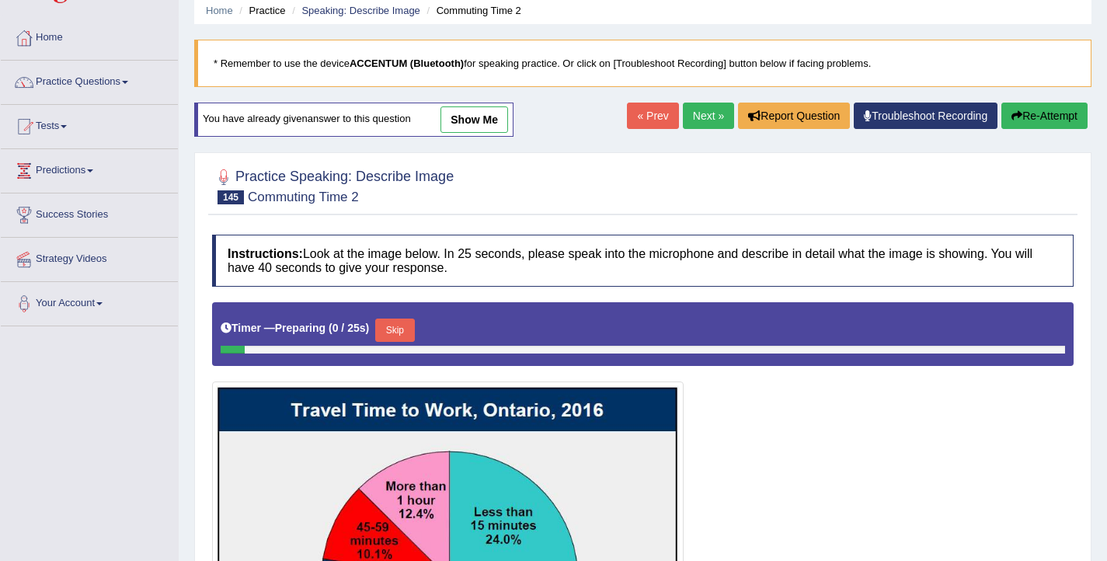
click at [412, 336] on button "Skip" at bounding box center [394, 330] width 39 height 23
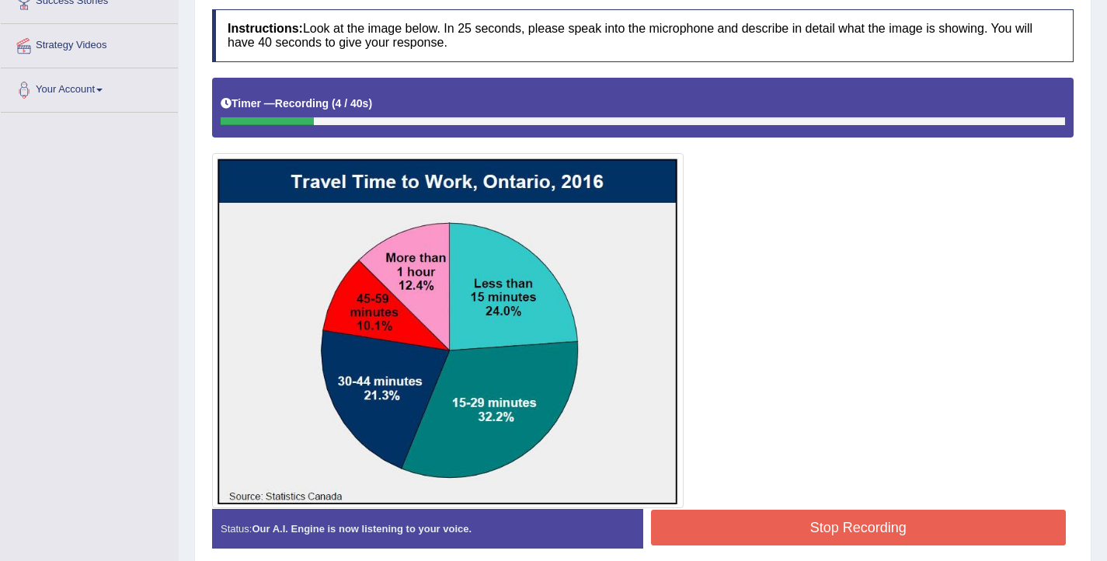
scroll to position [291, 0]
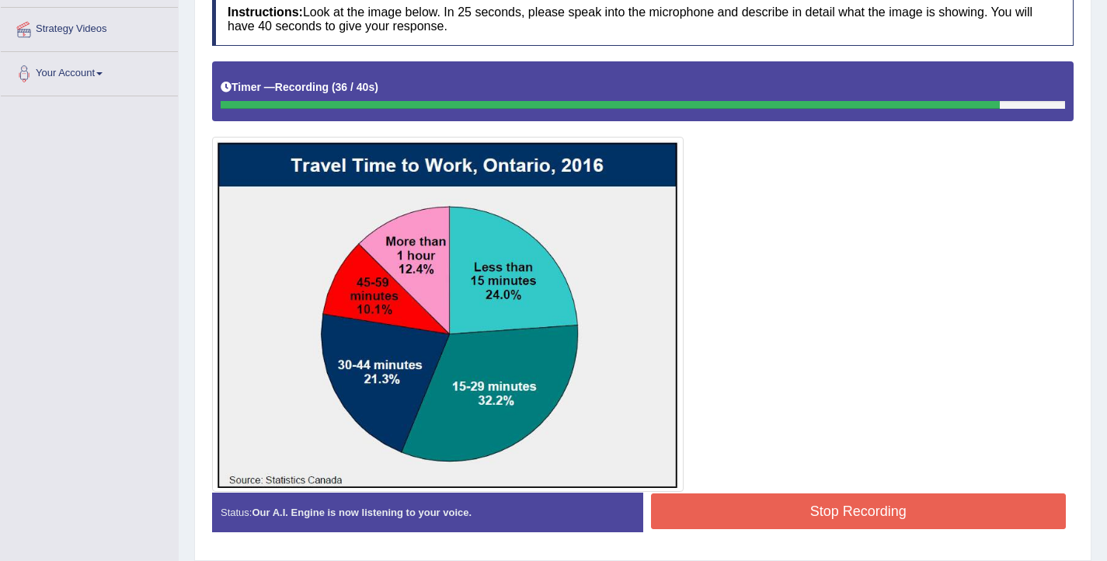
click at [778, 500] on button "Stop Recording" at bounding box center [859, 511] width 416 height 36
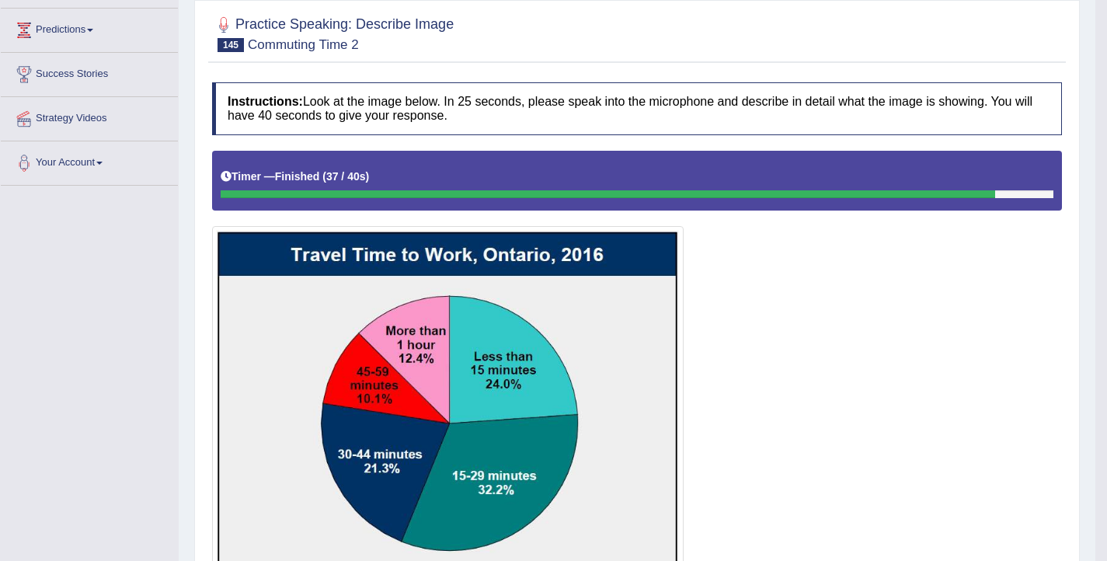
scroll to position [141, 0]
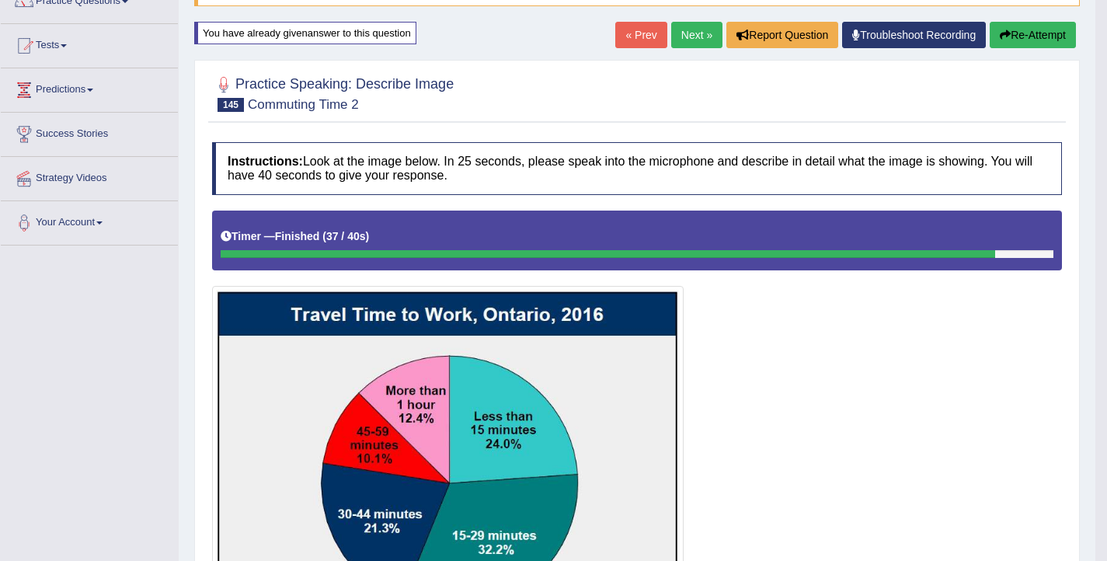
click at [1008, 30] on button "Re-Attempt" at bounding box center [1033, 35] width 86 height 26
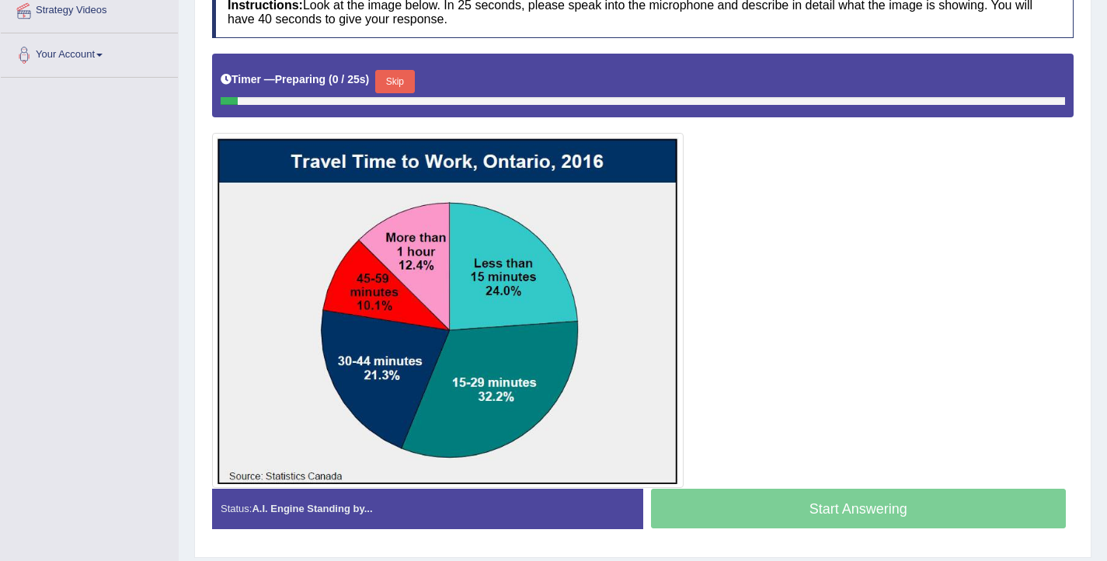
scroll to position [357, 0]
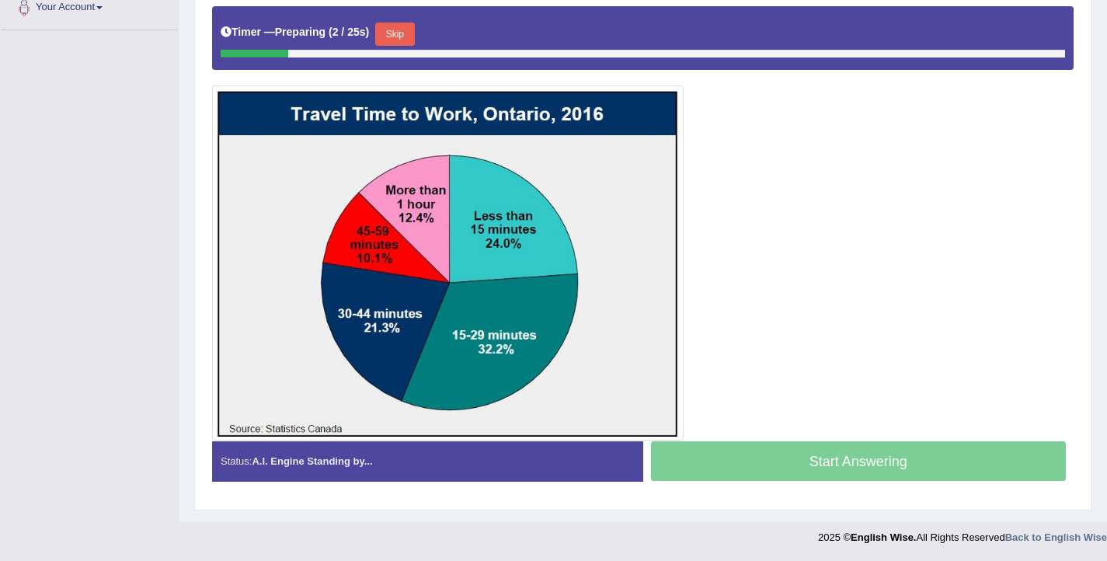
click at [394, 41] on button "Skip" at bounding box center [394, 34] width 39 height 23
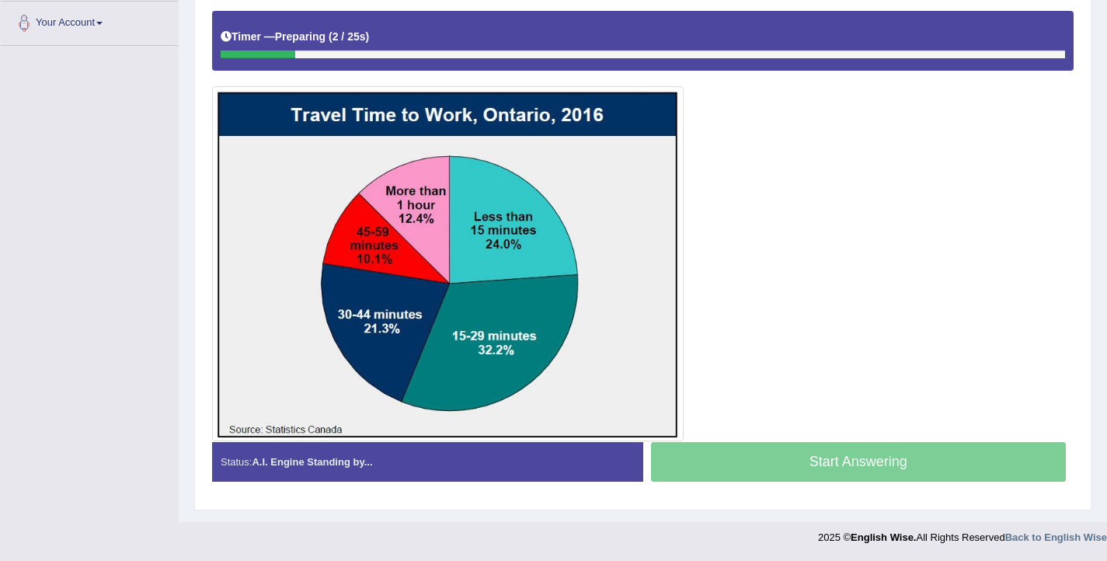
scroll to position [341, 0]
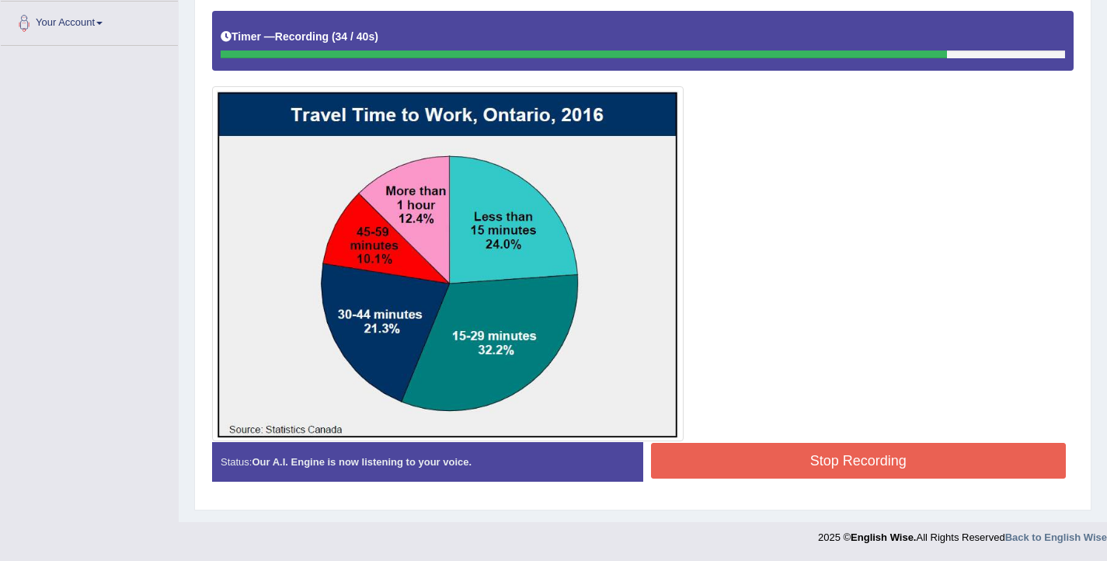
click at [776, 459] on button "Stop Recording" at bounding box center [859, 461] width 416 height 36
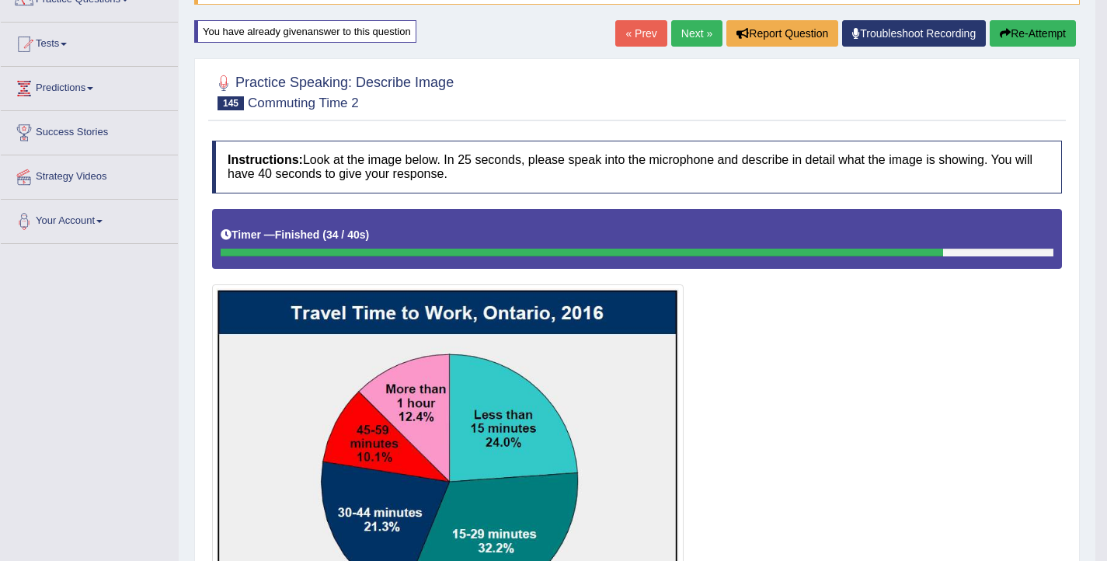
scroll to position [140, 0]
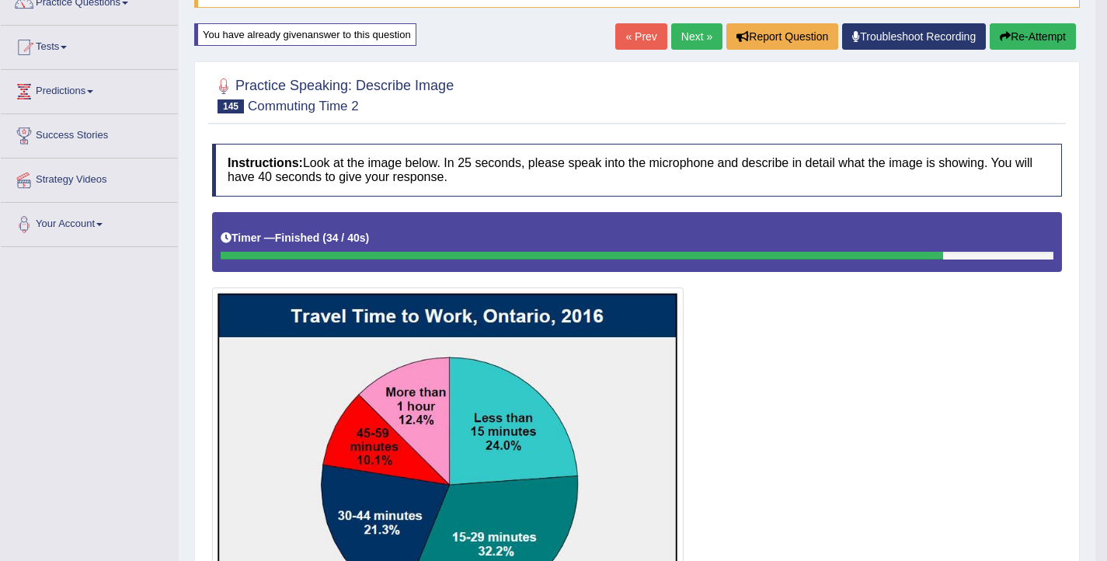
click at [671, 39] on link "Next »" at bounding box center [696, 36] width 51 height 26
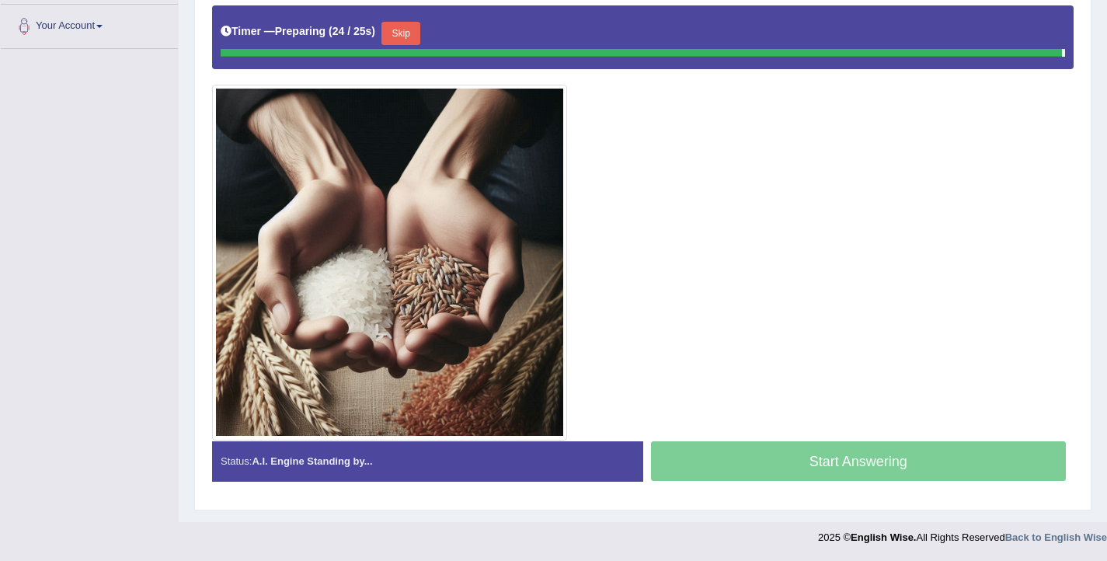
scroll to position [334, 0]
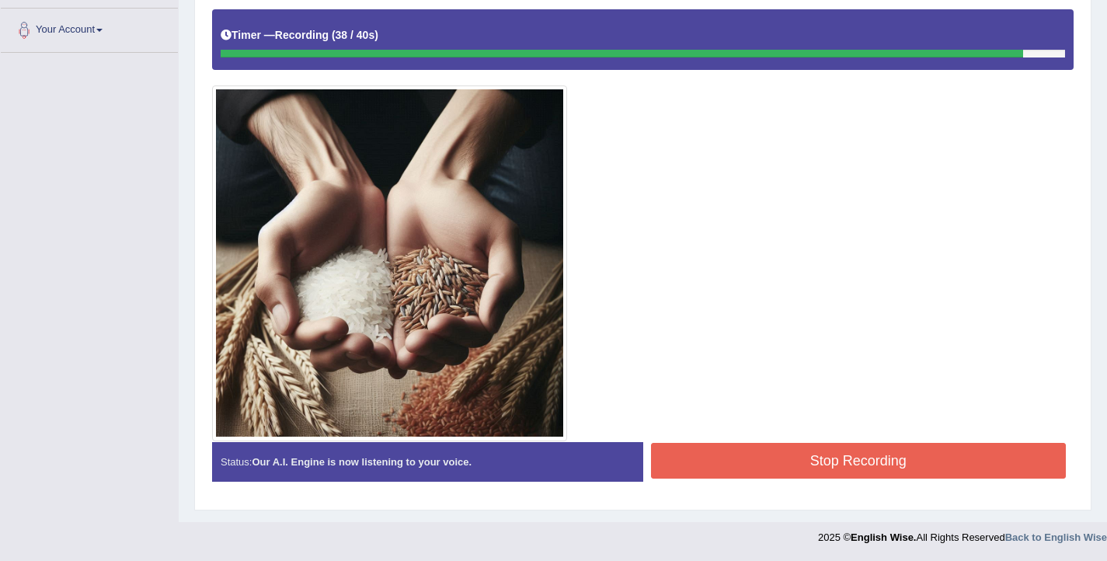
click at [728, 468] on button "Stop Recording" at bounding box center [859, 461] width 416 height 36
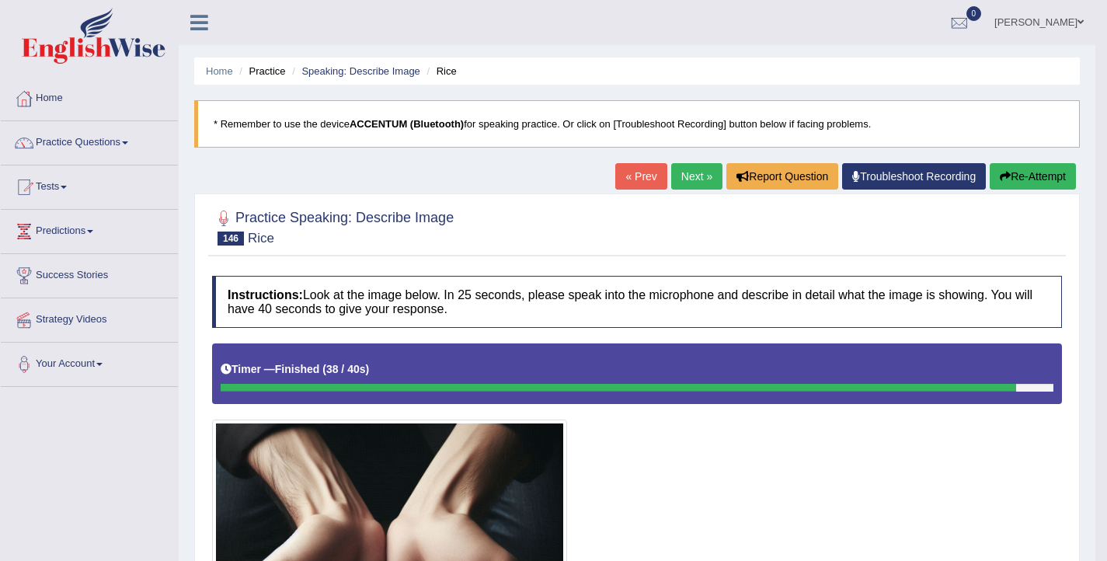
scroll to position [0, 0]
click at [1027, 176] on button "Re-Attempt" at bounding box center [1033, 176] width 86 height 26
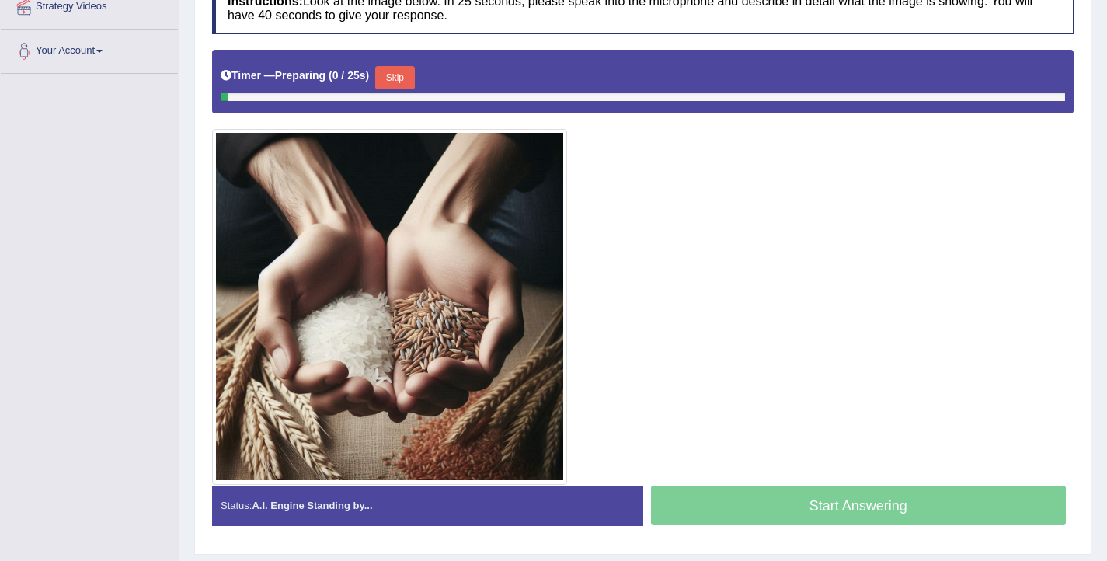
scroll to position [357, 0]
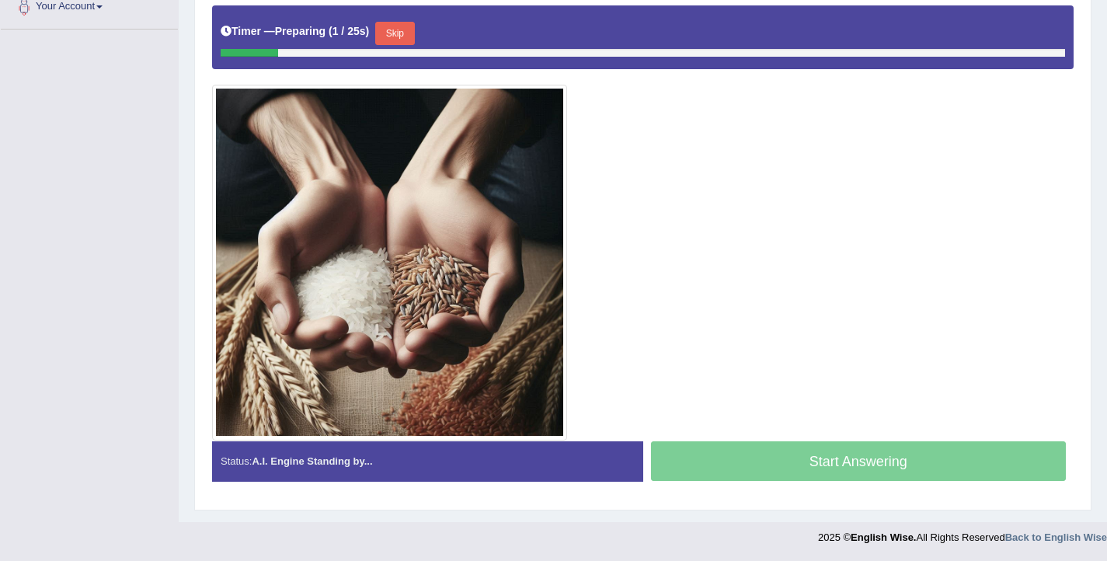
click at [410, 37] on button "Skip" at bounding box center [394, 33] width 39 height 23
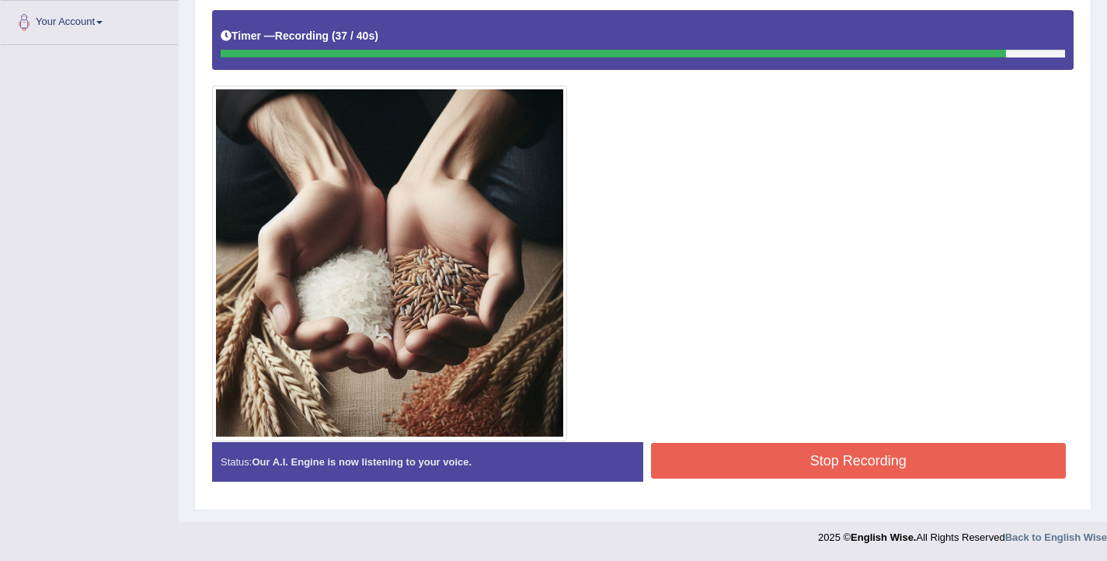
click at [762, 455] on button "Stop Recording" at bounding box center [859, 461] width 416 height 36
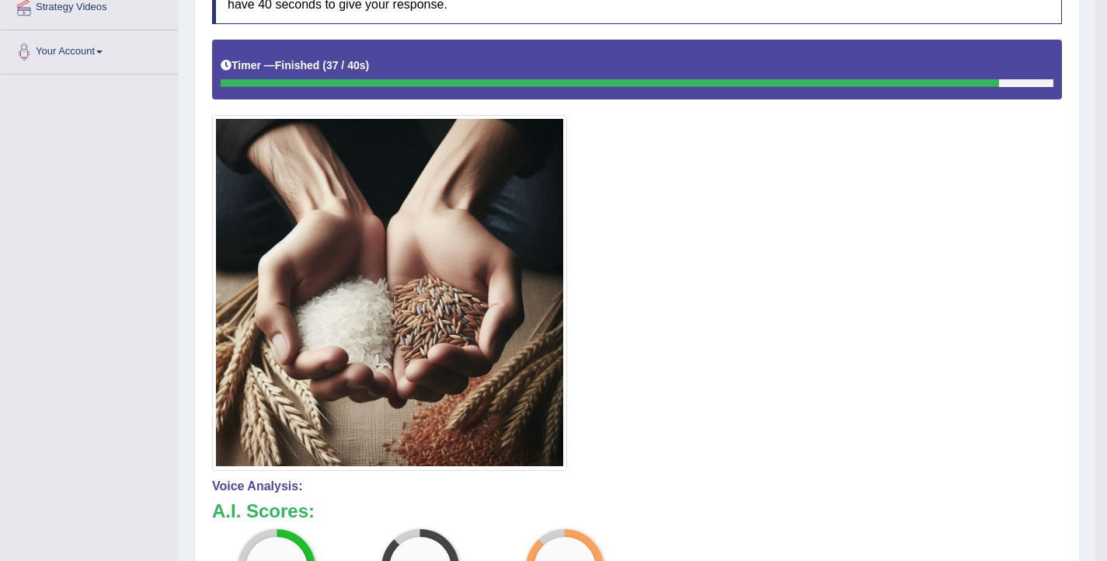
scroll to position [152, 0]
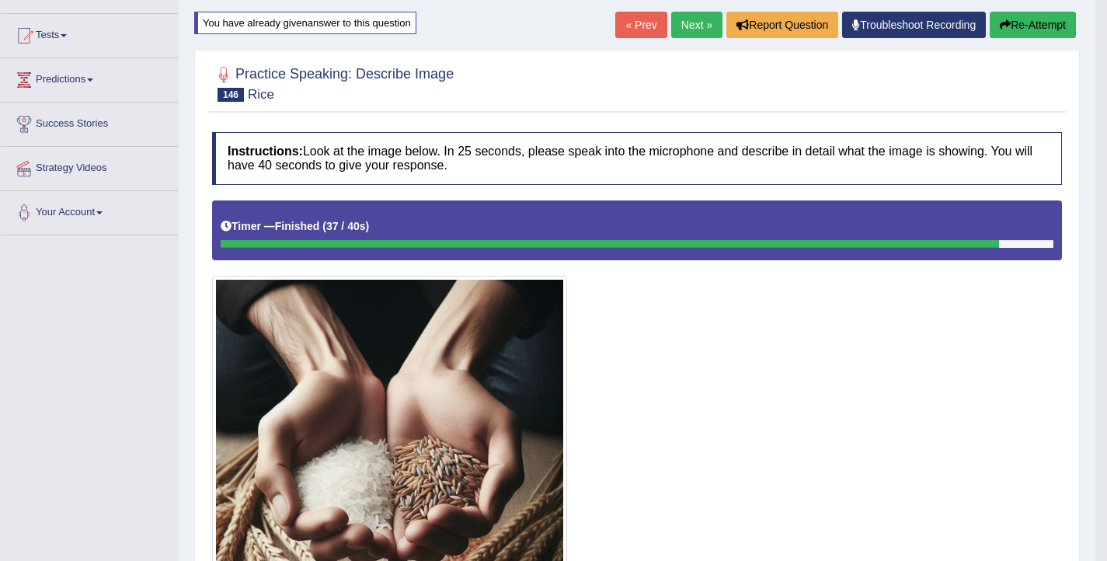
click at [1015, 29] on button "Re-Attempt" at bounding box center [1033, 25] width 86 height 26
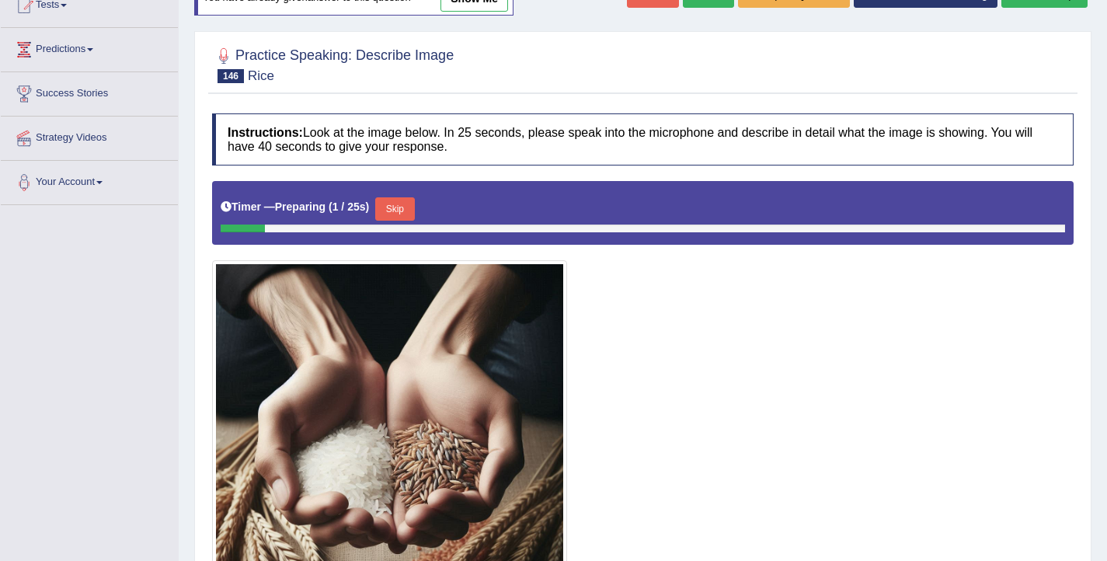
scroll to position [183, 0]
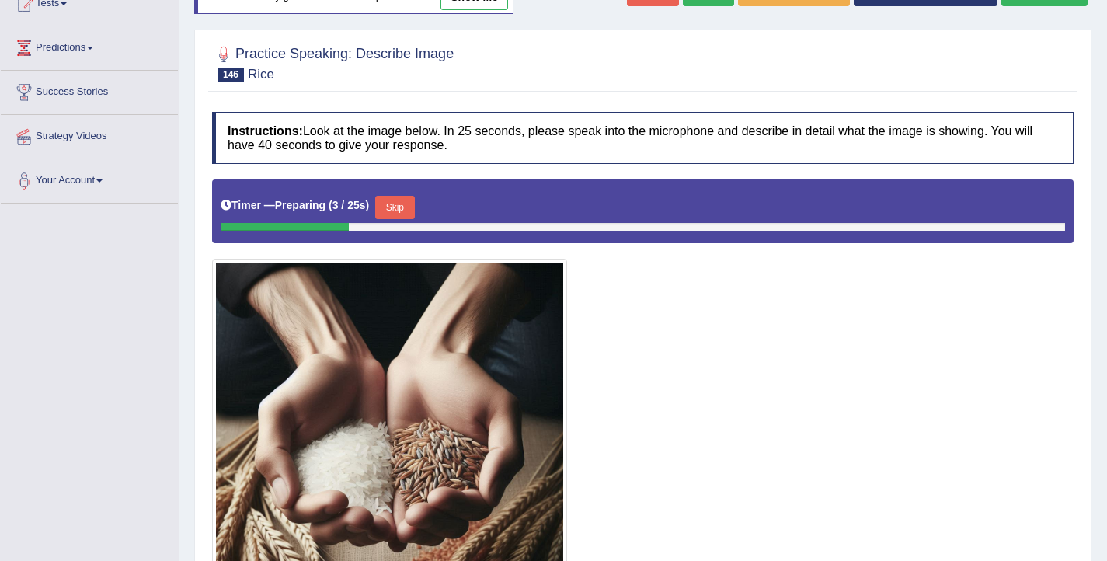
click at [391, 197] on button "Skip" at bounding box center [394, 207] width 39 height 23
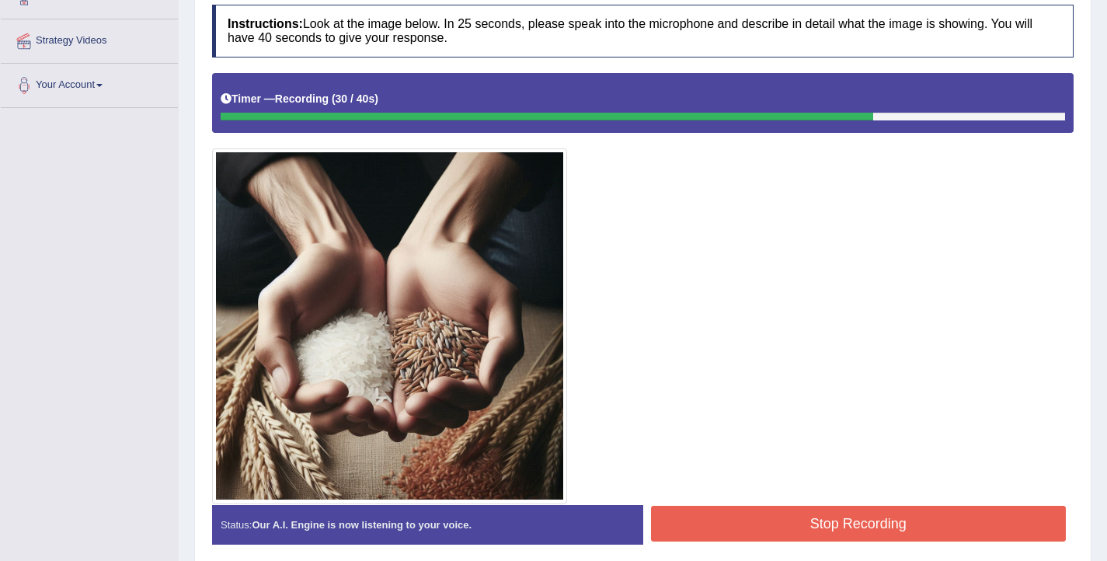
scroll to position [329, 0]
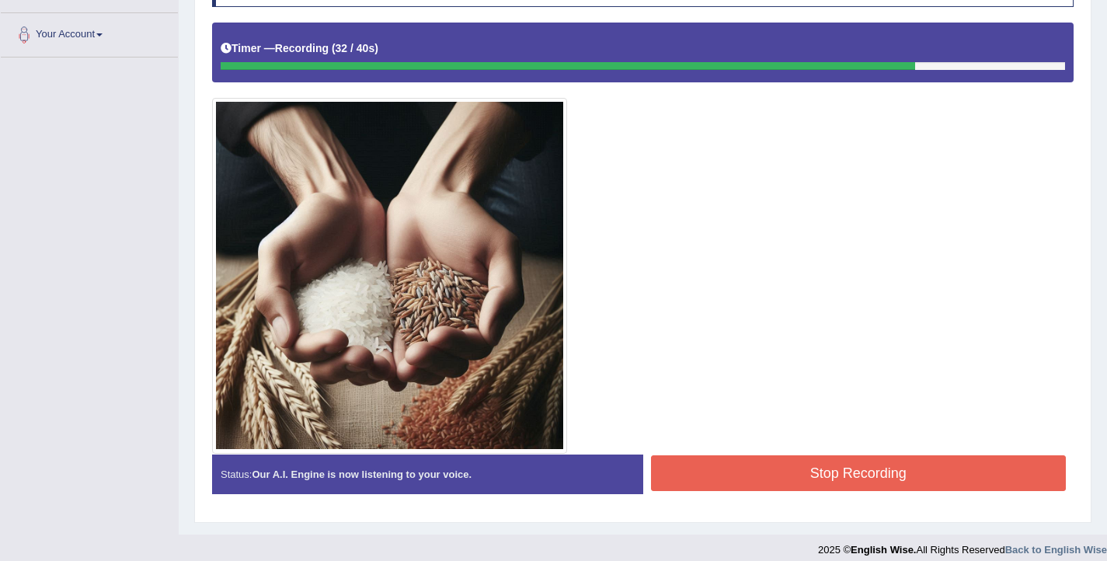
click at [758, 472] on button "Stop Recording" at bounding box center [859, 473] width 416 height 36
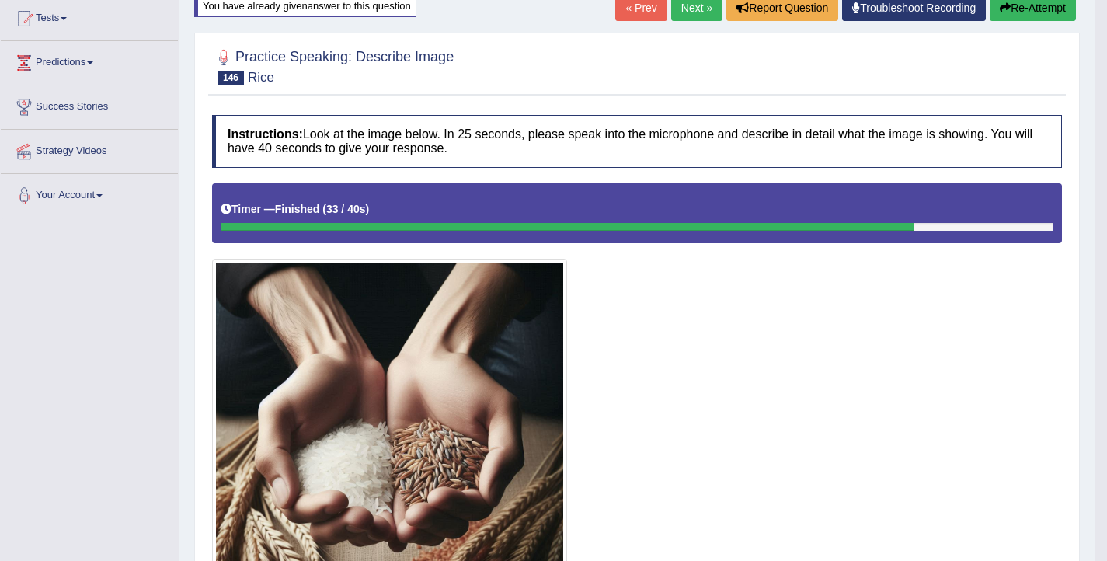
scroll to position [109, 0]
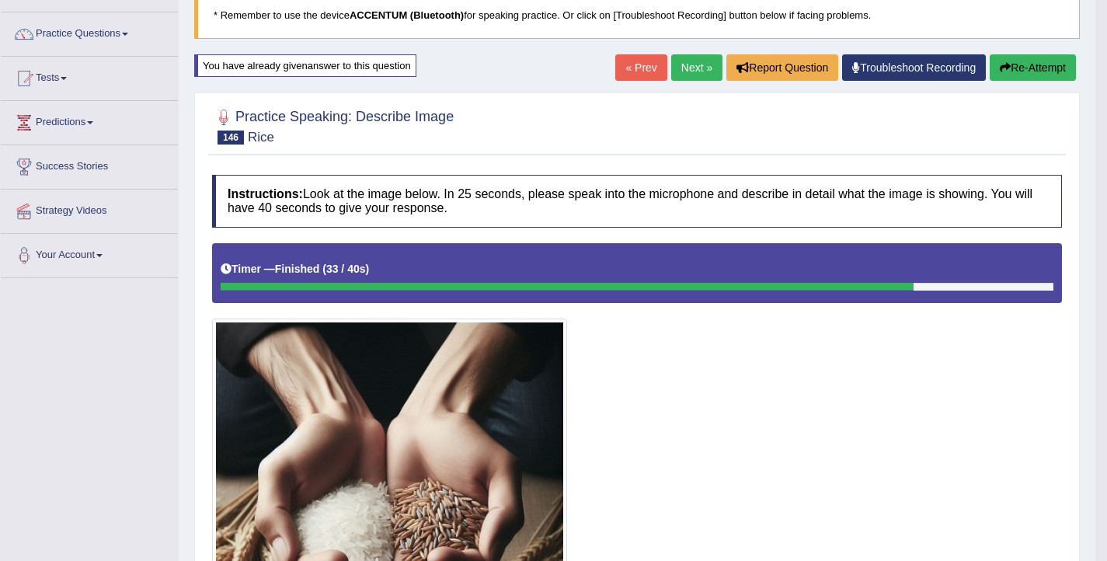
click at [1012, 71] on button "Re-Attempt" at bounding box center [1033, 67] width 86 height 26
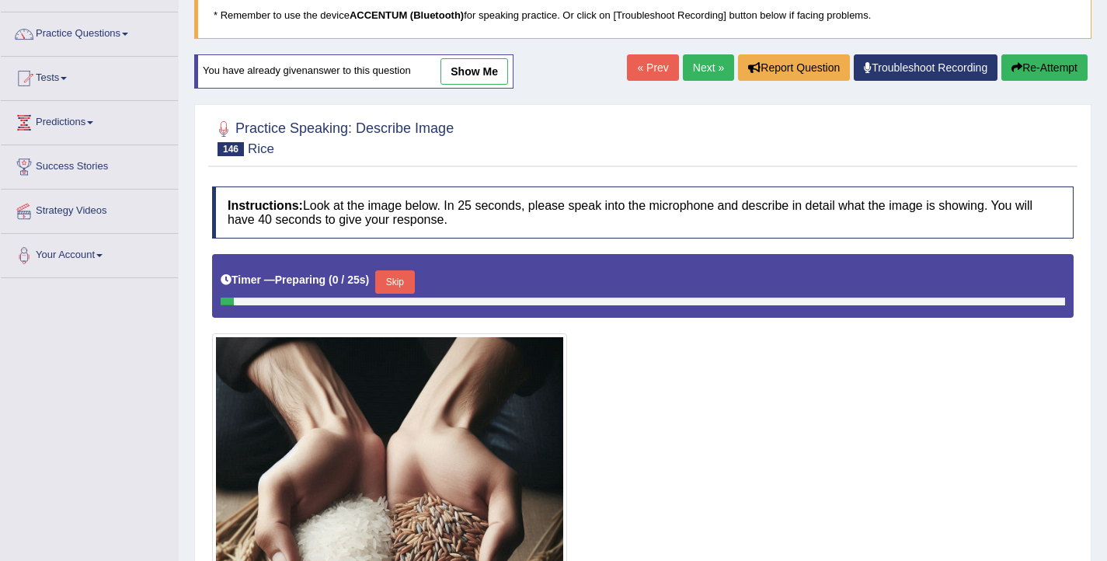
click at [412, 282] on button "Skip" at bounding box center [394, 281] width 39 height 23
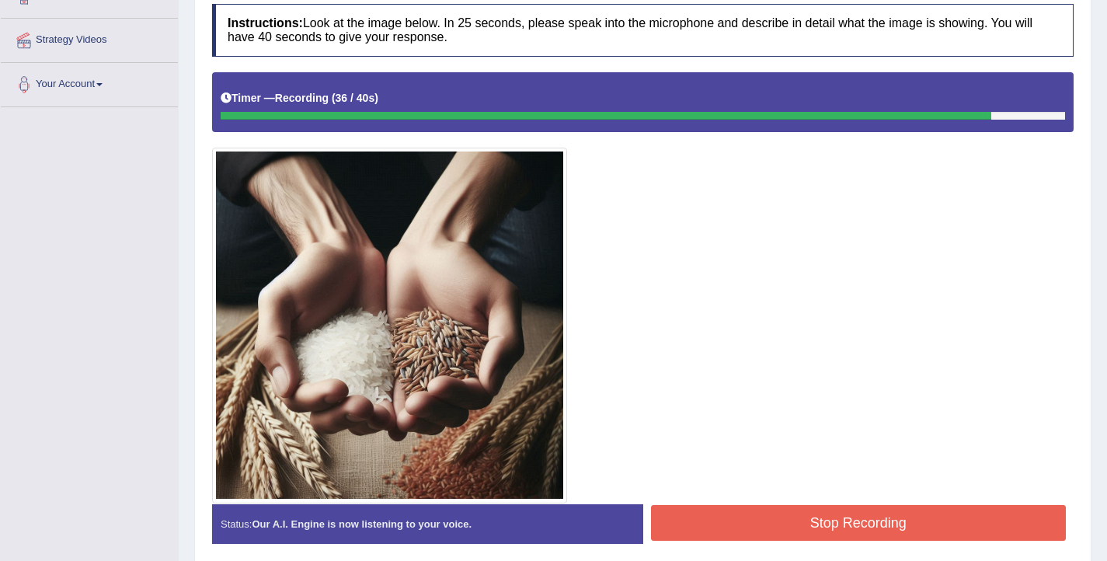
scroll to position [279, 0]
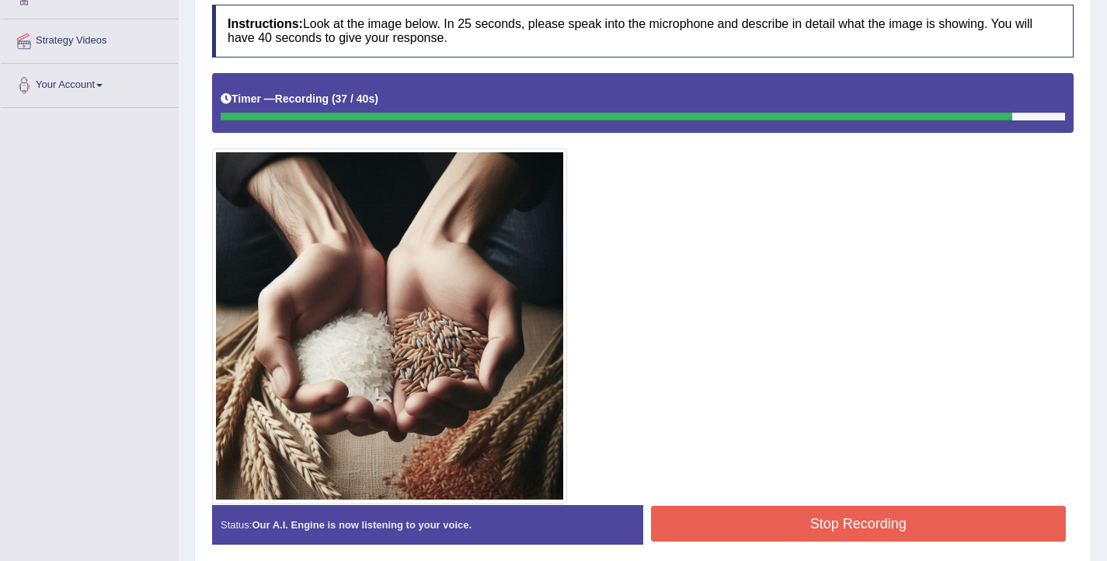
click at [749, 514] on button "Stop Recording" at bounding box center [859, 524] width 416 height 36
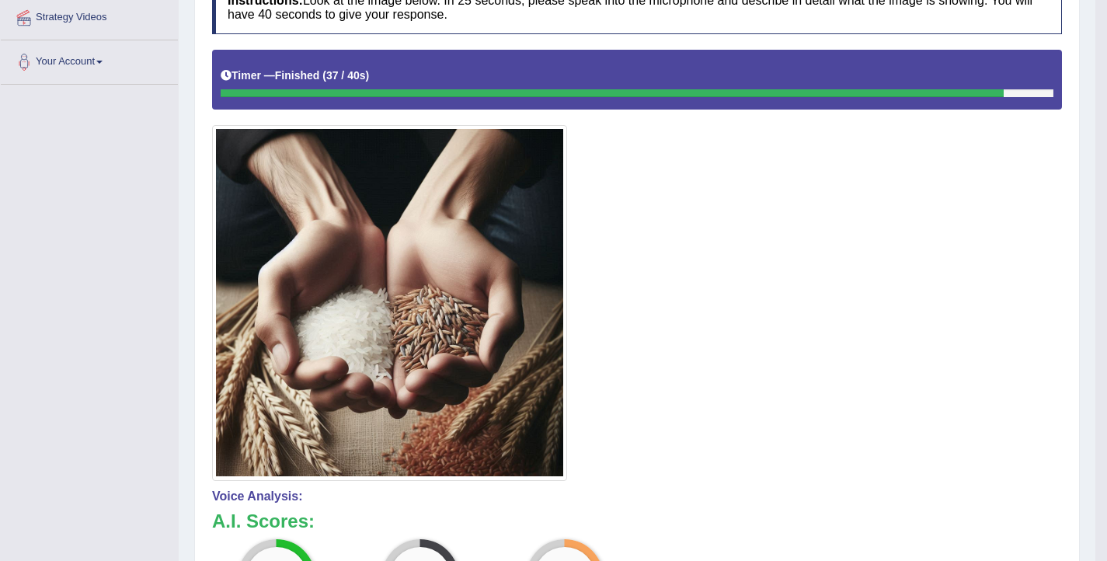
scroll to position [145, 0]
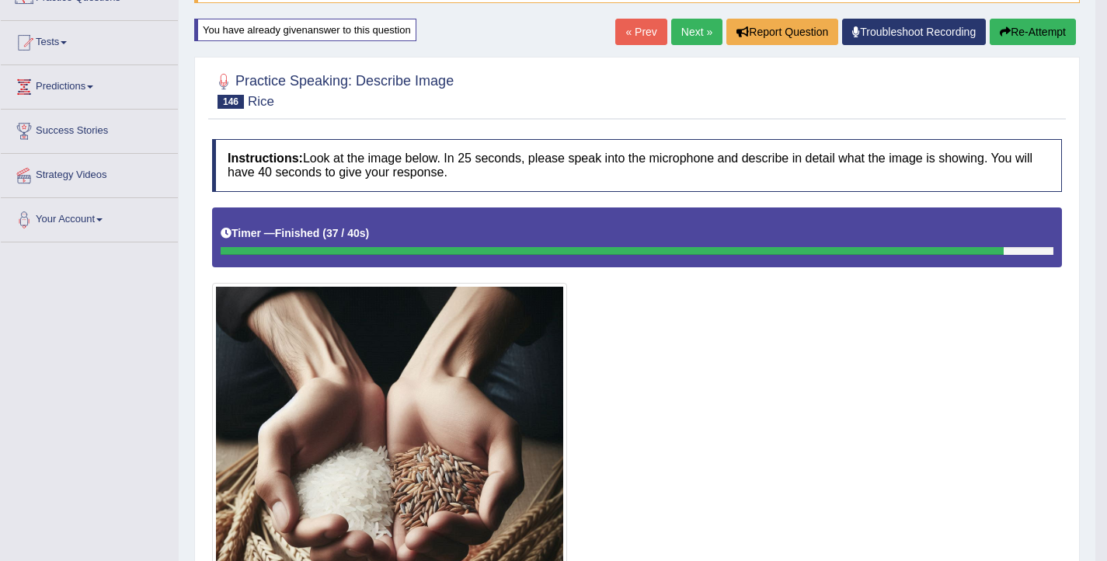
click at [1006, 31] on icon "button" at bounding box center [1005, 31] width 11 height 11
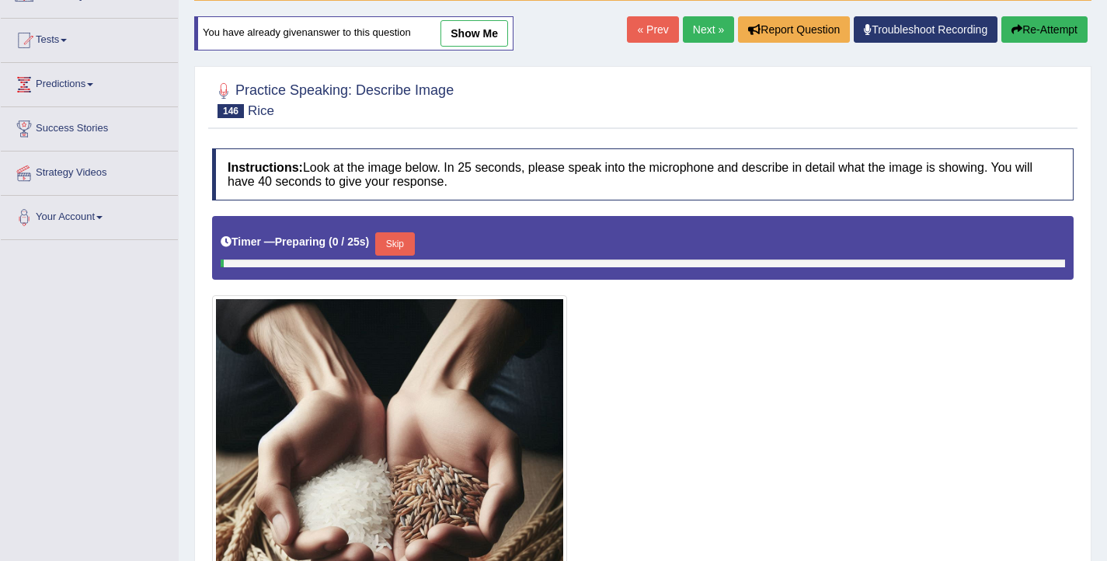
scroll to position [148, 0]
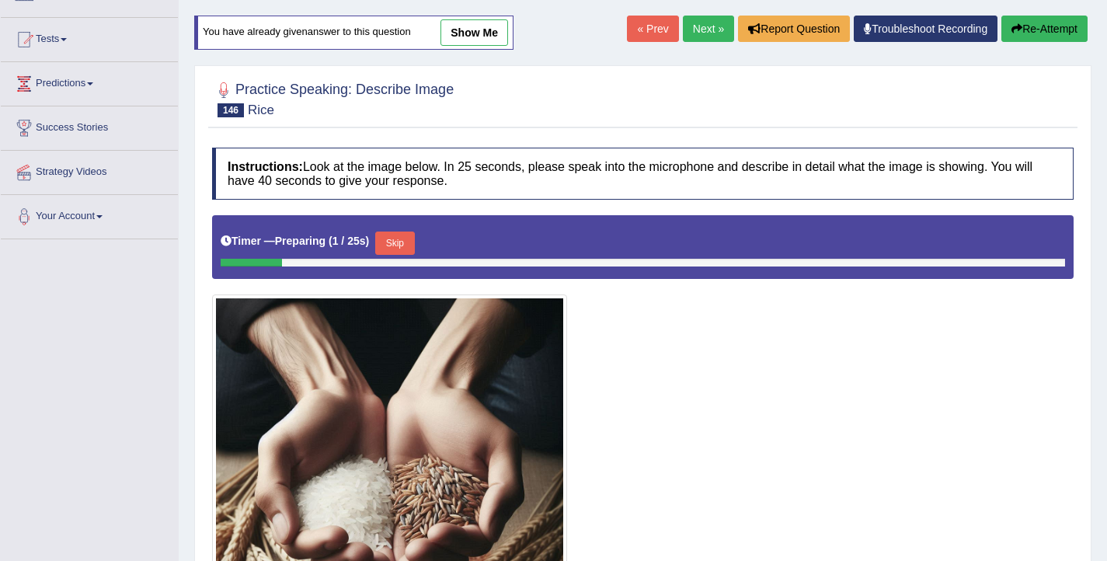
click at [397, 241] on button "Skip" at bounding box center [394, 243] width 39 height 23
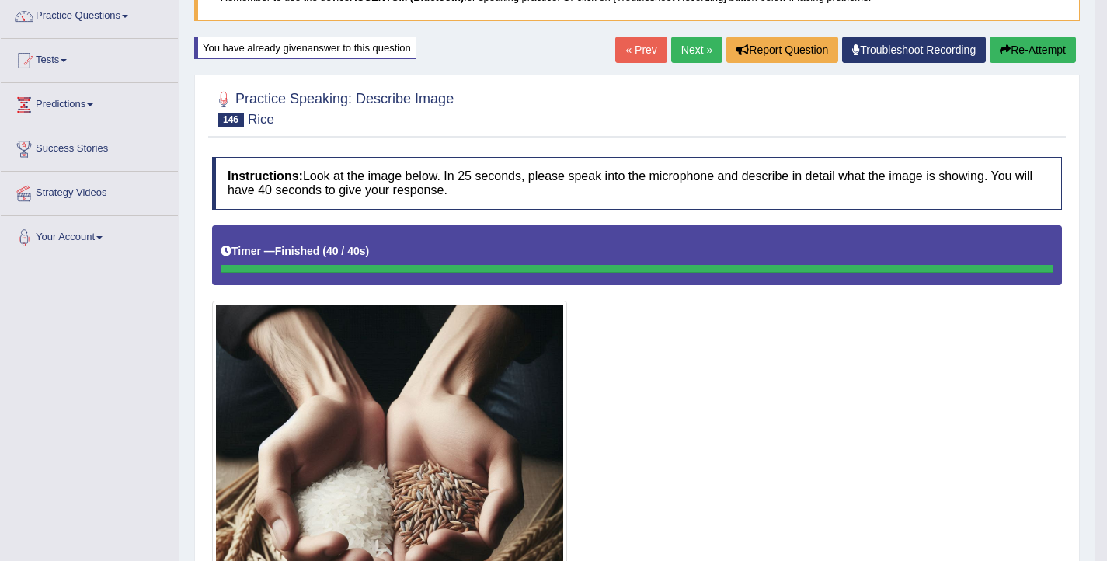
scroll to position [117, 0]
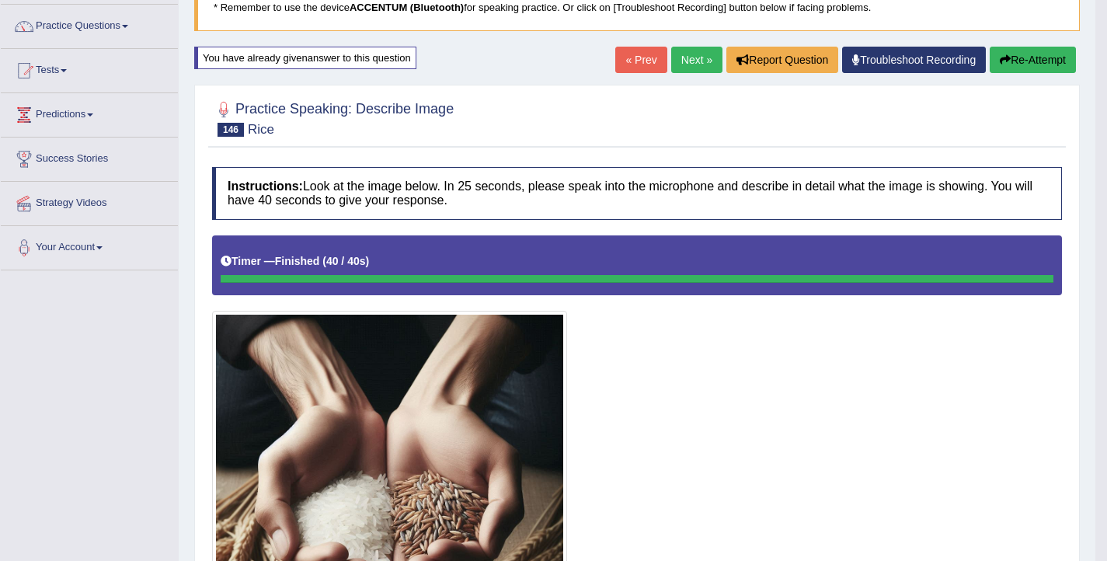
click at [1009, 61] on button "Re-Attempt" at bounding box center [1033, 60] width 86 height 26
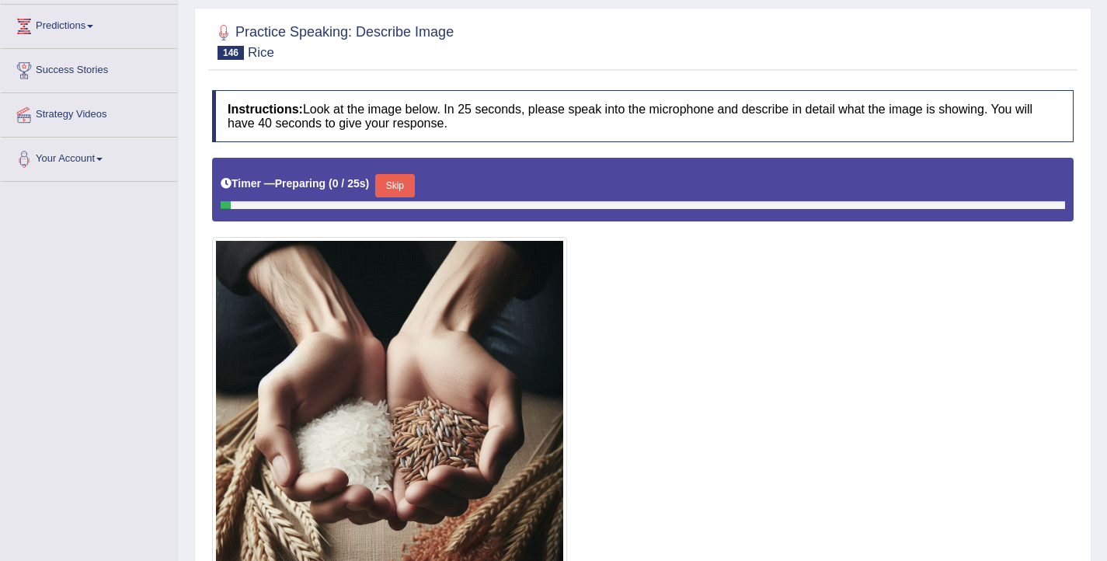
scroll to position [264, 0]
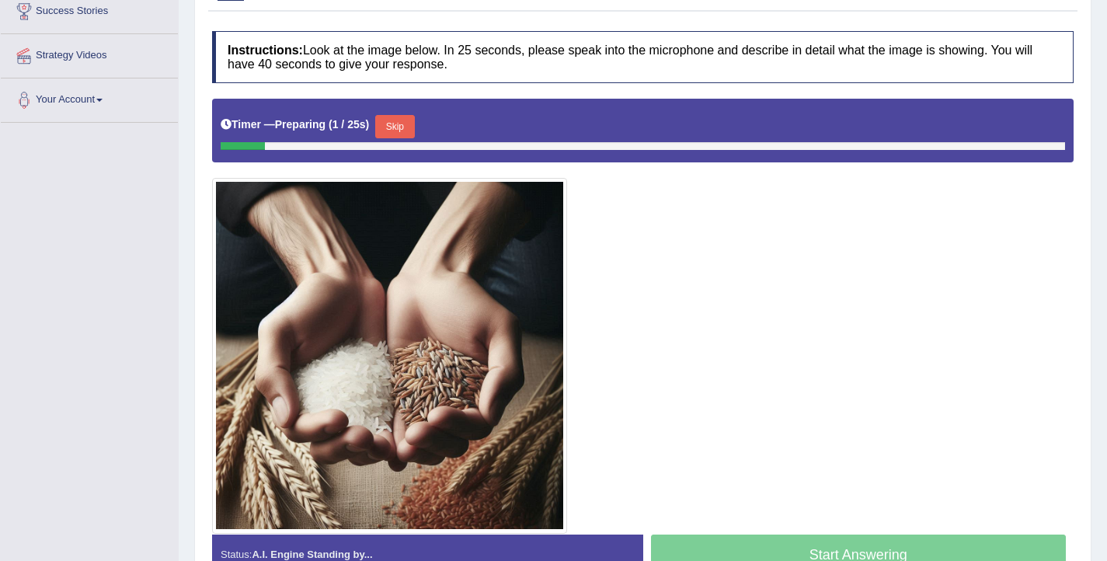
click at [395, 131] on button "Skip" at bounding box center [394, 126] width 39 height 23
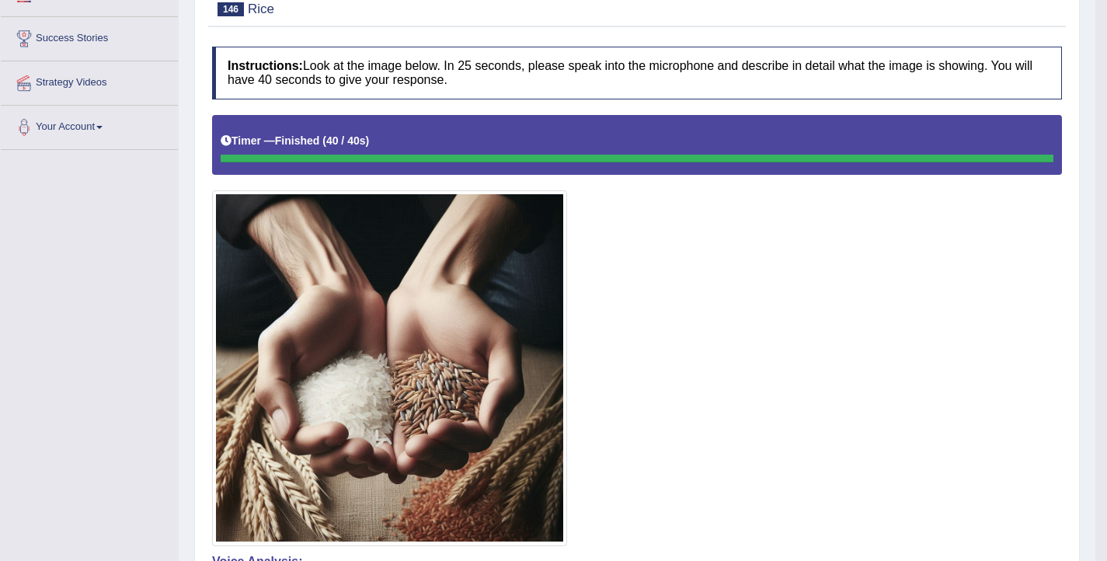
scroll to position [0, 0]
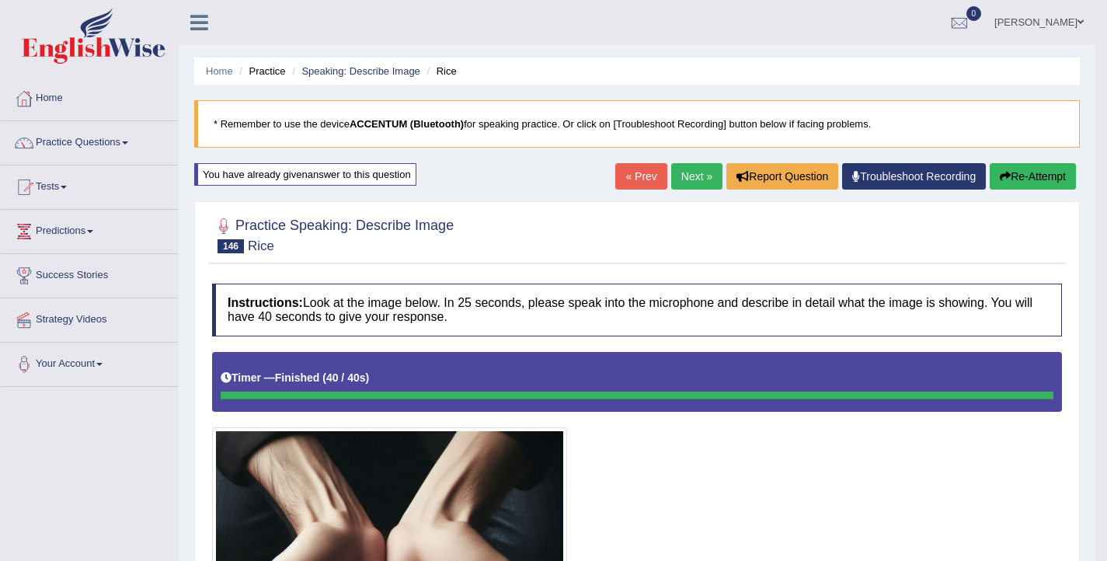
click at [1007, 180] on button "Re-Attempt" at bounding box center [1033, 176] width 86 height 26
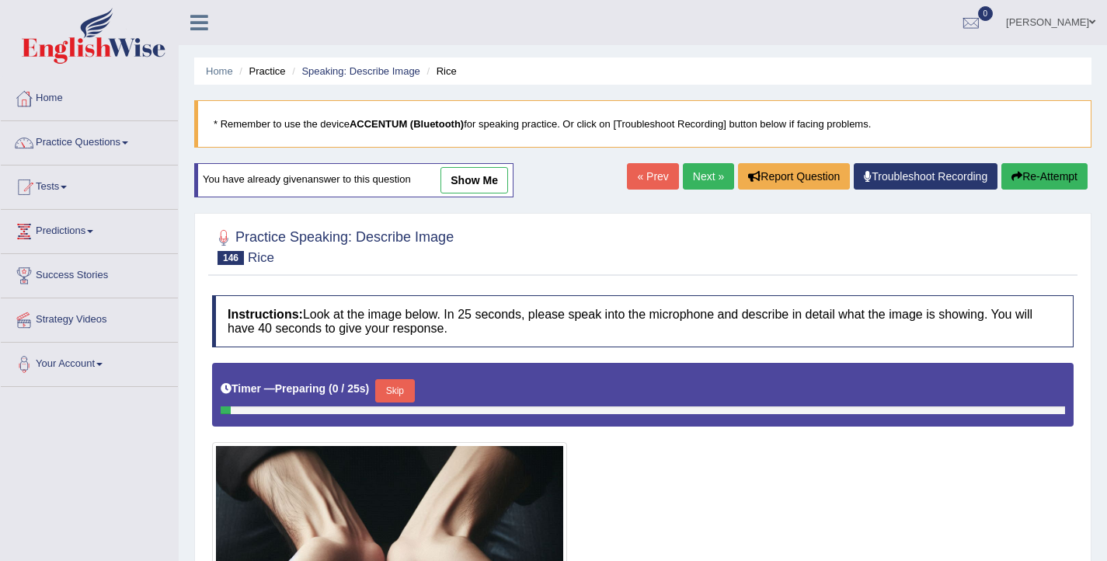
click at [410, 394] on button "Skip" at bounding box center [394, 390] width 39 height 23
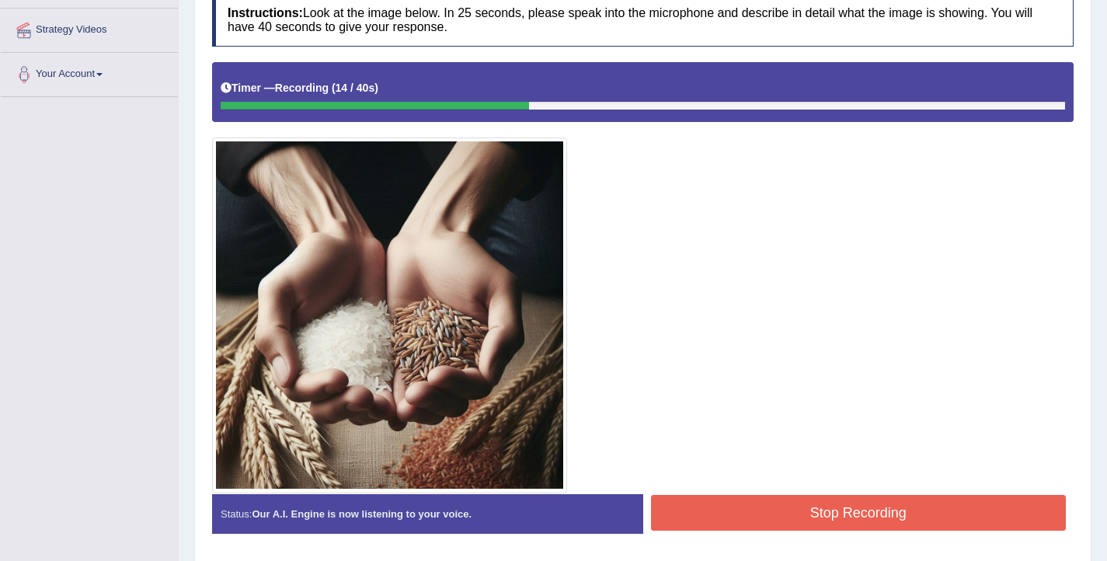
scroll to position [290, 0]
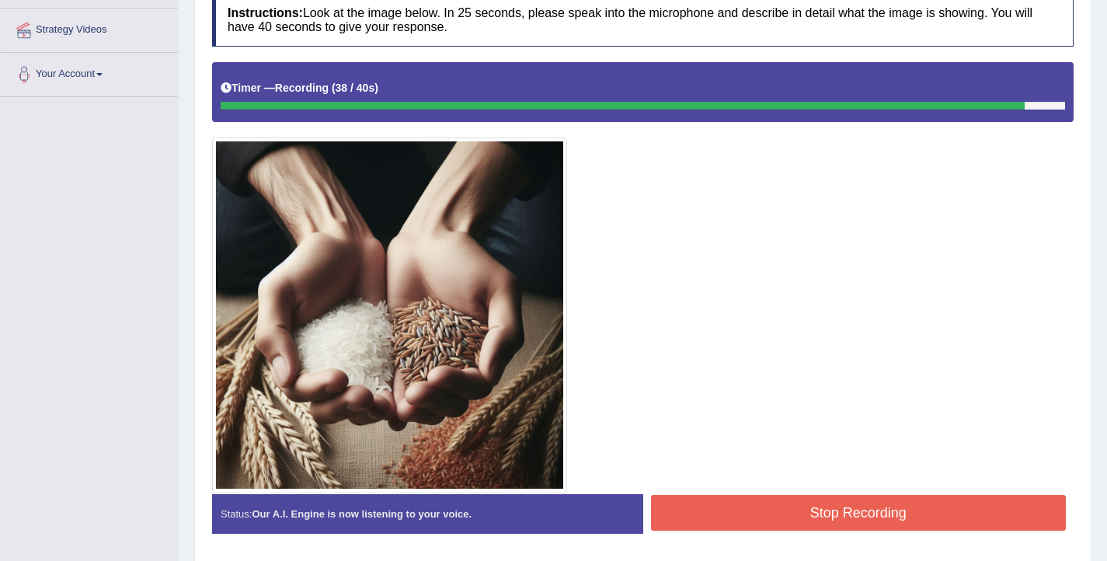
click at [727, 511] on button "Stop Recording" at bounding box center [859, 513] width 416 height 36
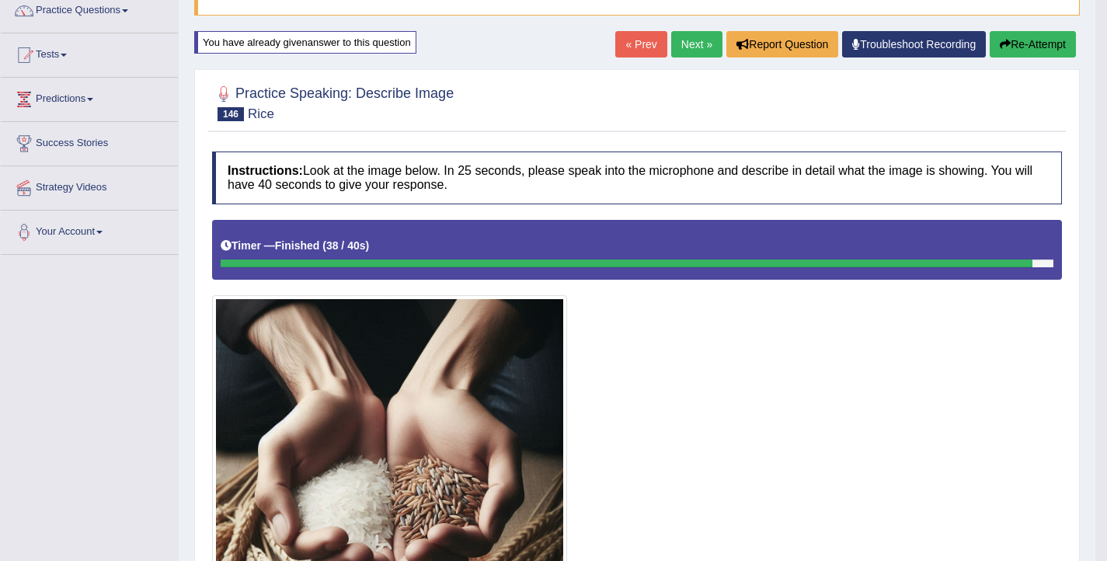
scroll to position [129, 0]
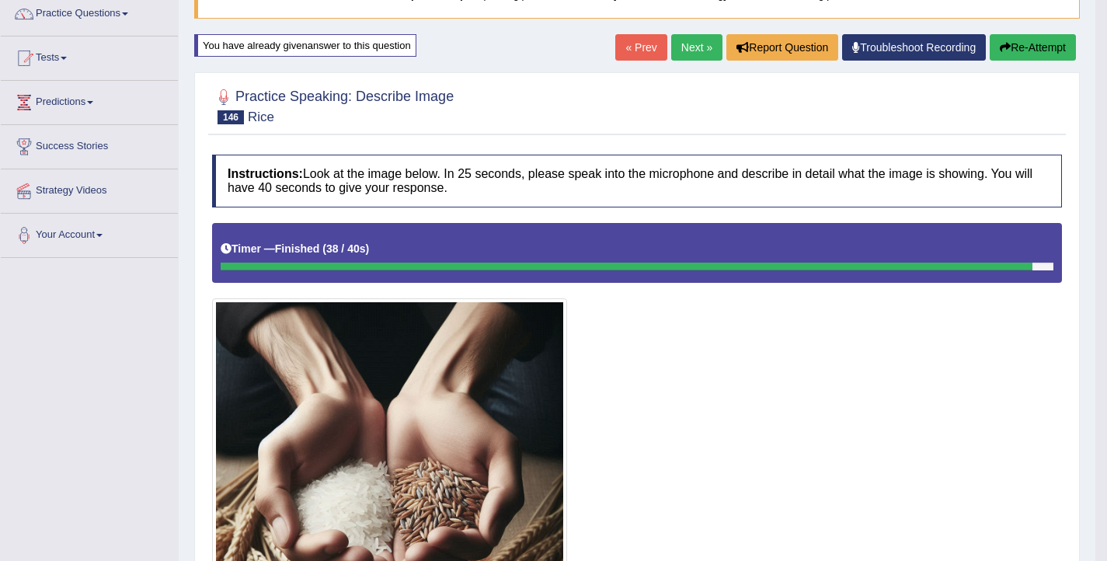
click at [1007, 47] on button "Re-Attempt" at bounding box center [1033, 47] width 86 height 26
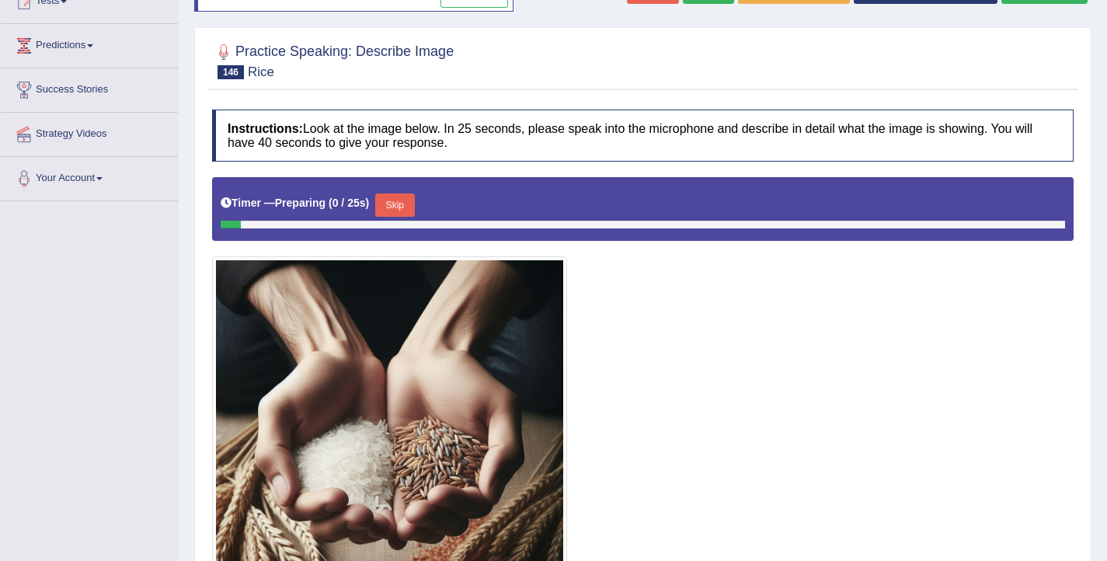
scroll to position [192, 0]
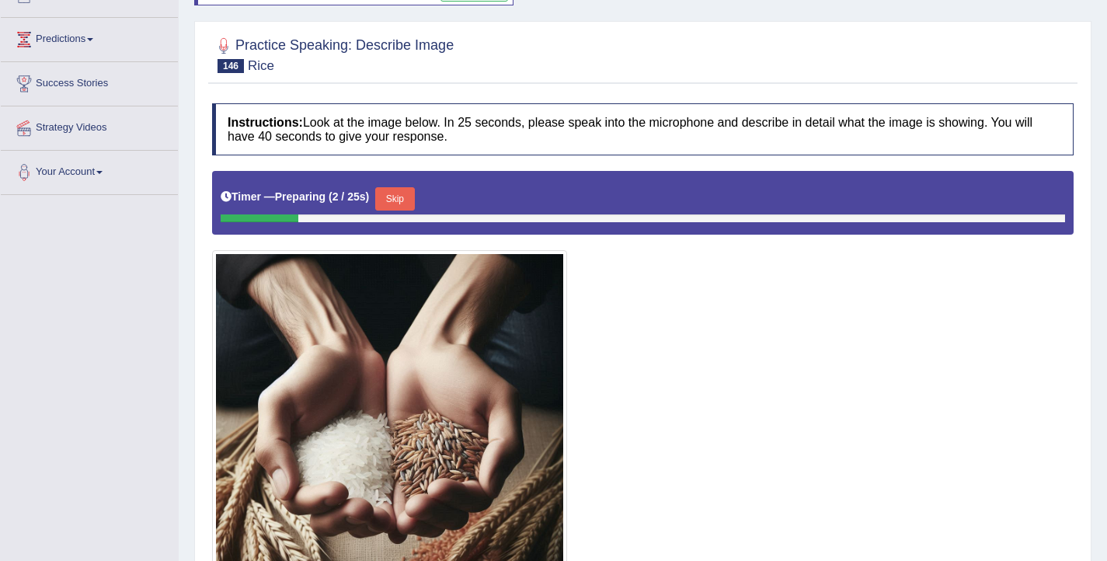
drag, startPoint x: 407, startPoint y: 194, endPoint x: 446, endPoint y: 210, distance: 41.8
click at [407, 194] on button "Skip" at bounding box center [394, 198] width 39 height 23
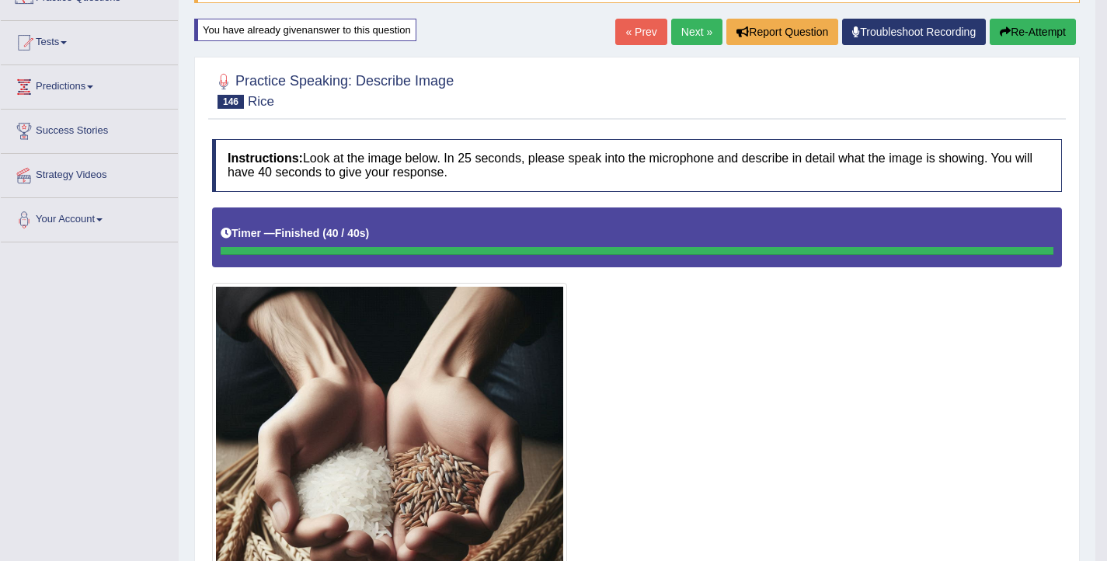
scroll to position [0, 0]
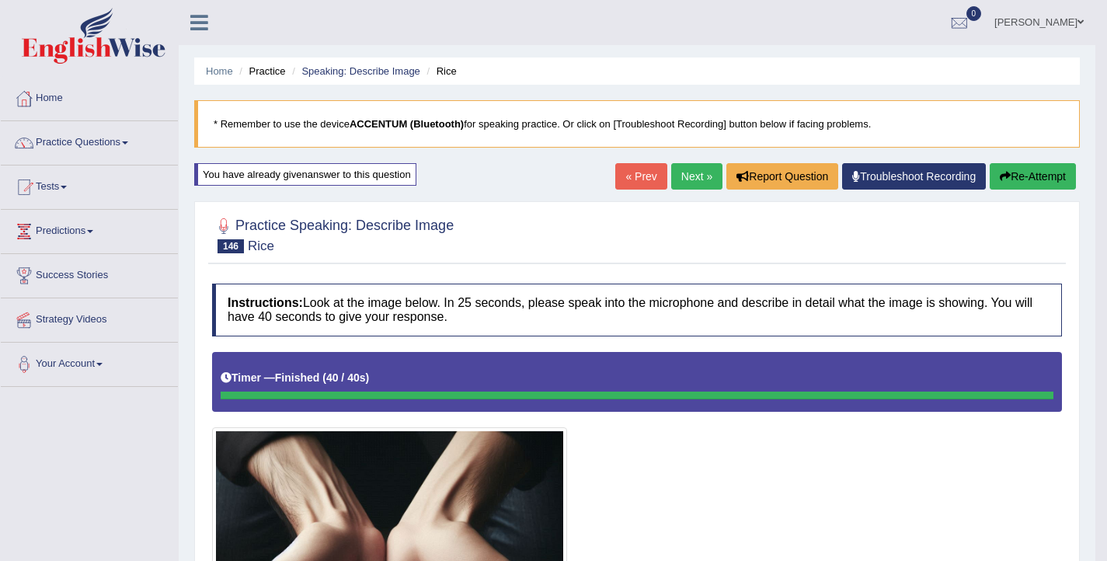
click at [1023, 180] on button "Re-Attempt" at bounding box center [1033, 176] width 86 height 26
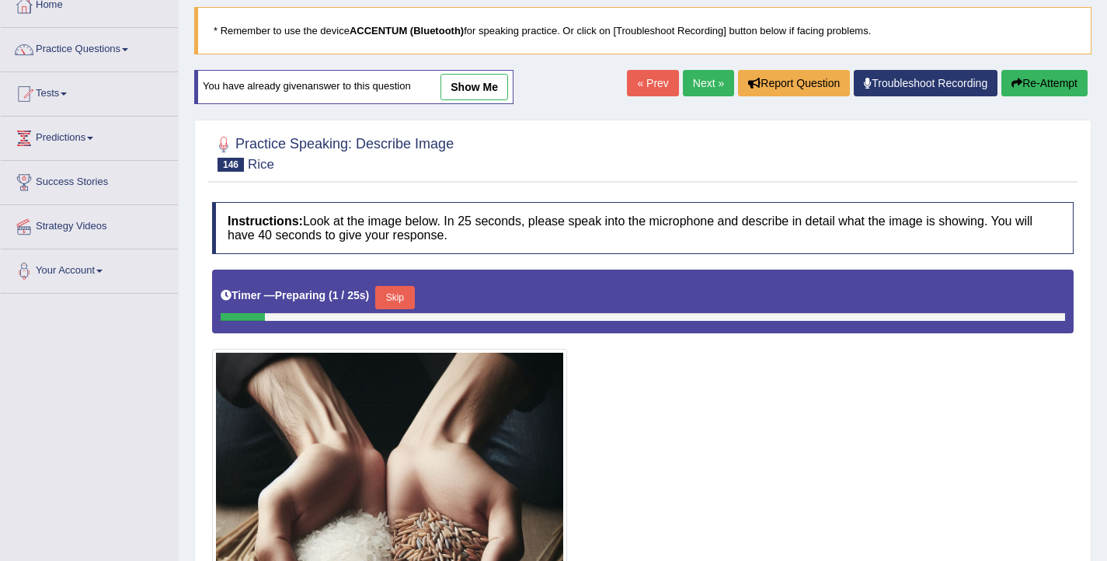
scroll to position [174, 0]
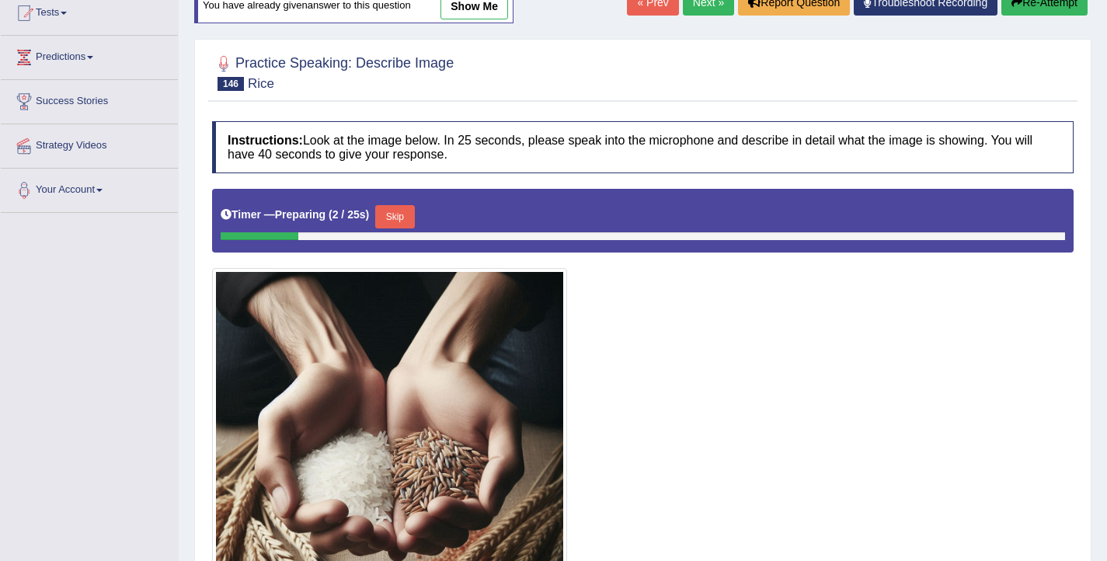
click at [393, 222] on button "Skip" at bounding box center [394, 216] width 39 height 23
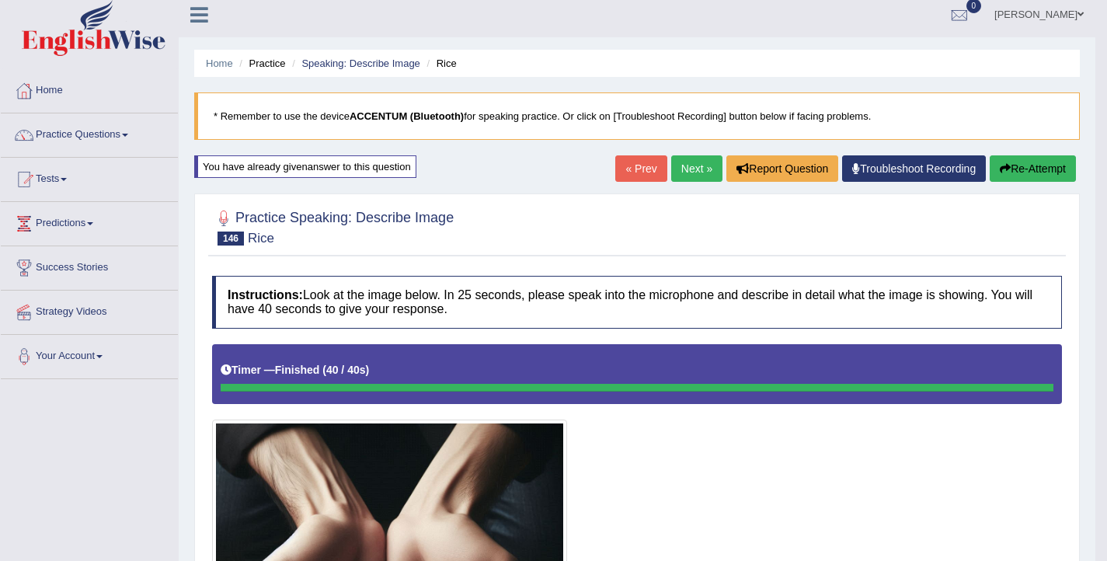
scroll to position [0, 0]
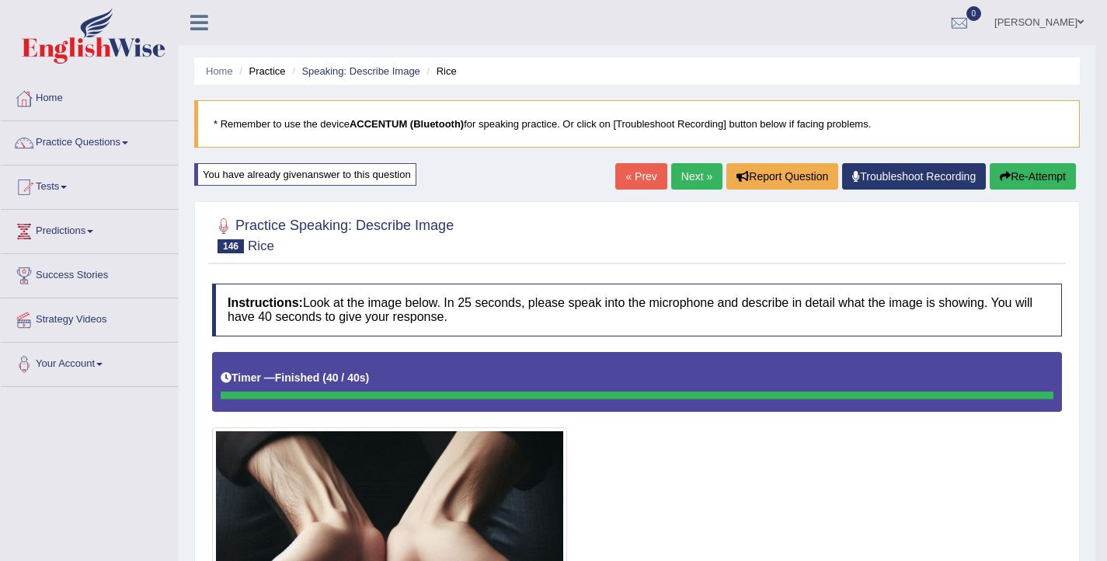
click at [1038, 179] on button "Re-Attempt" at bounding box center [1033, 176] width 86 height 26
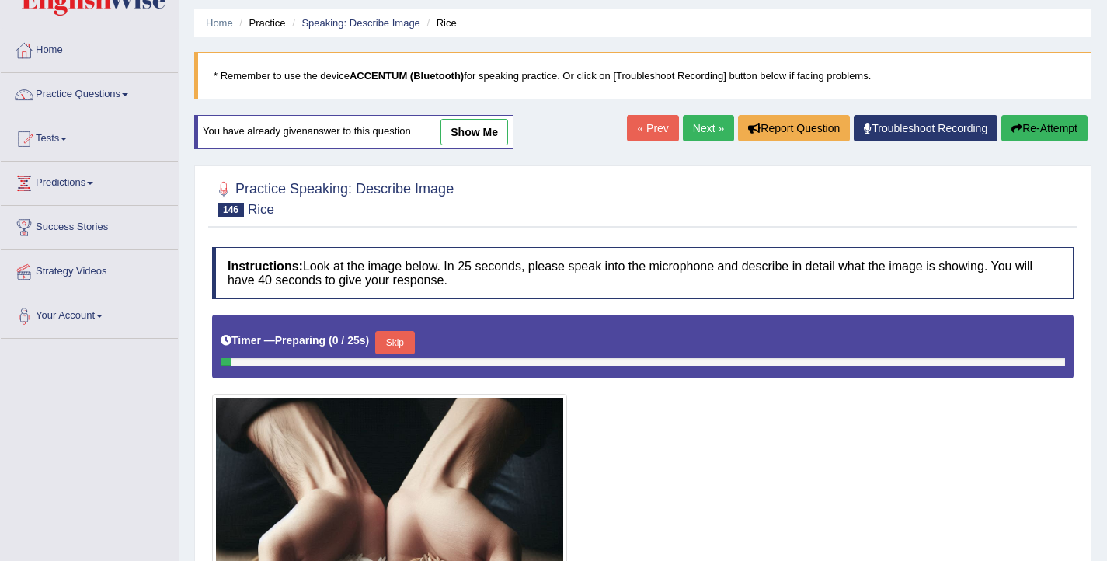
scroll to position [57, 0]
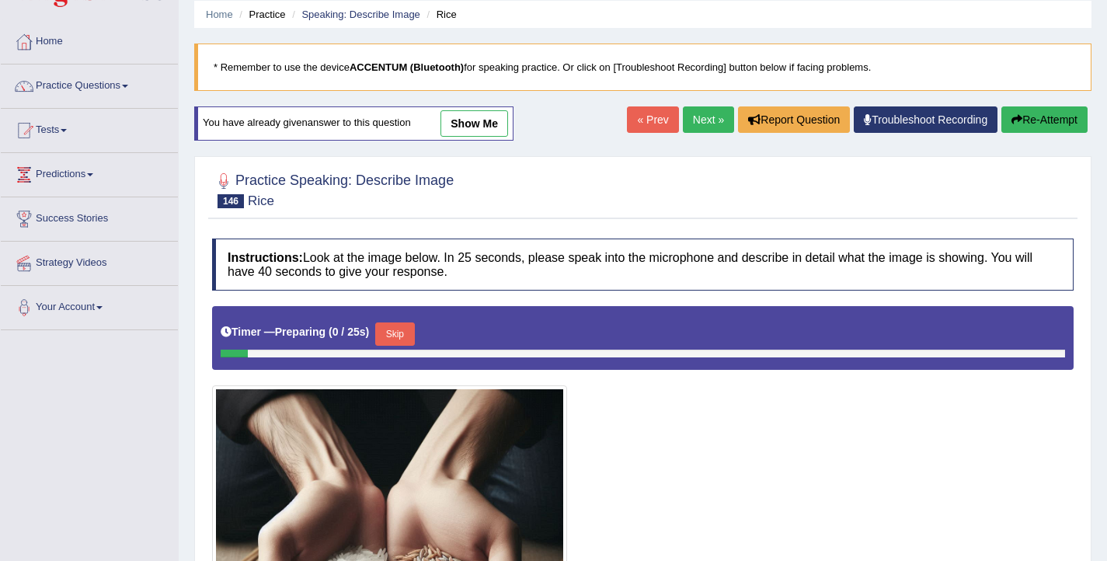
click at [400, 330] on button "Skip" at bounding box center [394, 333] width 39 height 23
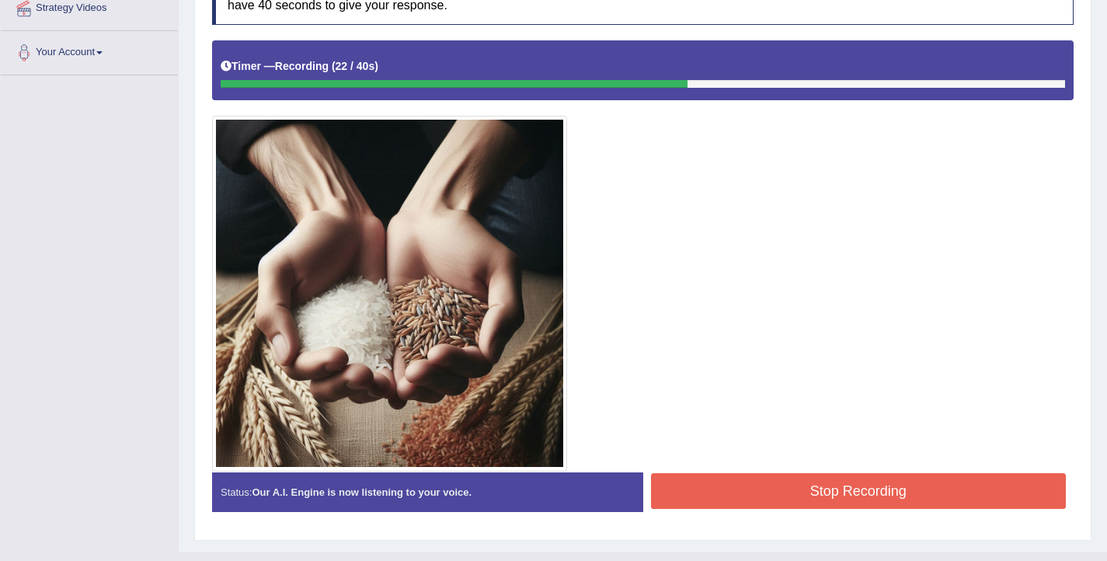
scroll to position [342, 0]
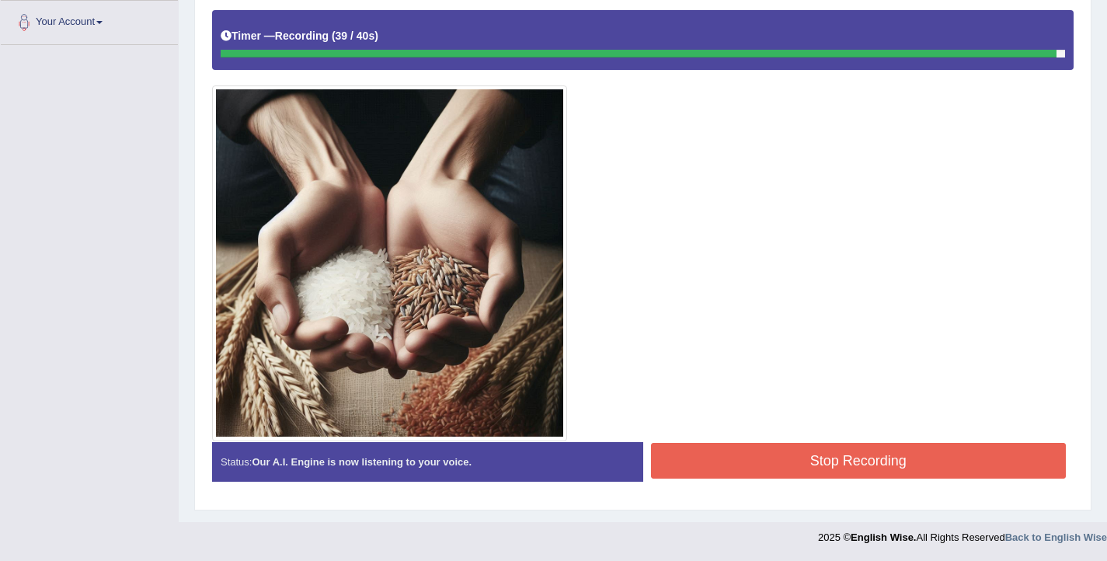
click at [798, 452] on button "Stop Recording" at bounding box center [859, 461] width 416 height 36
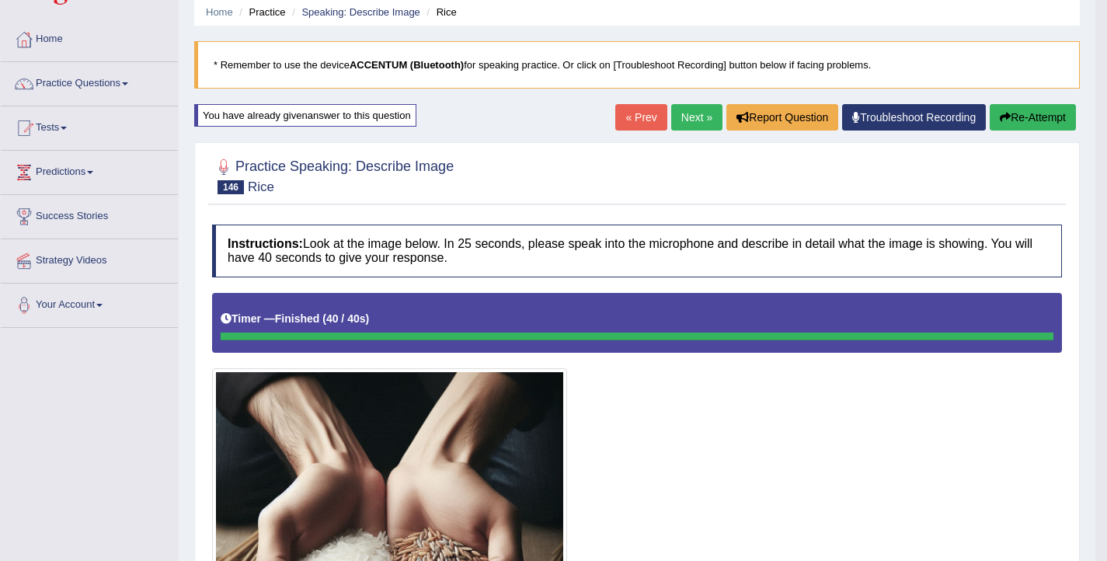
scroll to position [20, 0]
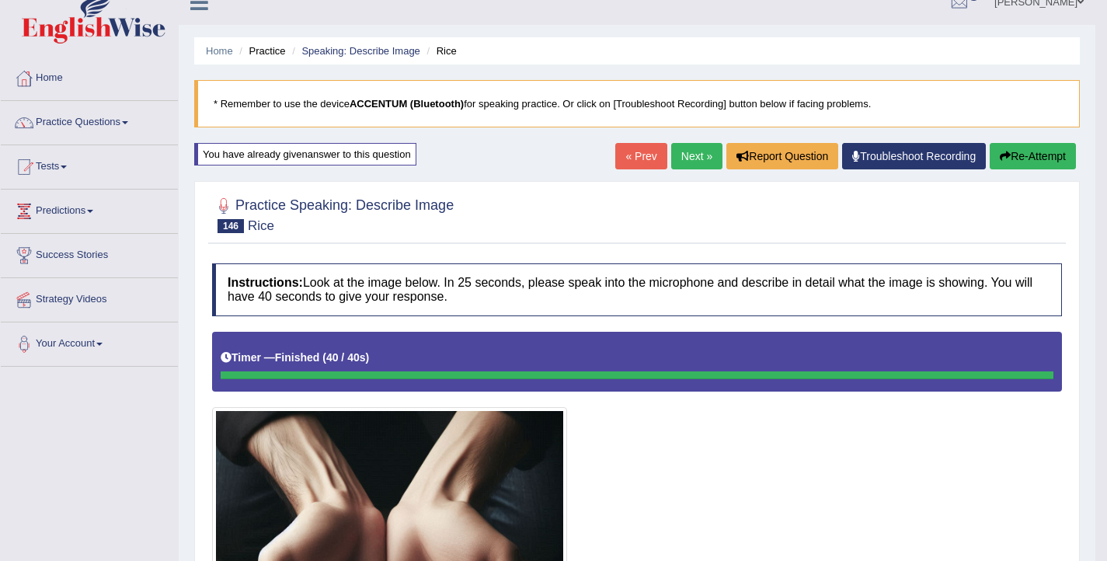
drag, startPoint x: 1016, startPoint y: 157, endPoint x: 947, endPoint y: 200, distance: 80.6
click at [1016, 157] on button "Re-Attempt" at bounding box center [1033, 156] width 86 height 26
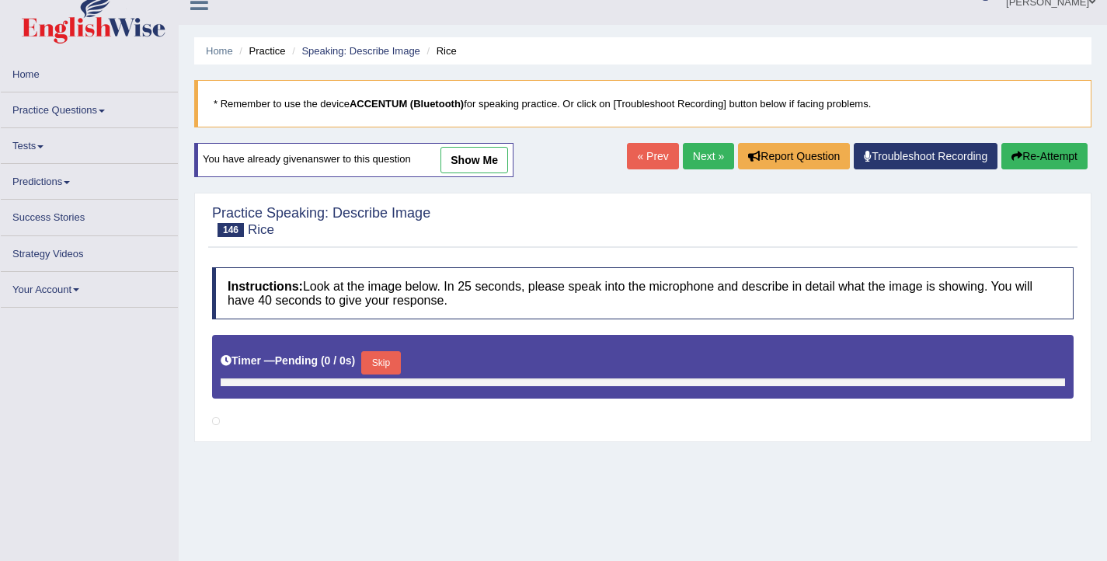
scroll to position [20, 0]
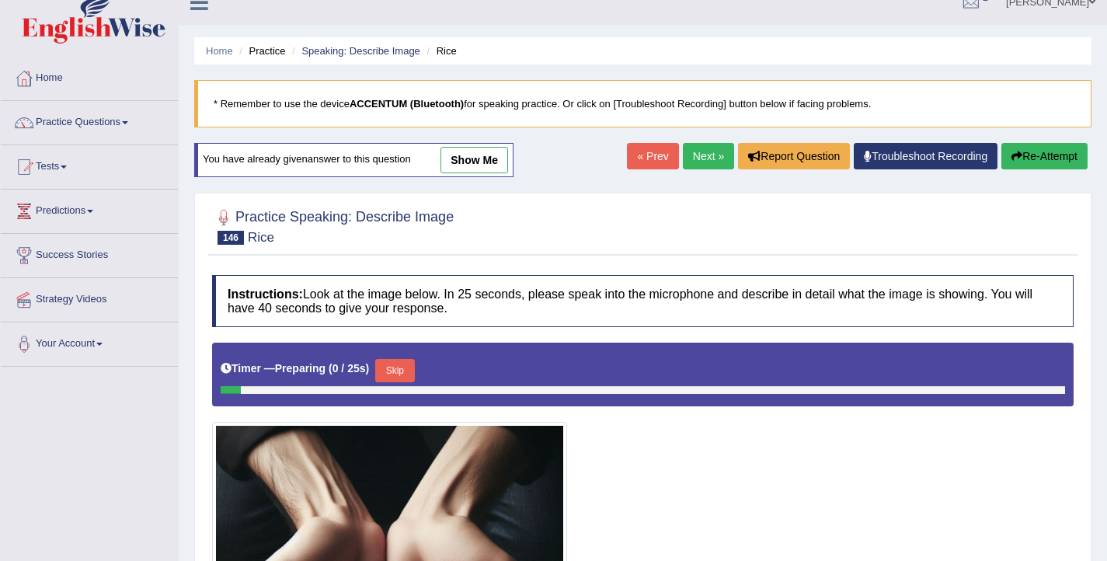
click at [394, 362] on button "Skip" at bounding box center [394, 370] width 39 height 23
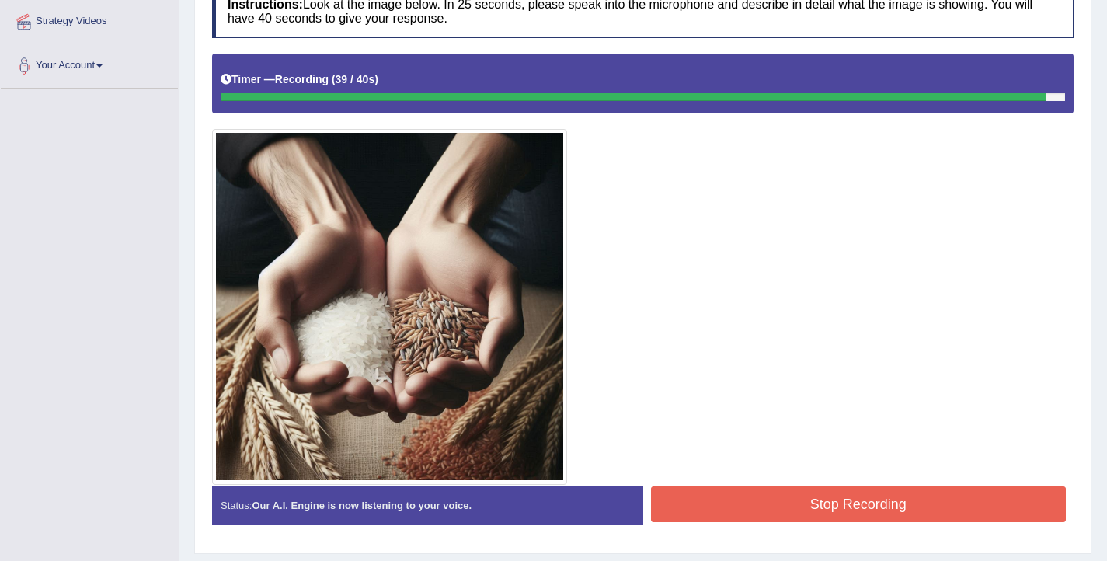
scroll to position [302, 0]
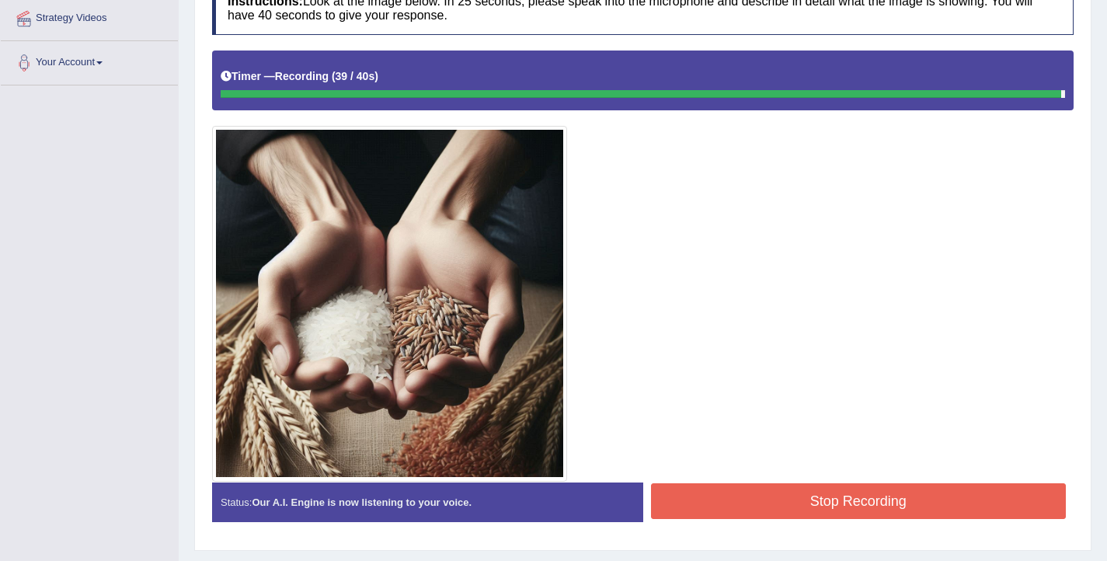
click at [811, 488] on button "Stop Recording" at bounding box center [859, 501] width 416 height 36
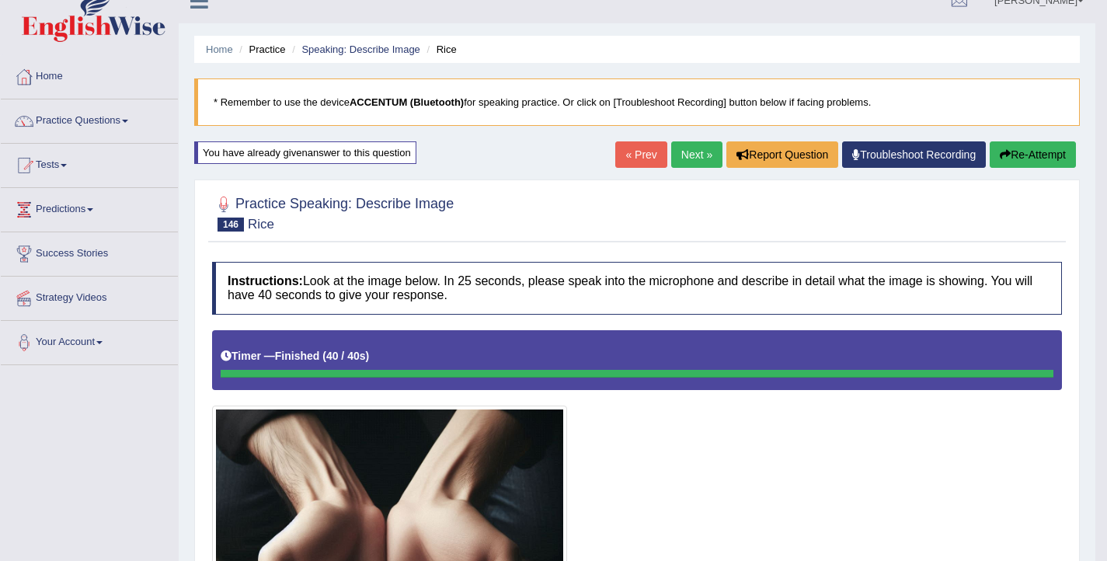
scroll to position [22, 0]
click at [1048, 161] on button "Re-Attempt" at bounding box center [1033, 154] width 86 height 26
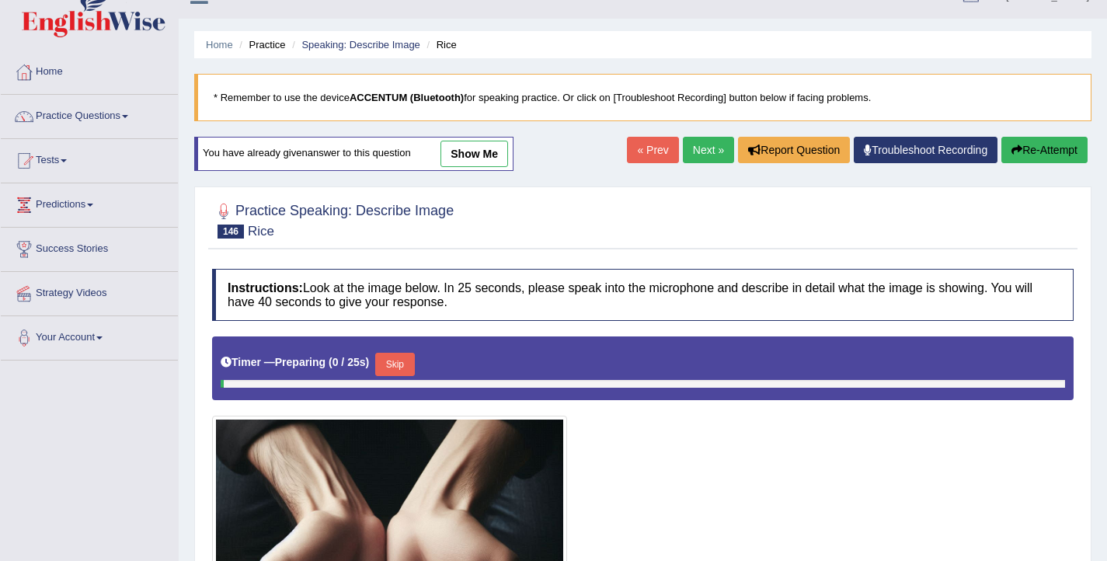
scroll to position [39, 0]
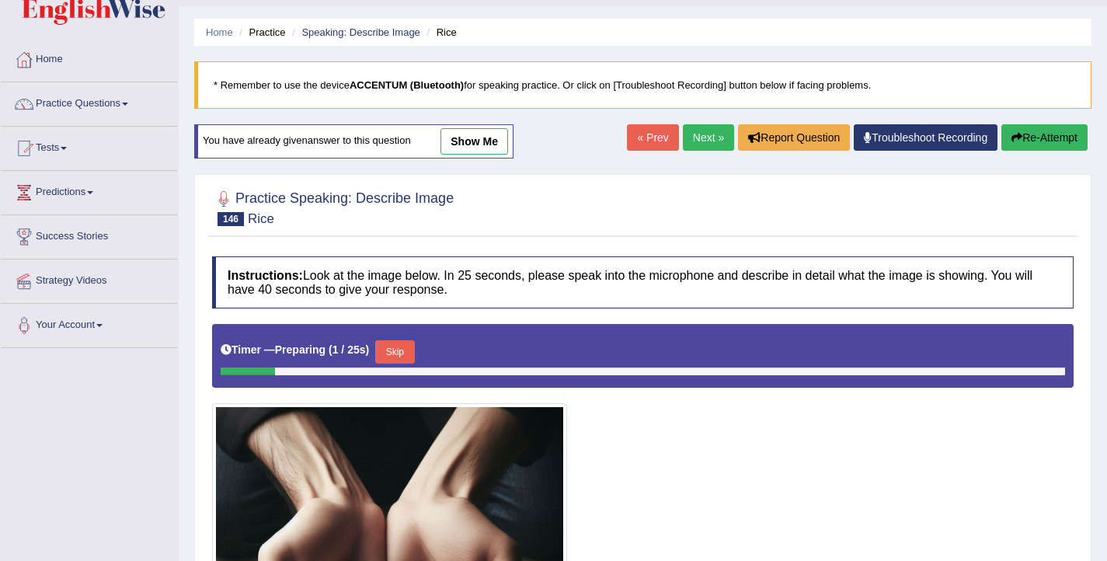
click at [403, 351] on button "Skip" at bounding box center [394, 351] width 39 height 23
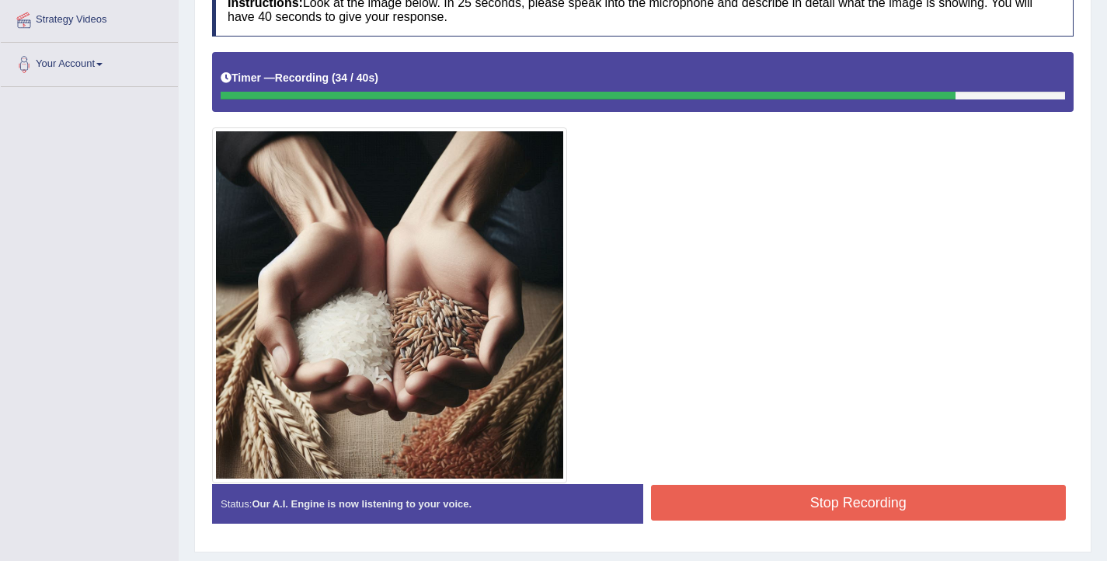
scroll to position [301, 0]
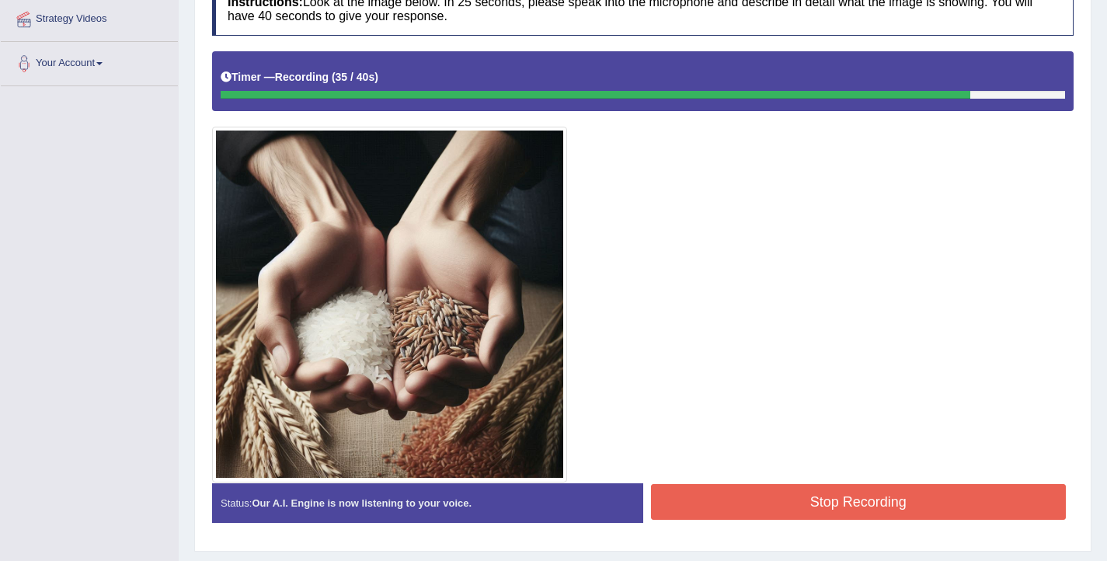
click at [771, 505] on button "Stop Recording" at bounding box center [859, 502] width 416 height 36
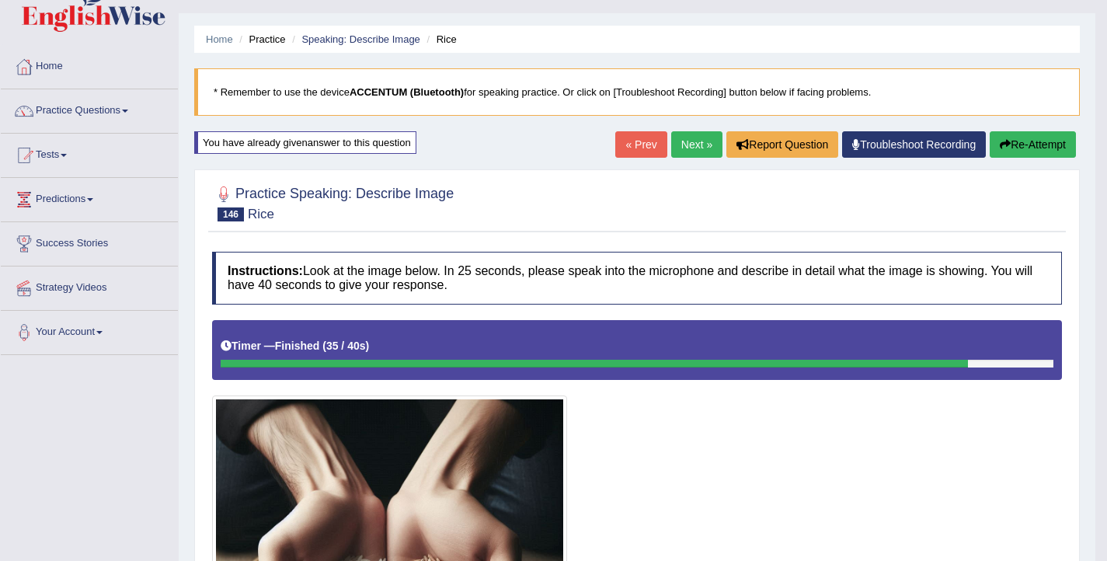
scroll to position [0, 0]
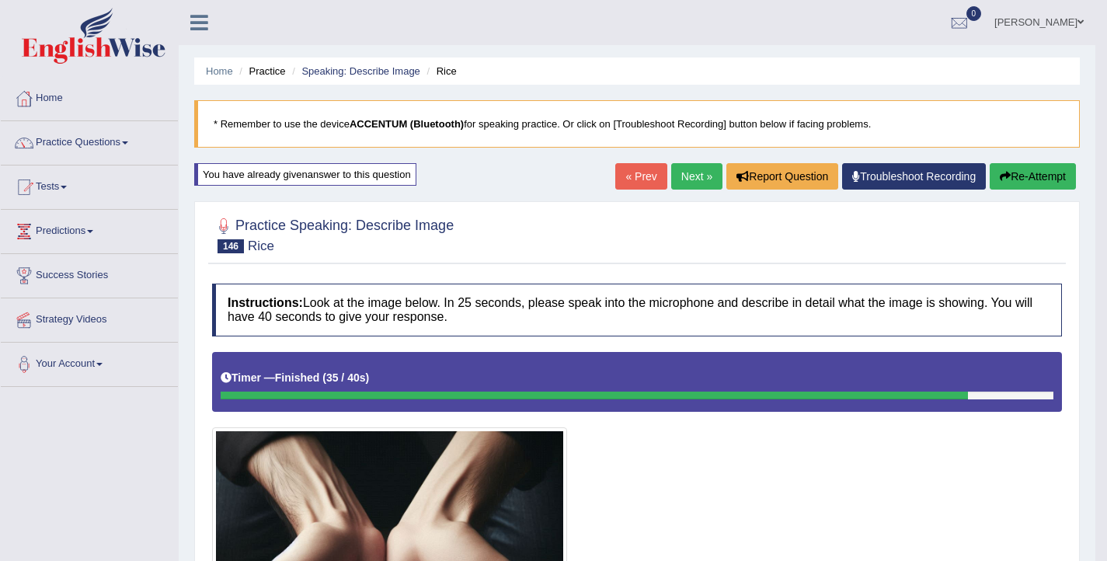
click at [685, 172] on link "Next »" at bounding box center [696, 176] width 51 height 26
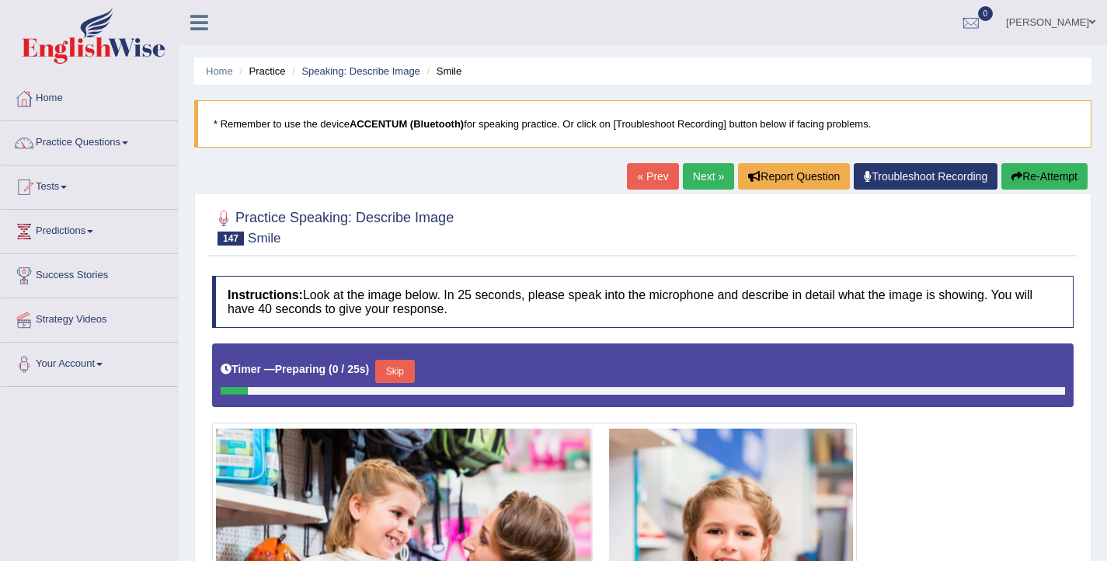
click at [687, 177] on link "Next »" at bounding box center [708, 176] width 51 height 26
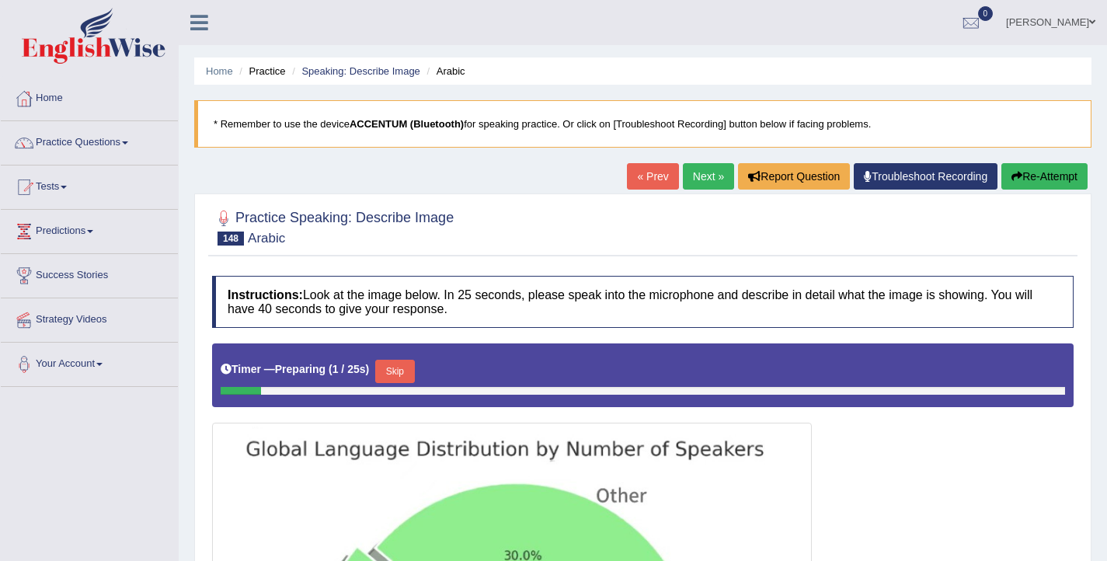
click at [687, 177] on link "Next »" at bounding box center [708, 176] width 51 height 26
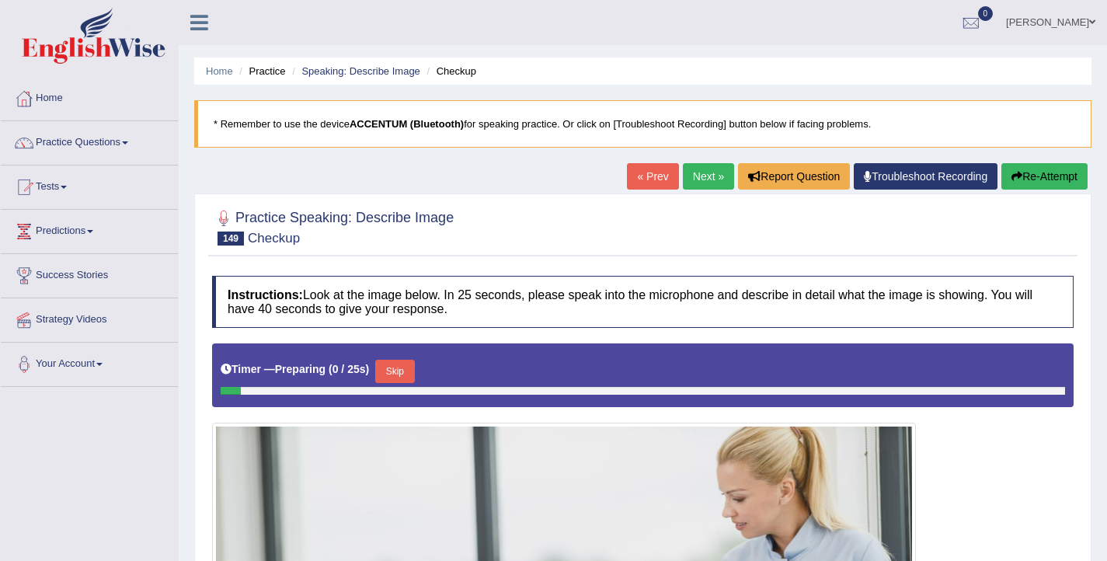
click at [687, 177] on link "Next »" at bounding box center [708, 176] width 51 height 26
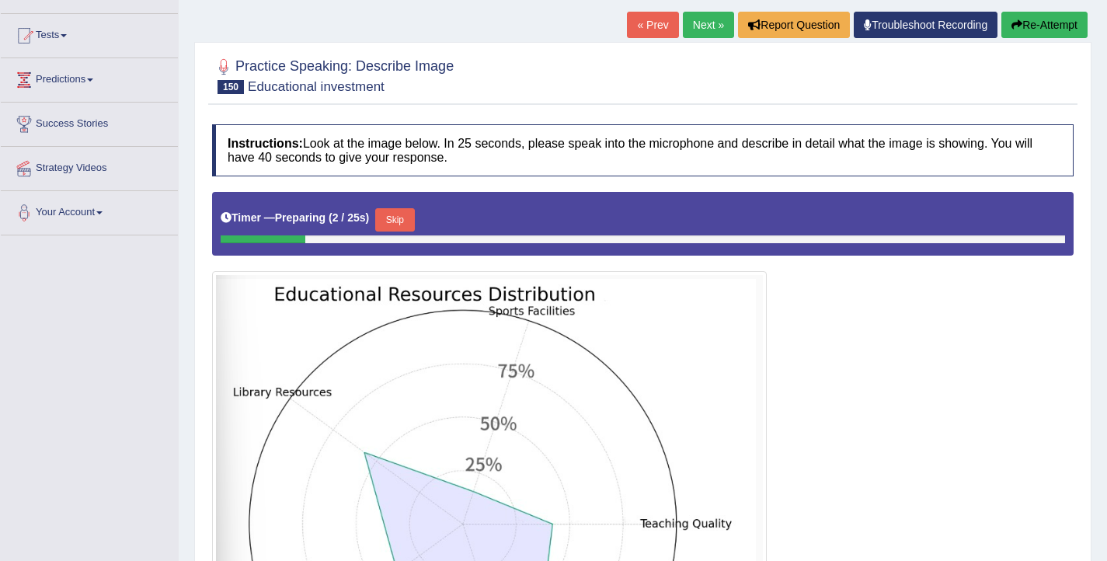
scroll to position [152, 0]
click at [692, 32] on link "Next »" at bounding box center [708, 25] width 51 height 26
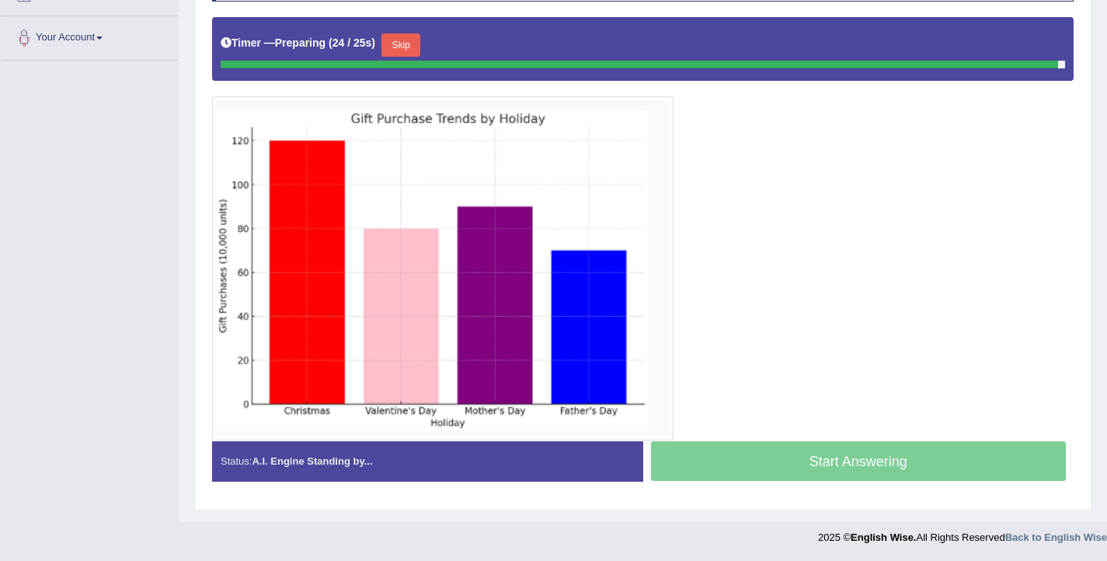
scroll to position [322, 0]
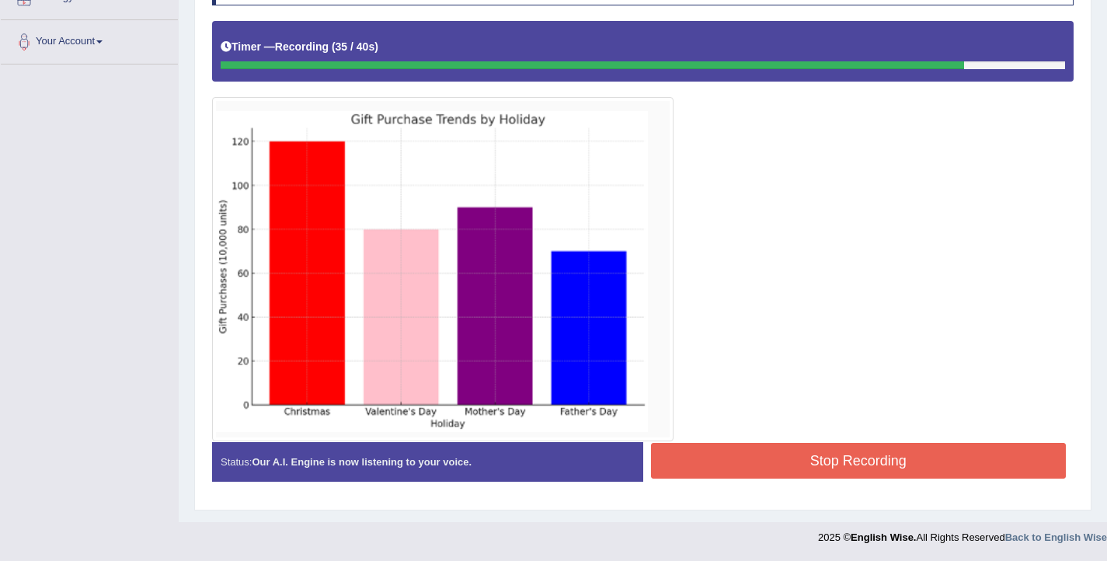
click at [813, 458] on button "Stop Recording" at bounding box center [859, 461] width 416 height 36
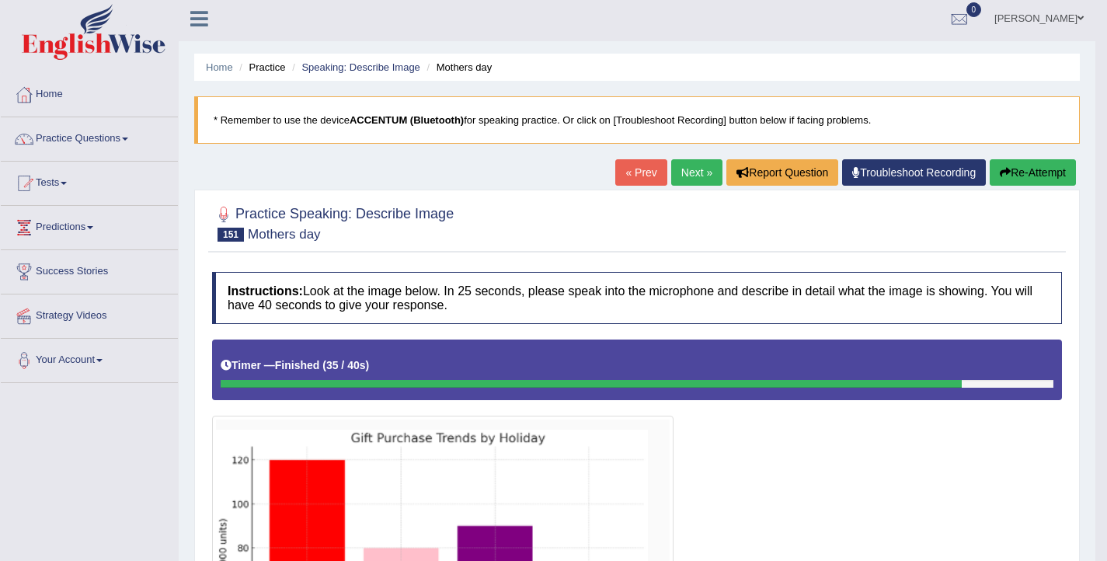
scroll to position [0, 0]
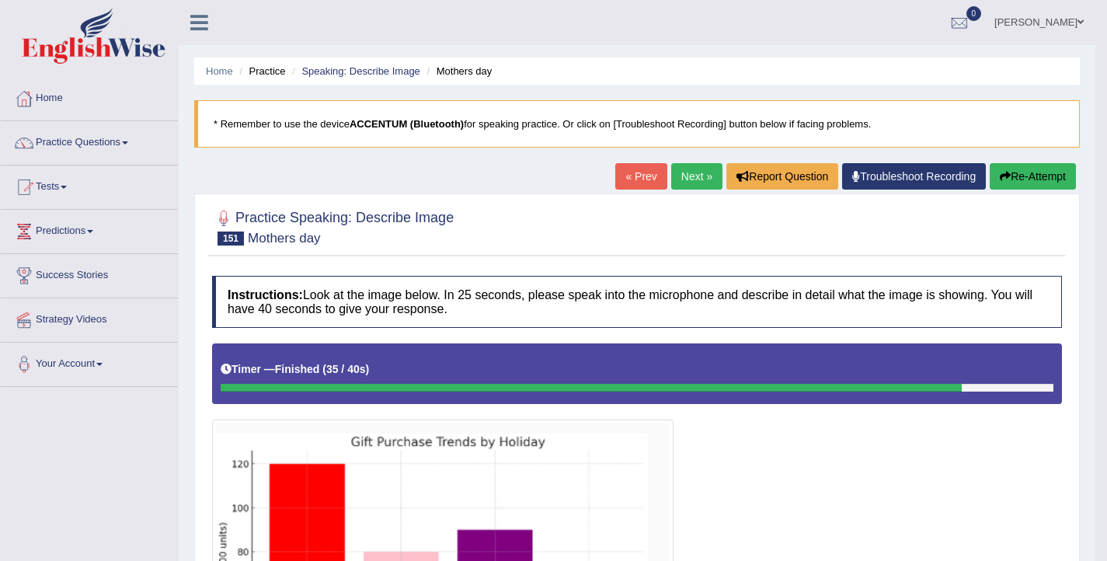
click at [1019, 176] on button "Re-Attempt" at bounding box center [1033, 176] width 86 height 26
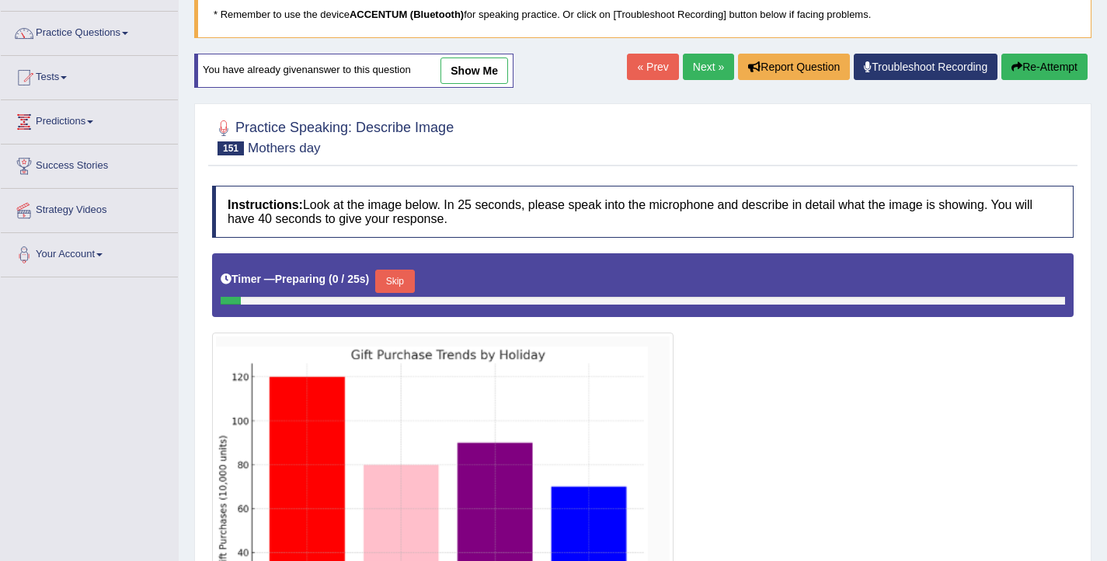
scroll to position [221, 0]
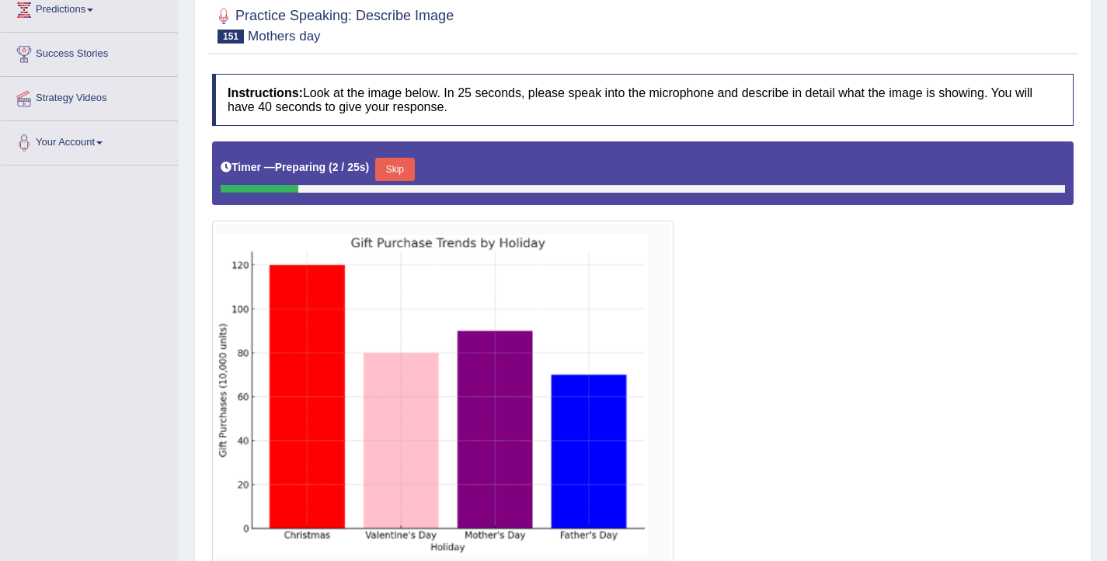
click at [394, 175] on button "Skip" at bounding box center [394, 169] width 39 height 23
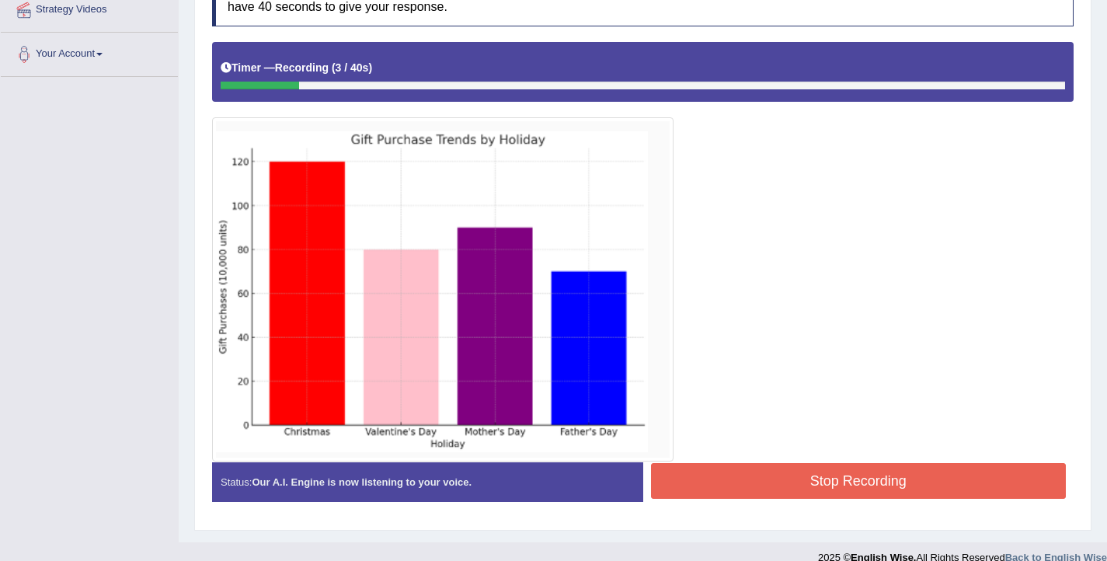
scroll to position [316, 0]
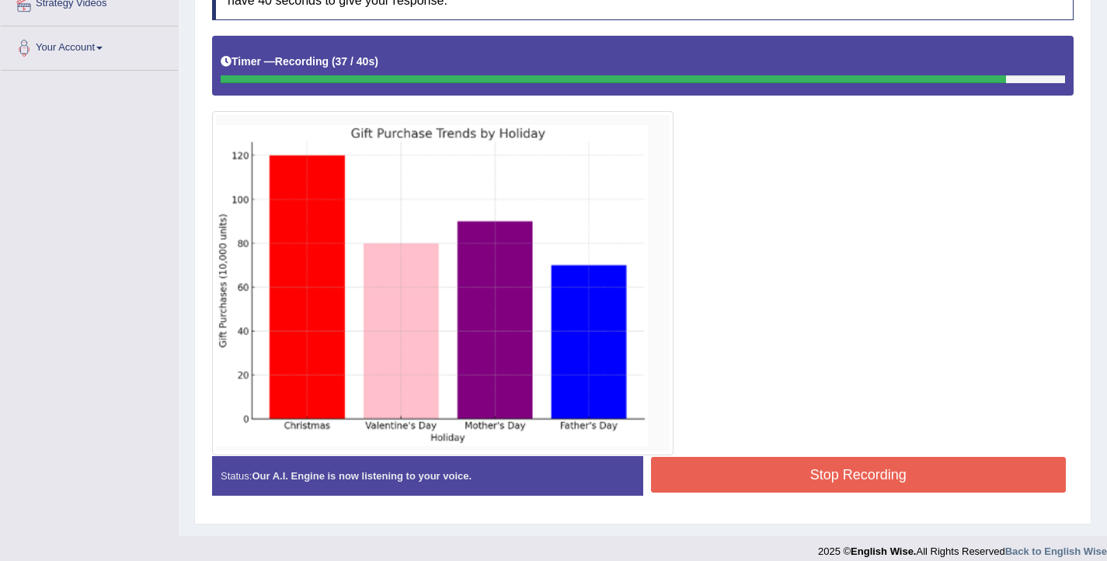
click at [789, 479] on button "Stop Recording" at bounding box center [859, 475] width 416 height 36
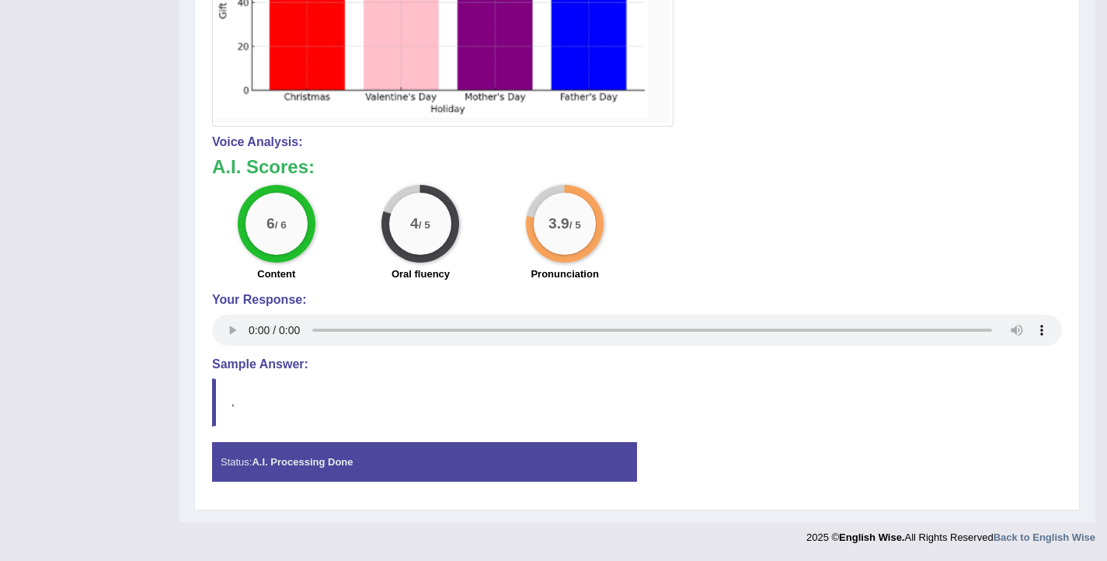
scroll to position [0, 0]
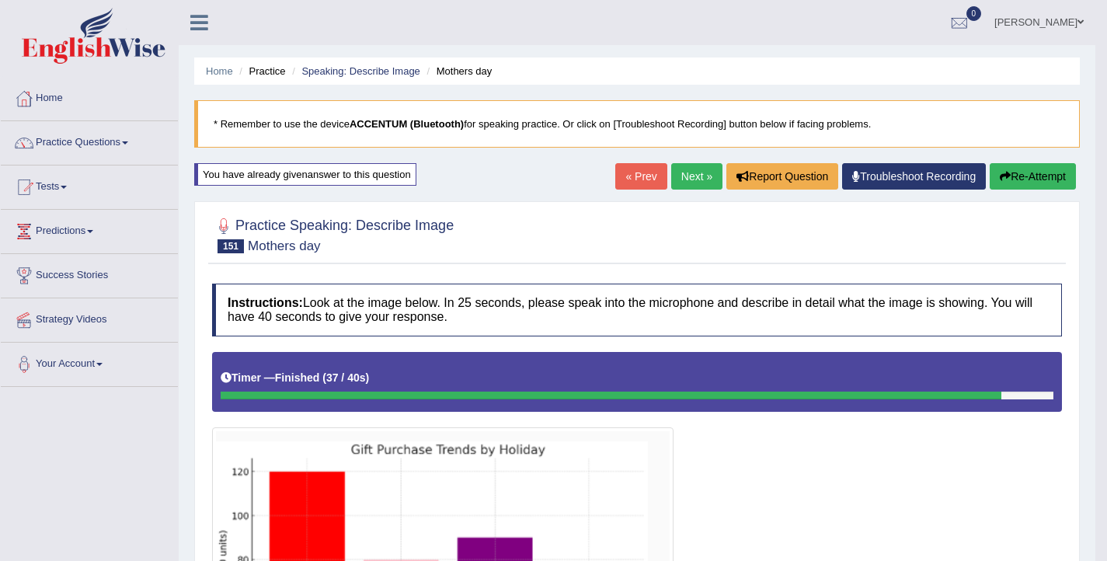
click at [677, 180] on link "Next »" at bounding box center [696, 176] width 51 height 26
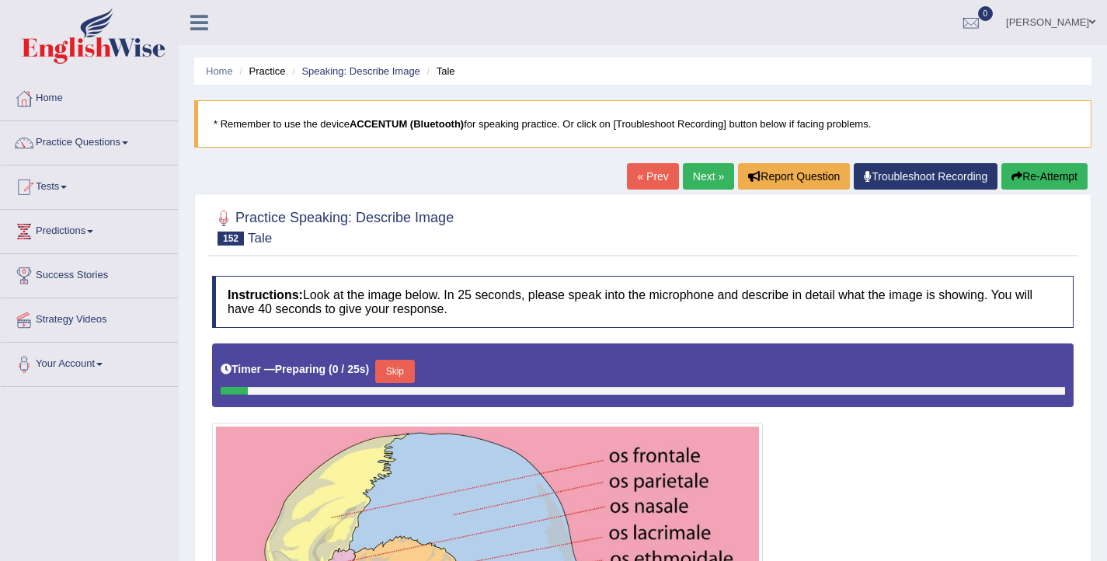
click at [683, 180] on link "Next »" at bounding box center [708, 176] width 51 height 26
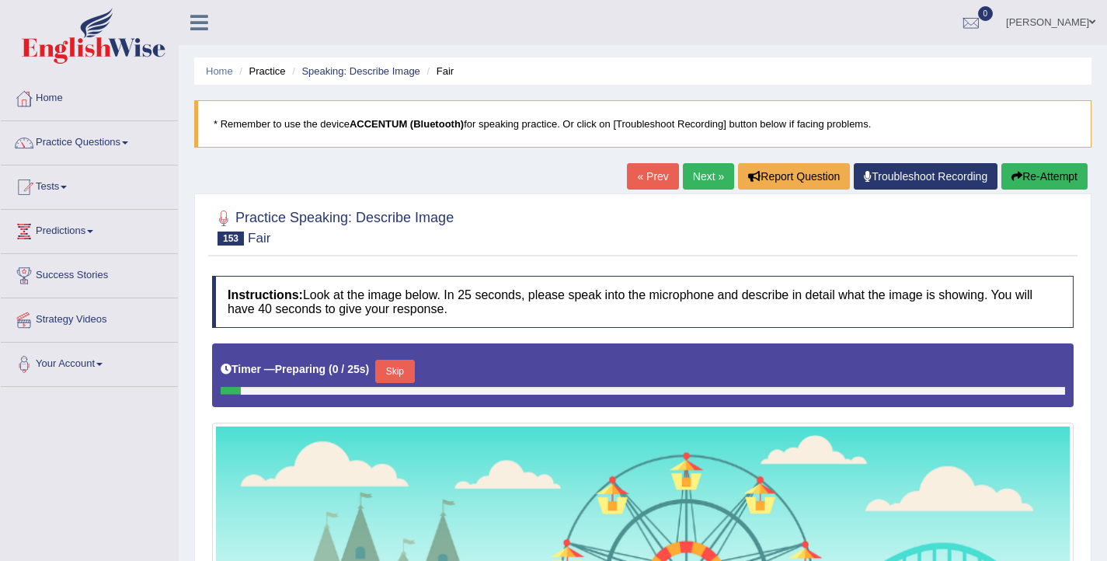
click at [683, 180] on link "Next »" at bounding box center [708, 176] width 51 height 26
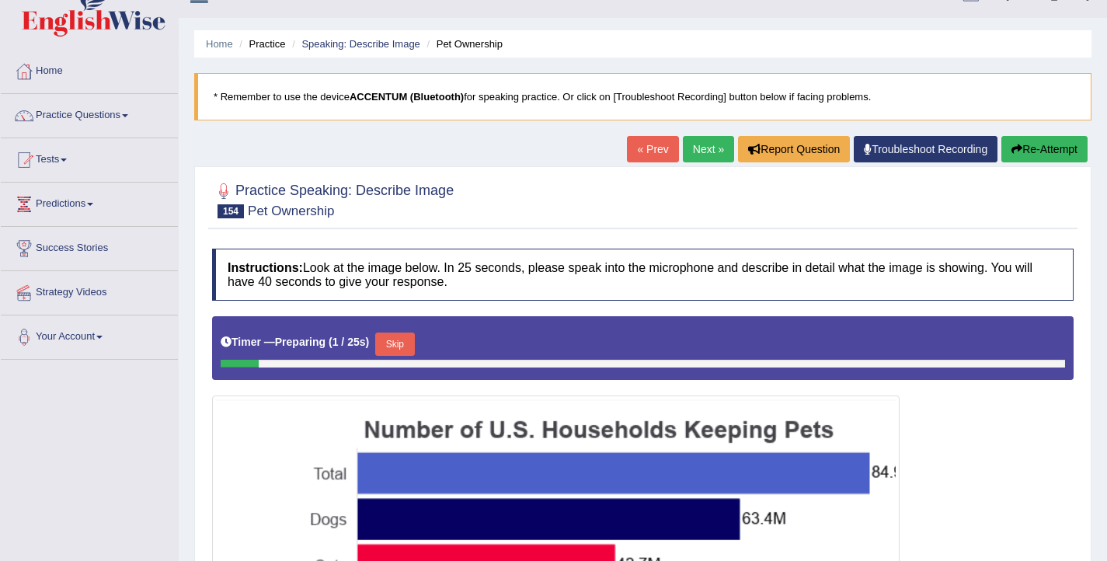
scroll to position [106, 0]
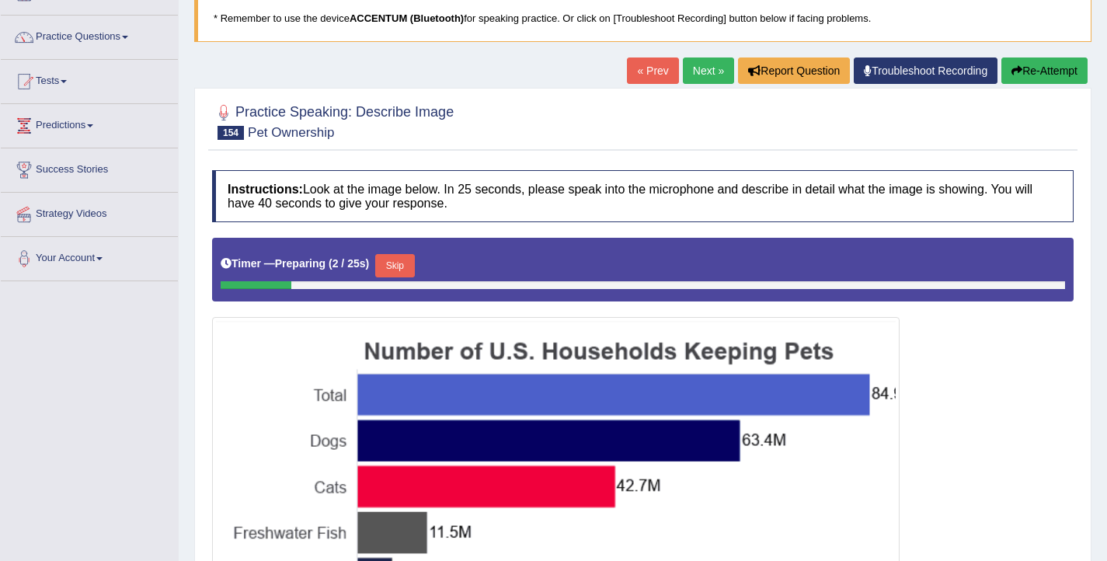
click at [697, 70] on link "Next »" at bounding box center [708, 71] width 51 height 26
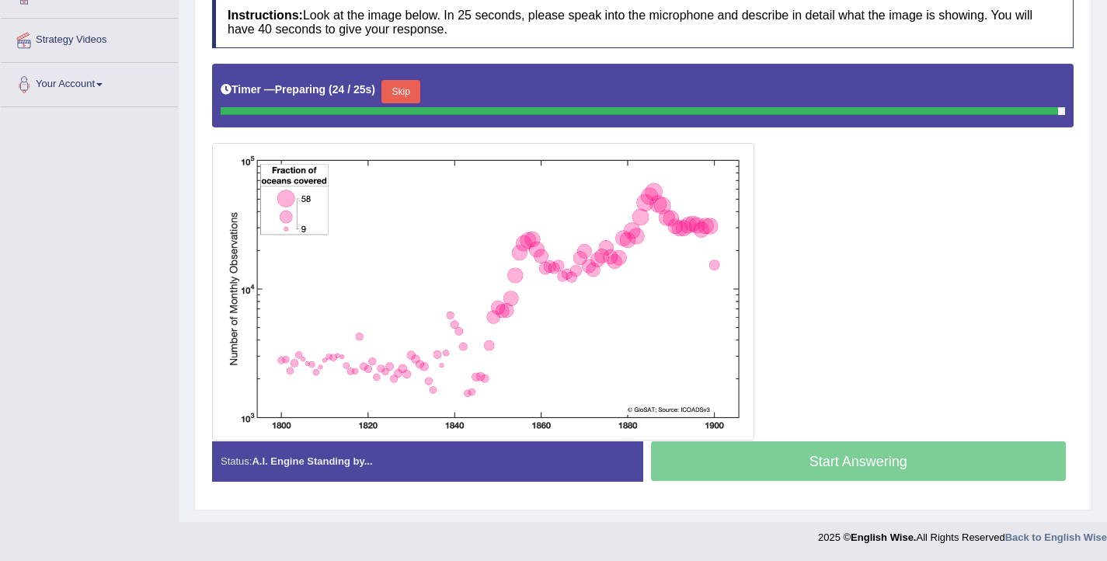
scroll to position [276, 0]
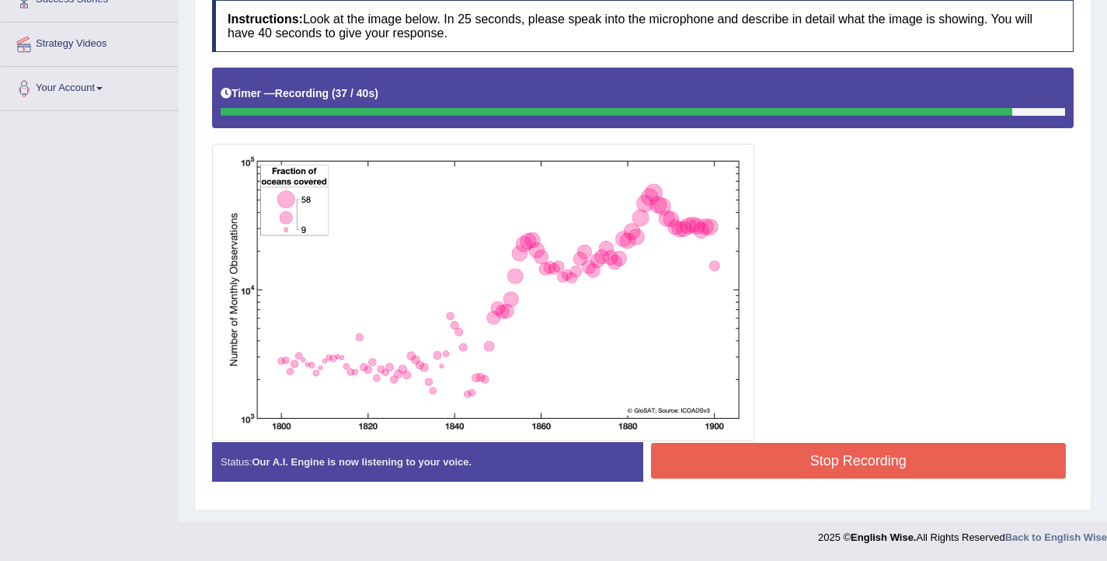
click at [743, 464] on button "Stop Recording" at bounding box center [859, 461] width 416 height 36
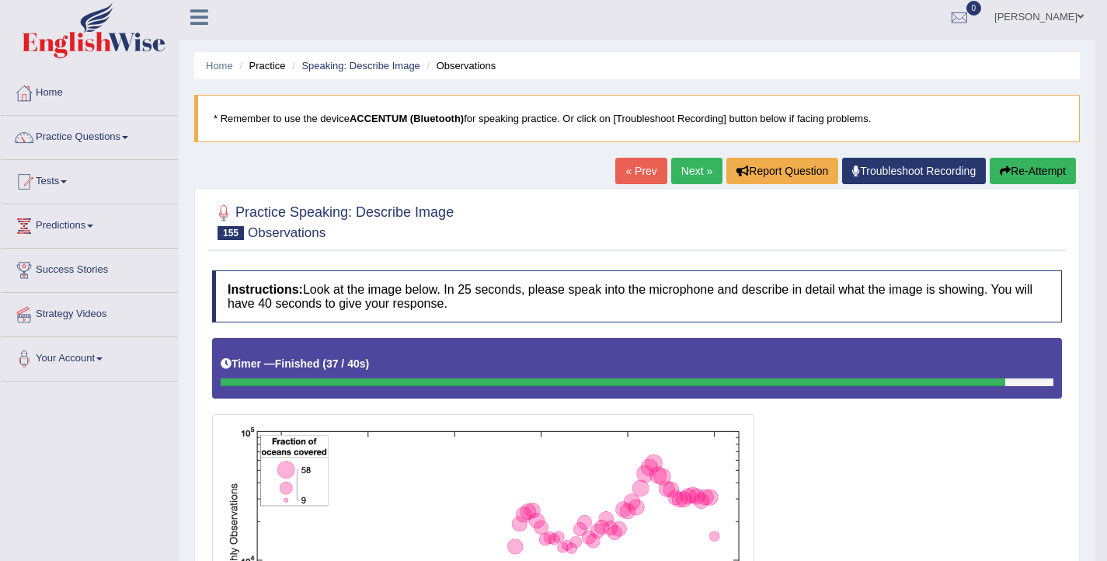
scroll to position [0, 0]
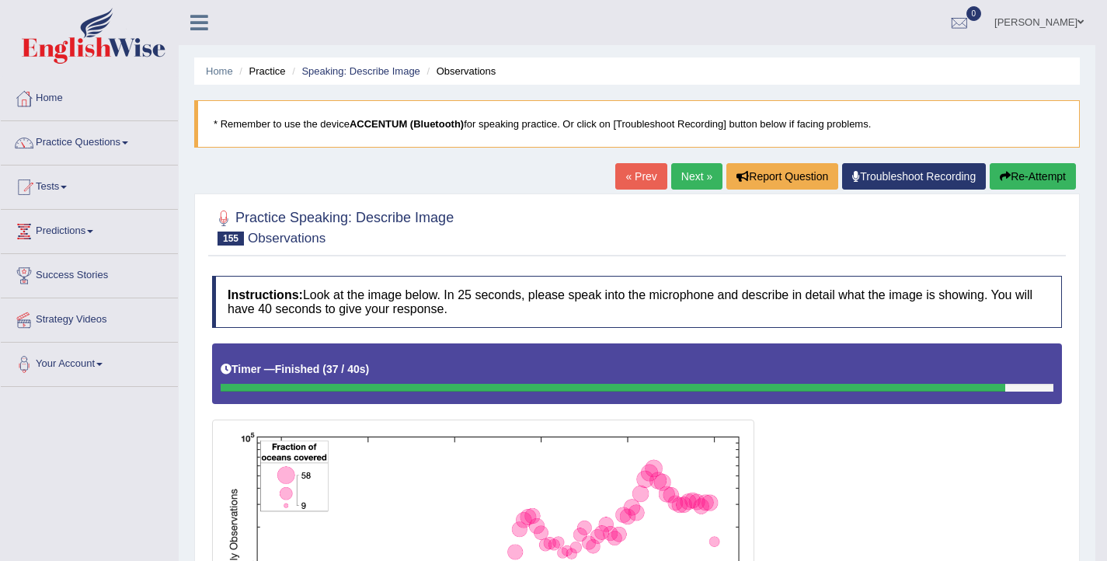
click at [1007, 179] on button "Re-Attempt" at bounding box center [1033, 176] width 86 height 26
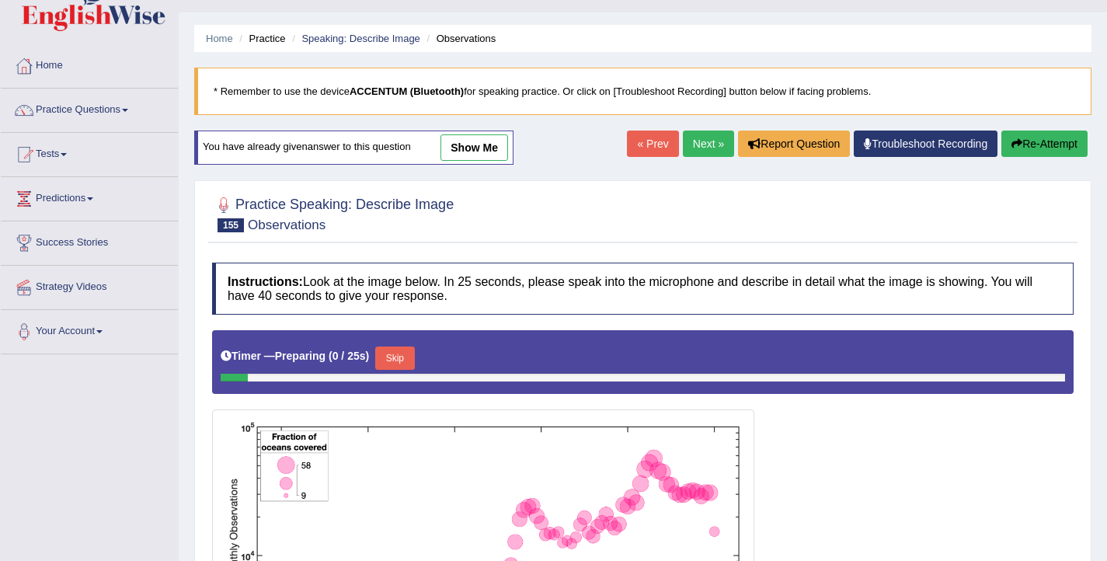
scroll to position [33, 0]
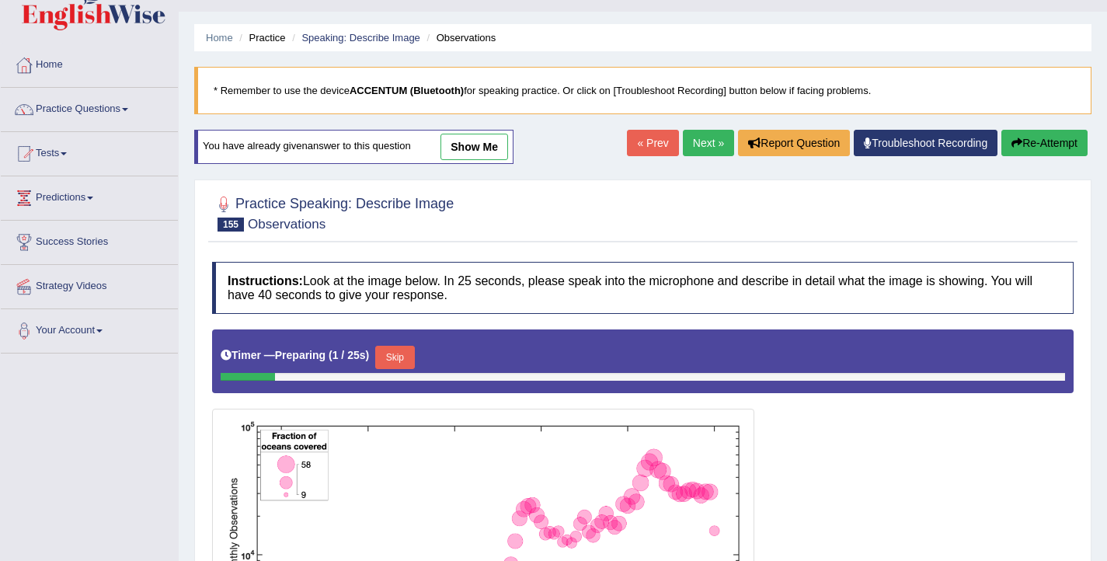
click at [396, 357] on button "Skip" at bounding box center [394, 357] width 39 height 23
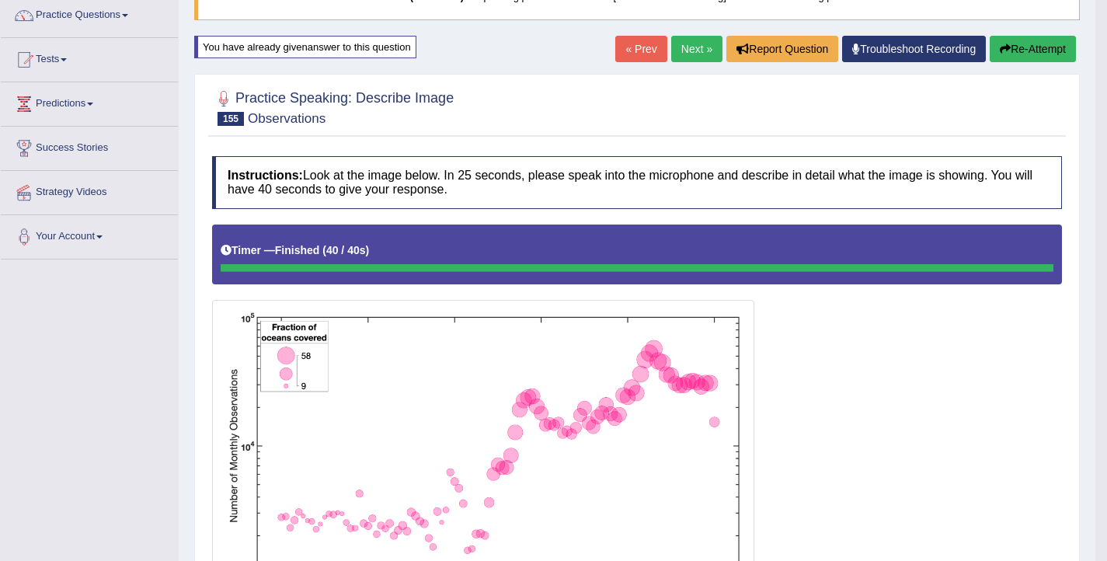
scroll to position [125, 0]
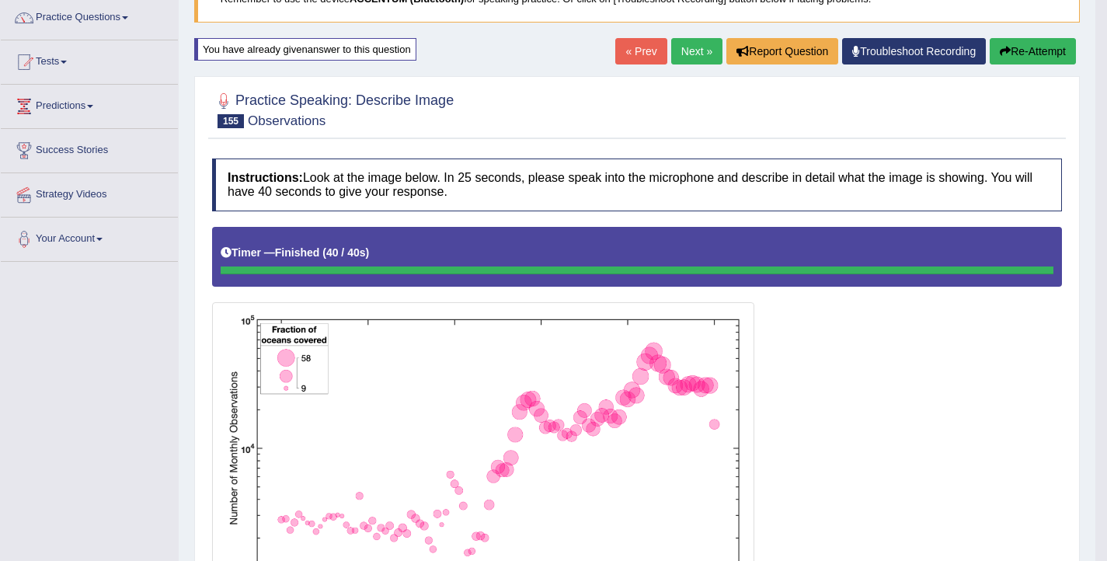
click at [1000, 51] on icon "button" at bounding box center [1005, 51] width 11 height 11
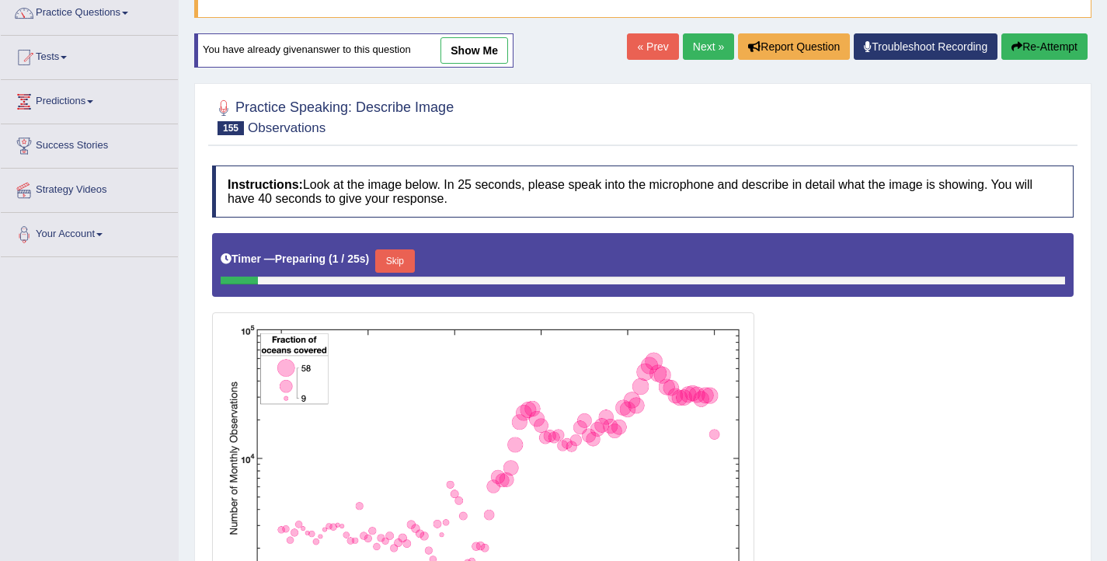
click at [398, 259] on button "Skip" at bounding box center [394, 260] width 39 height 23
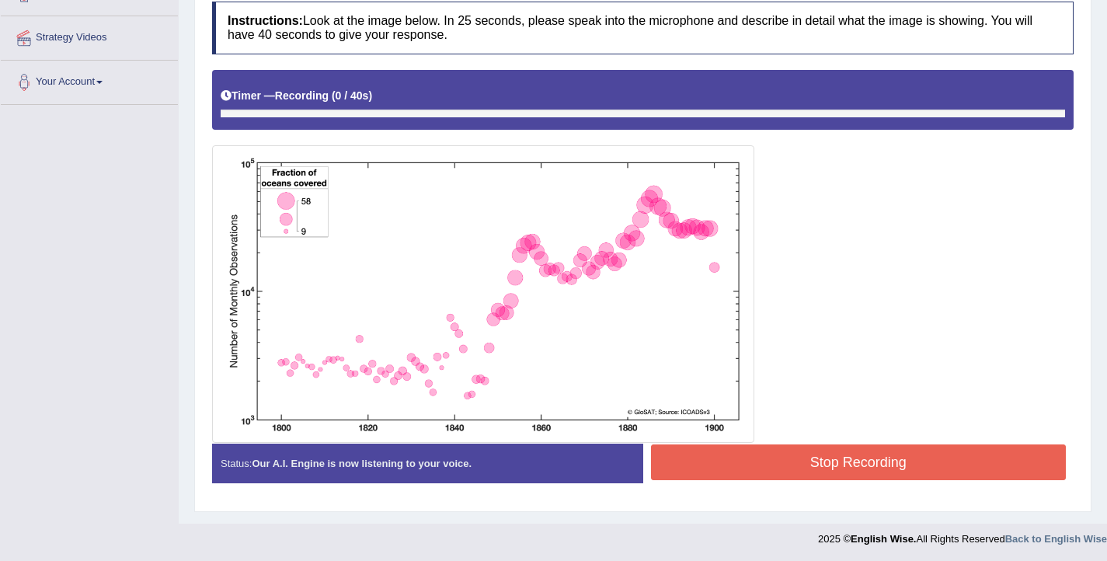
scroll to position [284, 0]
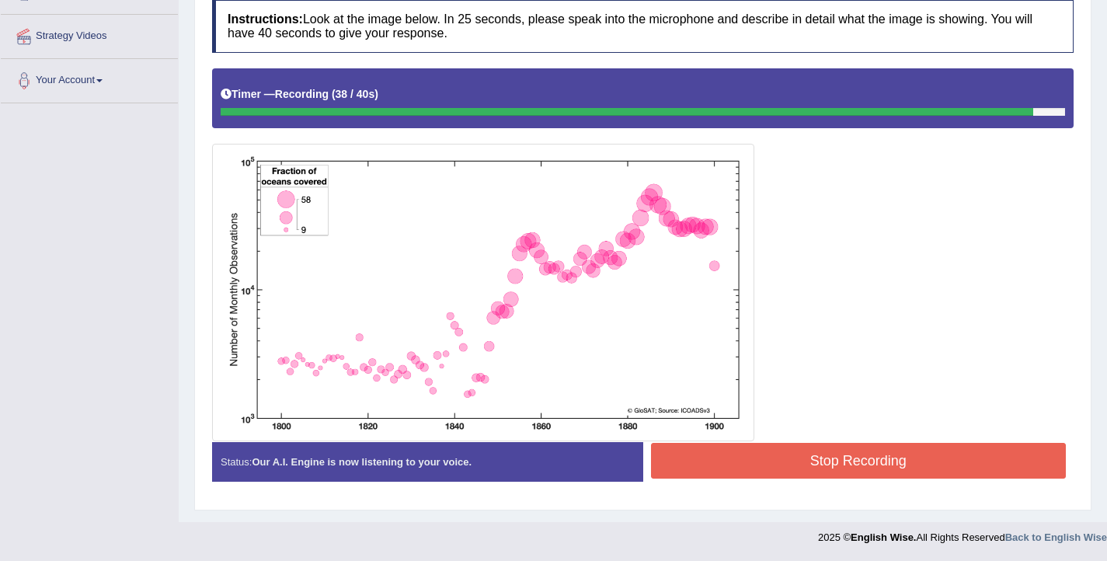
click at [814, 451] on button "Stop Recording" at bounding box center [859, 461] width 416 height 36
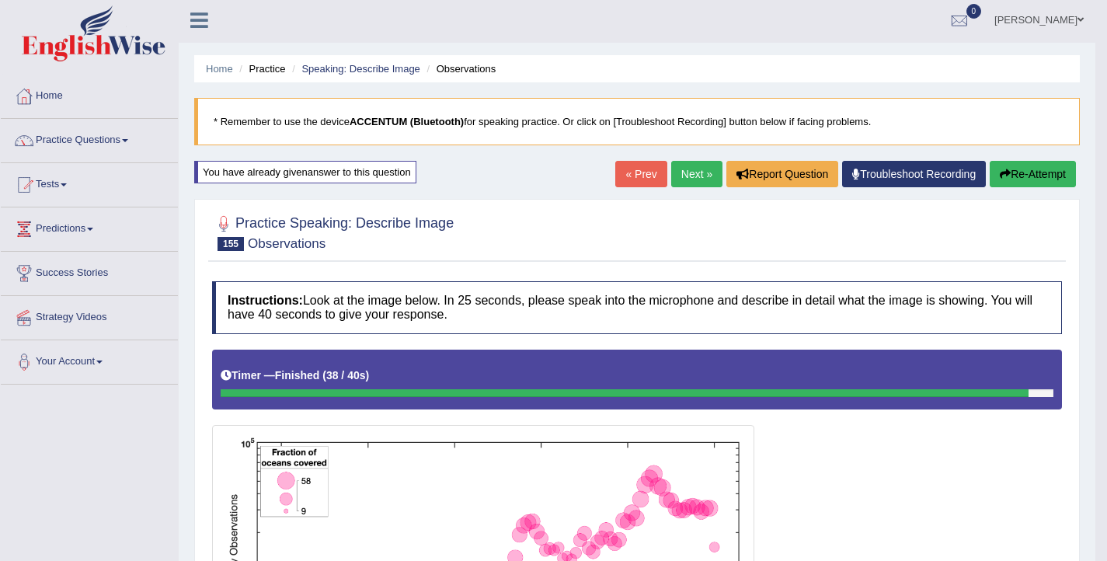
scroll to position [3, 0]
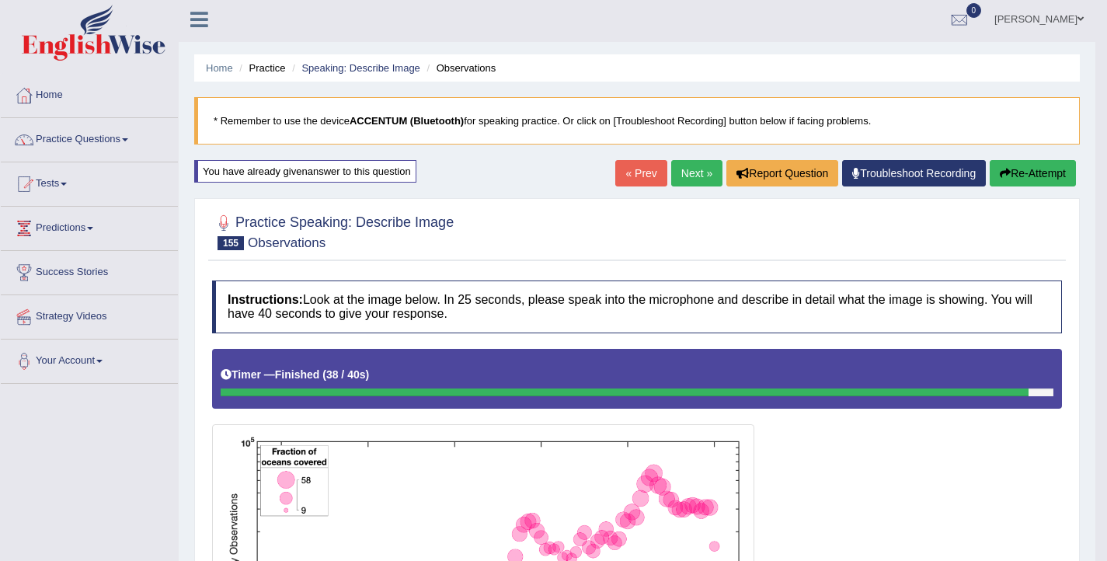
drag, startPoint x: 329, startPoint y: 243, endPoint x: 285, endPoint y: 244, distance: 44.3
click at [285, 244] on h2 "Practice Speaking: Describe Image 155 Observations" at bounding box center [333, 230] width 242 height 39
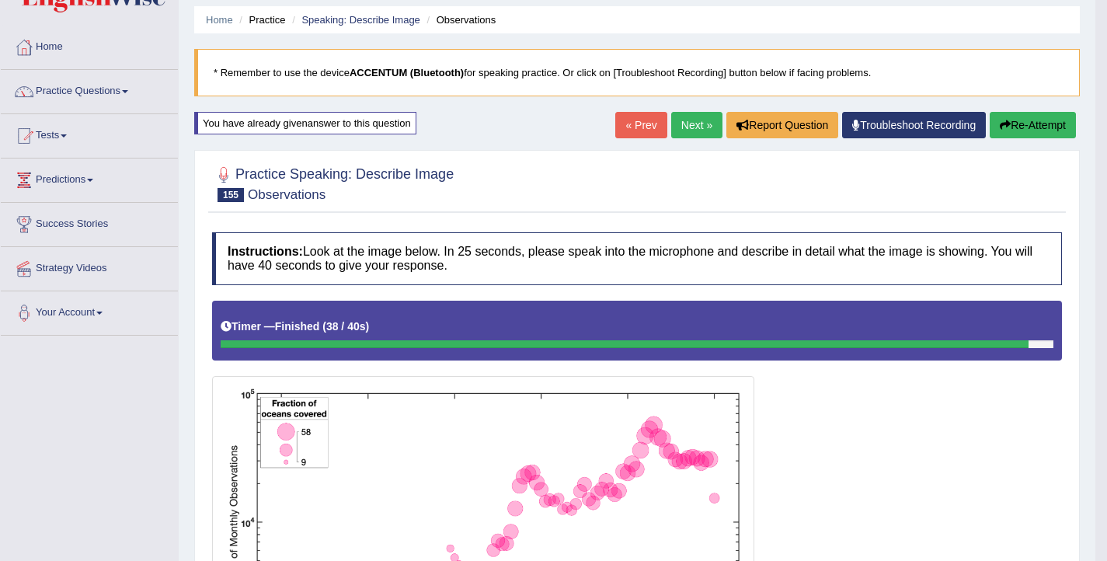
scroll to position [0, 0]
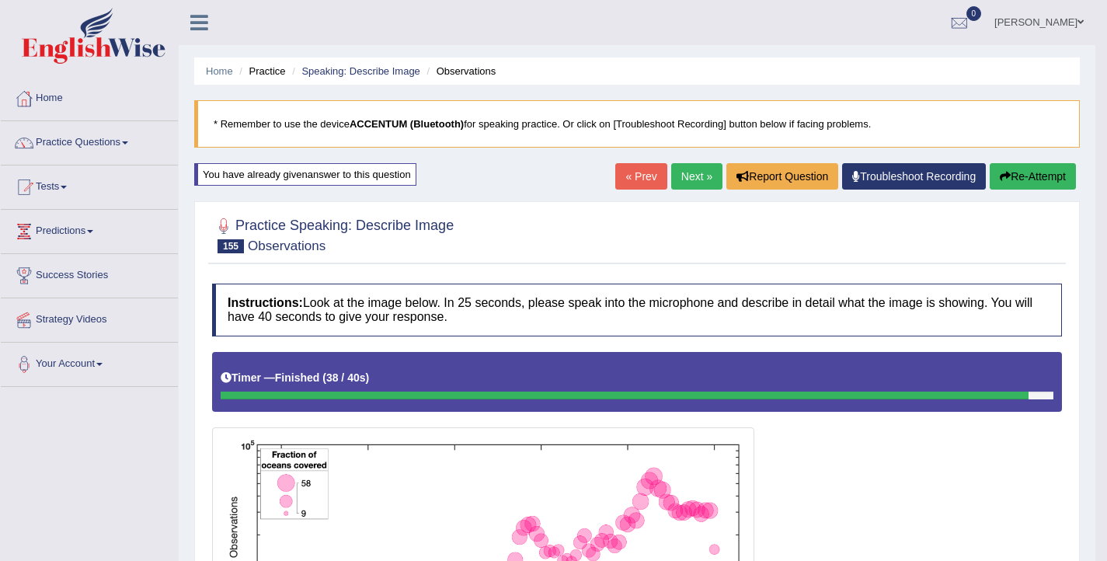
click at [1009, 172] on button "Re-Attempt" at bounding box center [1033, 176] width 86 height 26
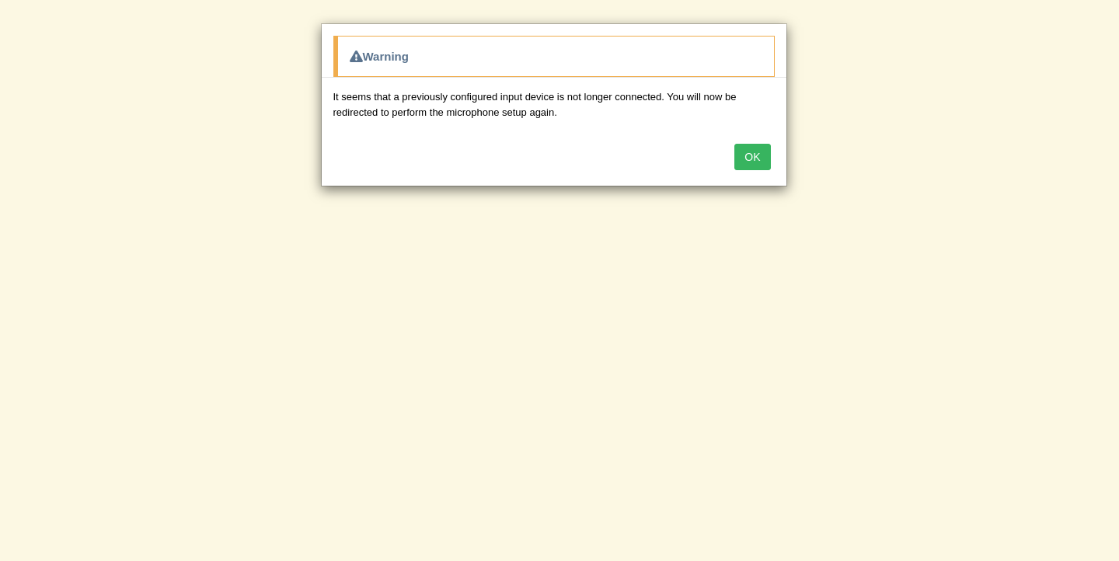
click at [755, 151] on button "OK" at bounding box center [752, 157] width 36 height 26
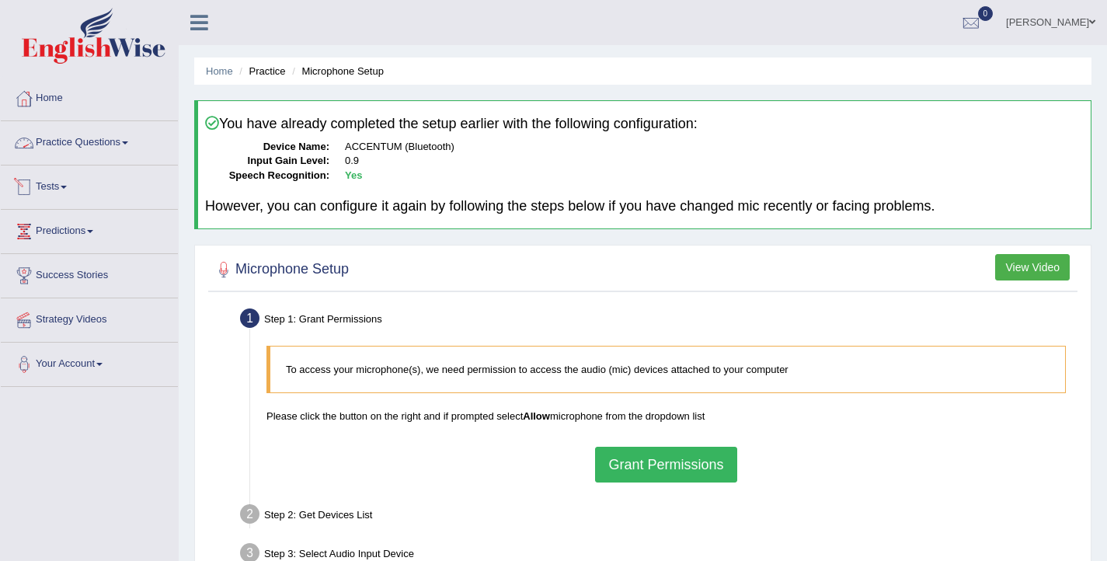
click at [146, 148] on link "Practice Questions" at bounding box center [89, 140] width 177 height 39
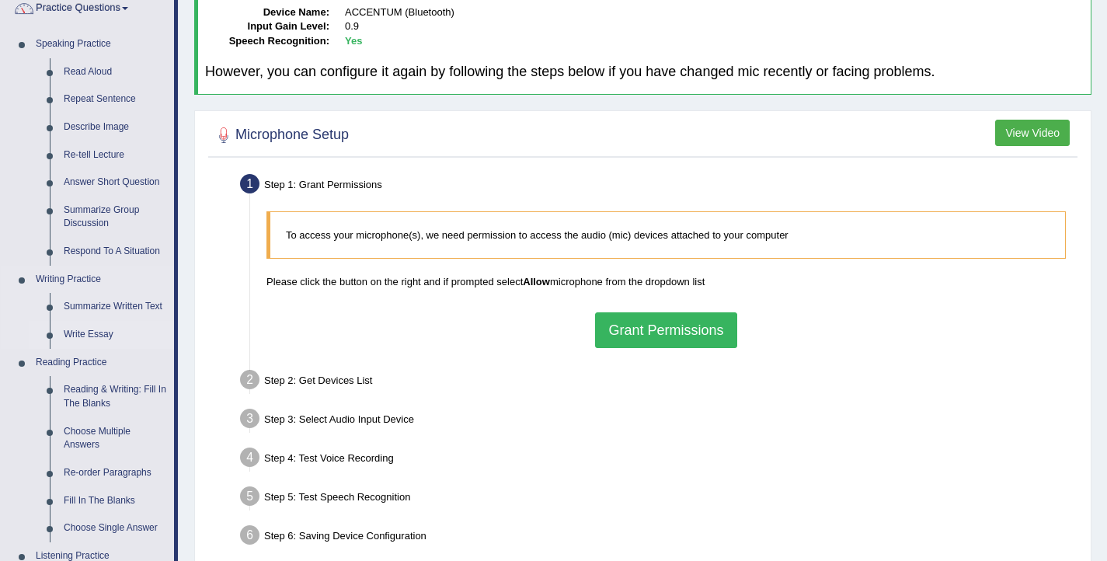
scroll to position [215, 0]
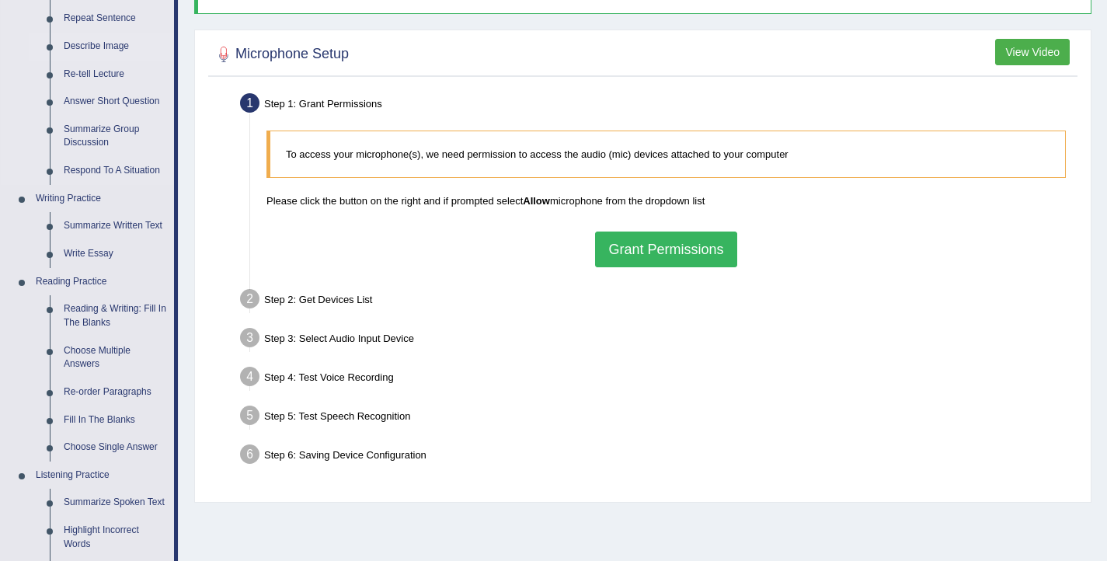
click at [107, 42] on link "Describe Image" at bounding box center [115, 47] width 117 height 28
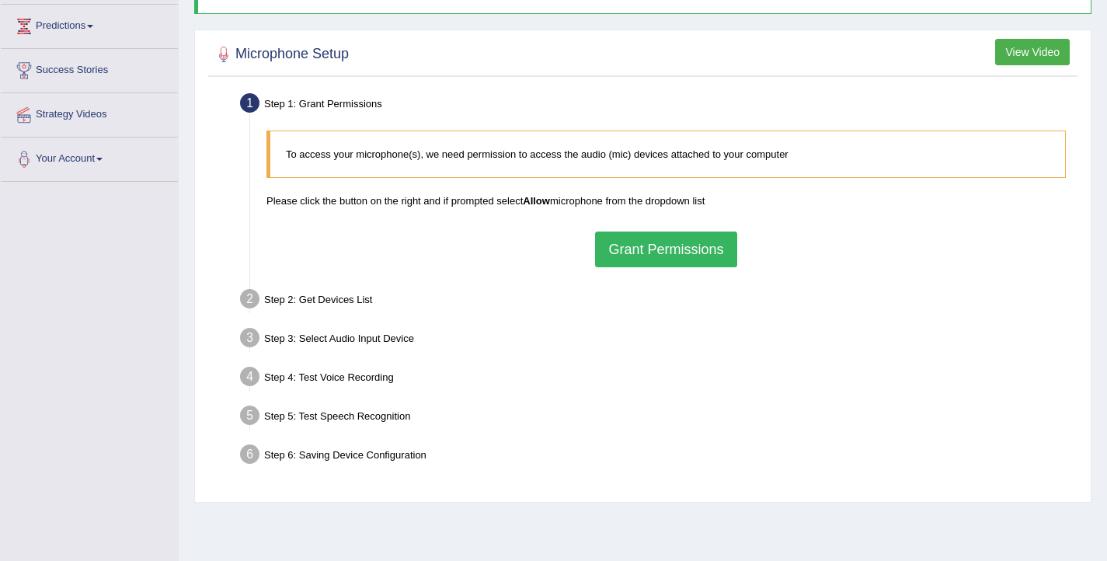
scroll to position [255, 0]
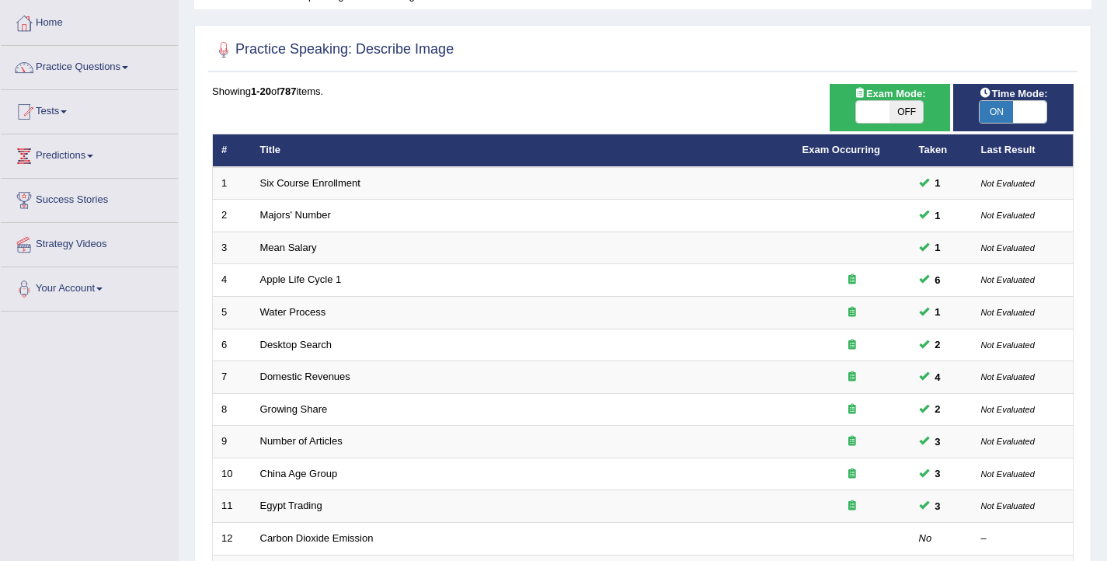
scroll to position [468, 0]
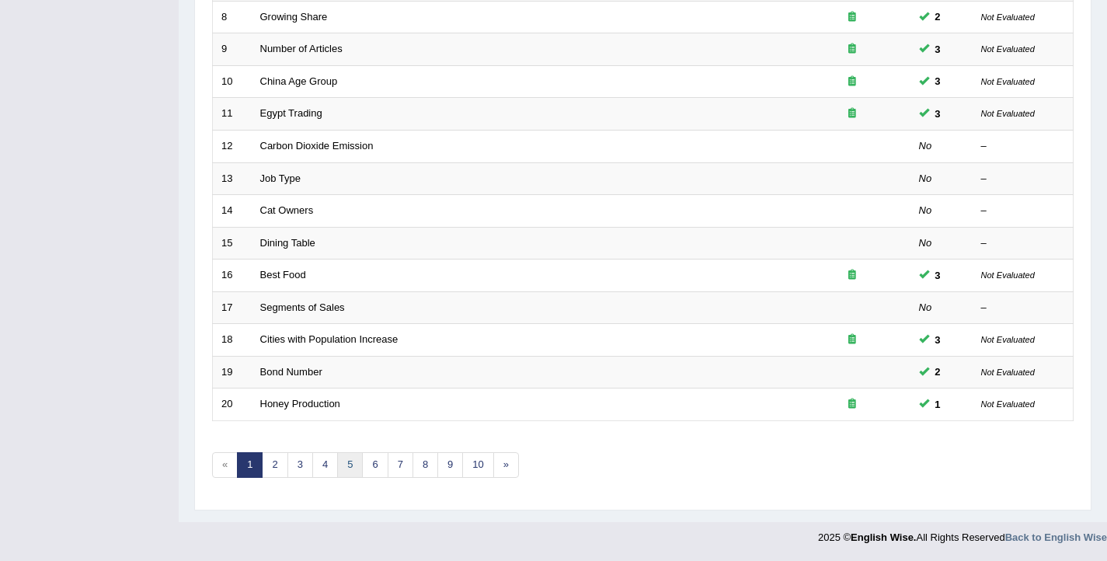
click at [343, 458] on link "5" at bounding box center [350, 465] width 26 height 26
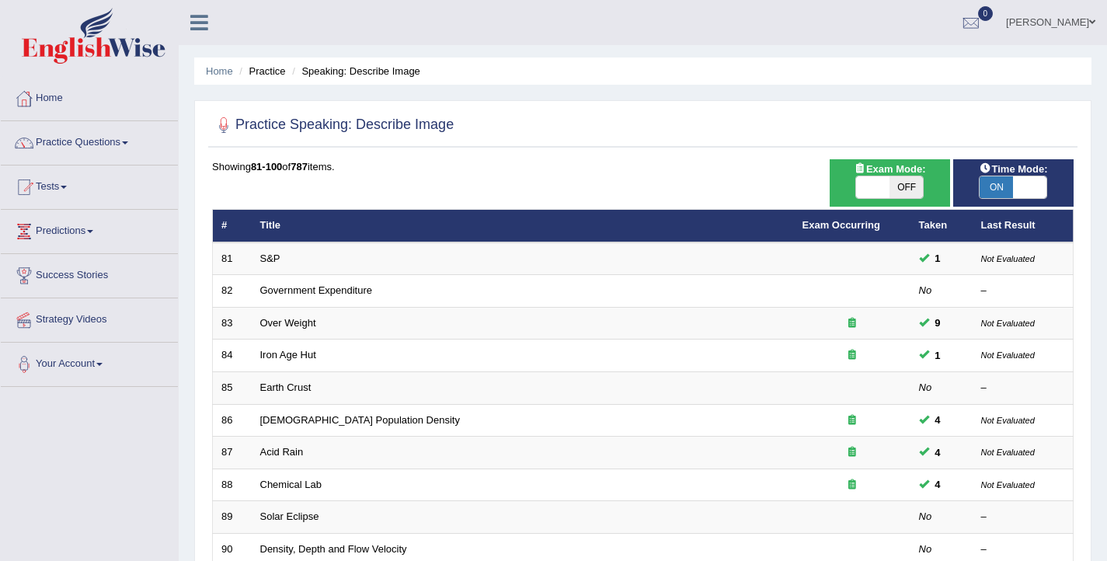
scroll to position [468, 0]
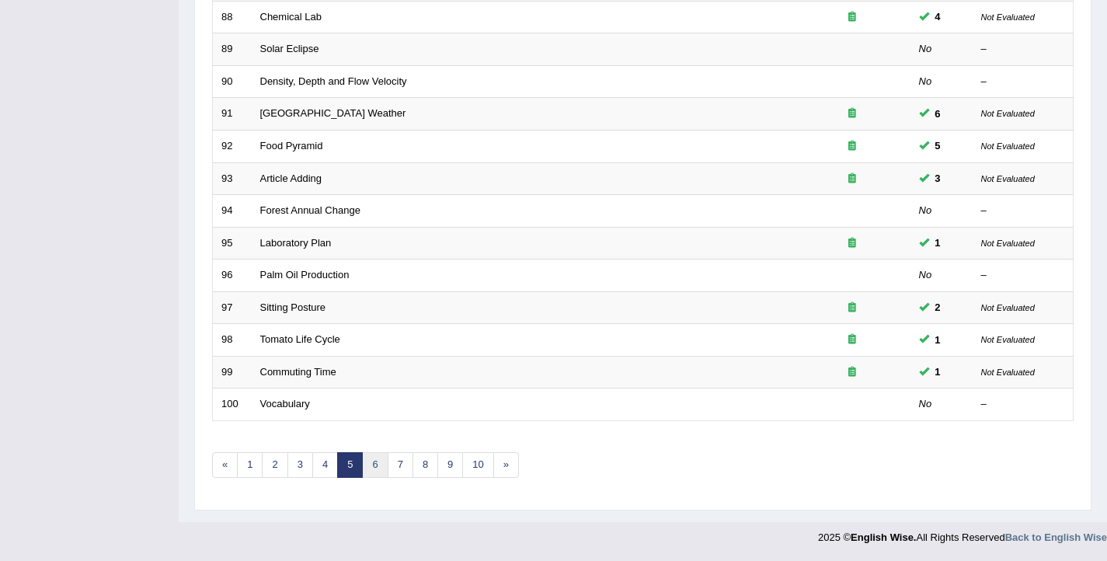
click at [383, 471] on link "6" at bounding box center [375, 465] width 26 height 26
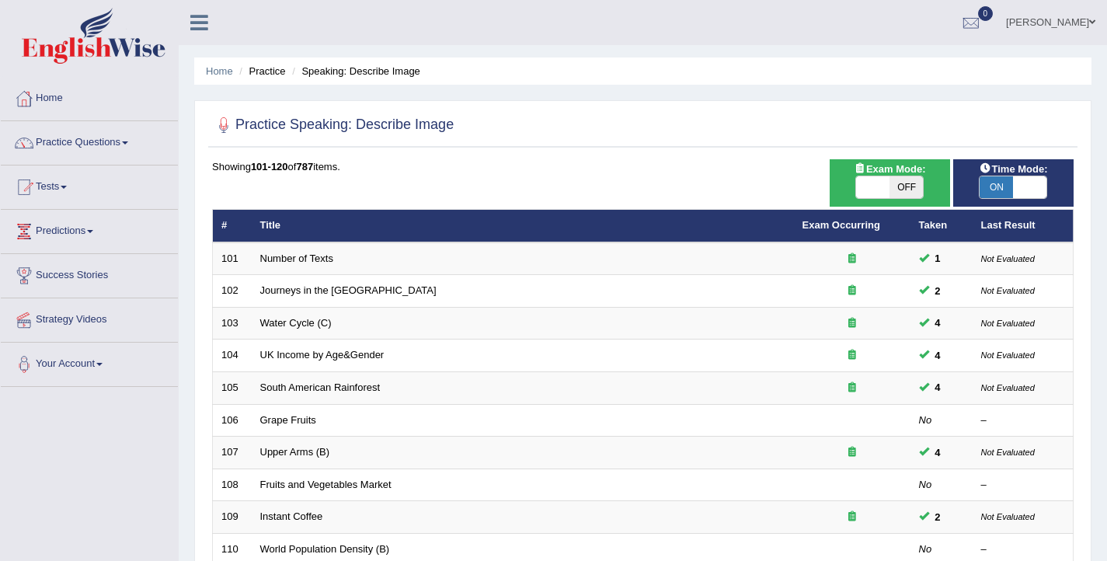
scroll to position [468, 0]
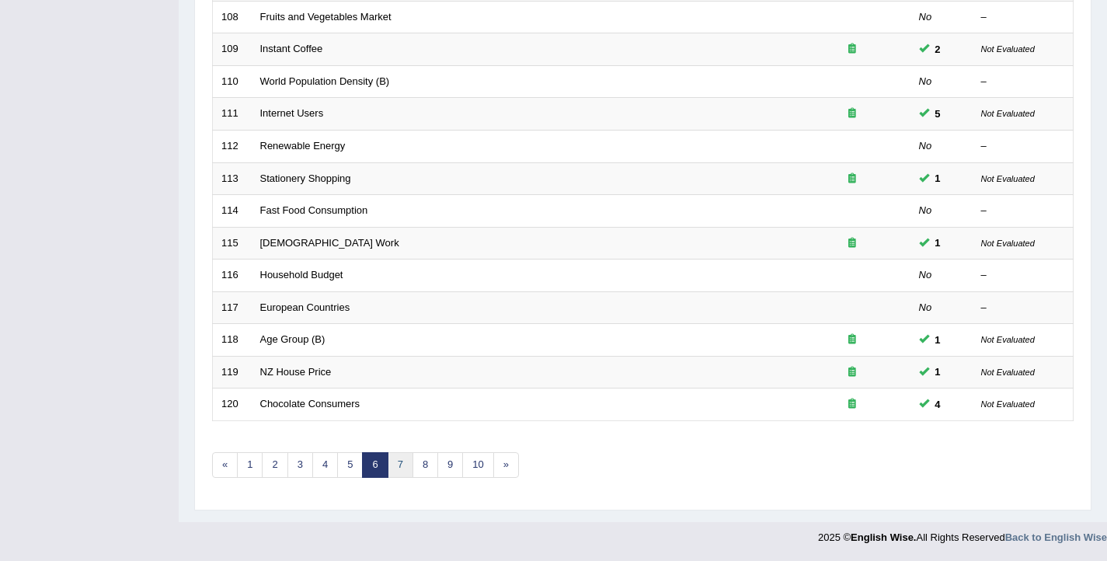
click at [396, 469] on link "7" at bounding box center [401, 465] width 26 height 26
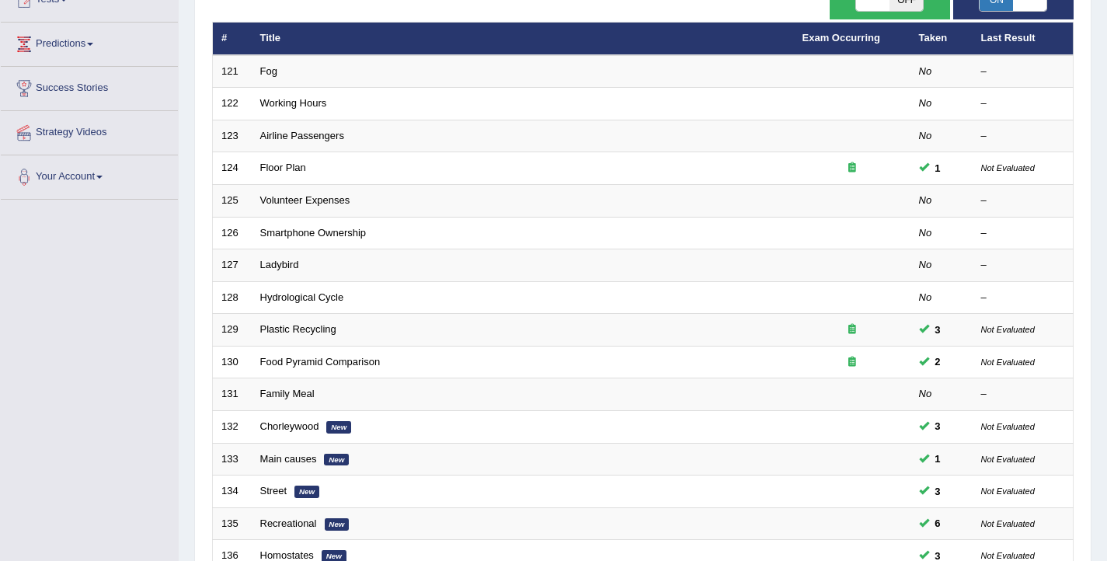
scroll to position [468, 0]
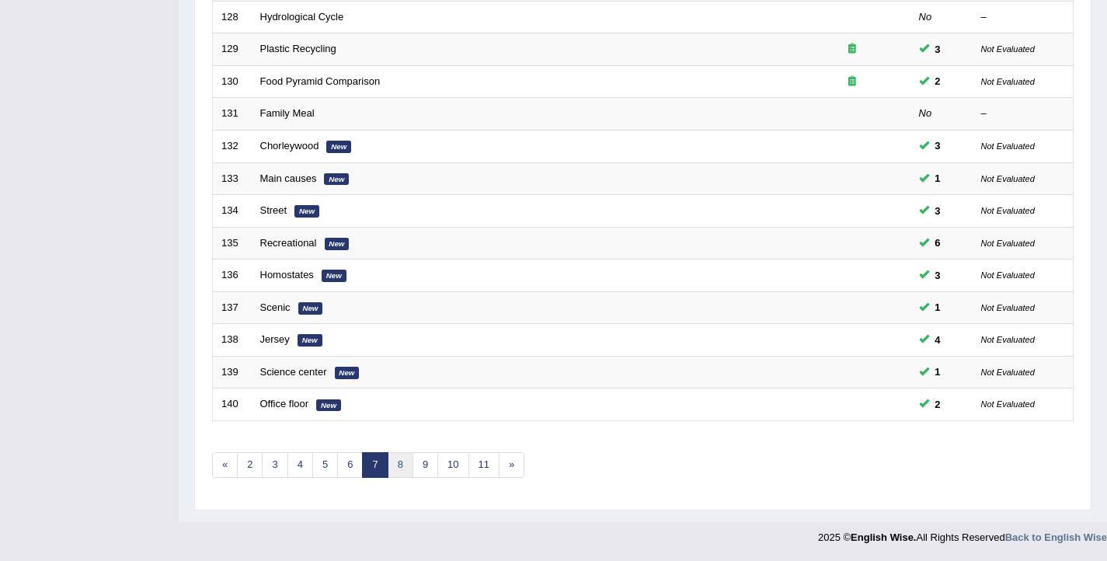
click at [397, 469] on link "8" at bounding box center [401, 465] width 26 height 26
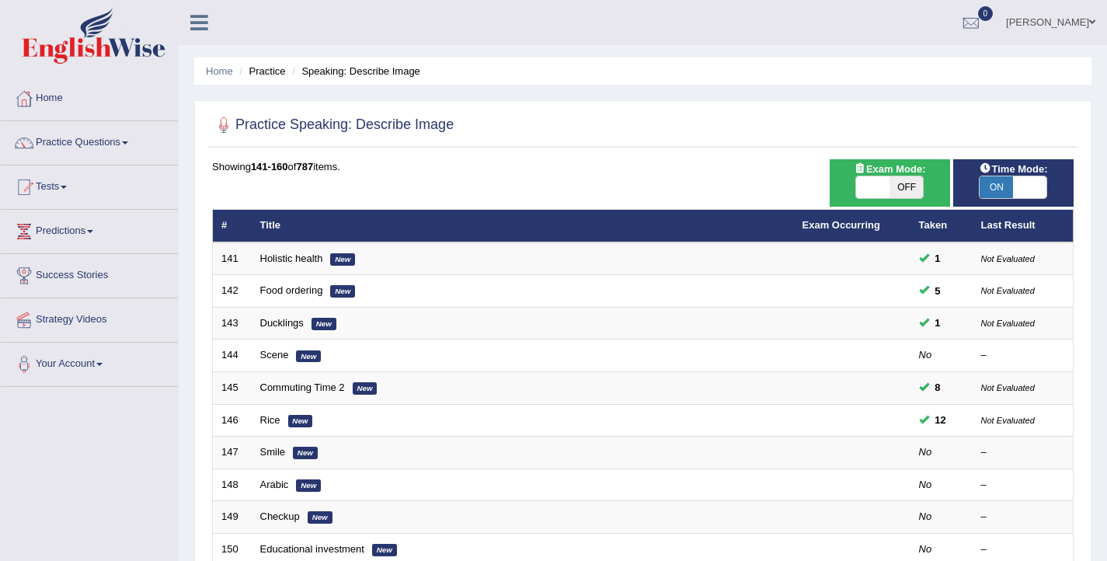
scroll to position [271, 0]
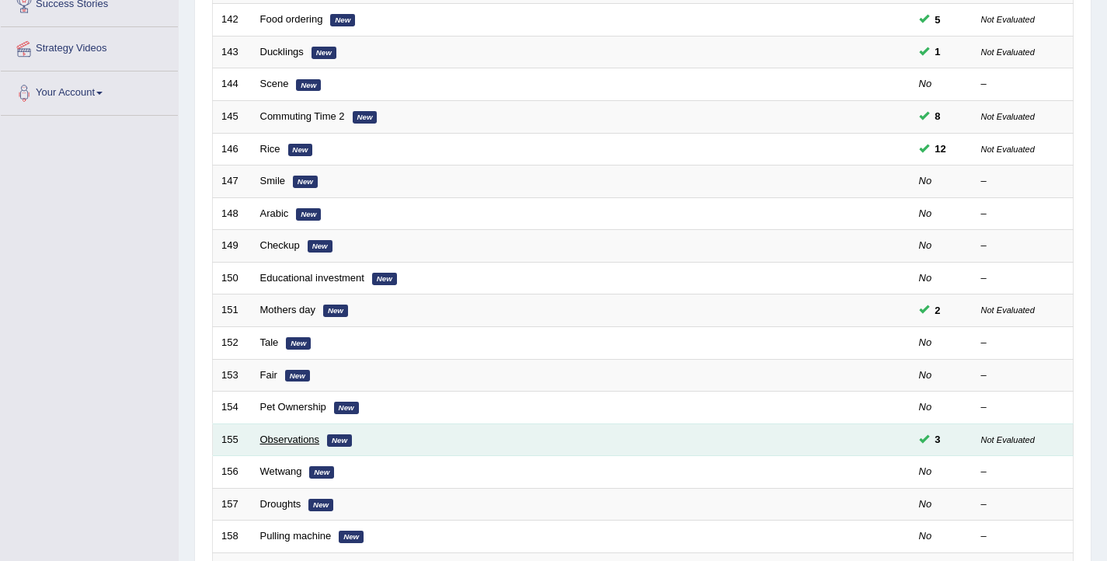
click at [308, 436] on link "Observations" at bounding box center [290, 440] width 60 height 12
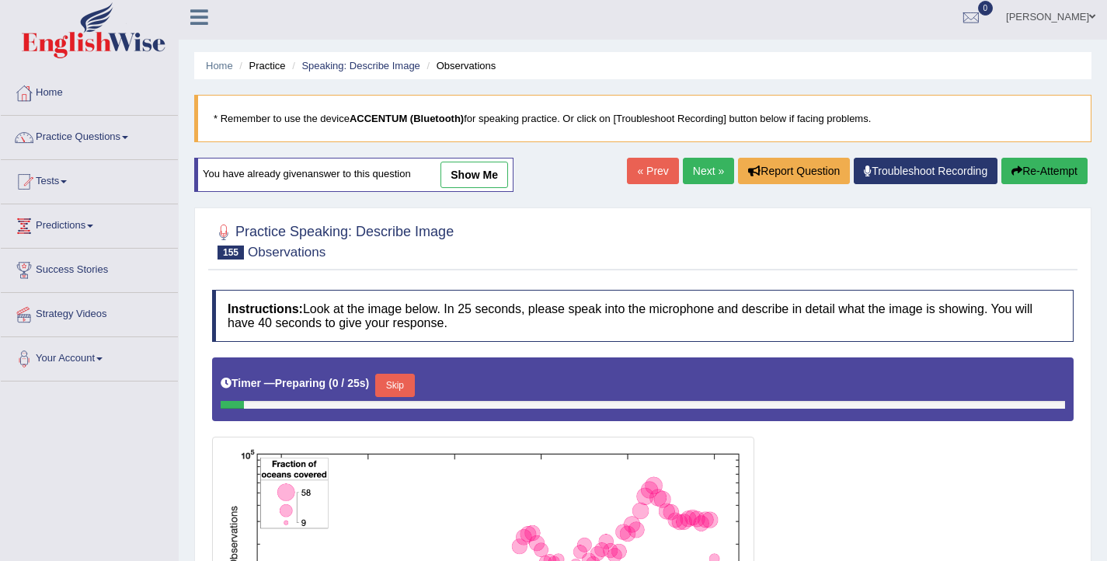
scroll to position [299, 0]
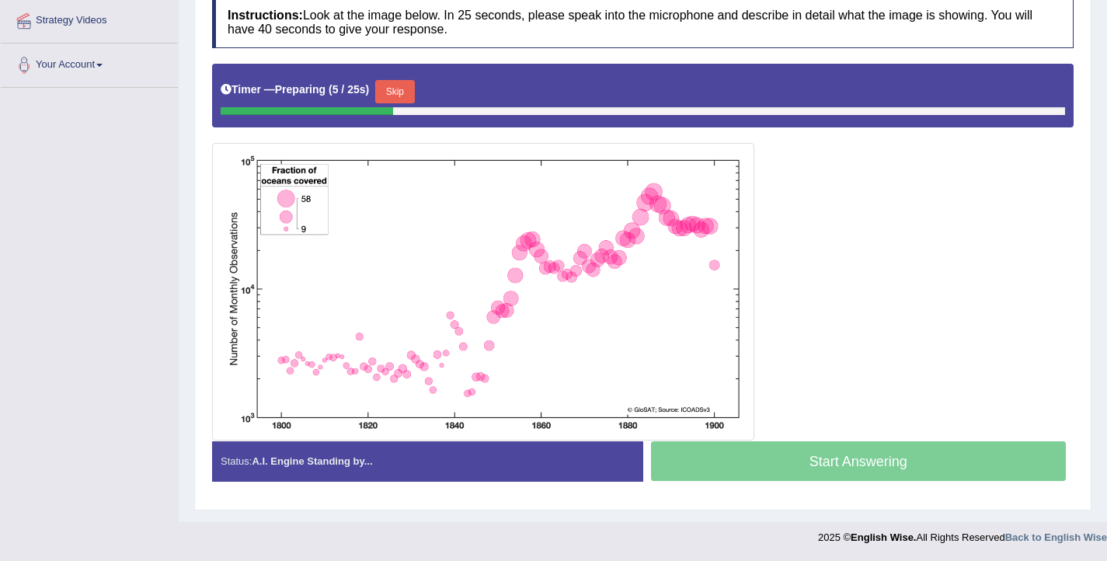
click at [403, 93] on button "Skip" at bounding box center [394, 91] width 39 height 23
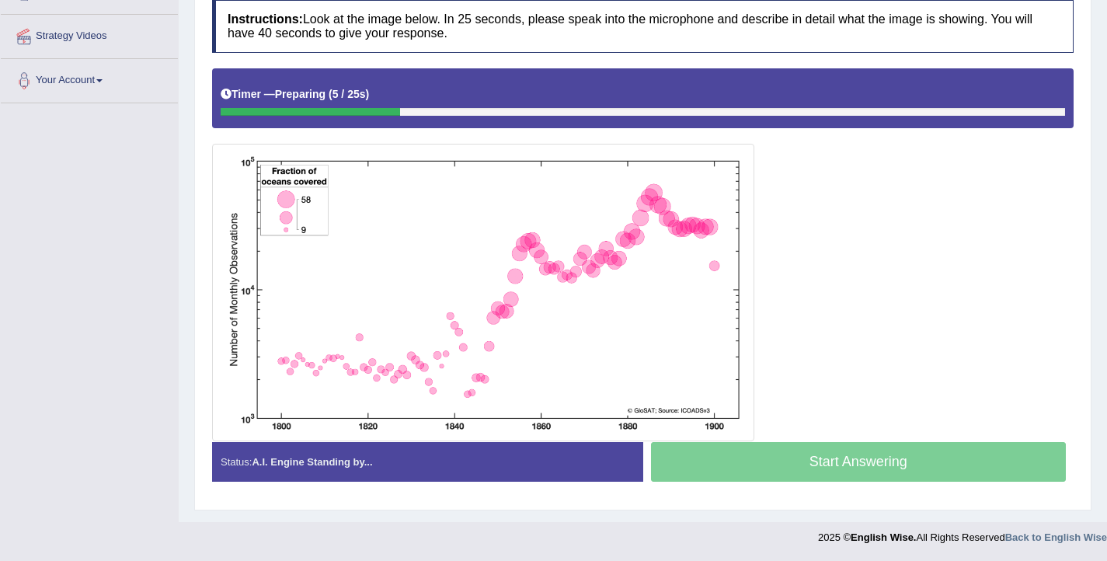
scroll to position [284, 0]
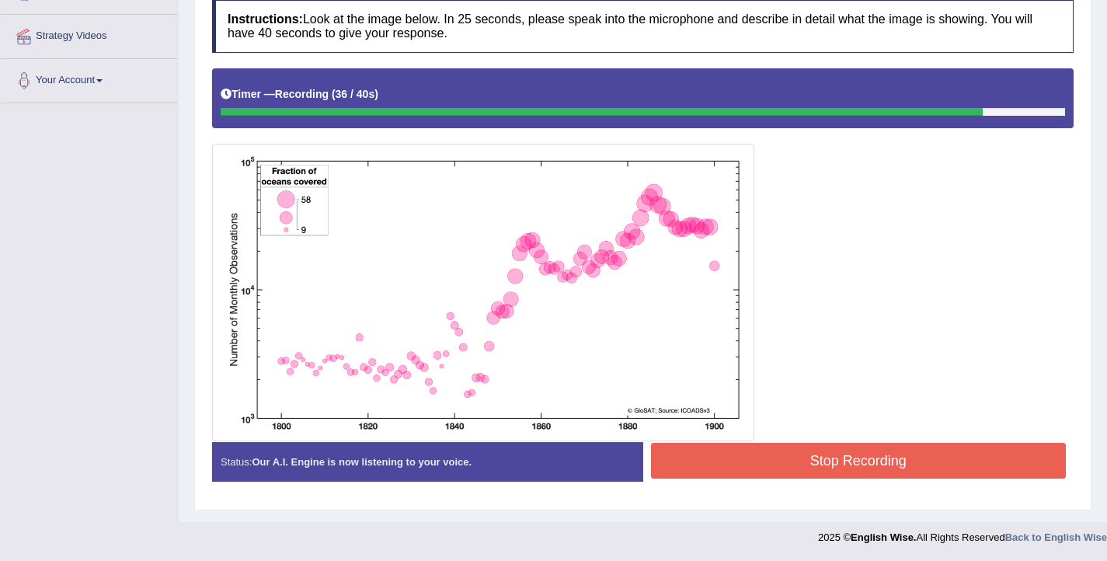
click at [720, 466] on button "Stop Recording" at bounding box center [859, 461] width 416 height 36
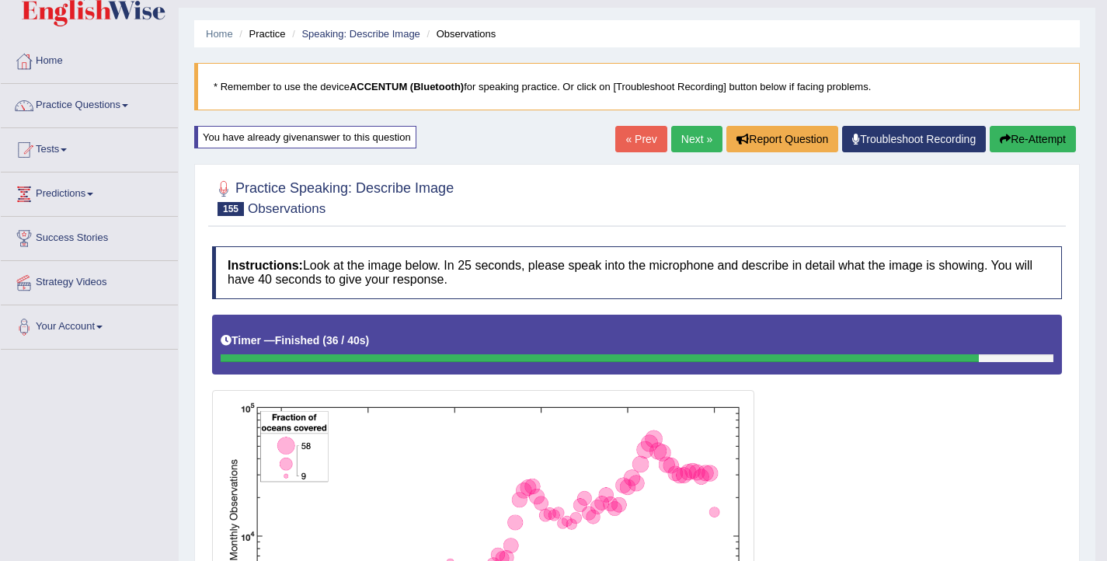
scroll to position [0, 0]
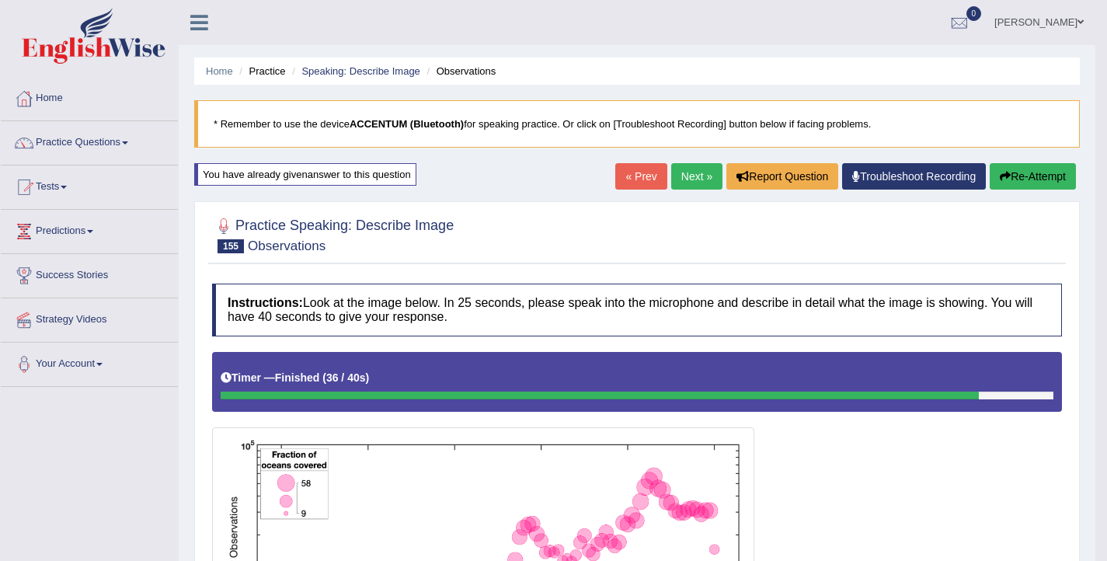
click at [1005, 178] on icon "button" at bounding box center [1005, 176] width 11 height 11
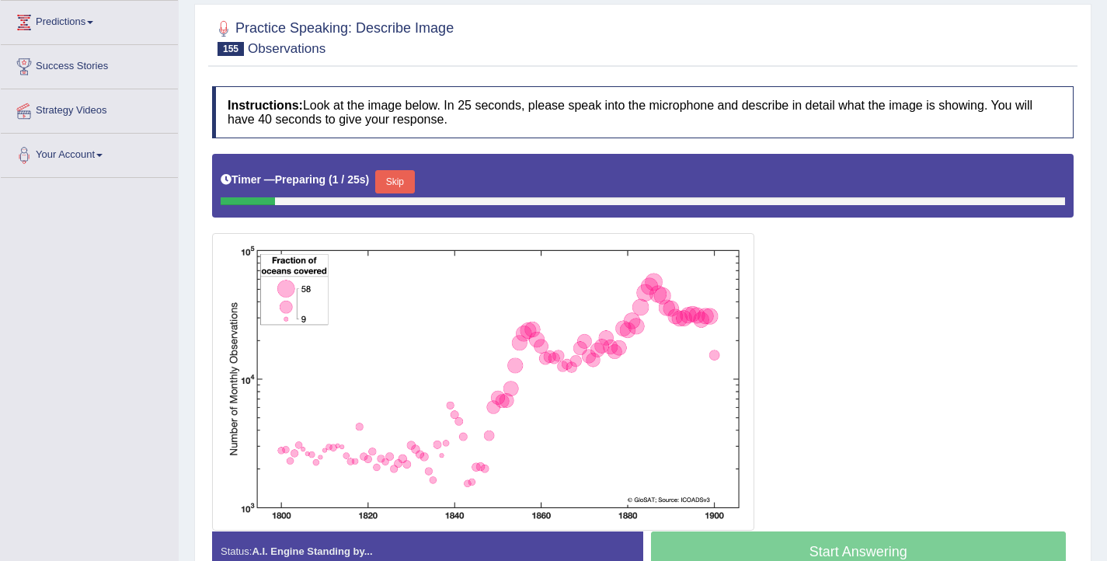
scroll to position [221, 0]
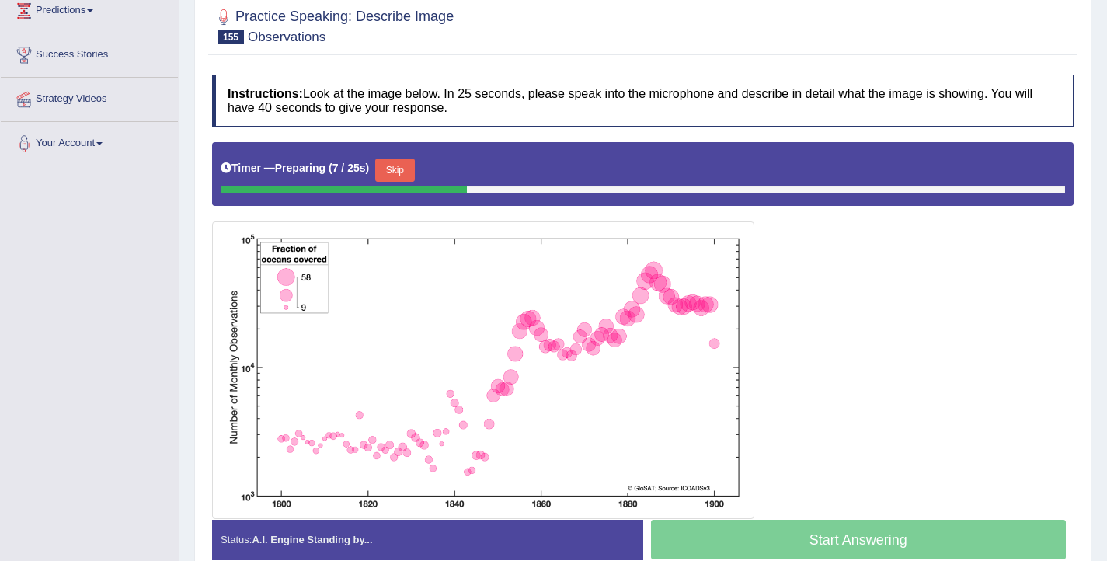
click at [395, 169] on button "Skip" at bounding box center [394, 170] width 39 height 23
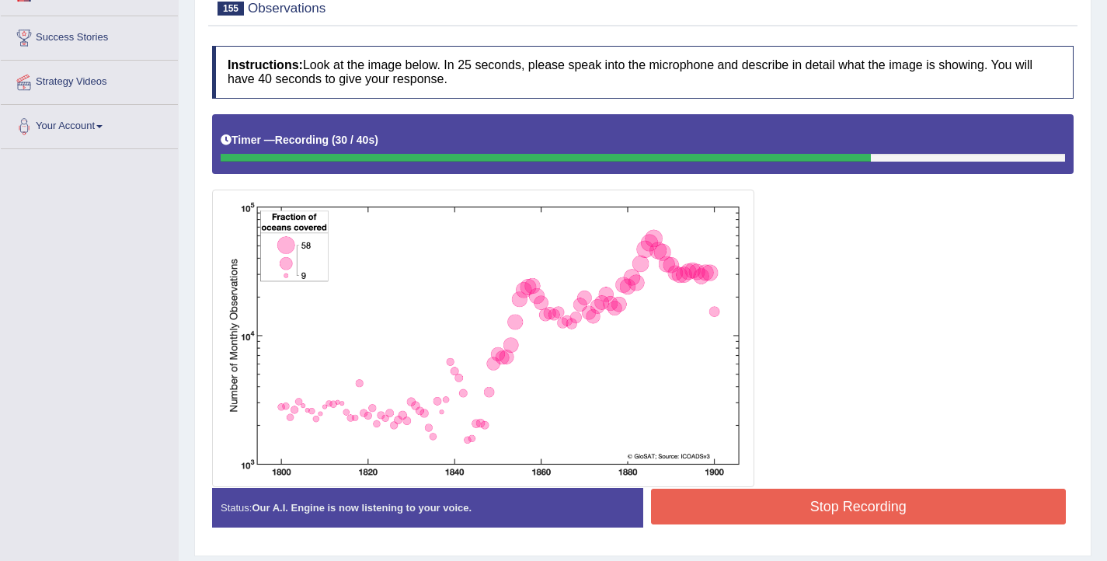
scroll to position [239, 0]
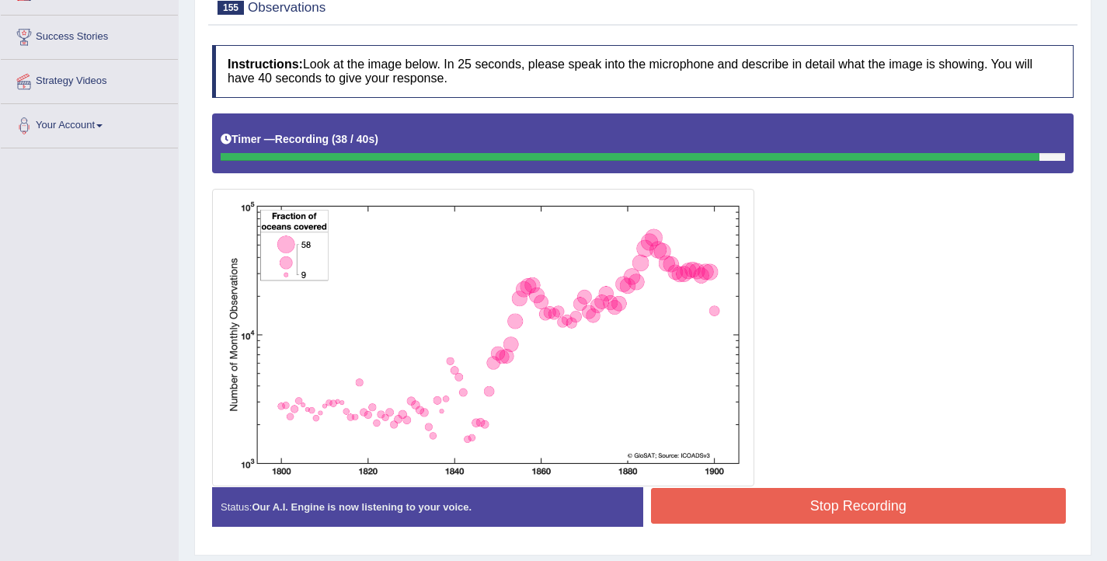
click at [791, 507] on button "Stop Recording" at bounding box center [859, 506] width 416 height 36
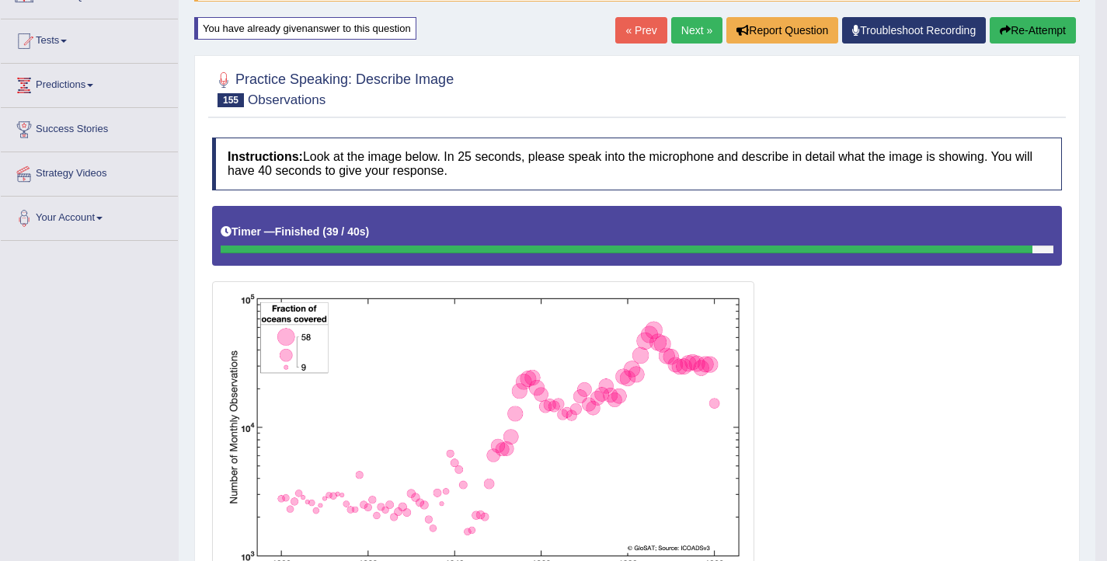
scroll to position [74, 0]
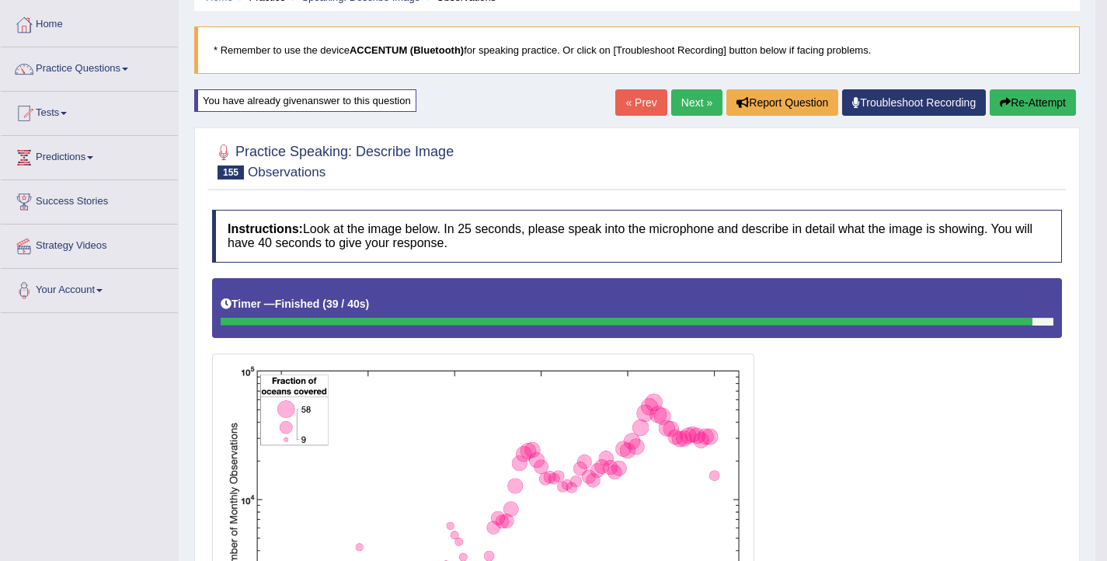
click at [1020, 100] on button "Re-Attempt" at bounding box center [1033, 102] width 86 height 26
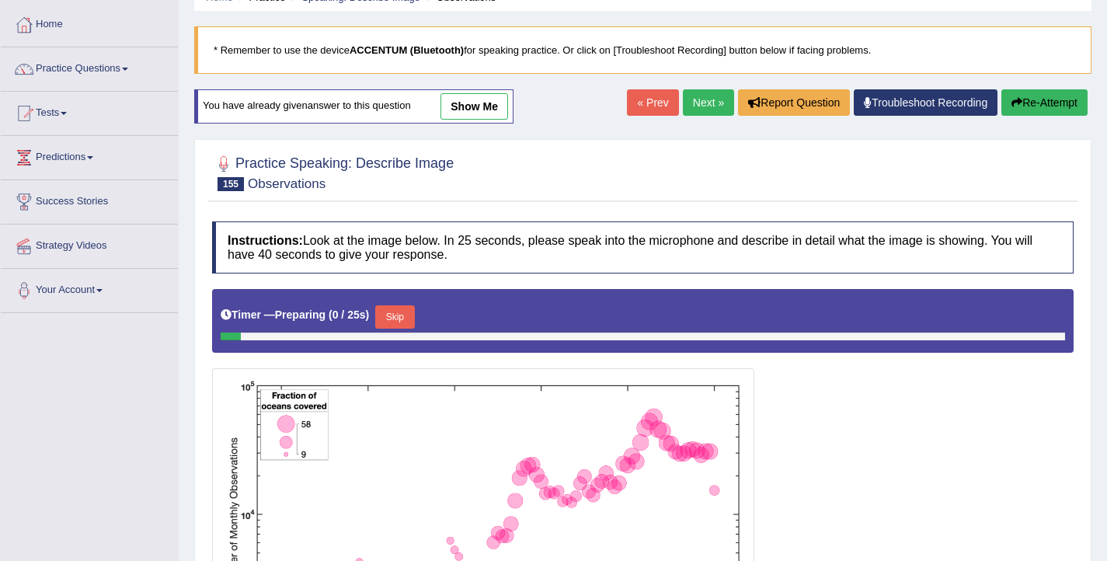
scroll to position [195, 0]
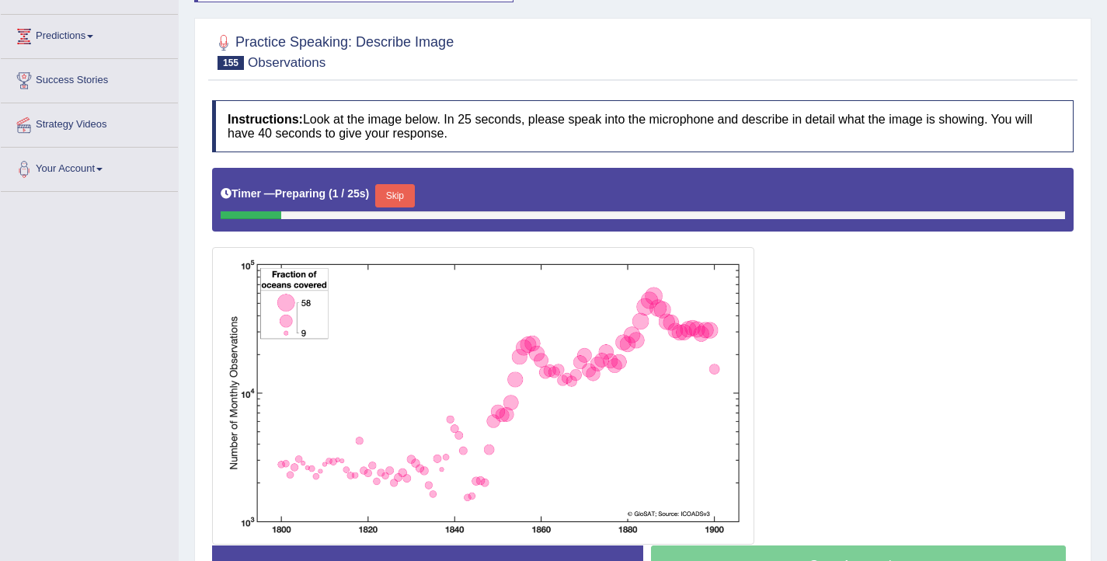
click at [404, 192] on button "Skip" at bounding box center [394, 195] width 39 height 23
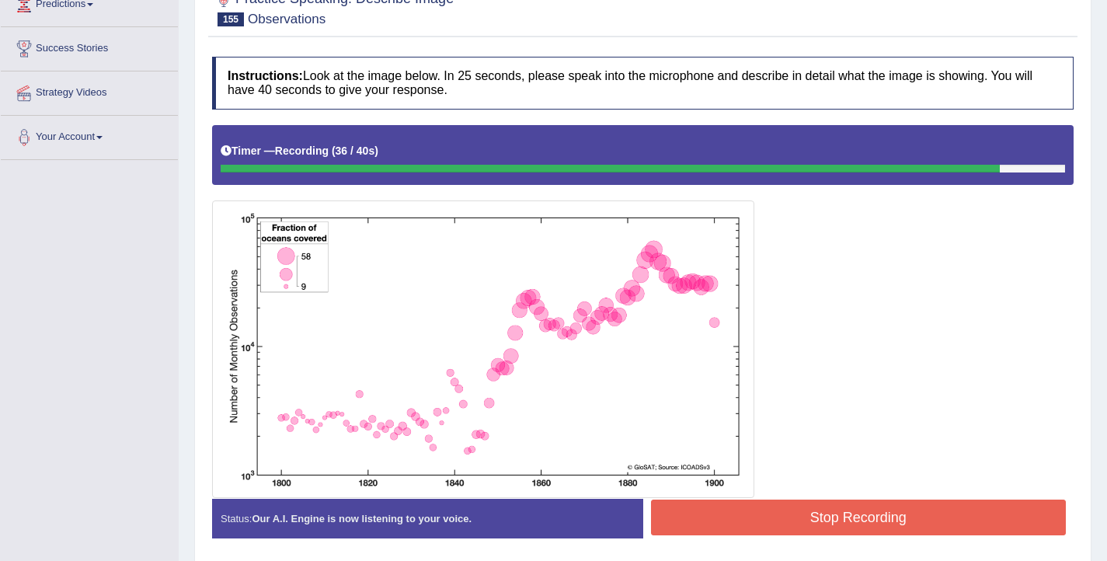
scroll to position [242, 0]
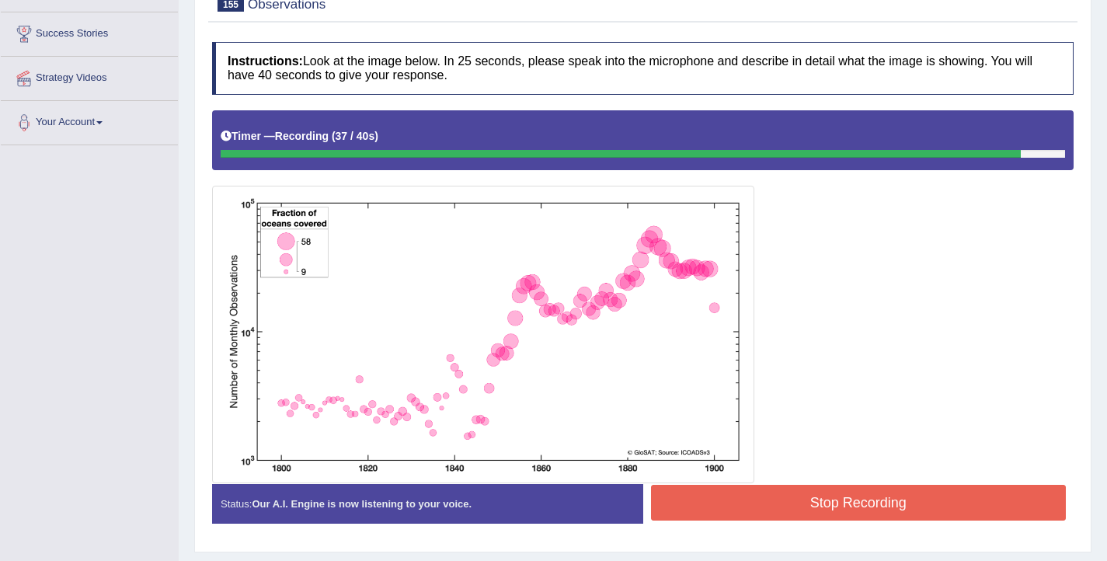
click at [728, 490] on button "Stop Recording" at bounding box center [859, 503] width 416 height 36
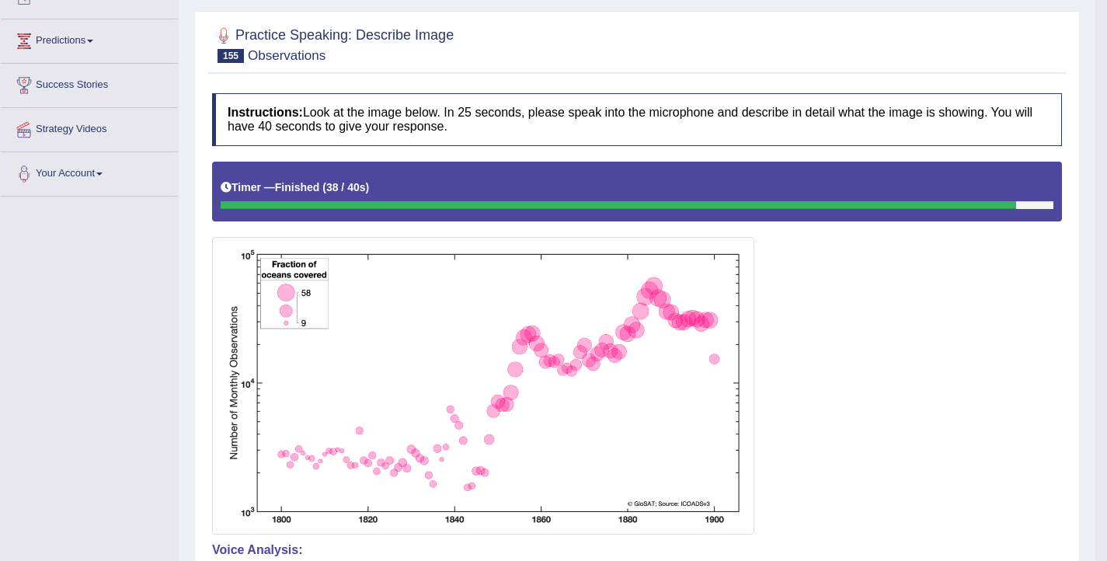
scroll to position [0, 0]
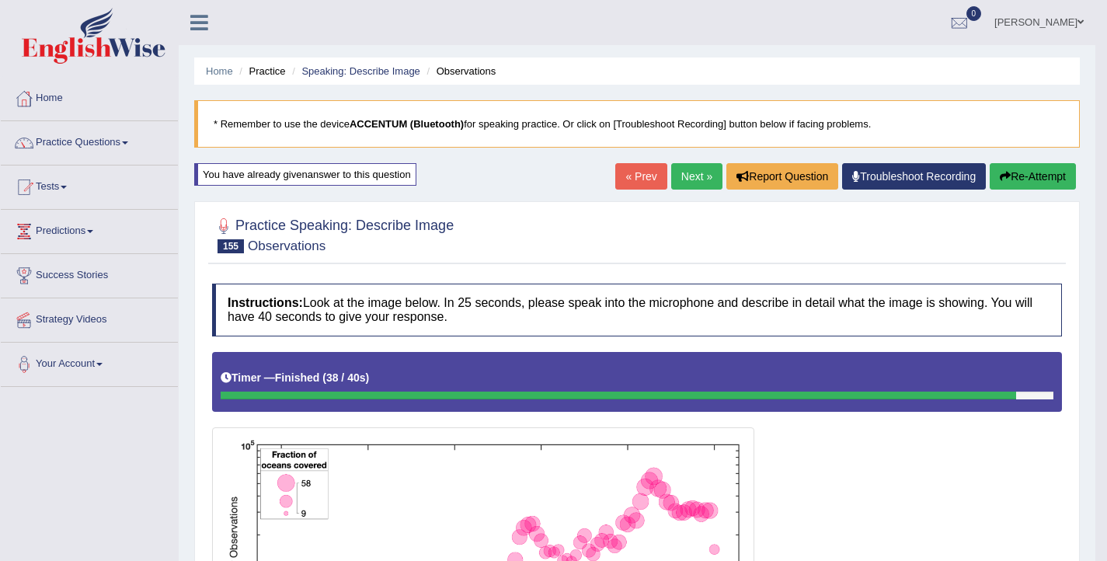
click at [990, 169] on button "Re-Attempt" at bounding box center [1033, 176] width 86 height 26
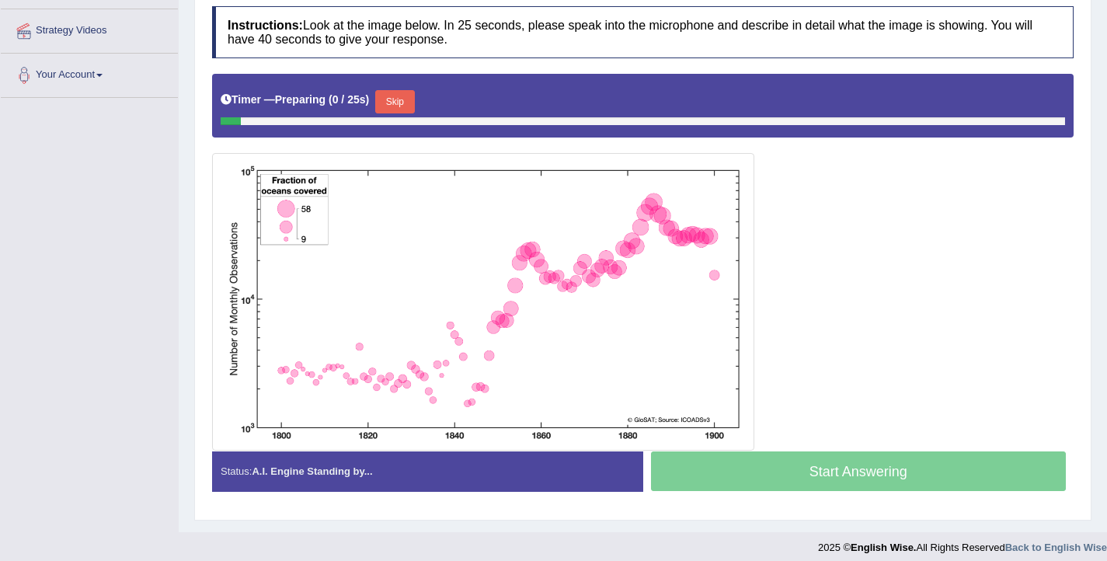
scroll to position [299, 0]
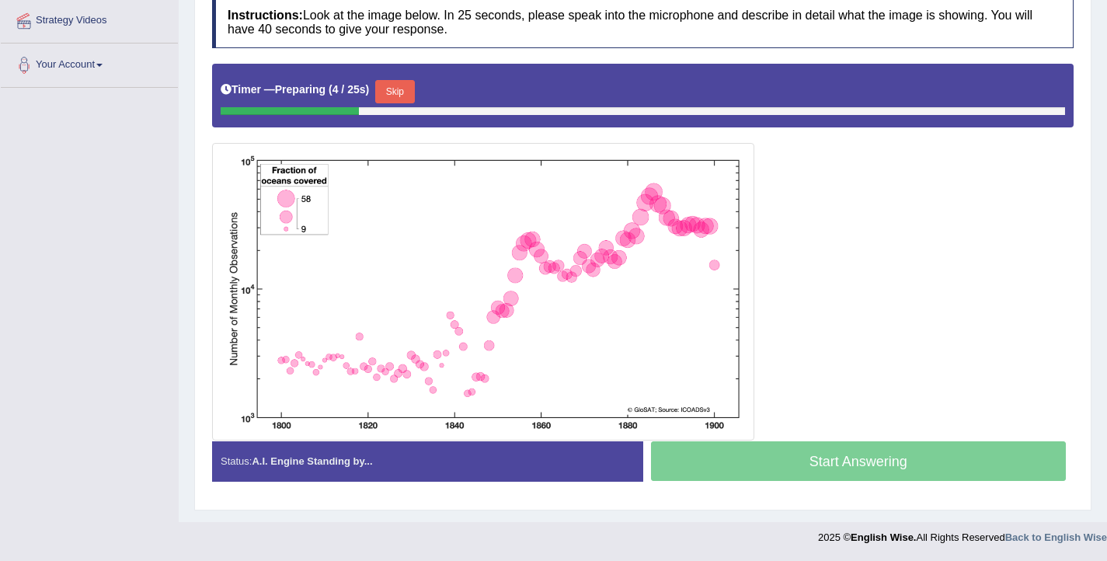
click at [389, 96] on button "Skip" at bounding box center [394, 91] width 39 height 23
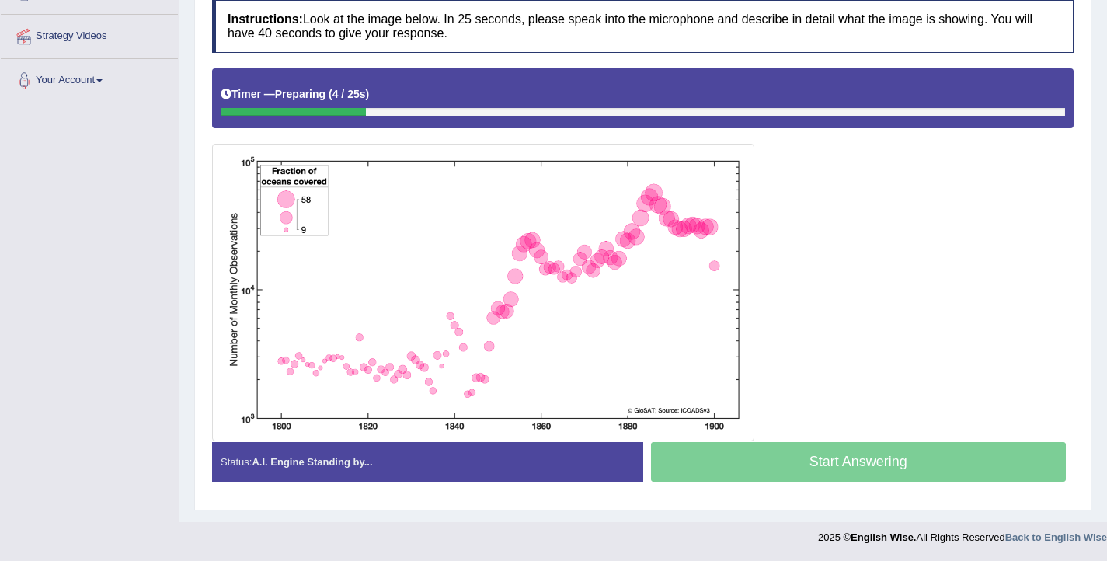
scroll to position [284, 0]
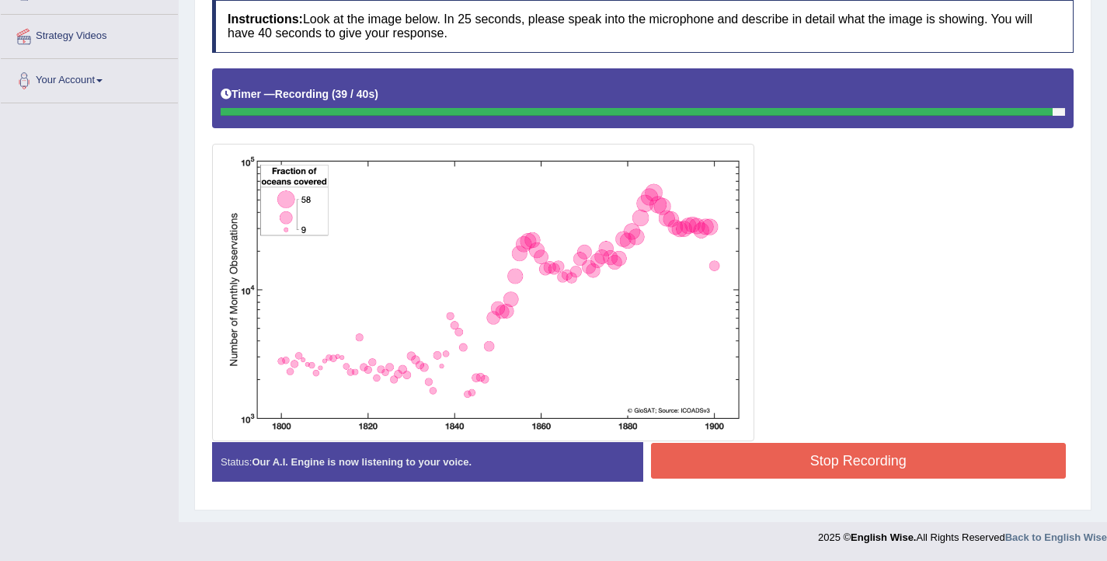
click at [775, 458] on button "Stop Recording" at bounding box center [859, 461] width 416 height 36
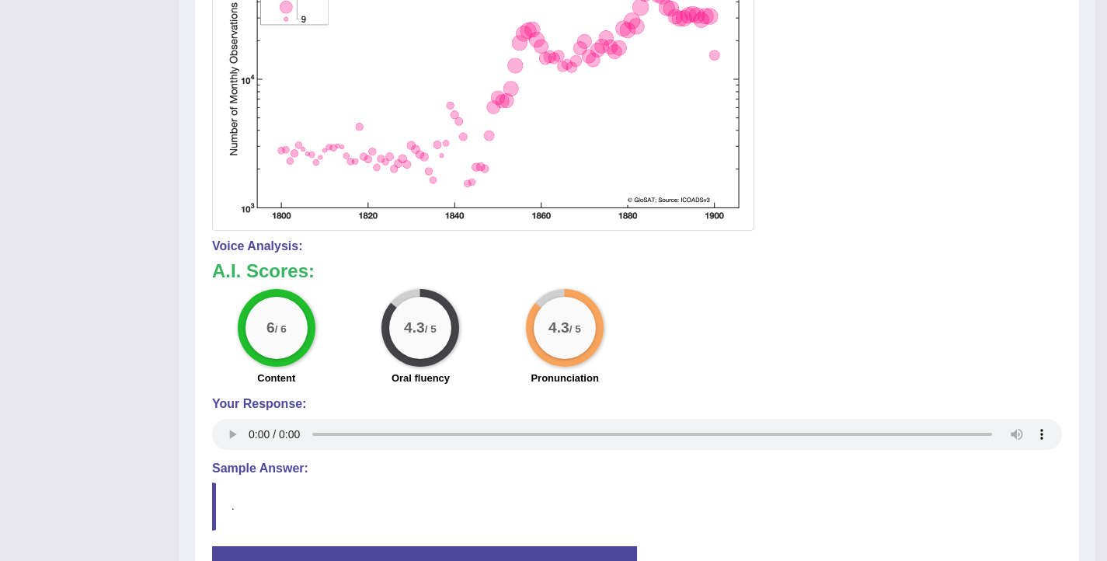
scroll to position [495, 0]
